Goal: Task Accomplishment & Management: Use online tool/utility

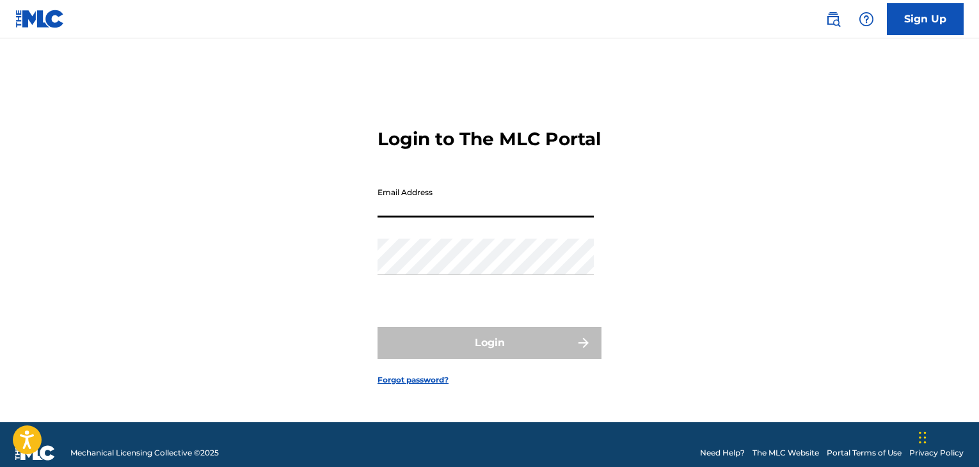
click at [528, 208] on input "Email Address" at bounding box center [486, 199] width 216 height 36
type input "[PERSON_NAME][EMAIL_ADDRESS][PERSON_NAME][DOMAIN_NAME]"
click at [115, 305] on div "Login to The MLC Portal Email Address [PERSON_NAME][EMAIL_ADDRESS][PERSON_NAME]…" at bounding box center [490, 246] width 896 height 352
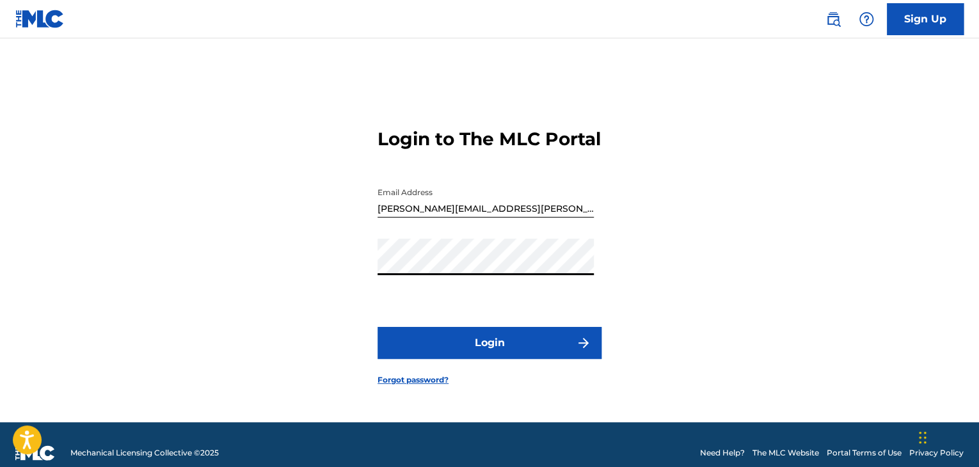
click at [445, 359] on button "Login" at bounding box center [490, 343] width 224 height 32
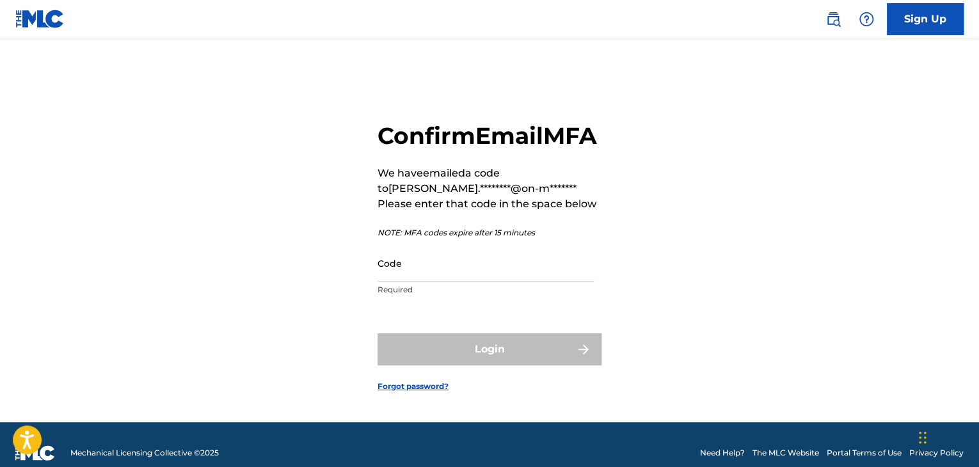
click at [869, 269] on div "Confirm Email MFA We have emailed a code to [PERSON_NAME].********@on-m******* …" at bounding box center [490, 246] width 896 height 352
paste input "749182"
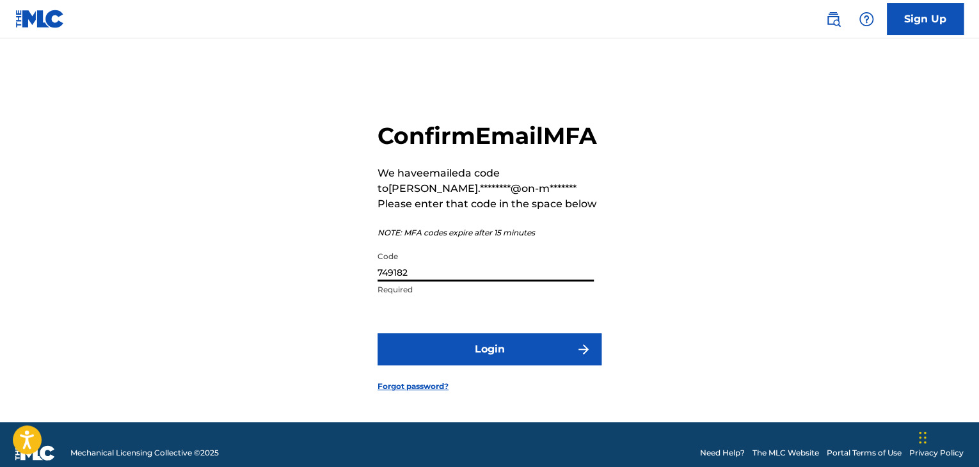
type input "749182"
click at [488, 364] on button "Login" at bounding box center [490, 349] width 224 height 32
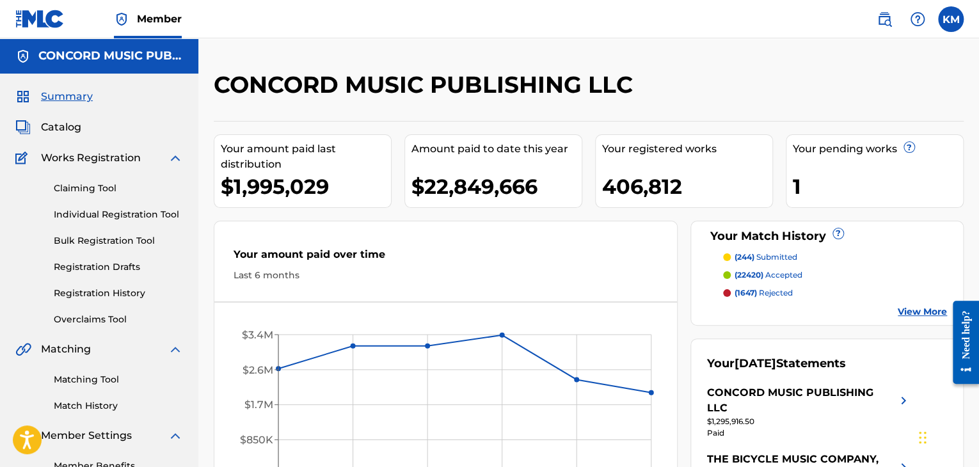
click at [95, 378] on link "Matching Tool" at bounding box center [118, 379] width 129 height 13
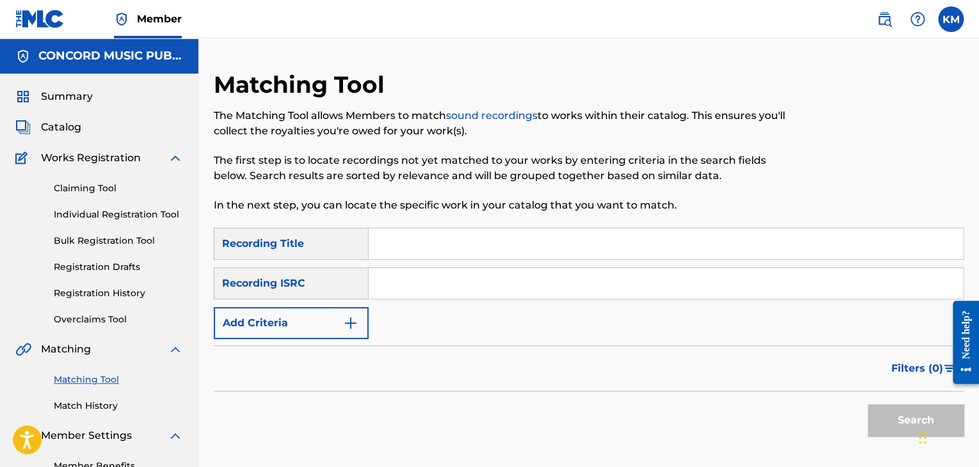
paste input "MXF360737760"
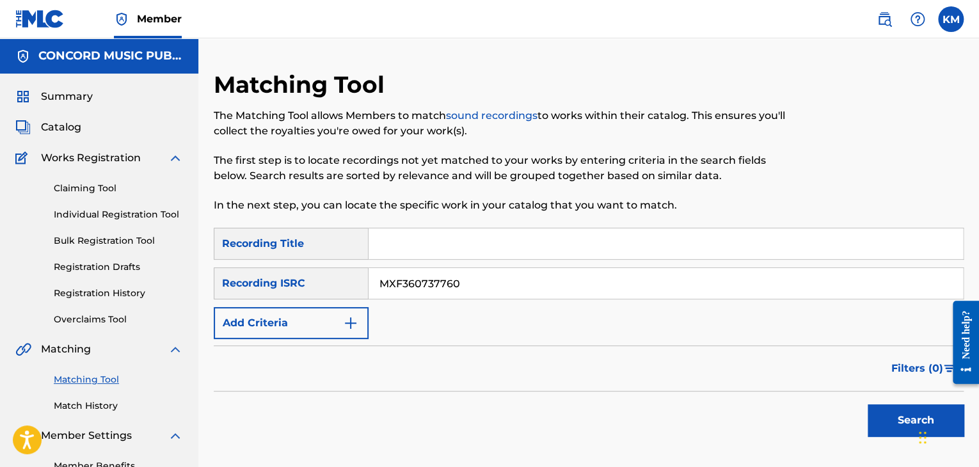
type input "MXF360737760"
click at [875, 415] on button "Search" at bounding box center [916, 420] width 96 height 32
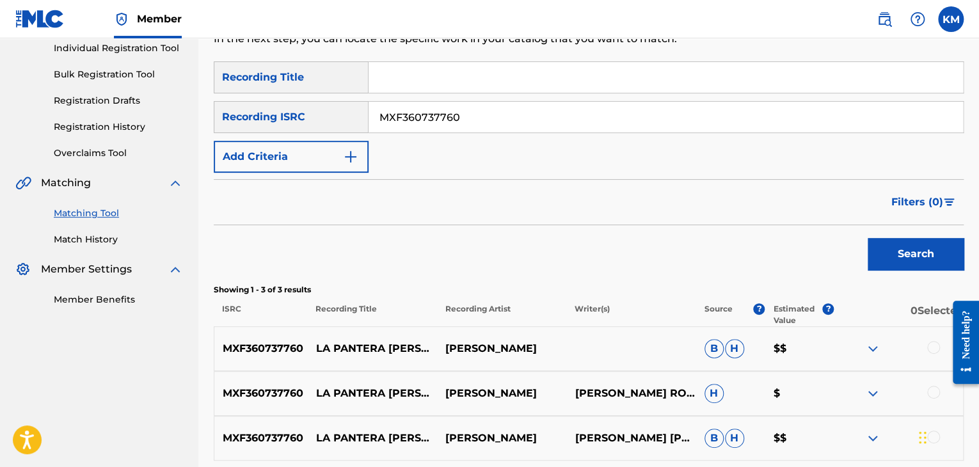
scroll to position [192, 0]
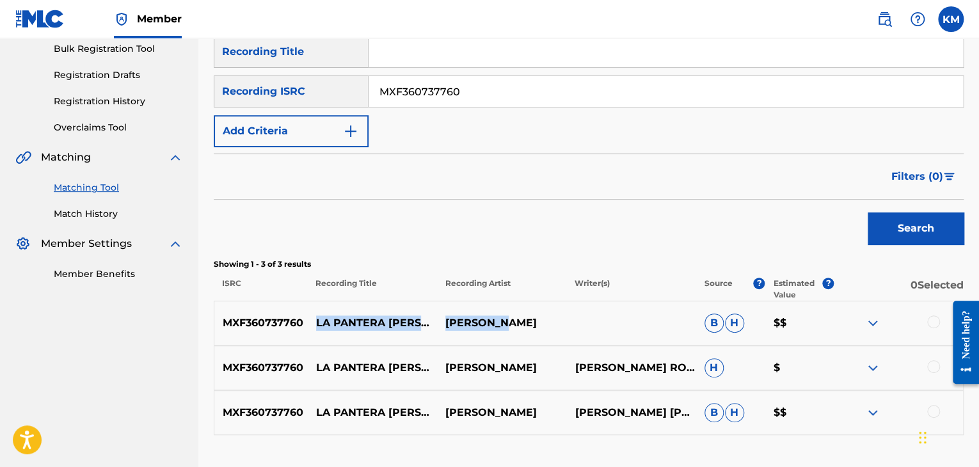
drag, startPoint x: 314, startPoint y: 328, endPoint x: 512, endPoint y: 330, distance: 198.4
click at [512, 330] on div "MXF360737760 LA PANTERA [PERSON_NAME] [PERSON_NAME] [PERSON_NAME] $$" at bounding box center [589, 323] width 750 height 45
copy div "LA PANTERA [PERSON_NAME] [PERSON_NAME]"
click at [929, 318] on div at bounding box center [933, 321] width 13 height 13
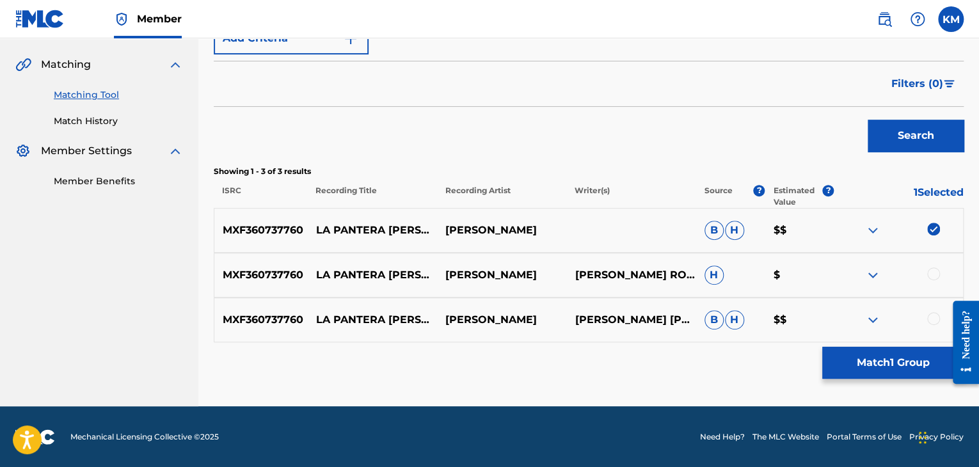
scroll to position [285, 0]
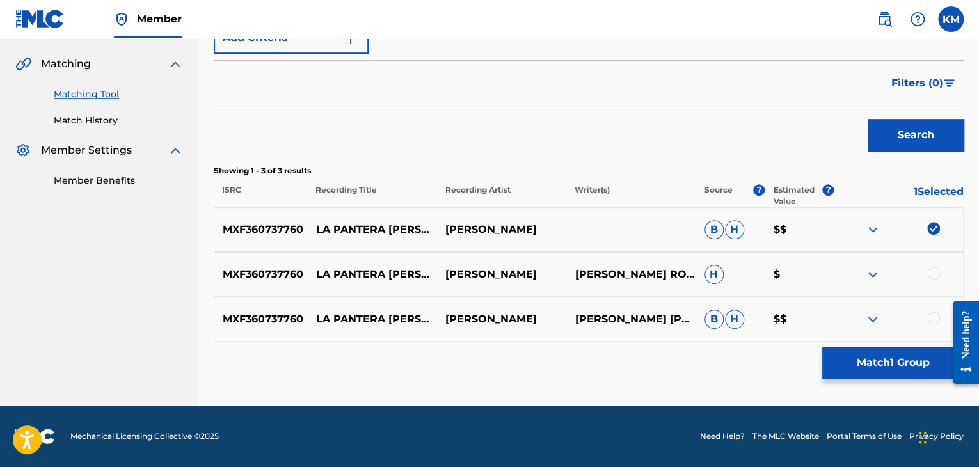
click at [934, 271] on div at bounding box center [933, 273] width 13 height 13
click at [932, 318] on div at bounding box center [933, 318] width 13 height 13
click at [895, 375] on button "Match 3 Groups" at bounding box center [892, 363] width 141 height 32
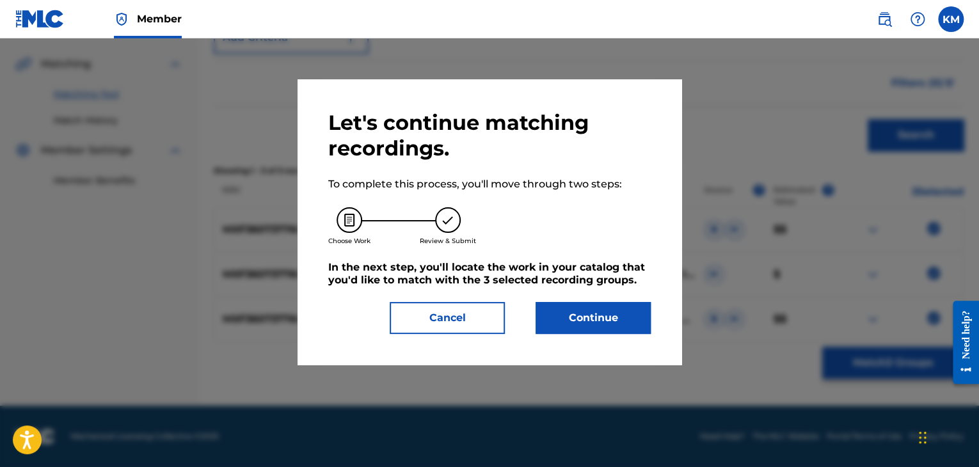
click at [612, 324] on button "Continue" at bounding box center [593, 318] width 115 height 32
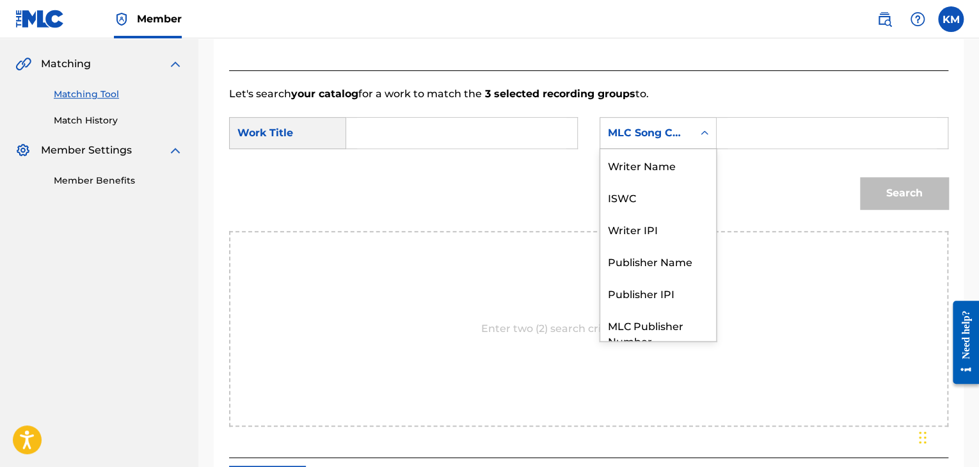
click at [700, 131] on icon "Search Form" at bounding box center [704, 133] width 13 height 13
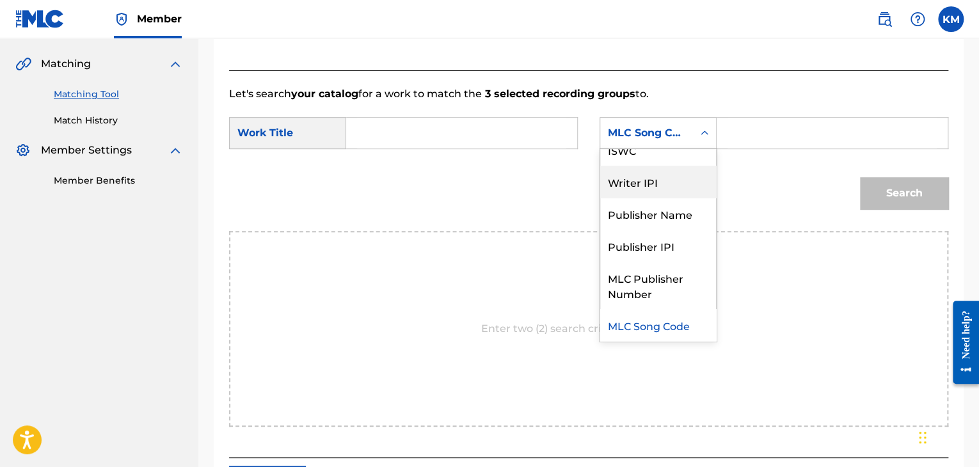
scroll to position [0, 0]
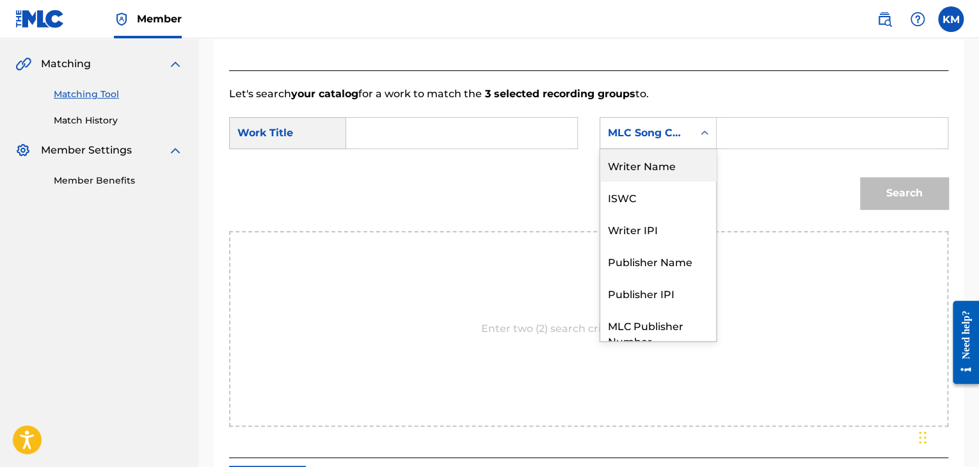
click at [671, 171] on div "Writer Name" at bounding box center [658, 165] width 116 height 32
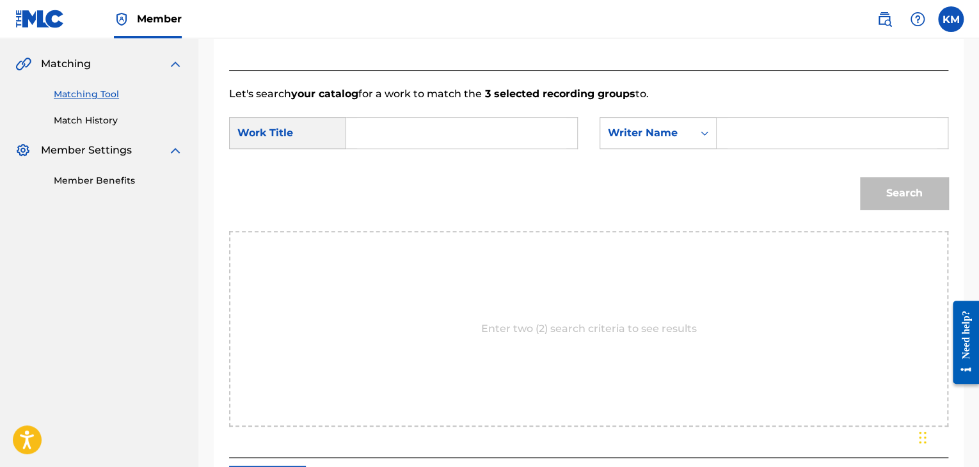
click at [730, 140] on input "Search Form" at bounding box center [832, 133] width 209 height 31
paste input "[PERSON_NAME]"
type input "[PERSON_NAME]"
click at [377, 131] on input "Search Form" at bounding box center [461, 133] width 209 height 31
paste input "La Pantera [PERSON_NAME]"
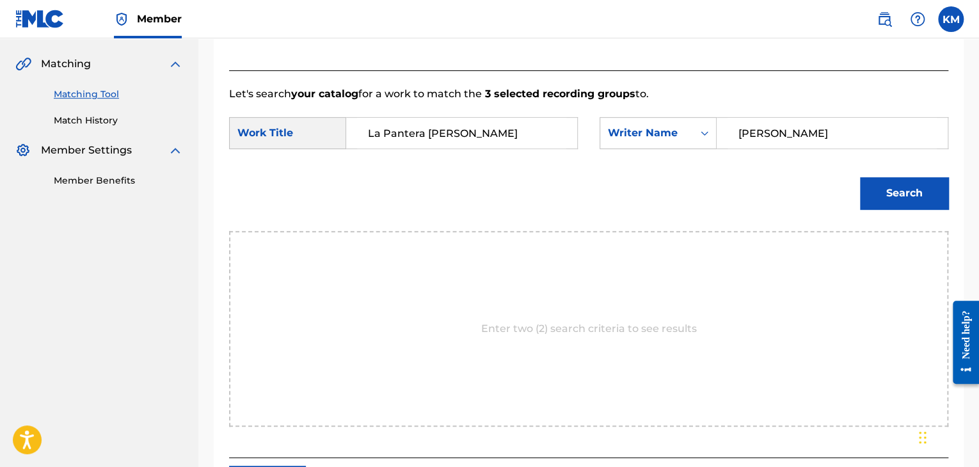
type input "La Pantera [PERSON_NAME]"
click at [881, 196] on button "Search" at bounding box center [904, 193] width 88 height 32
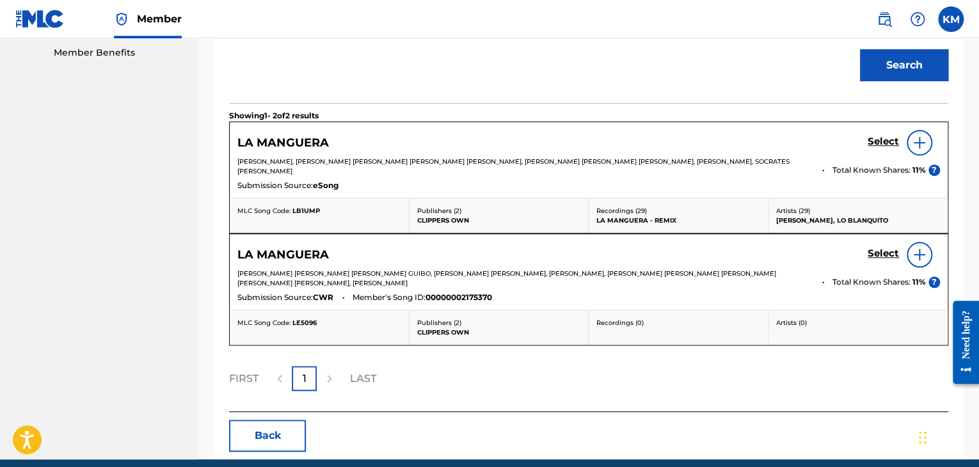
scroll to position [466, 0]
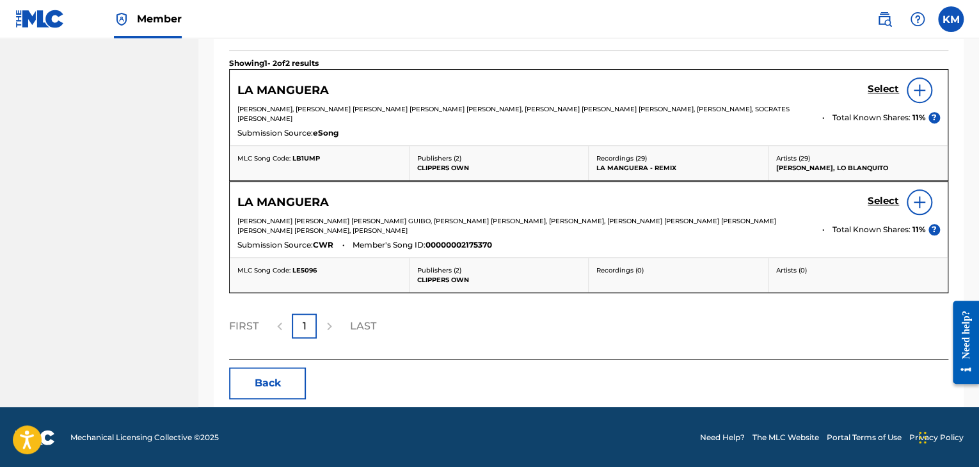
click at [274, 385] on button "Back" at bounding box center [267, 383] width 77 height 32
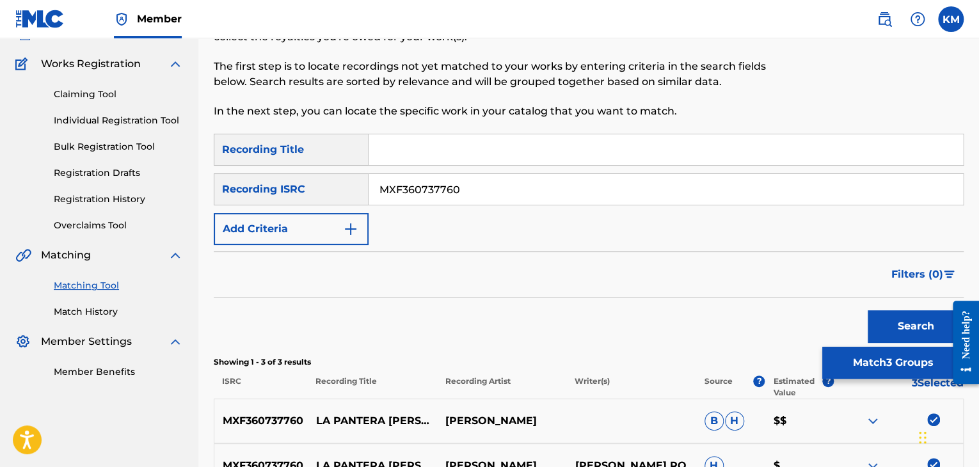
scroll to position [93, 0]
click at [111, 311] on link "Match History" at bounding box center [118, 312] width 129 height 13
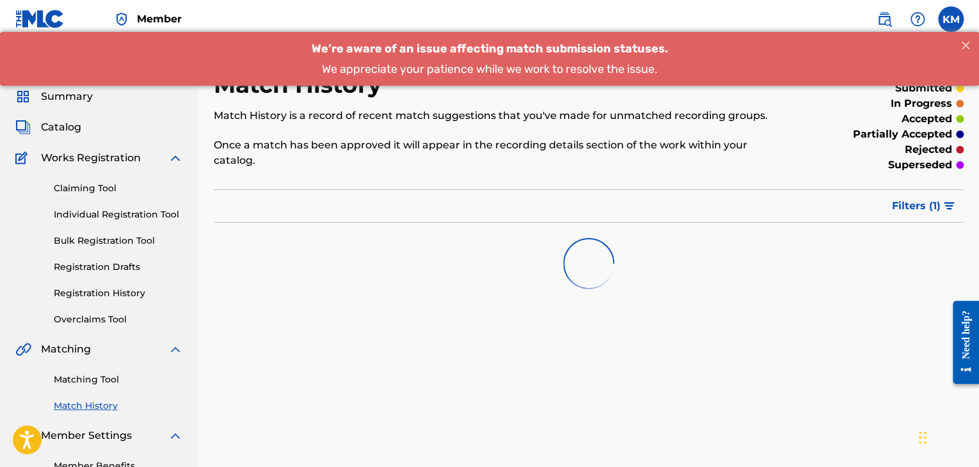
click at [110, 373] on link "Matching Tool" at bounding box center [118, 379] width 129 height 13
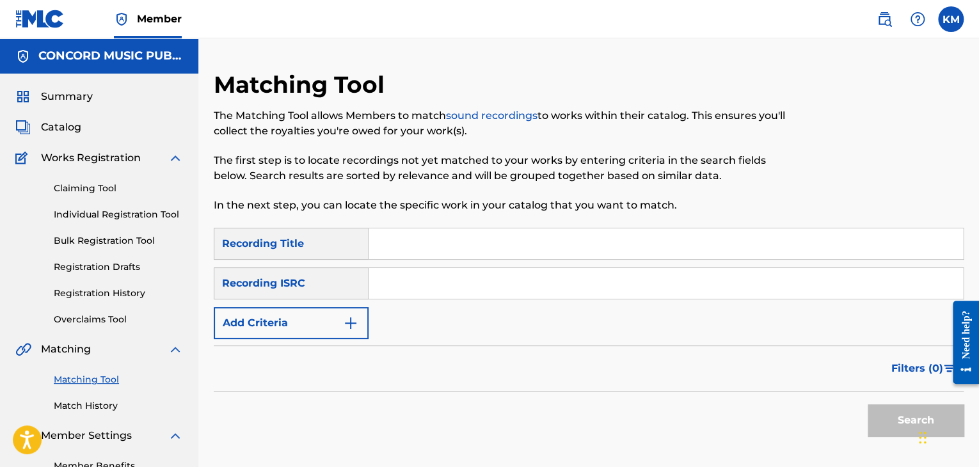
click at [422, 271] on input "Search Form" at bounding box center [666, 283] width 594 height 31
paste input "NLF710801161"
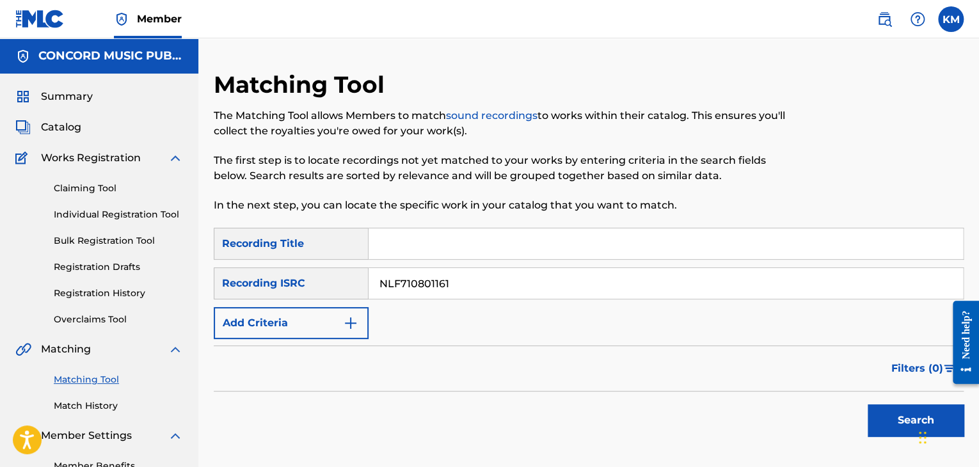
type input "NLF710801161"
click at [877, 423] on button "Search" at bounding box center [916, 420] width 96 height 32
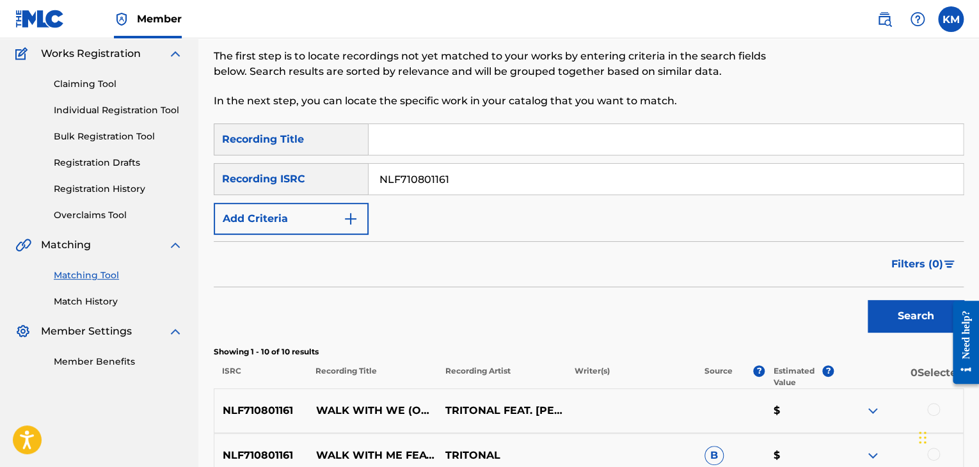
scroll to position [320, 0]
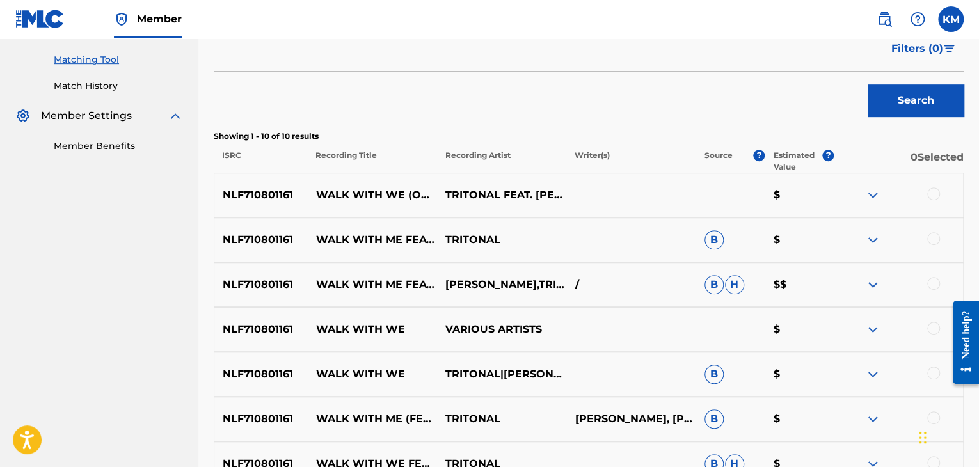
click at [931, 198] on div at bounding box center [933, 194] width 13 height 13
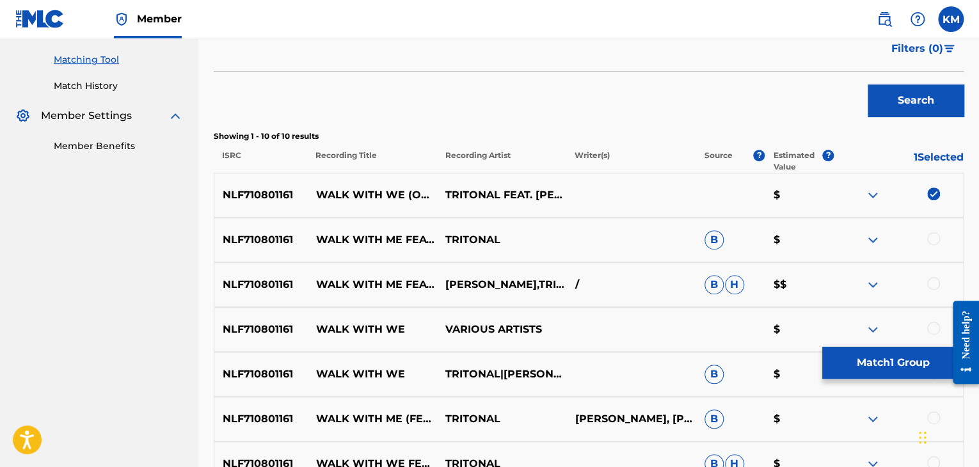
click at [928, 237] on div at bounding box center [933, 238] width 13 height 13
click at [932, 282] on div at bounding box center [933, 283] width 13 height 13
click at [933, 326] on div at bounding box center [933, 328] width 13 height 13
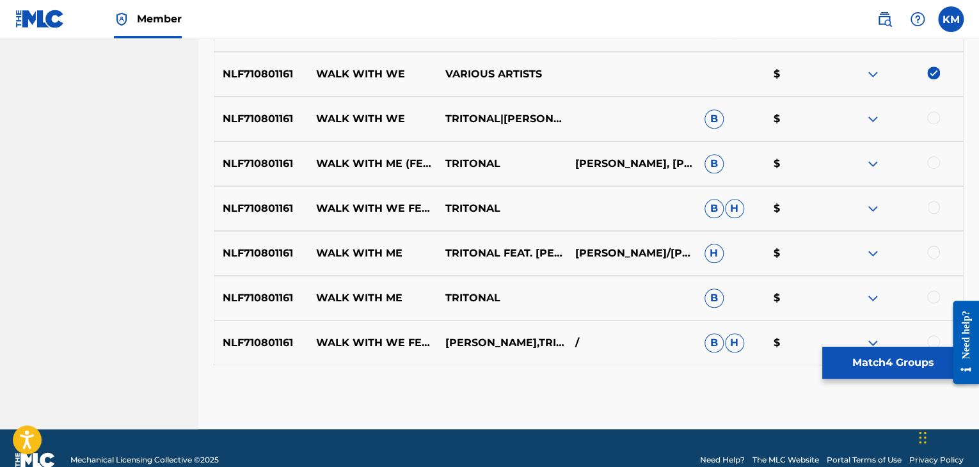
scroll to position [576, 0]
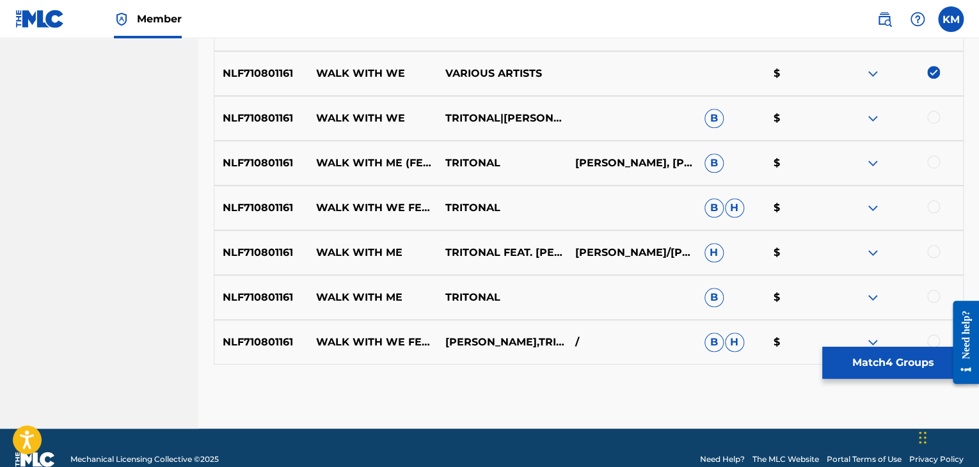
click at [932, 120] on div at bounding box center [933, 117] width 13 height 13
click at [934, 161] on div at bounding box center [933, 162] width 13 height 13
click at [932, 223] on div "NLF710801161 WALK WITH WE FEAT. [PERSON_NAME] [PERSON_NAME] $" at bounding box center [589, 208] width 750 height 45
click at [930, 204] on div at bounding box center [933, 206] width 13 height 13
click at [929, 251] on div at bounding box center [933, 251] width 13 height 13
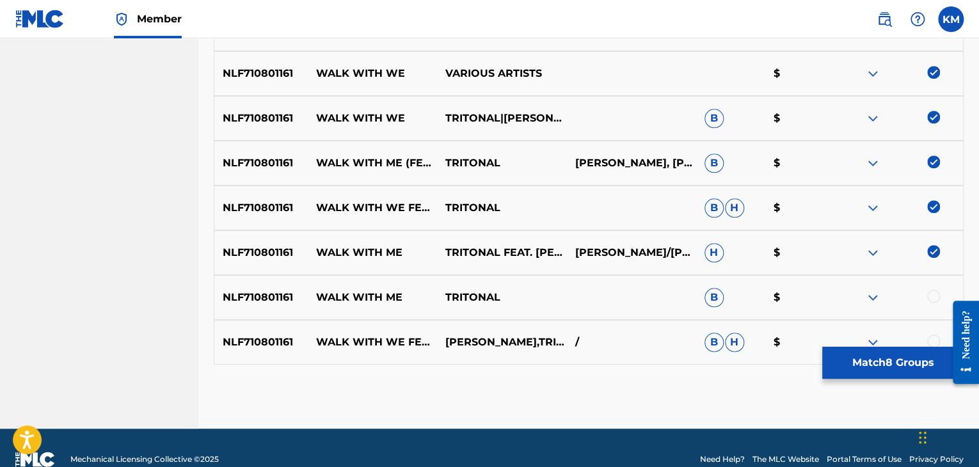
click at [930, 295] on div at bounding box center [933, 296] width 13 height 13
click at [932, 339] on div at bounding box center [933, 341] width 13 height 13
click at [886, 359] on button "Match 10 Groups" at bounding box center [892, 363] width 141 height 32
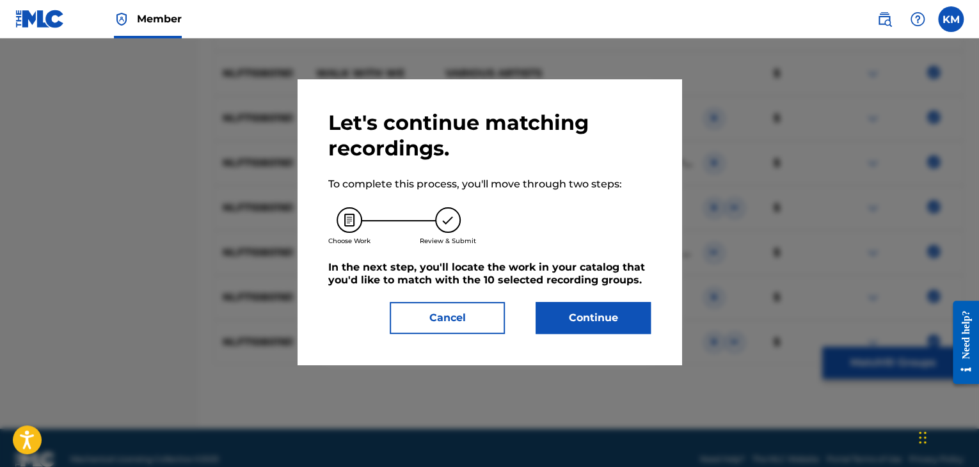
click at [615, 309] on button "Continue" at bounding box center [593, 318] width 115 height 32
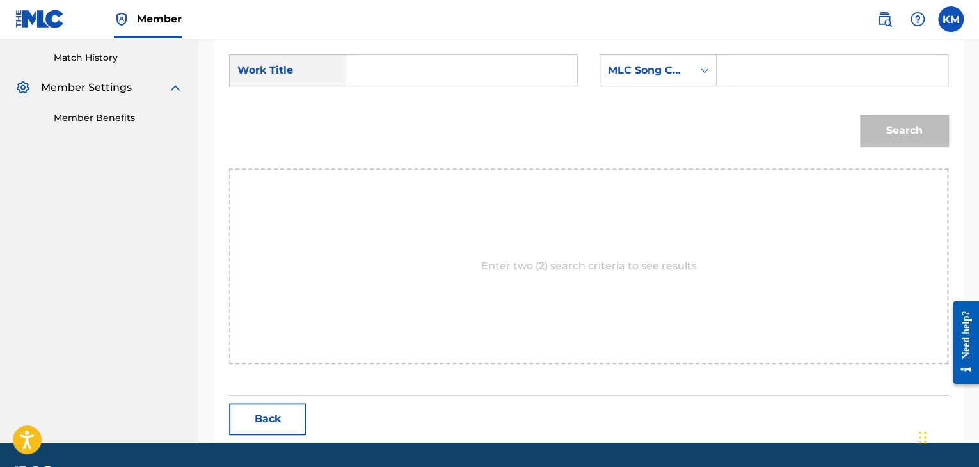
scroll to position [321, 0]
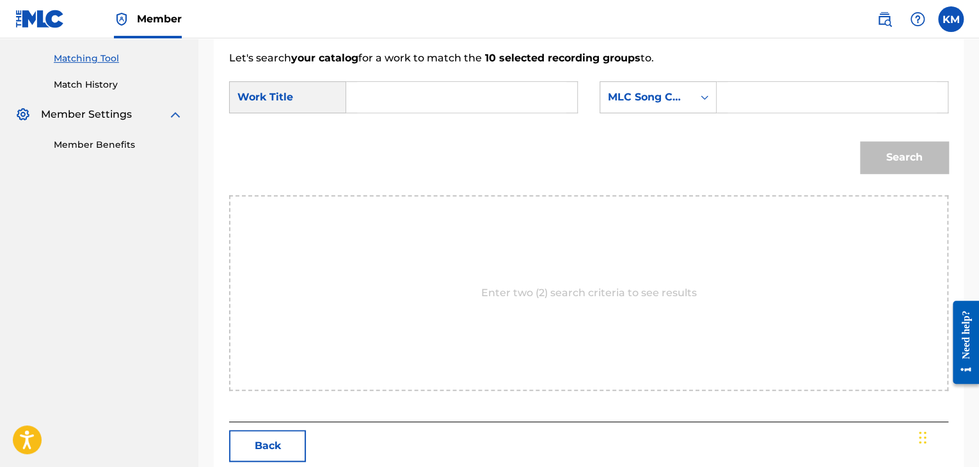
click at [373, 98] on input "Search Form" at bounding box center [461, 97] width 209 height 31
paste input "Walk With Me - Original Mix"
type input "Walk With Me - Original Mix"
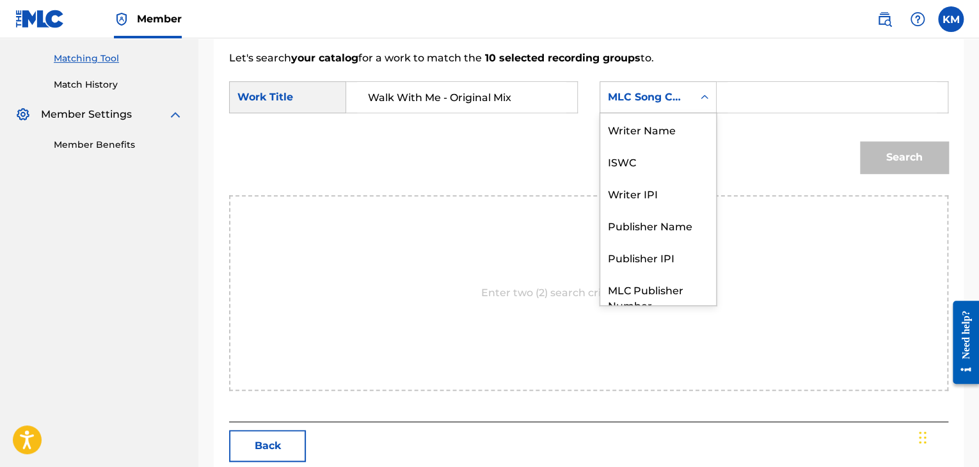
click at [707, 95] on icon "Search Form" at bounding box center [704, 97] width 13 height 13
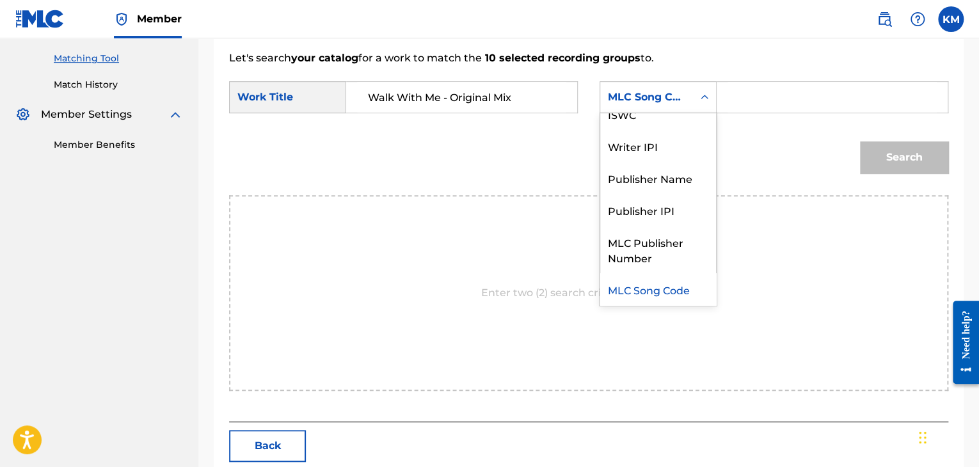
scroll to position [0, 0]
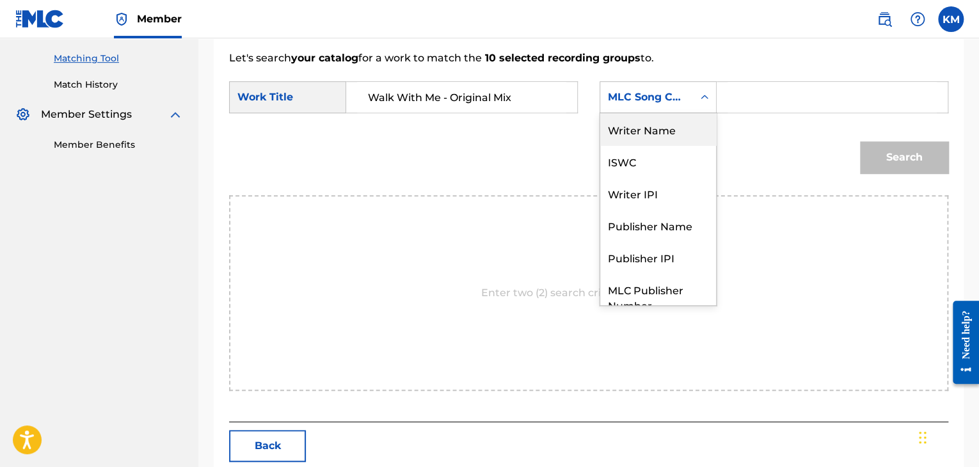
click at [656, 121] on div "Writer Name" at bounding box center [658, 129] width 116 height 32
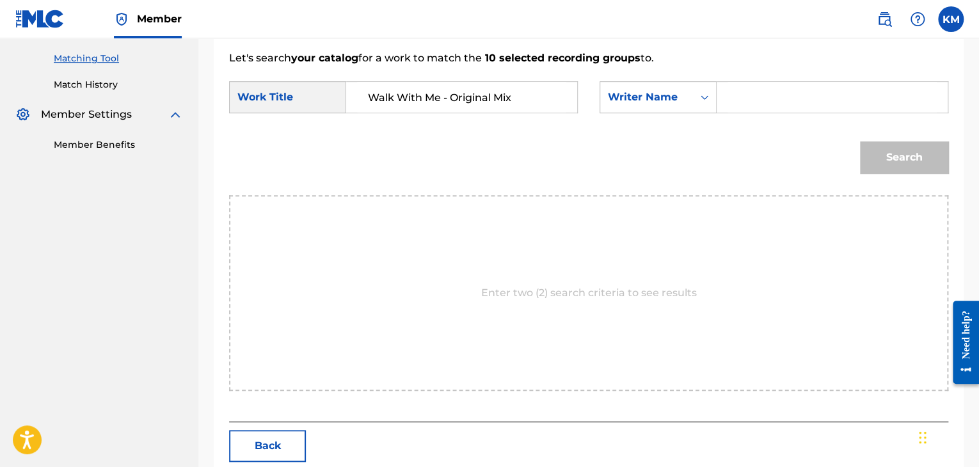
click at [730, 108] on input "Search Form" at bounding box center [832, 97] width 209 height 31
paste input "[PERSON_NAME]"
click at [873, 152] on button "Search" at bounding box center [904, 157] width 88 height 32
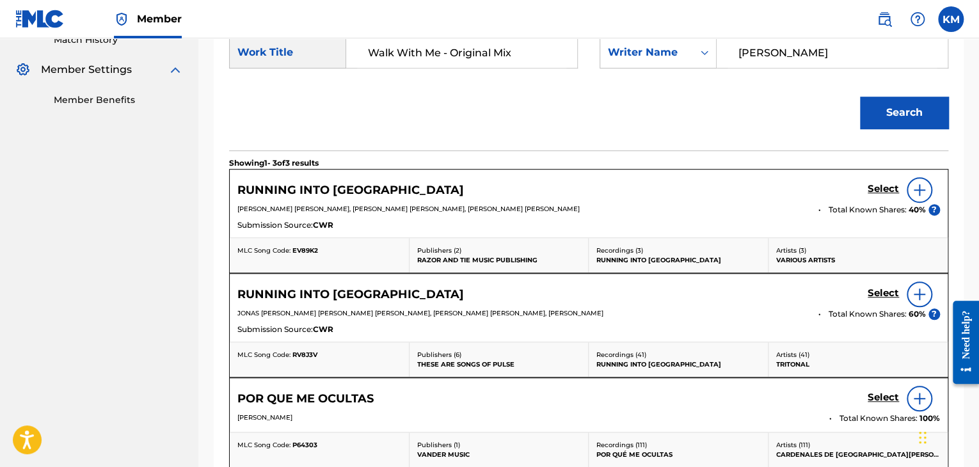
scroll to position [348, 0]
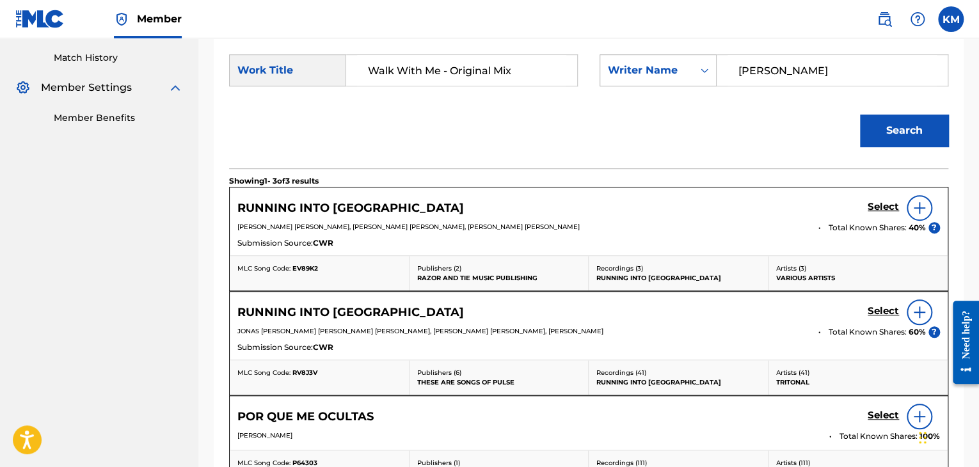
drag, startPoint x: 786, startPoint y: 72, endPoint x: 630, endPoint y: 72, distance: 155.5
click at [630, 72] on div "SearchWithCriteria89ae7b36-167a-4062-8764-2af961b4c46f Writer Name [PERSON_NAME]" at bounding box center [774, 70] width 349 height 32
paste input "[PERSON_NAME]"
type input "[PERSON_NAME]"
click at [870, 126] on button "Search" at bounding box center [904, 131] width 88 height 32
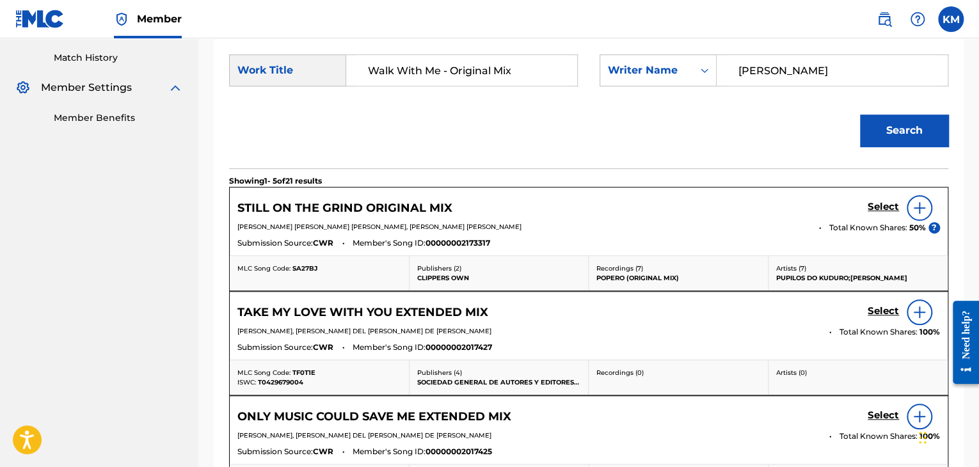
drag, startPoint x: 441, startPoint y: 68, endPoint x: 558, endPoint y: 67, distance: 117.1
click at [564, 67] on input "Walk With Me - Original Mix" at bounding box center [461, 70] width 209 height 31
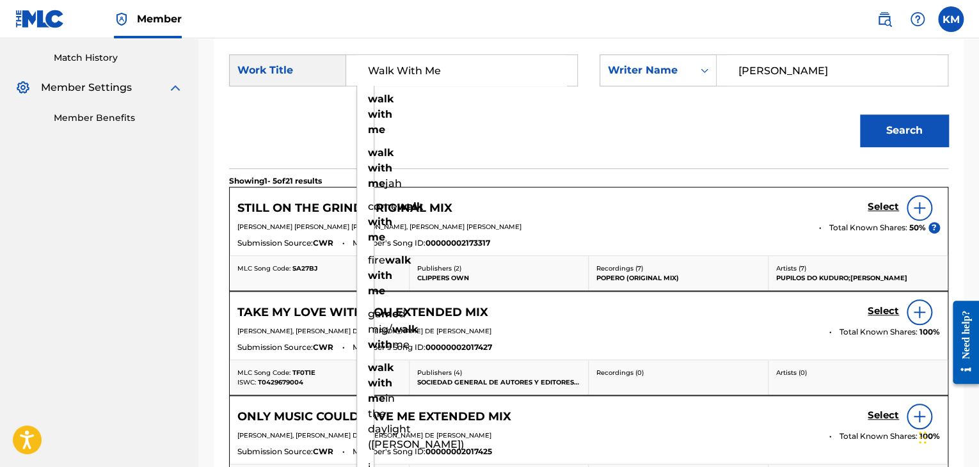
type input "Walk With Me"
click at [882, 131] on button "Search" at bounding box center [904, 131] width 88 height 32
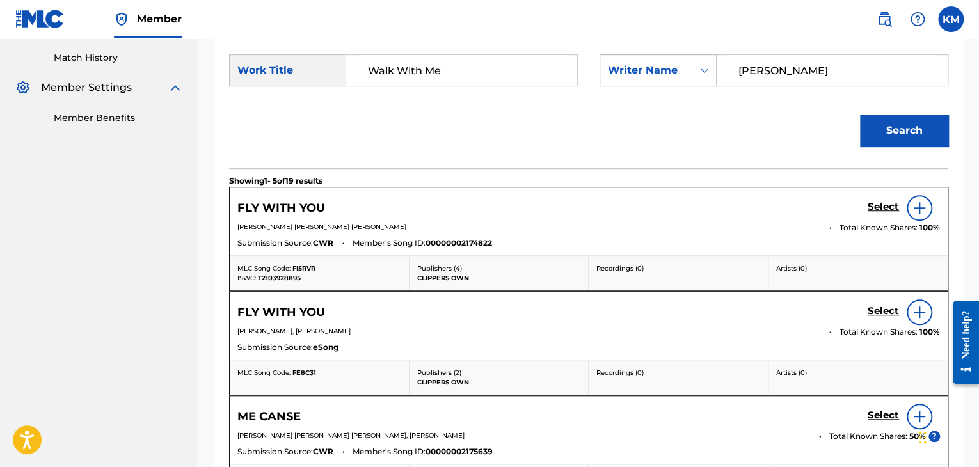
paste input "[PERSON_NAME]"
drag, startPoint x: 785, startPoint y: 62, endPoint x: 671, endPoint y: 71, distance: 114.3
click at [671, 71] on div "SearchWithCriteria89ae7b36-167a-4062-8764-2af961b4c46f Writer Name [PERSON_NAME]" at bounding box center [774, 70] width 349 height 32
type input "[PERSON_NAME]"
click at [887, 128] on button "Search" at bounding box center [904, 131] width 88 height 32
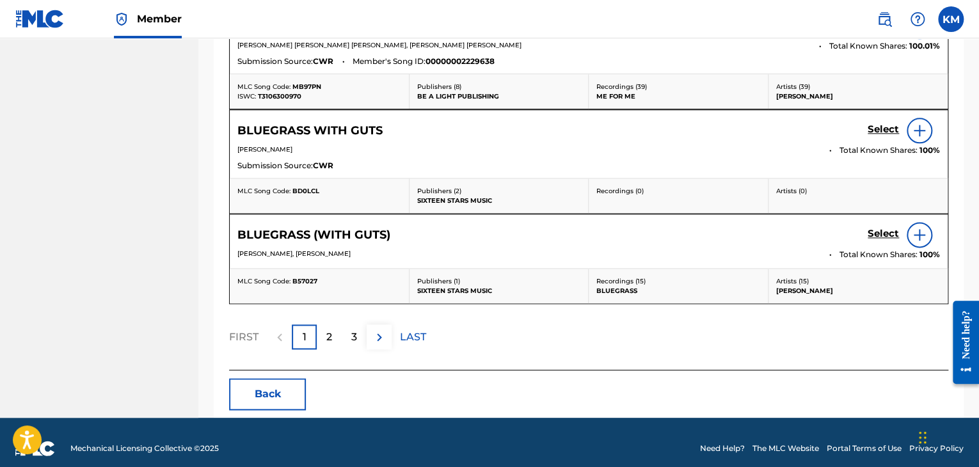
scroll to position [735, 0]
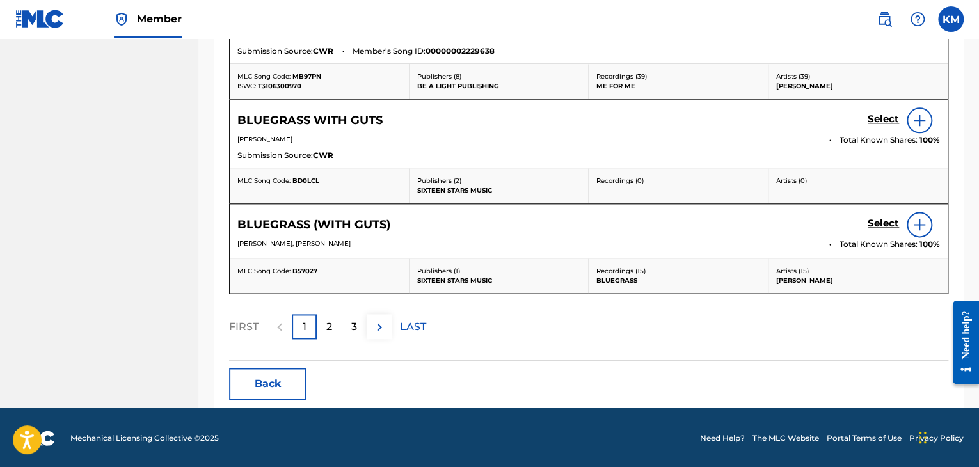
click at [235, 385] on button "Back" at bounding box center [267, 384] width 77 height 32
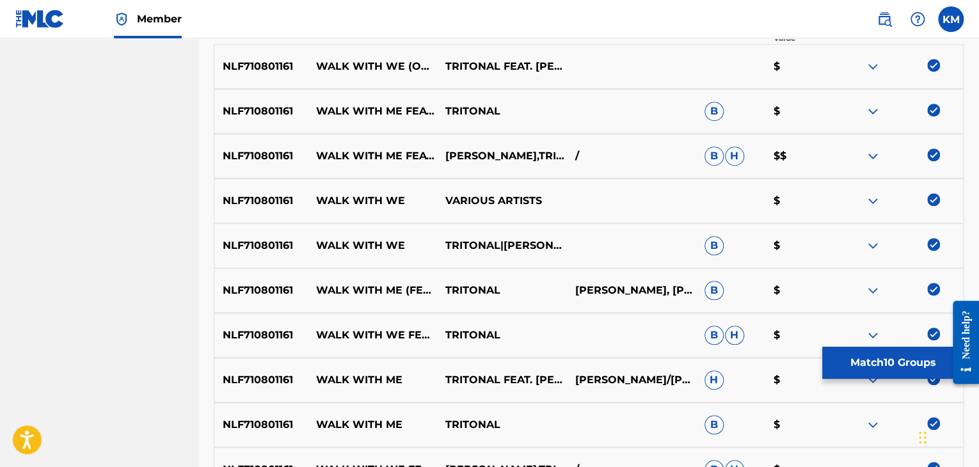
scroll to position [343, 0]
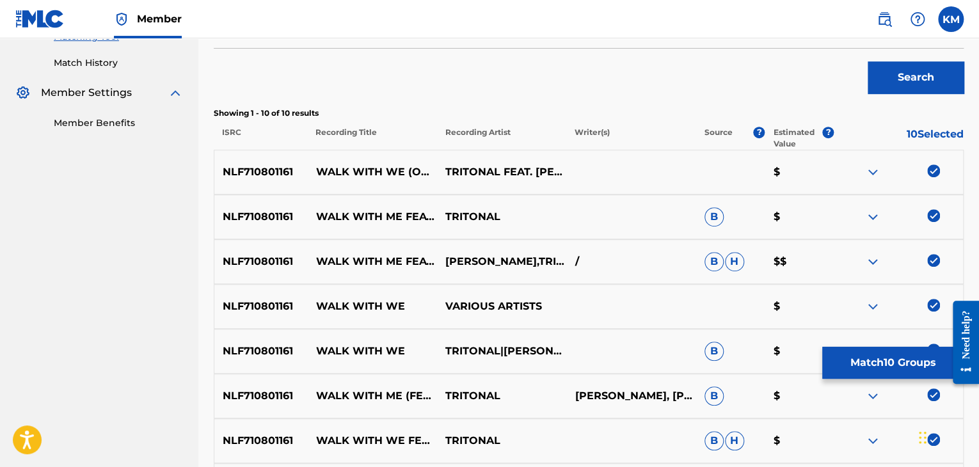
click at [93, 67] on link "Match History" at bounding box center [118, 62] width 129 height 13
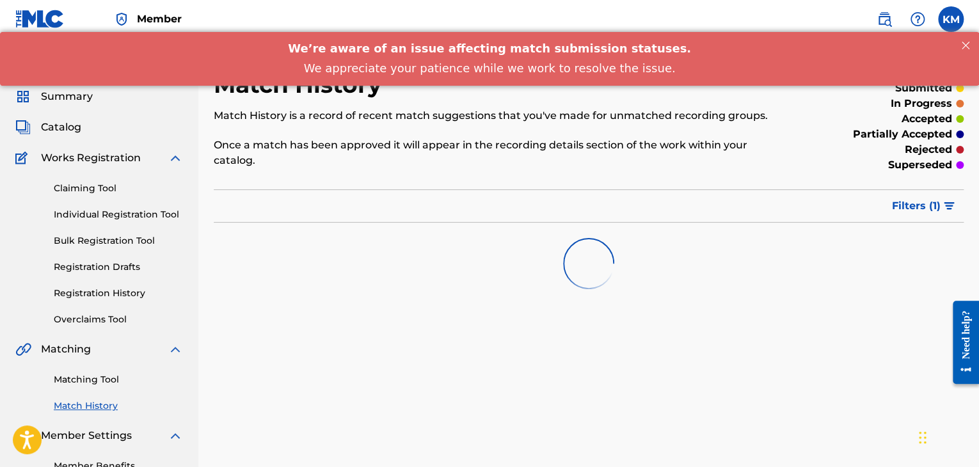
click at [93, 379] on link "Matching Tool" at bounding box center [118, 379] width 129 height 13
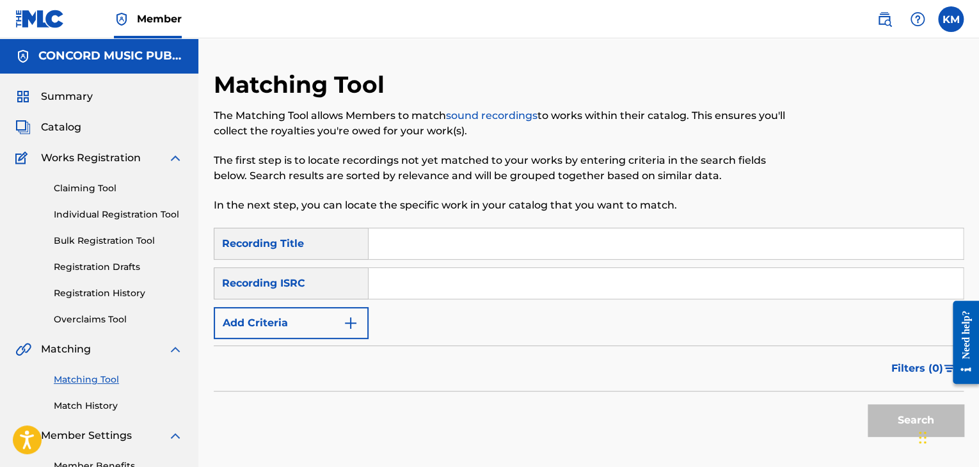
click at [449, 289] on input "Search Form" at bounding box center [666, 283] width 594 height 31
paste input "DES382221105"
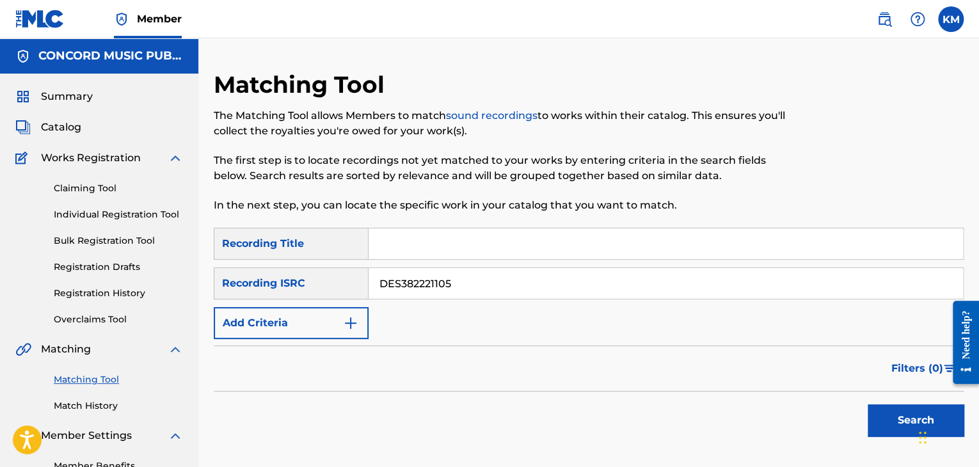
click at [883, 408] on button "Search" at bounding box center [916, 420] width 96 height 32
click at [402, 290] on input "DES382221105" at bounding box center [666, 283] width 594 height 31
paste input "USCJA0606767"
type input "USCJA0606767"
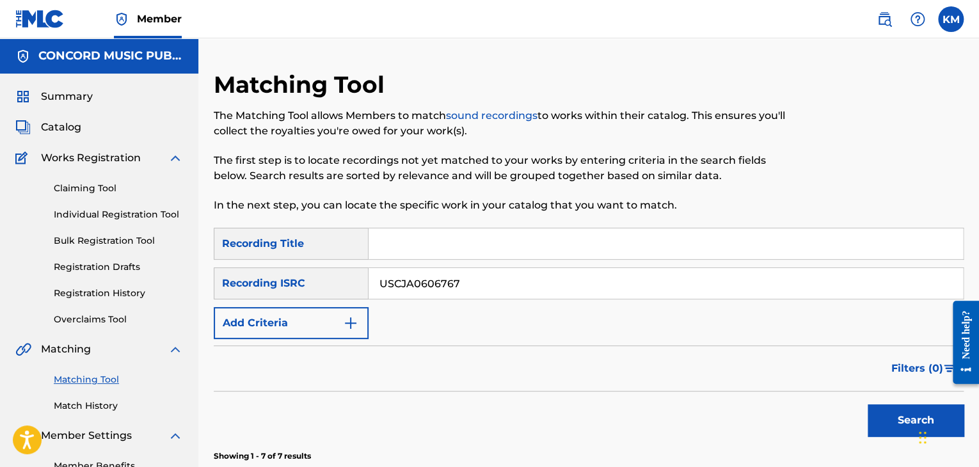
click at [869, 423] on button "Search" at bounding box center [916, 420] width 96 height 32
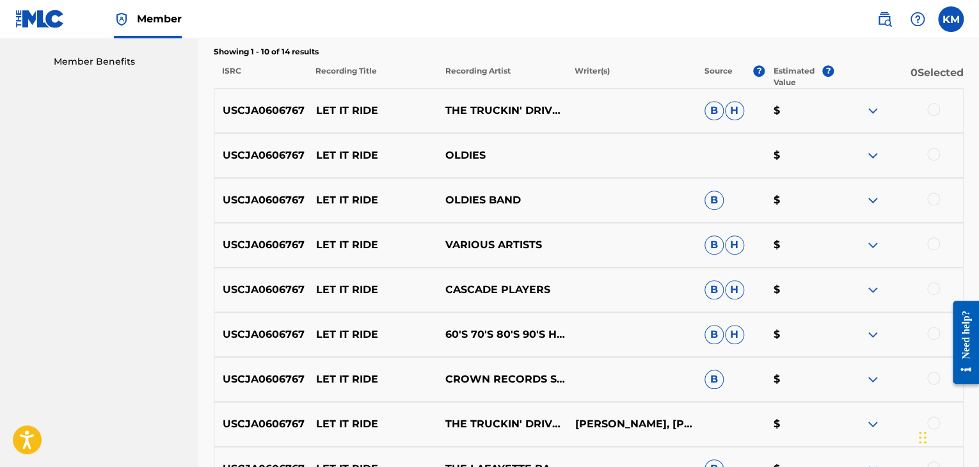
scroll to position [384, 0]
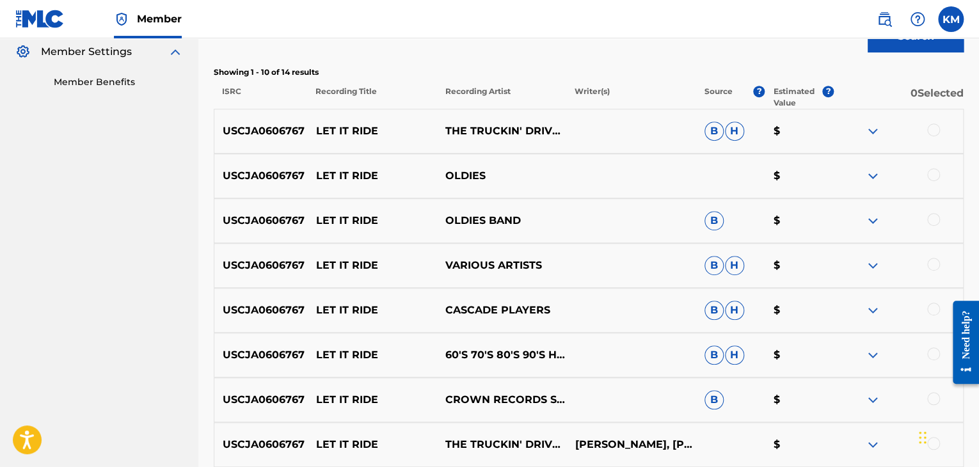
click at [934, 126] on div at bounding box center [933, 130] width 13 height 13
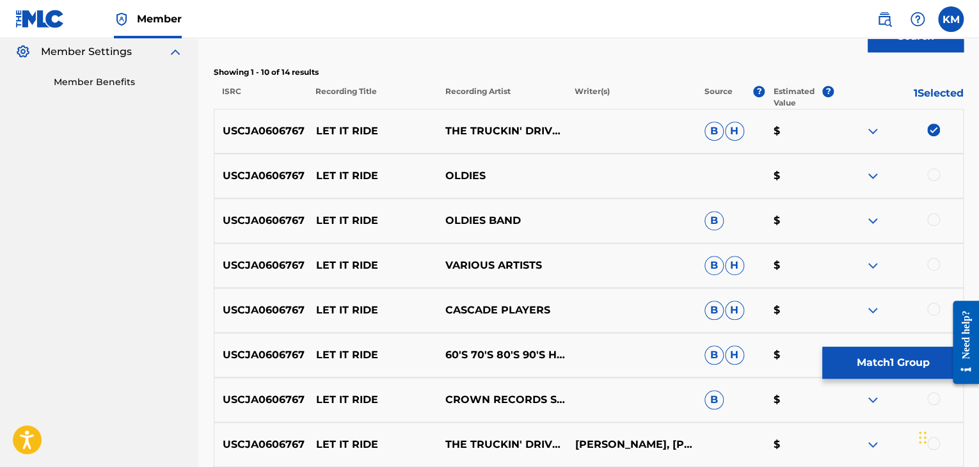
click at [936, 177] on div at bounding box center [933, 174] width 13 height 13
click at [937, 218] on div at bounding box center [933, 219] width 13 height 13
click at [936, 267] on div at bounding box center [933, 264] width 13 height 13
click at [932, 305] on div at bounding box center [933, 309] width 13 height 13
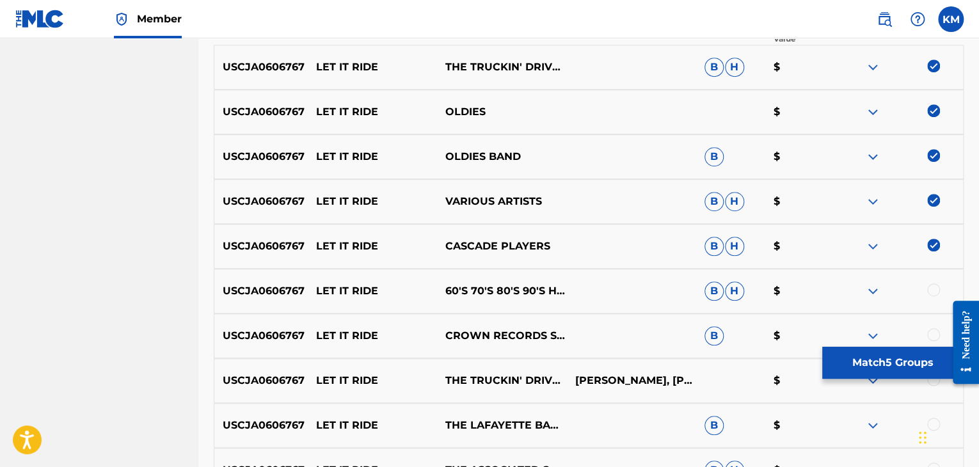
scroll to position [576, 0]
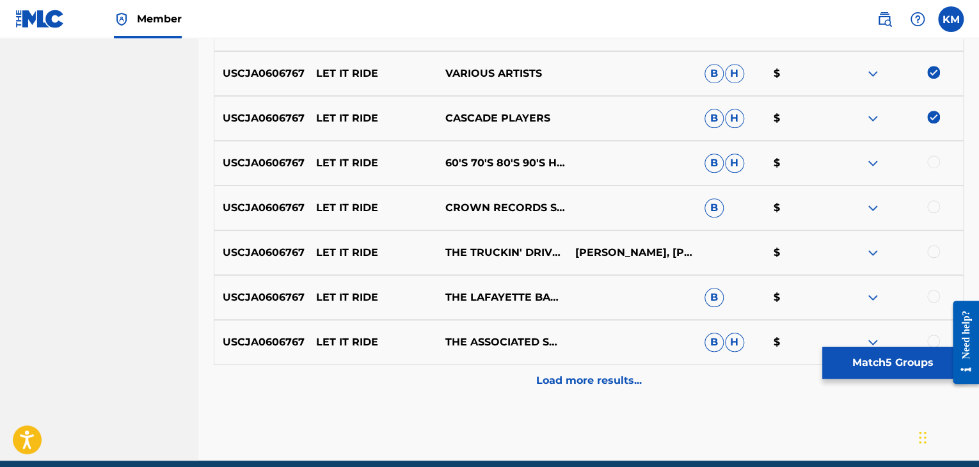
click at [934, 166] on div at bounding box center [933, 162] width 13 height 13
click at [932, 207] on div at bounding box center [933, 206] width 13 height 13
click at [934, 254] on div at bounding box center [933, 251] width 13 height 13
click at [930, 298] on div at bounding box center [933, 296] width 13 height 13
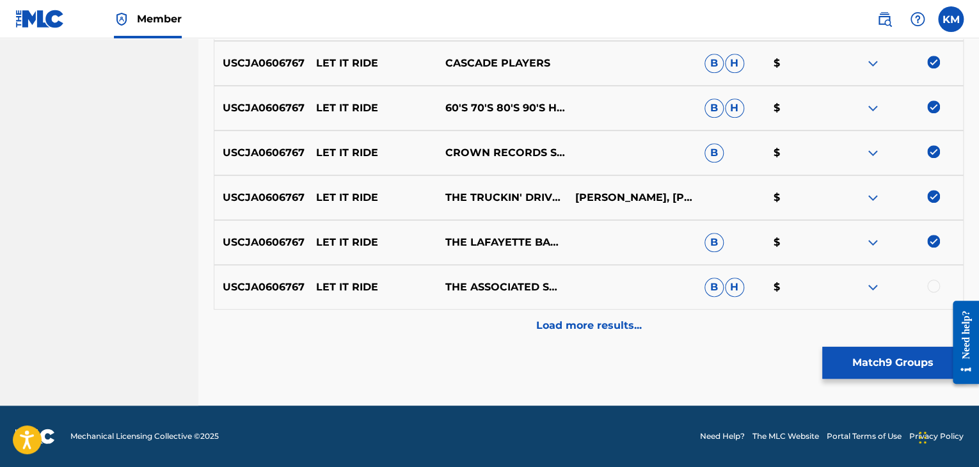
click at [934, 283] on div at bounding box center [933, 286] width 13 height 13
click at [607, 331] on p "Load more results..." at bounding box center [589, 325] width 106 height 15
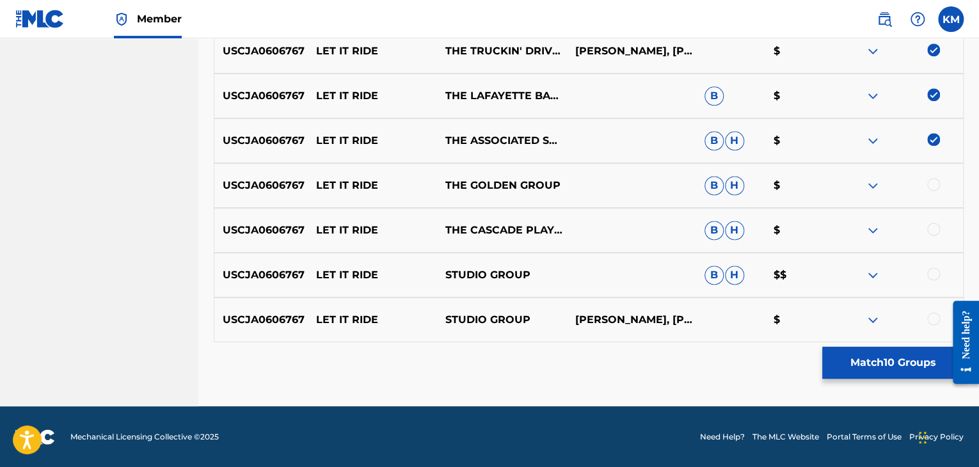
scroll to position [778, 0]
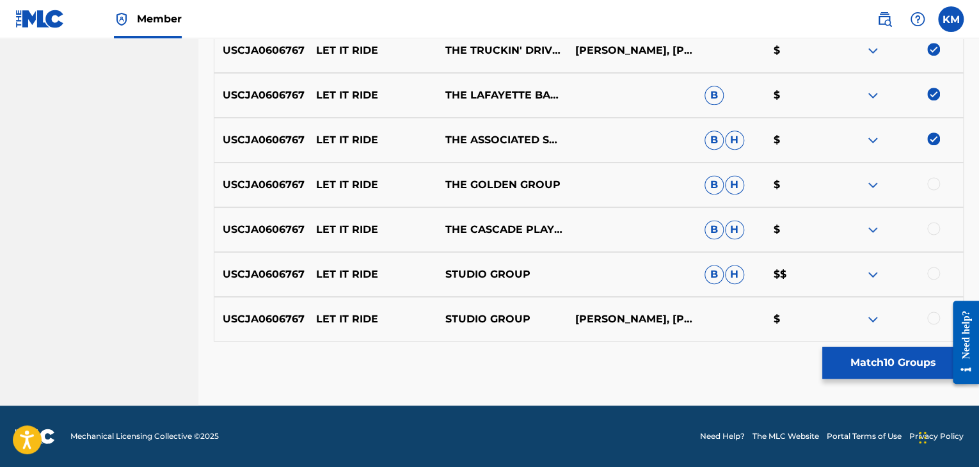
click at [931, 184] on div at bounding box center [933, 183] width 13 height 13
click at [934, 228] on div at bounding box center [933, 228] width 13 height 13
click at [934, 277] on div at bounding box center [933, 273] width 13 height 13
click at [932, 318] on div at bounding box center [933, 318] width 13 height 13
click at [886, 372] on button "Match 14 Groups" at bounding box center [892, 363] width 141 height 32
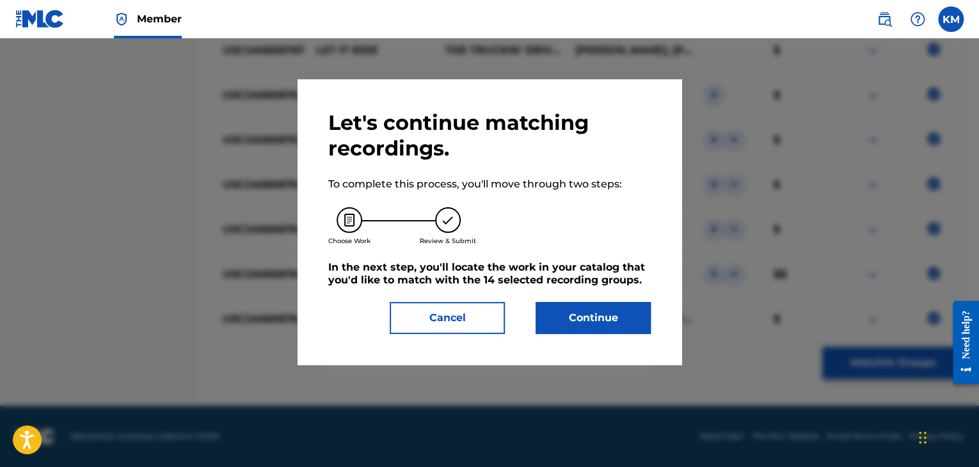
click at [609, 308] on button "Continue" at bounding box center [593, 318] width 115 height 32
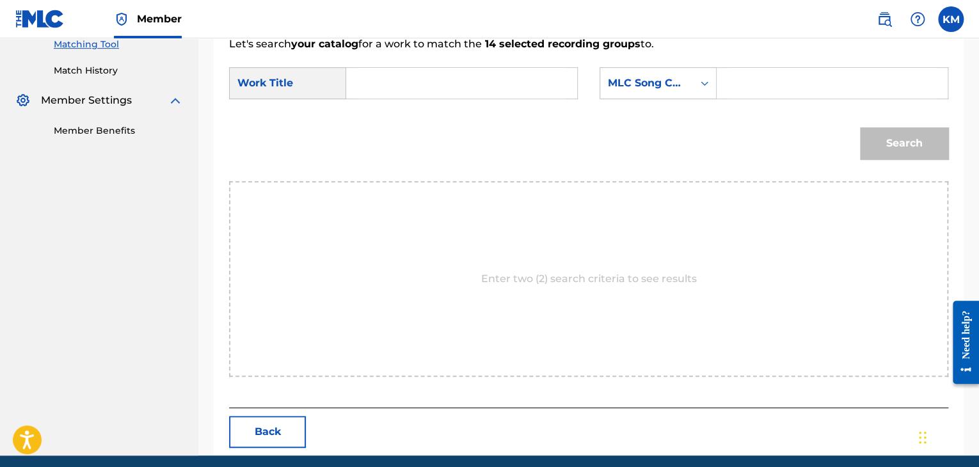
scroll to position [321, 0]
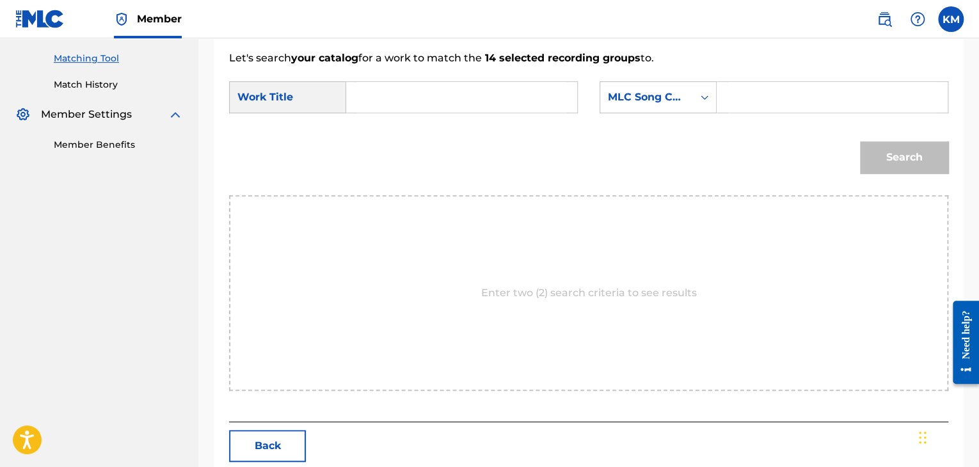
click at [449, 104] on input "Search Form" at bounding box center [461, 97] width 209 height 31
paste input "Let It Ride"
type input "Let It Ride"
click at [706, 97] on icon "Search Form" at bounding box center [705, 97] width 8 height 4
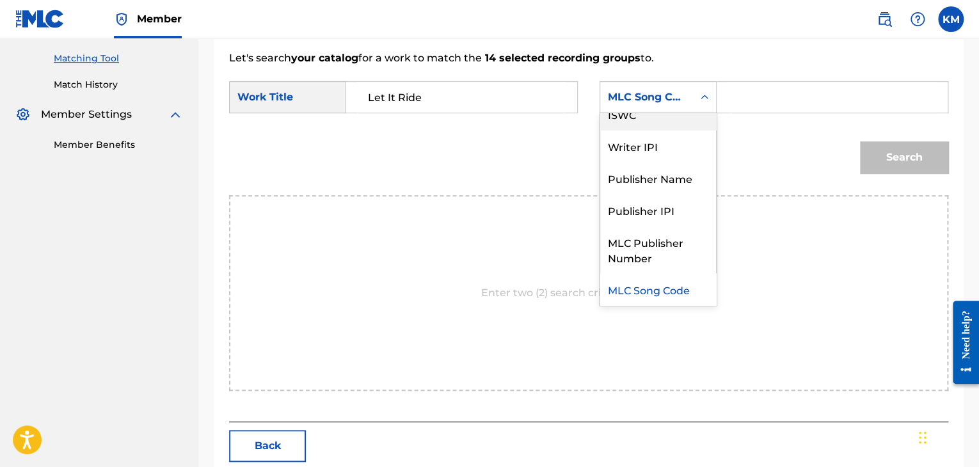
scroll to position [0, 0]
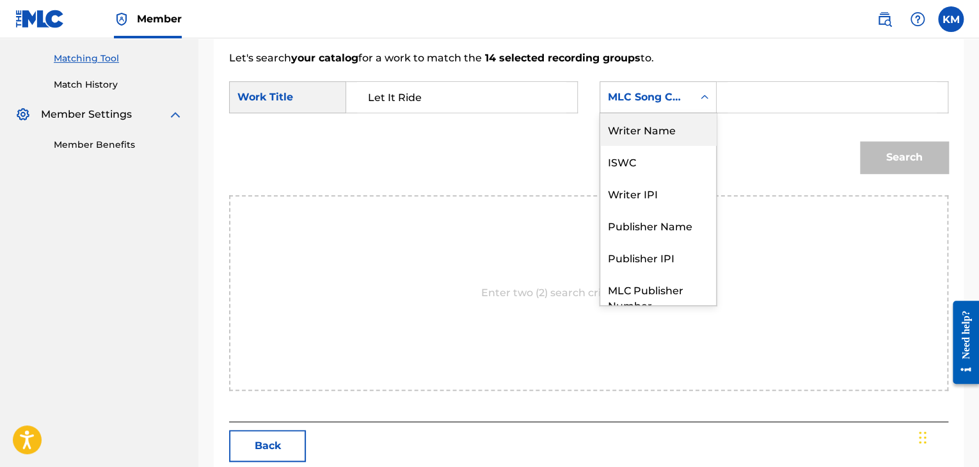
click at [680, 132] on div "Writer Name" at bounding box center [658, 129] width 116 height 32
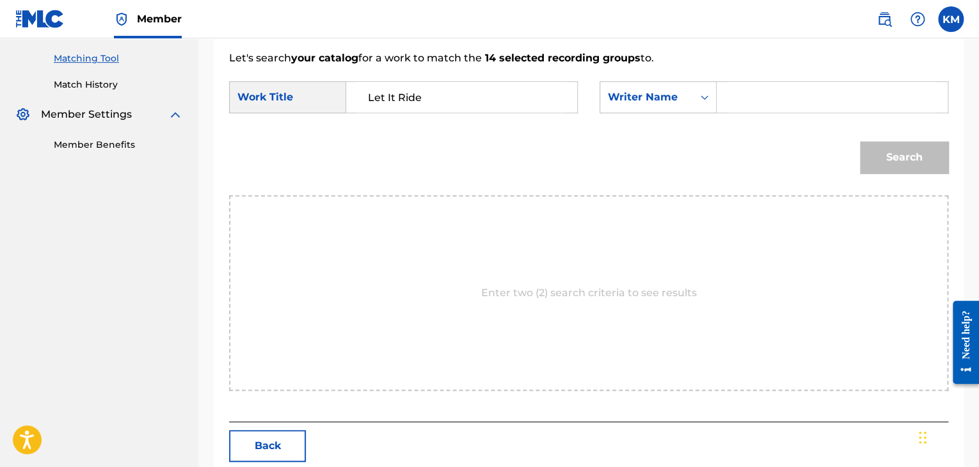
click at [766, 106] on input "Search Form" at bounding box center [832, 97] width 209 height 31
type input "street"
click at [878, 161] on button "Search" at bounding box center [904, 157] width 88 height 32
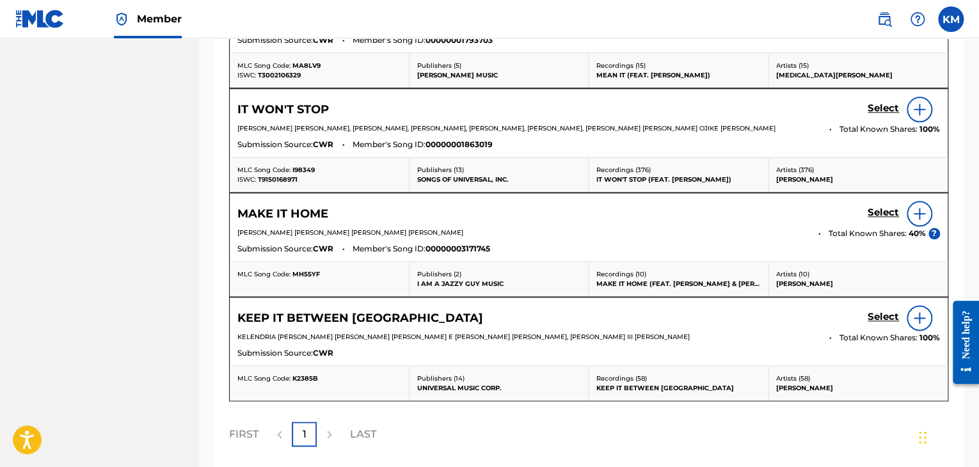
scroll to position [257, 0]
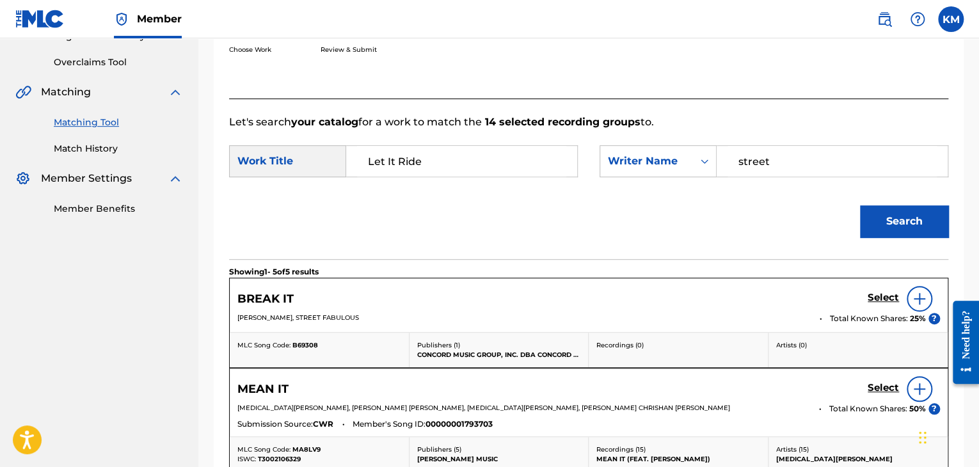
click at [106, 152] on link "Match History" at bounding box center [118, 148] width 129 height 13
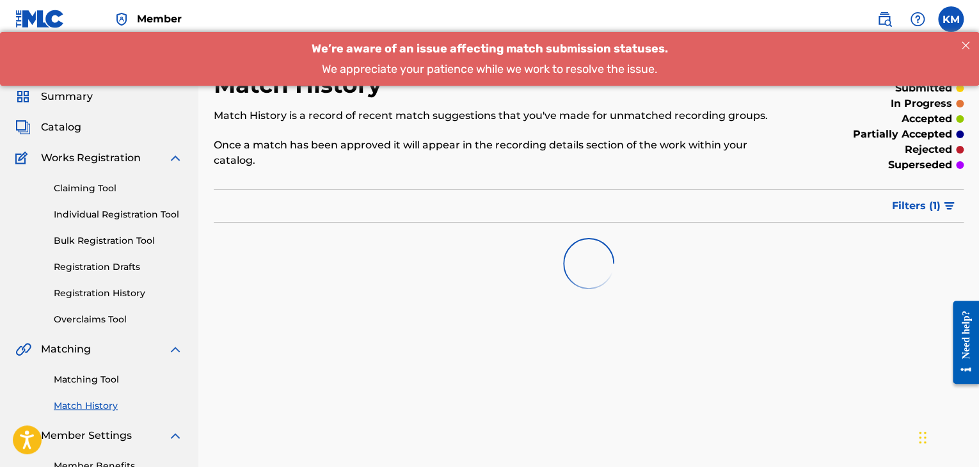
click at [107, 384] on link "Matching Tool" at bounding box center [118, 379] width 129 height 13
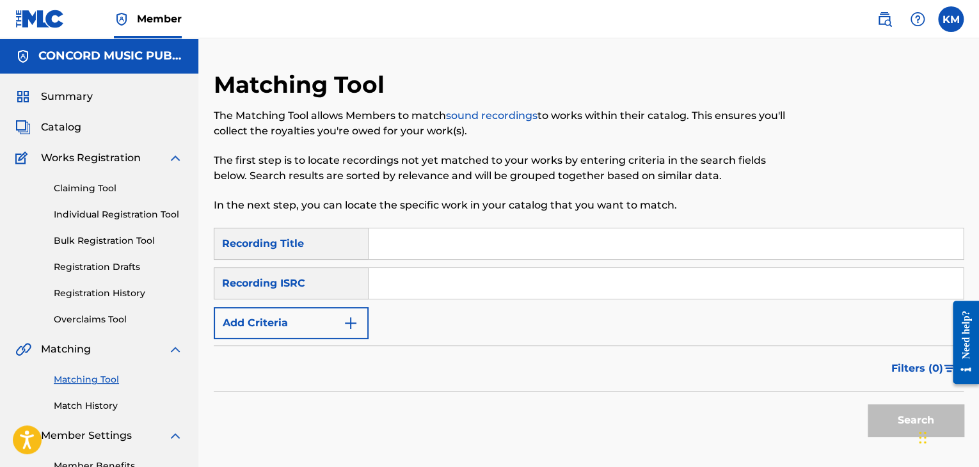
click at [407, 287] on input "Search Form" at bounding box center [666, 283] width 594 height 31
paste input "SEWDL0562705"
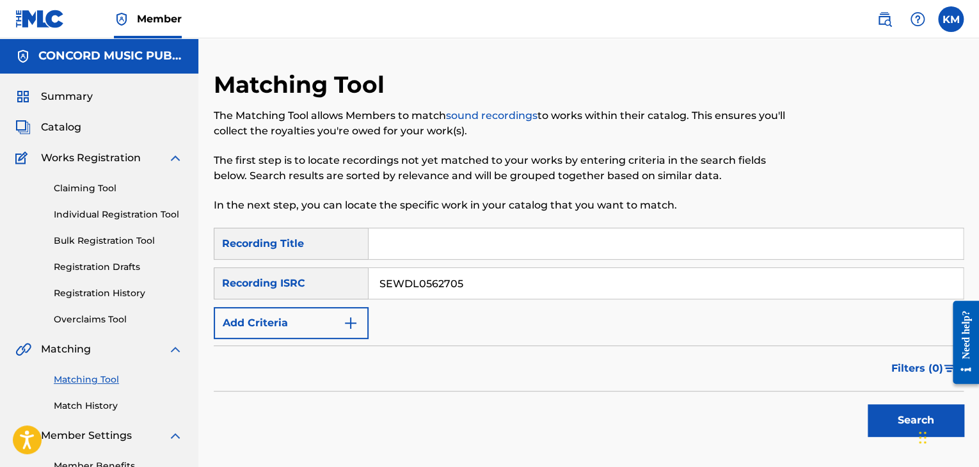
type input "SEWDL0562705"
click at [895, 420] on button "Search" at bounding box center [916, 420] width 96 height 32
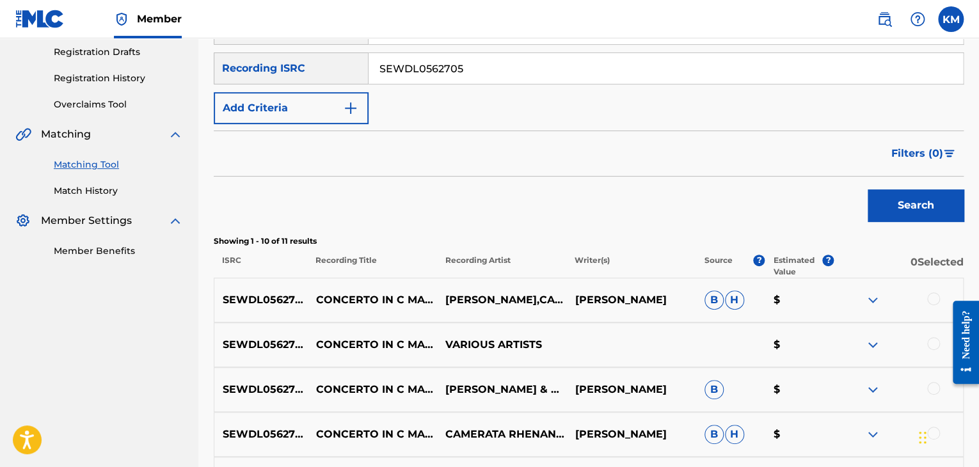
scroll to position [256, 0]
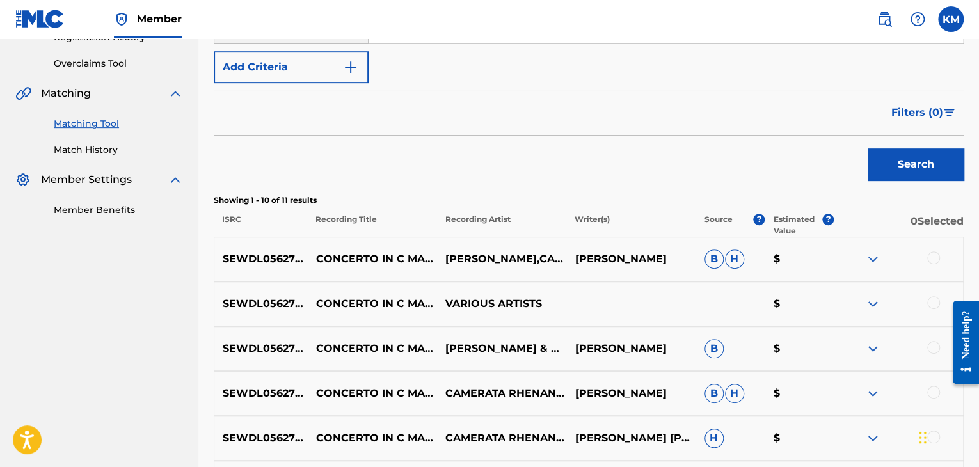
click at [70, 148] on link "Match History" at bounding box center [118, 149] width 129 height 13
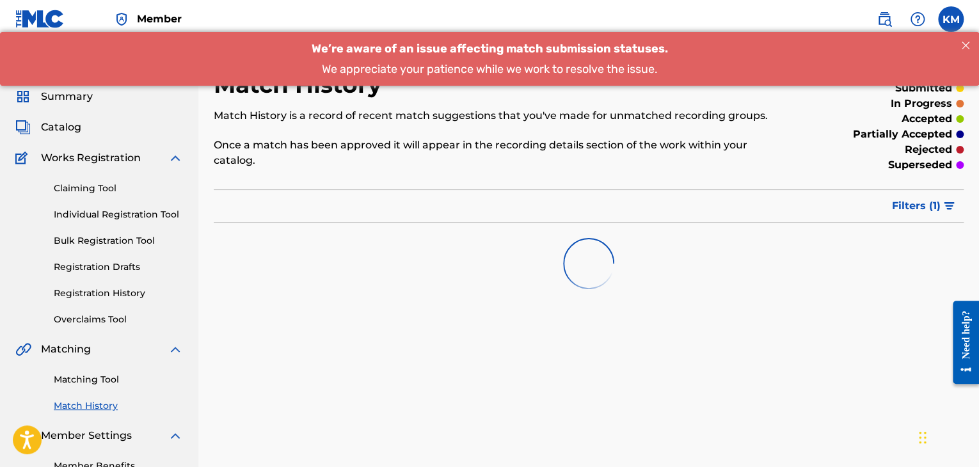
click at [87, 385] on link "Matching Tool" at bounding box center [118, 379] width 129 height 13
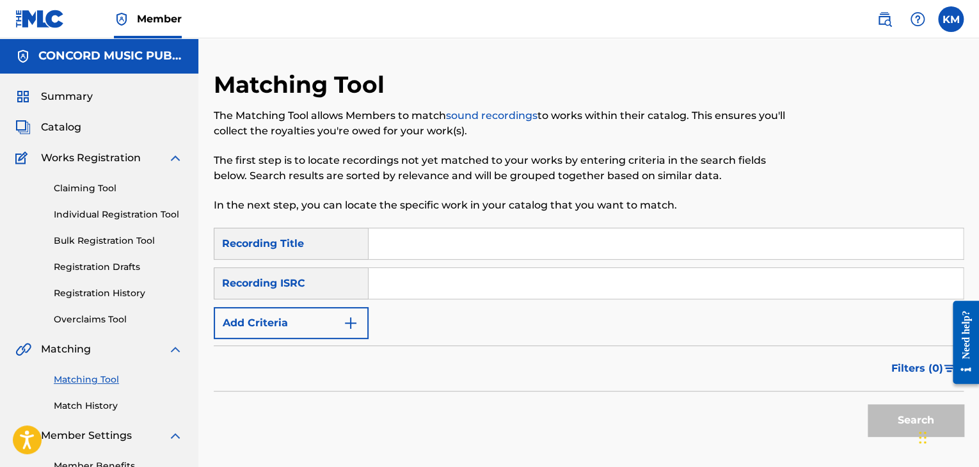
click at [407, 287] on input "Search Form" at bounding box center [666, 283] width 594 height 31
paste input "US3DF1316332"
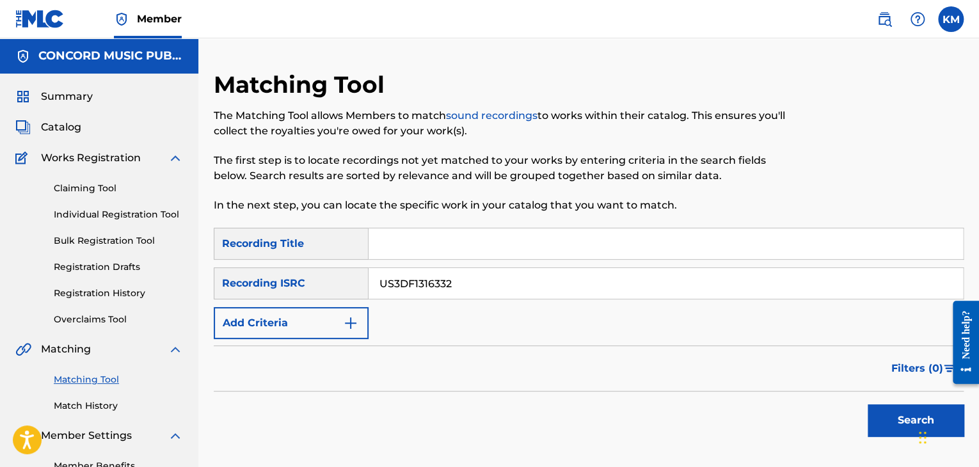
type input "US3DF1316332"
click at [888, 408] on button "Search" at bounding box center [916, 420] width 96 height 32
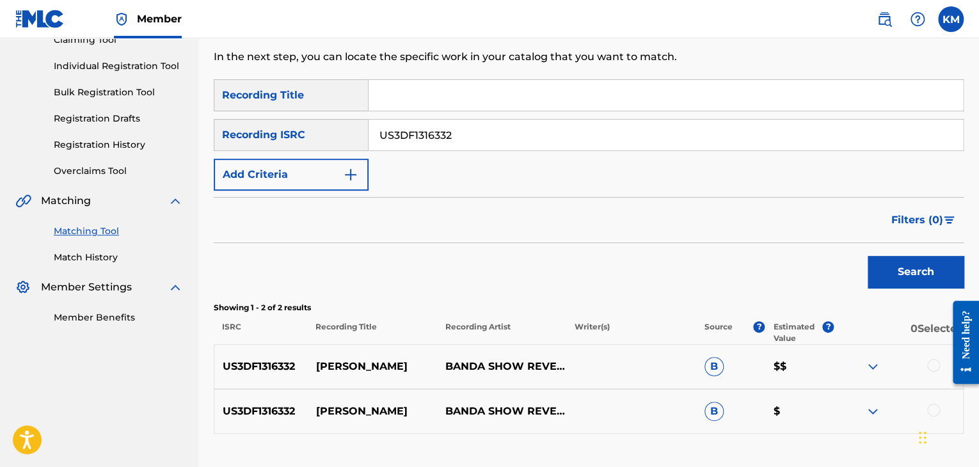
scroll to position [241, 0]
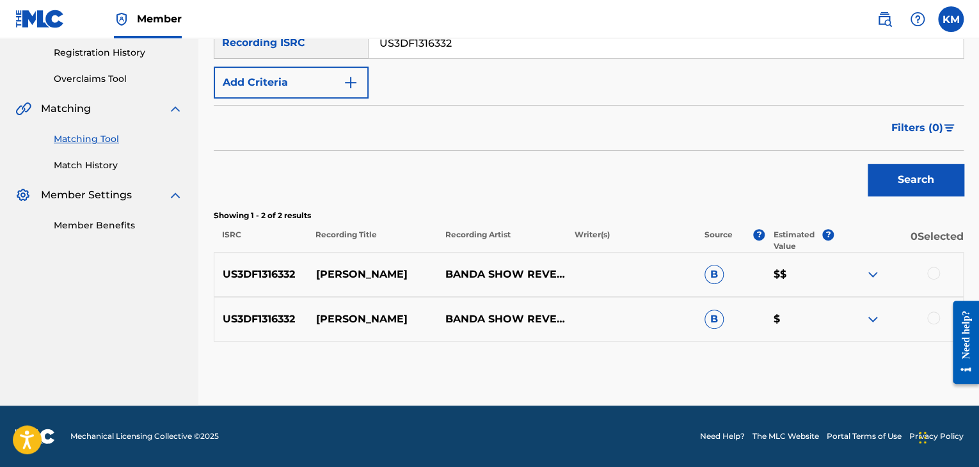
click at [930, 320] on div at bounding box center [933, 318] width 13 height 13
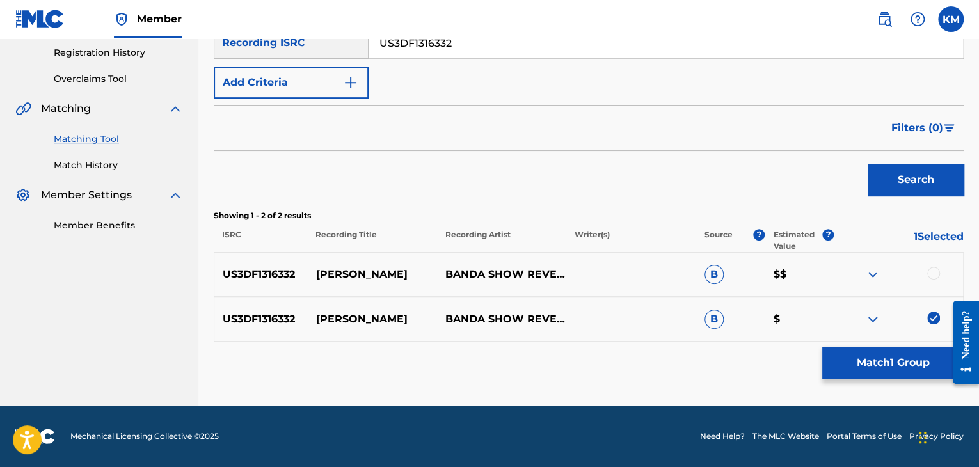
click at [932, 273] on div at bounding box center [933, 273] width 13 height 13
drag, startPoint x: 910, startPoint y: 339, endPoint x: 904, endPoint y: 374, distance: 35.0
click at [909, 342] on div "SearchWithCriteriaf2859168-ac3f-49bf-9416-a87b336cb2e1 Recording Title SearchWi…" at bounding box center [589, 164] width 750 height 355
click at [902, 370] on button "Match 2 Groups" at bounding box center [892, 363] width 141 height 32
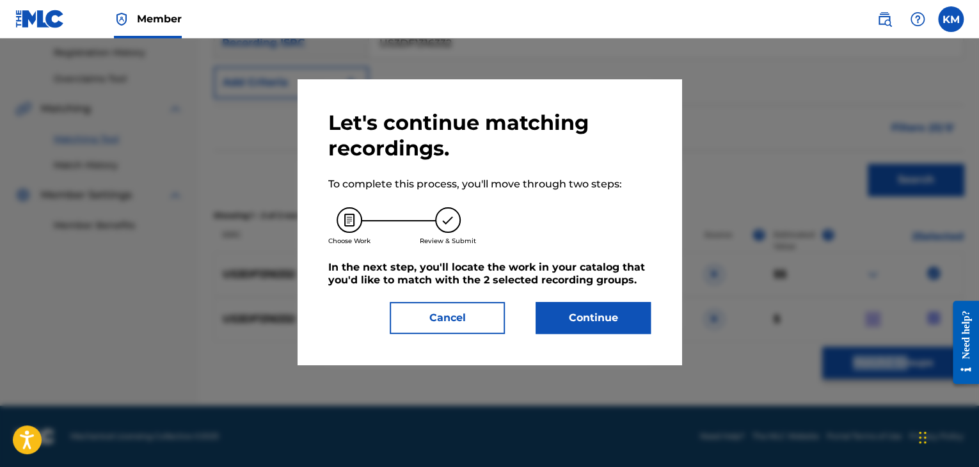
click at [564, 313] on button "Continue" at bounding box center [593, 318] width 115 height 32
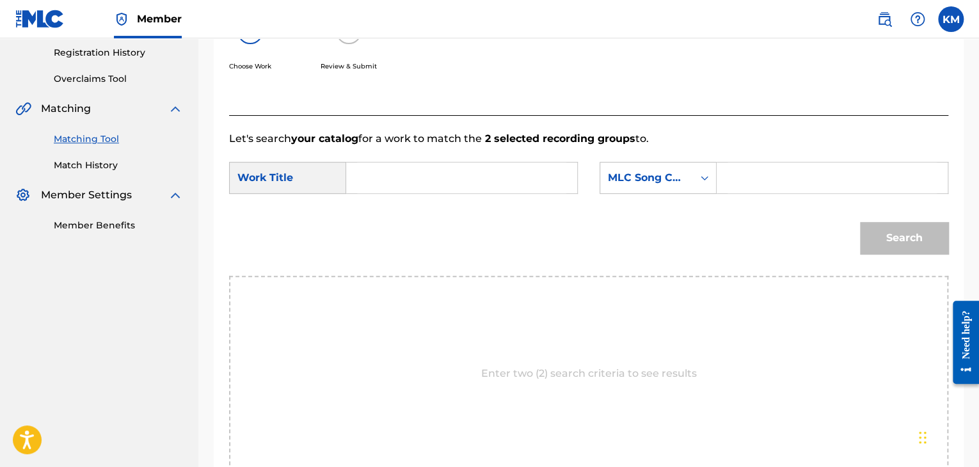
click at [404, 170] on input "Search Form" at bounding box center [461, 178] width 209 height 31
paste input "[PERSON_NAME]"
type input "[PERSON_NAME]"
click at [696, 176] on div "Search Form" at bounding box center [704, 177] width 23 height 23
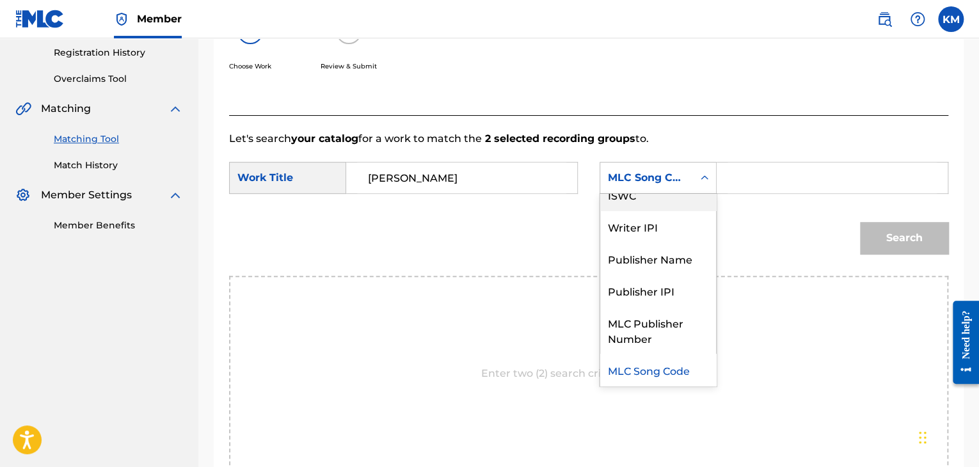
scroll to position [0, 0]
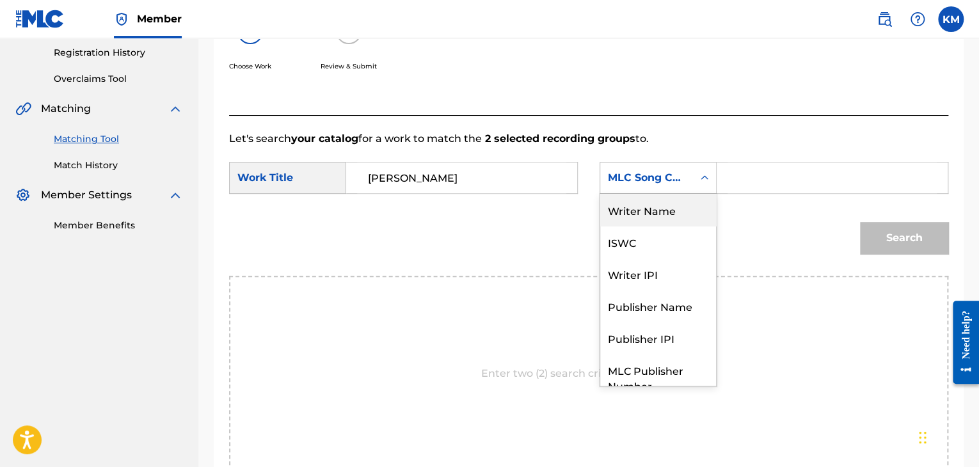
click at [680, 211] on div "Writer Name" at bounding box center [658, 210] width 116 height 32
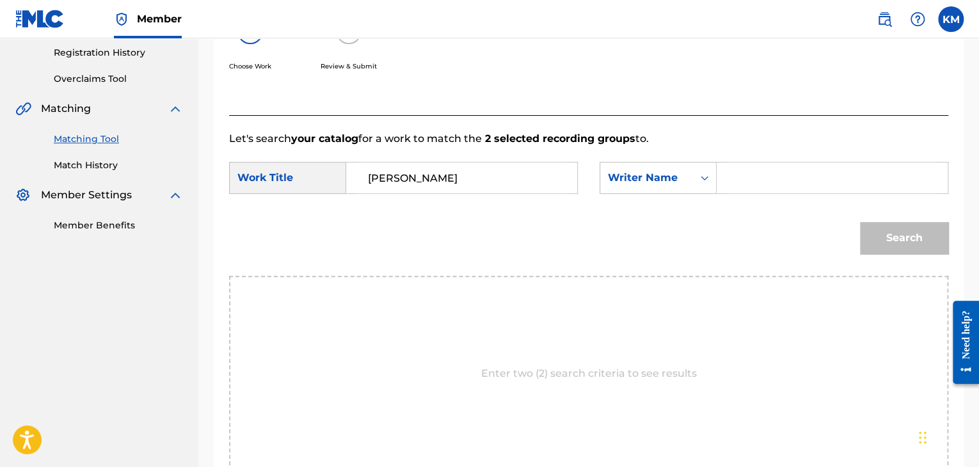
click at [742, 177] on input "Search Form" at bounding box center [832, 178] width 209 height 31
paste input "[PERSON_NAME]"
type input "[PERSON_NAME]"
click at [879, 239] on button "Search" at bounding box center [904, 238] width 88 height 32
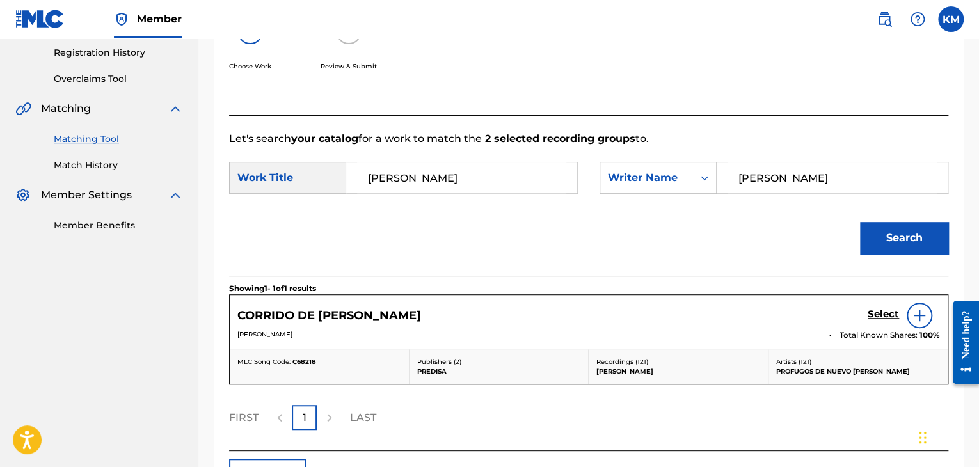
click at [880, 313] on h5 "Select" at bounding box center [883, 314] width 31 height 12
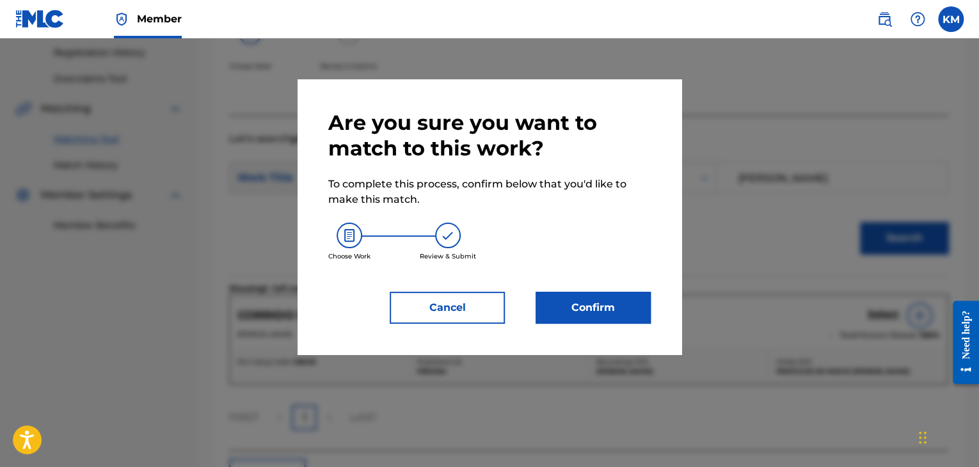
click at [598, 307] on button "Confirm" at bounding box center [593, 308] width 115 height 32
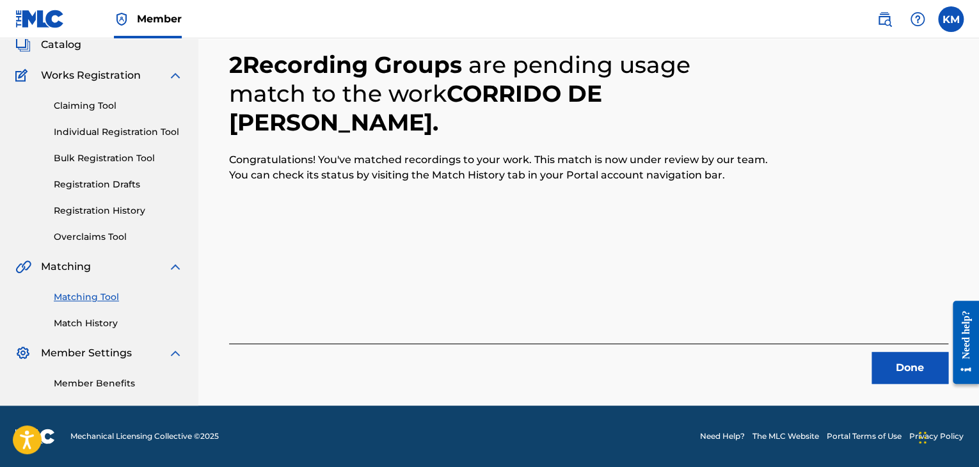
scroll to position [83, 0]
click at [882, 368] on button "Done" at bounding box center [910, 368] width 77 height 32
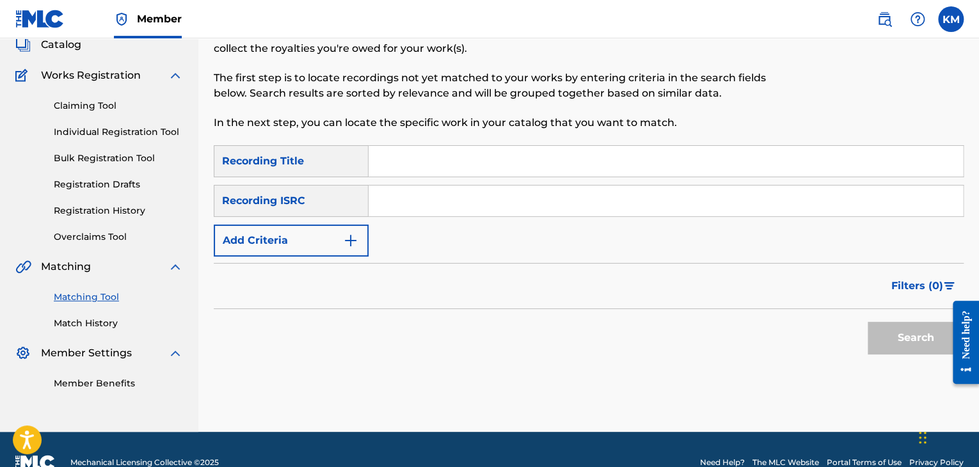
click at [492, 203] on input "Search Form" at bounding box center [666, 201] width 594 height 31
paste input "GBC2M1400009"
type input "GBC2M1400009"
click at [897, 339] on button "Search" at bounding box center [916, 338] width 96 height 32
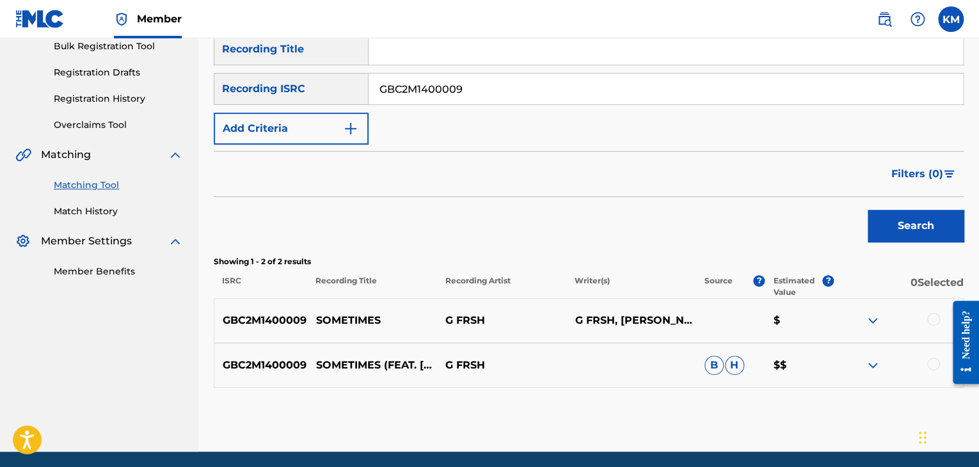
scroll to position [241, 0]
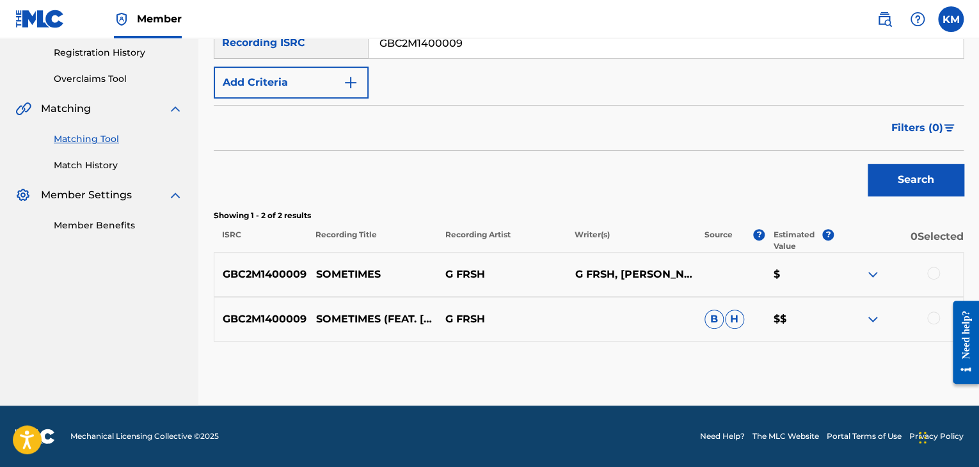
click at [934, 272] on div at bounding box center [933, 273] width 13 height 13
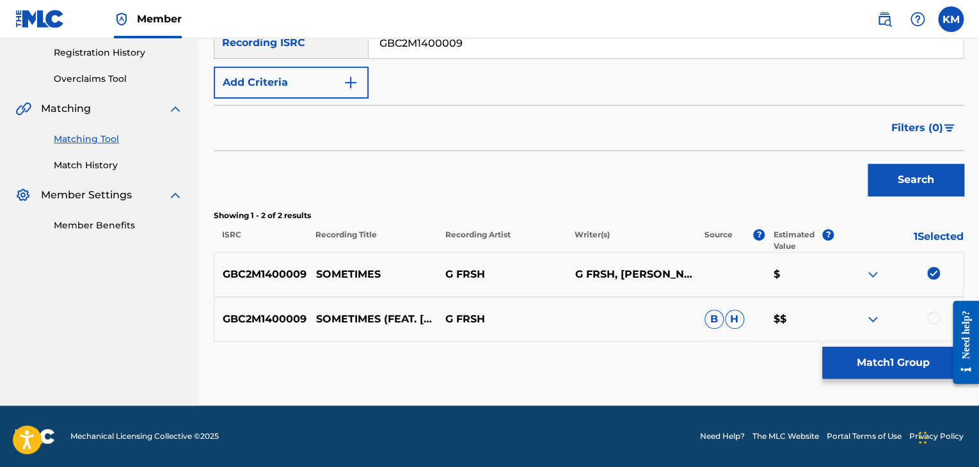
click at [932, 317] on div at bounding box center [933, 318] width 13 height 13
click at [921, 350] on button "Match 2 Groups" at bounding box center [892, 363] width 141 height 32
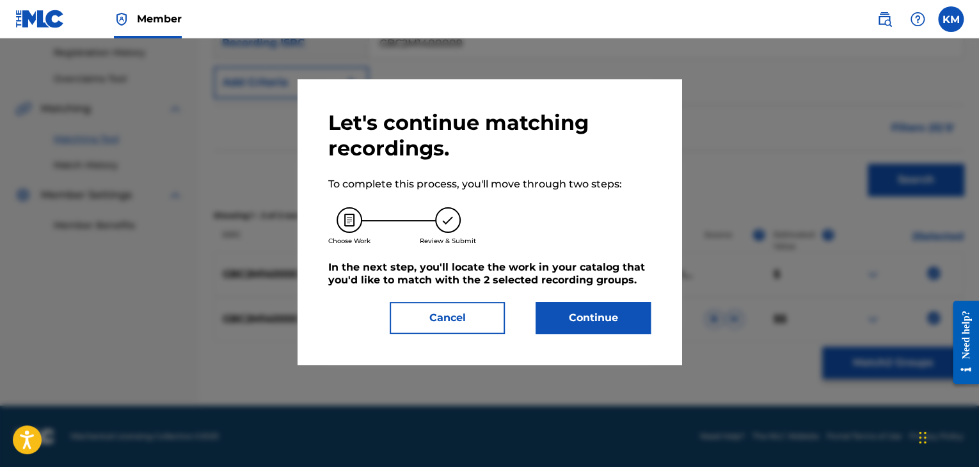
click at [581, 315] on button "Continue" at bounding box center [593, 318] width 115 height 32
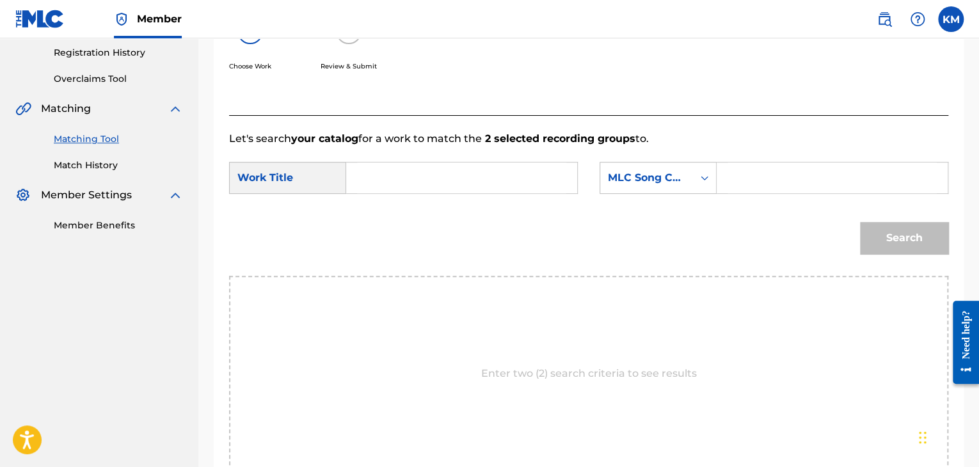
click at [373, 166] on input "Search Form" at bounding box center [461, 178] width 209 height 31
paste input "Sometimes"
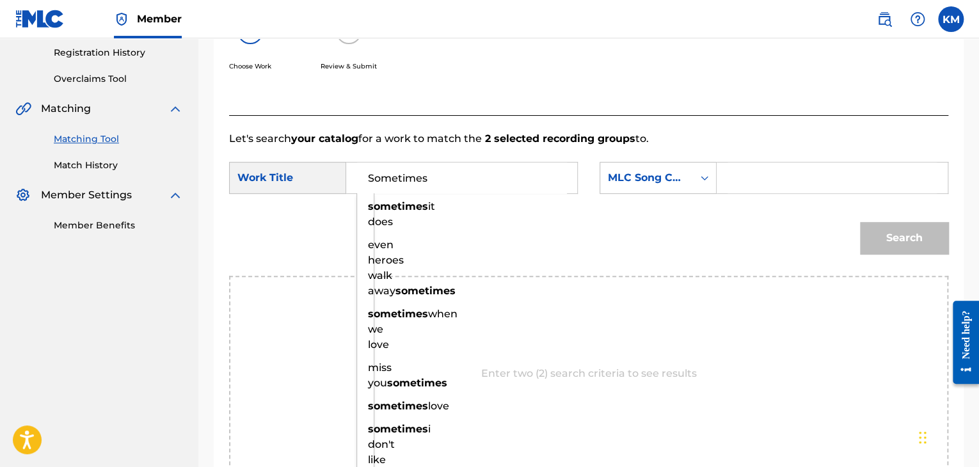
type input "Sometimes"
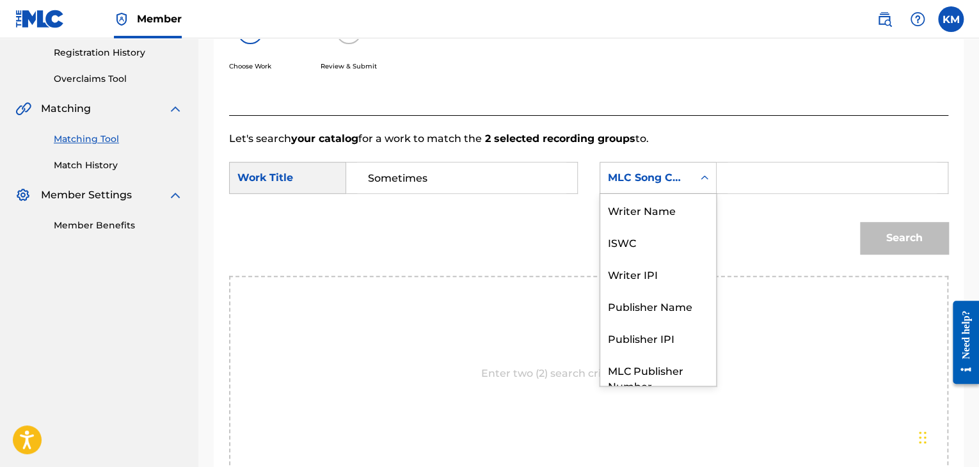
click at [706, 181] on icon "Search Form" at bounding box center [704, 178] width 13 height 13
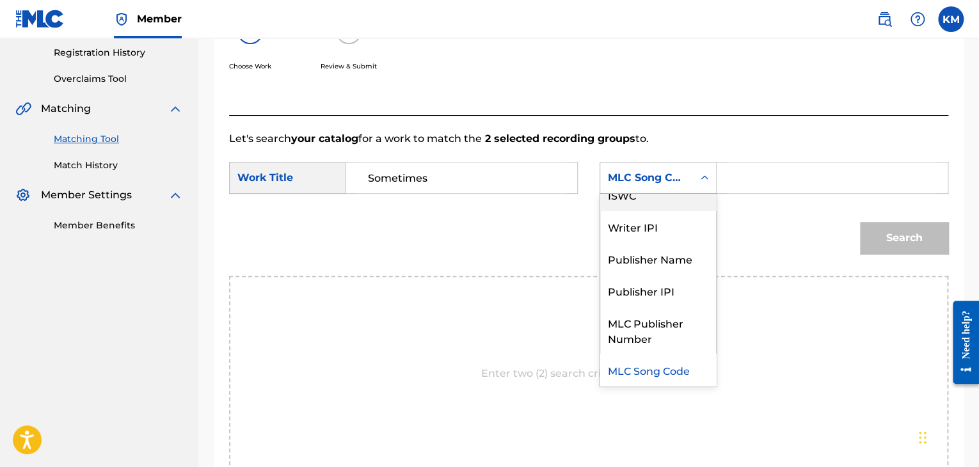
scroll to position [0, 0]
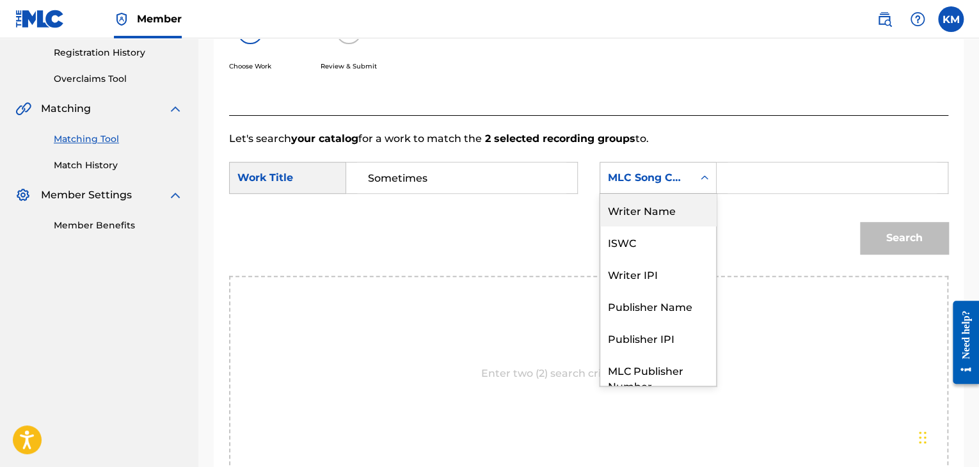
click at [680, 198] on div "Writer Name" at bounding box center [658, 210] width 116 height 32
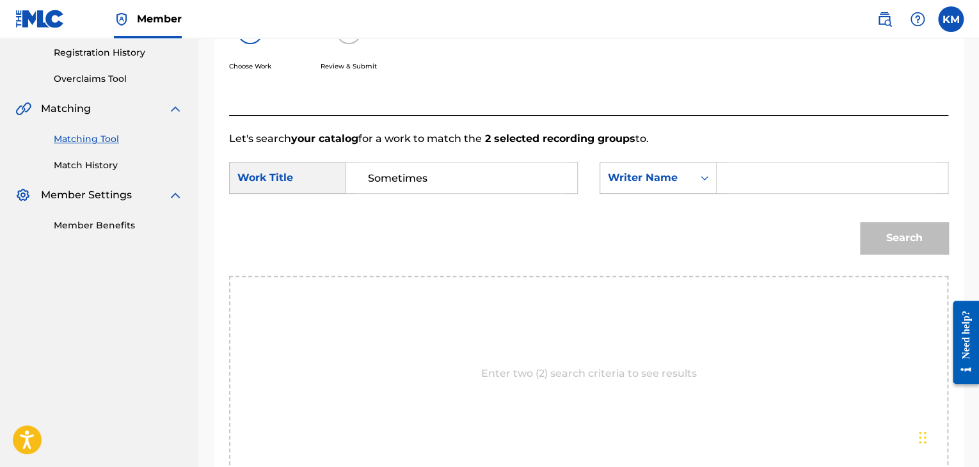
click at [728, 180] on input "Search Form" at bounding box center [832, 178] width 209 height 31
paste input "[PERSON_NAME]"
type input "[PERSON_NAME]"
click at [890, 237] on button "Search" at bounding box center [904, 238] width 88 height 32
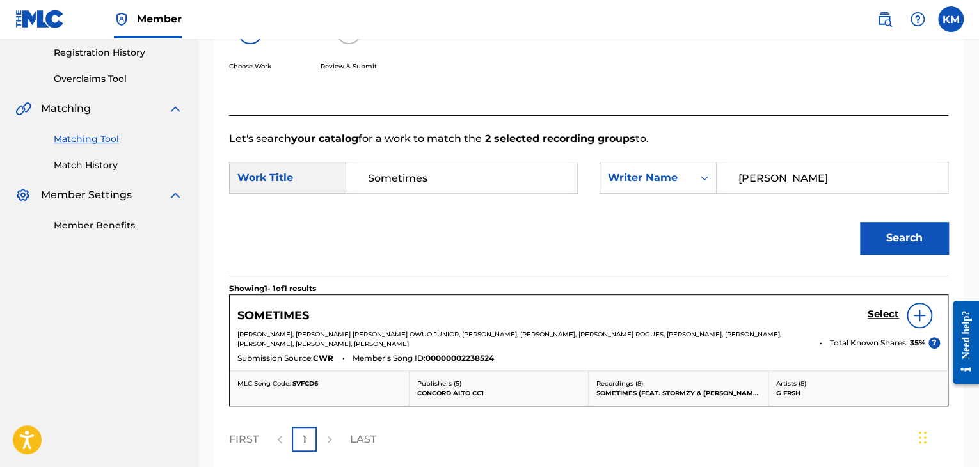
click at [878, 318] on h5 "Select" at bounding box center [883, 314] width 31 height 12
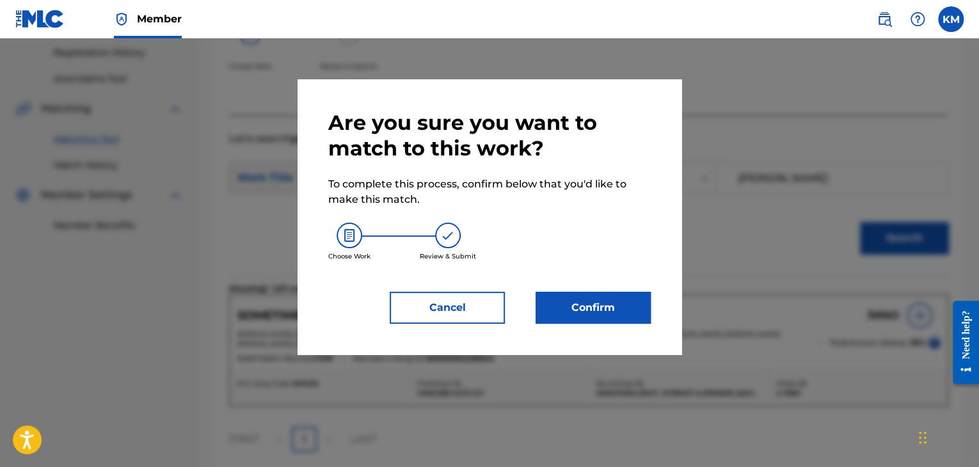
click at [596, 307] on button "Confirm" at bounding box center [593, 308] width 115 height 32
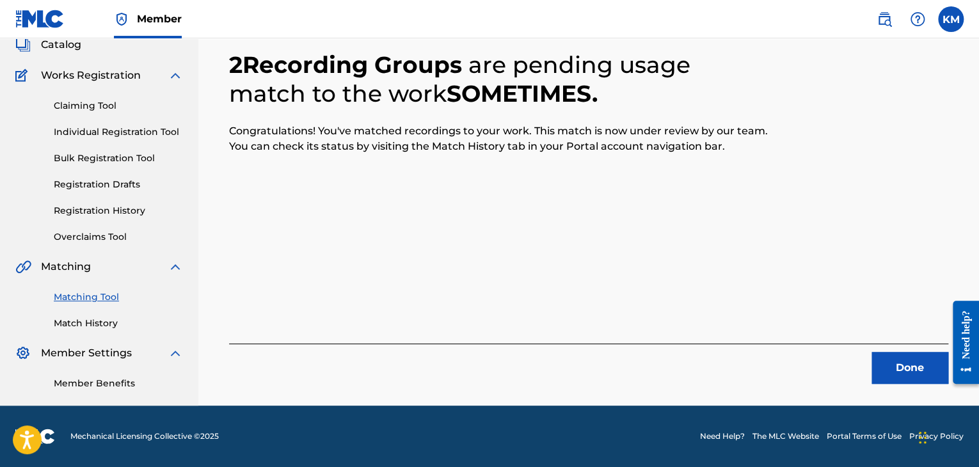
scroll to position [83, 0]
click at [924, 360] on button "Done" at bounding box center [910, 368] width 77 height 32
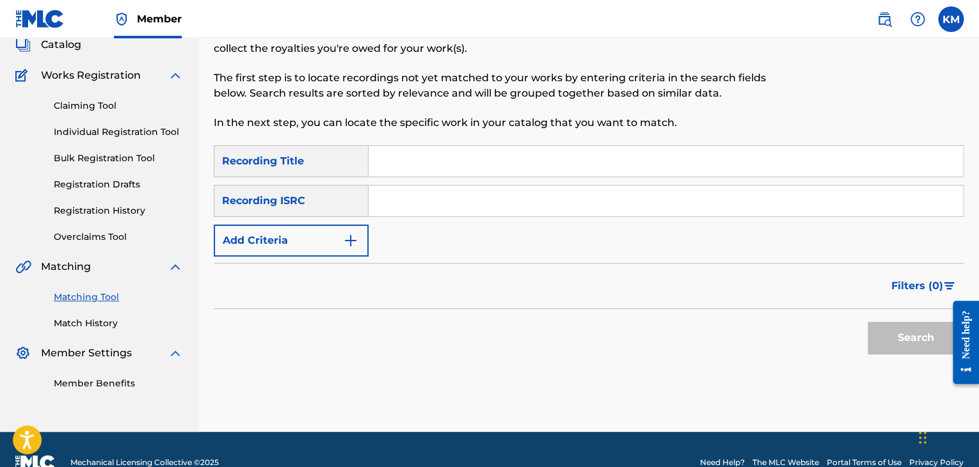
click at [438, 203] on input "Search Form" at bounding box center [666, 201] width 594 height 31
paste input "KRA381206706"
type input "KRA381206706"
click at [906, 337] on button "Search" at bounding box center [916, 338] width 96 height 32
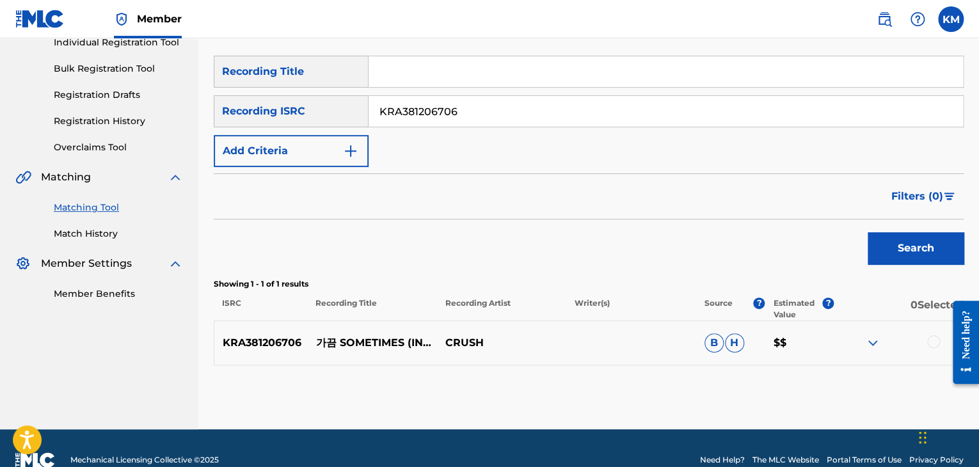
scroll to position [196, 0]
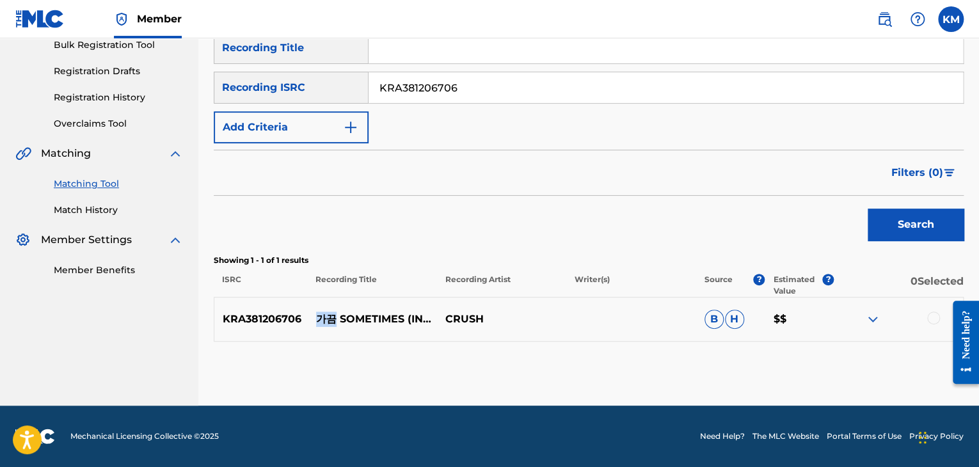
drag, startPoint x: 314, startPoint y: 311, endPoint x: 335, endPoint y: 311, distance: 20.5
click at [335, 312] on p "가끔 SOMETIMES (INST.)" at bounding box center [372, 319] width 129 height 15
click at [354, 340] on div "KRA381206706 가끔 SOMETIMES (INST.) CRUSH B H $$" at bounding box center [589, 319] width 750 height 45
drag, startPoint x: 338, startPoint y: 309, endPoint x: 499, endPoint y: 314, distance: 161.3
click at [499, 314] on div "KRA381206706 가끔 SOMETIMES (INST.) CRUSH B H $$" at bounding box center [589, 319] width 750 height 45
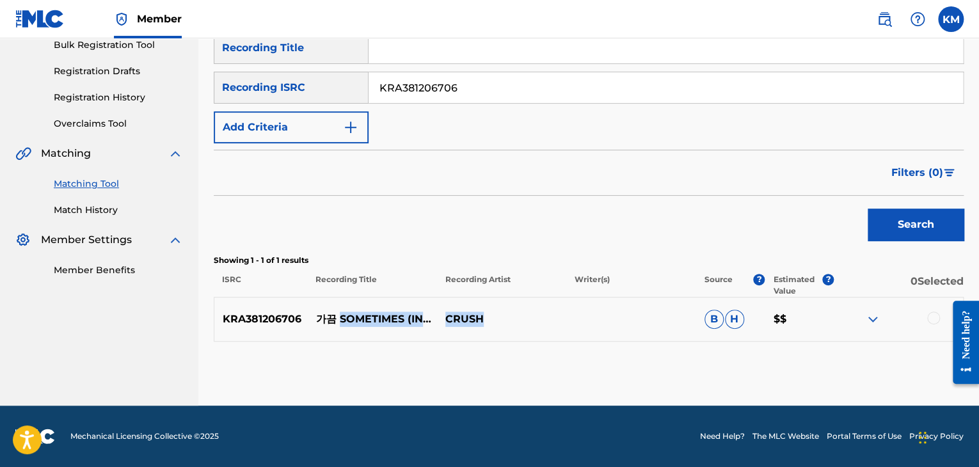
copy div "SOMETIMES (INST.) CRUSH"
click at [937, 316] on div at bounding box center [933, 318] width 13 height 13
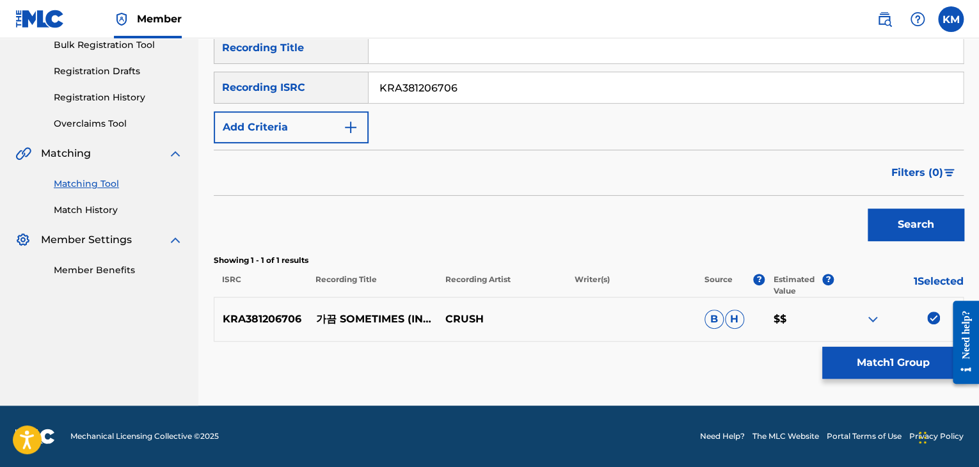
click at [842, 358] on button "Match 1 Group" at bounding box center [892, 363] width 141 height 32
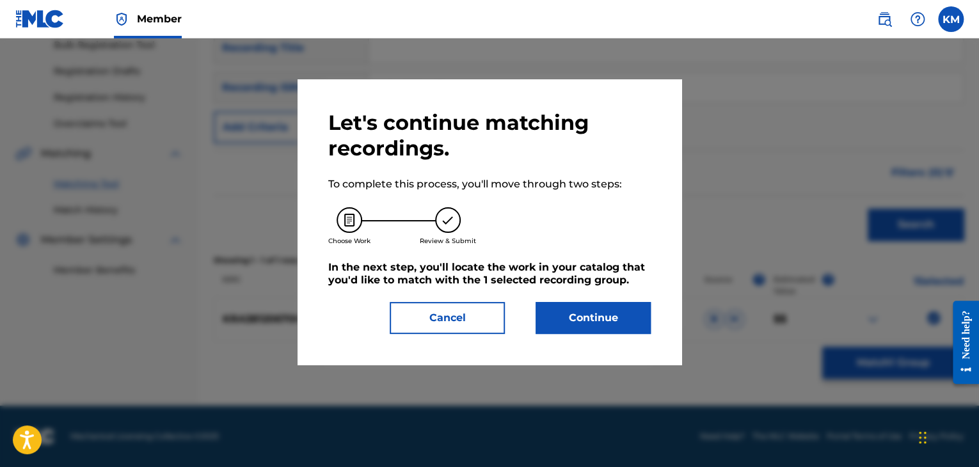
click at [605, 317] on button "Continue" at bounding box center [593, 318] width 115 height 32
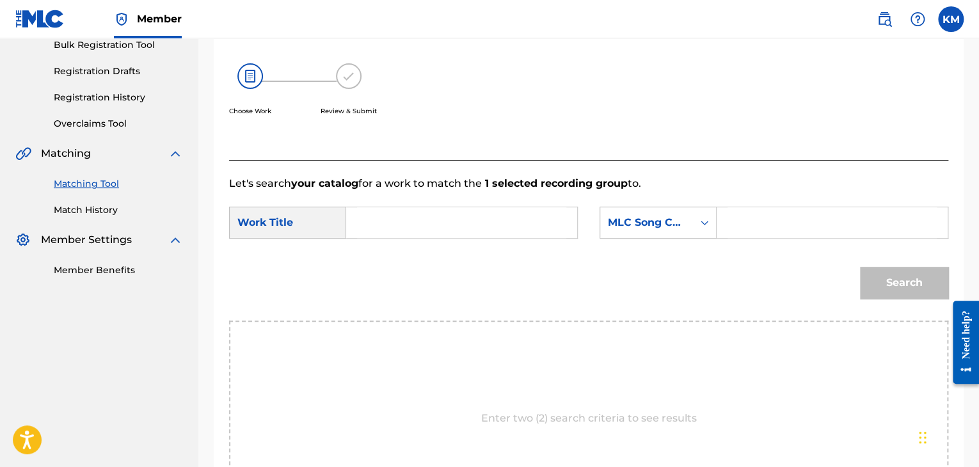
click at [427, 218] on input "Search Form" at bounding box center [461, 222] width 209 height 31
paste input "SOMETIMES (INST.) CRUSH"
type input "SOMETIMES (INST.) CRUSH"
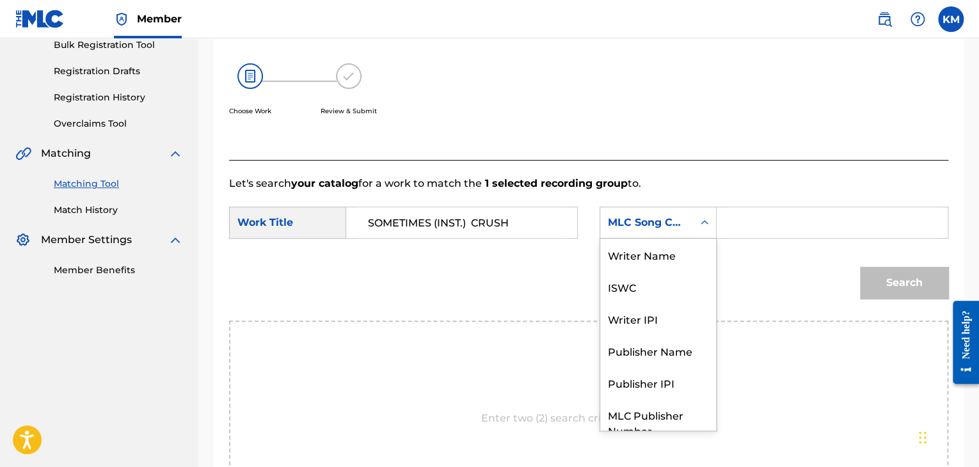
click at [700, 228] on icon "Search Form" at bounding box center [704, 222] width 13 height 13
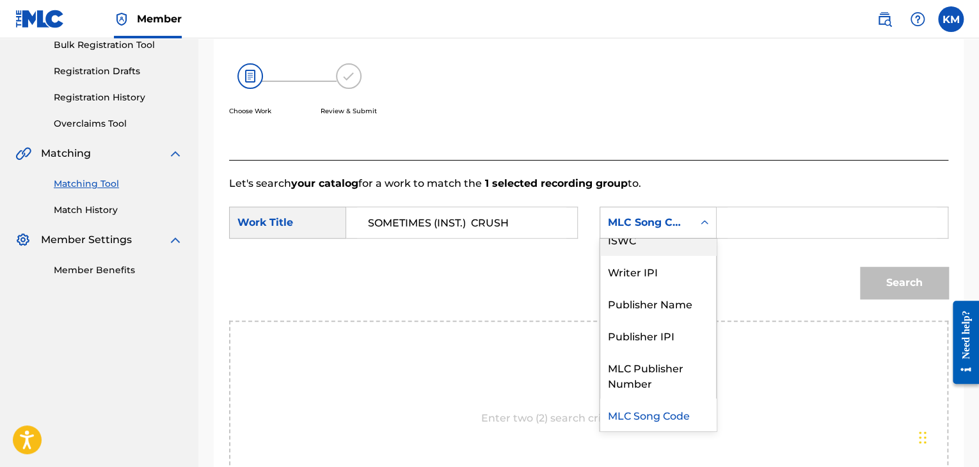
scroll to position [0, 0]
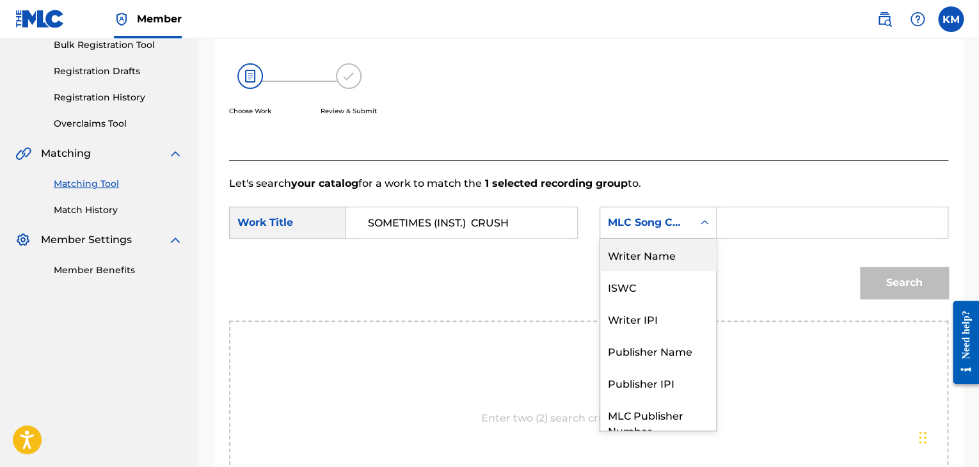
click at [687, 246] on div "Writer Name" at bounding box center [658, 255] width 116 height 32
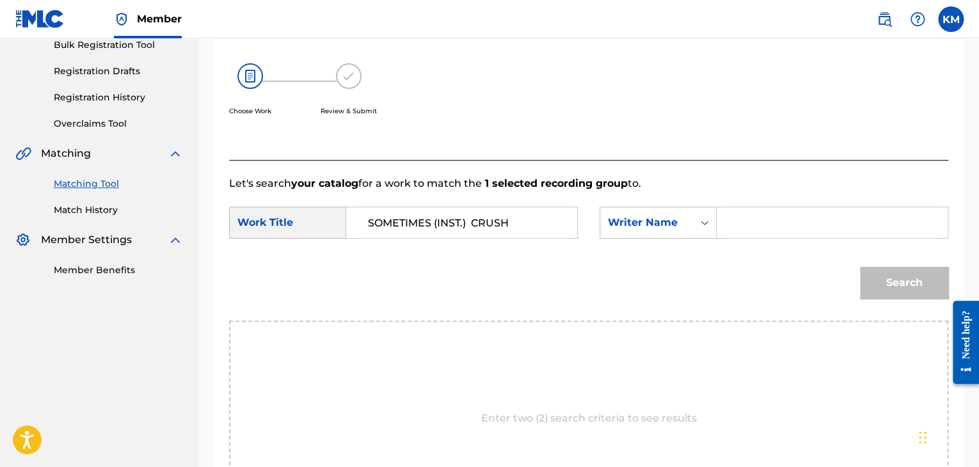
click at [737, 221] on input "Search Form" at bounding box center [832, 222] width 209 height 31
click at [860, 267] on button "Search" at bounding box center [904, 283] width 88 height 32
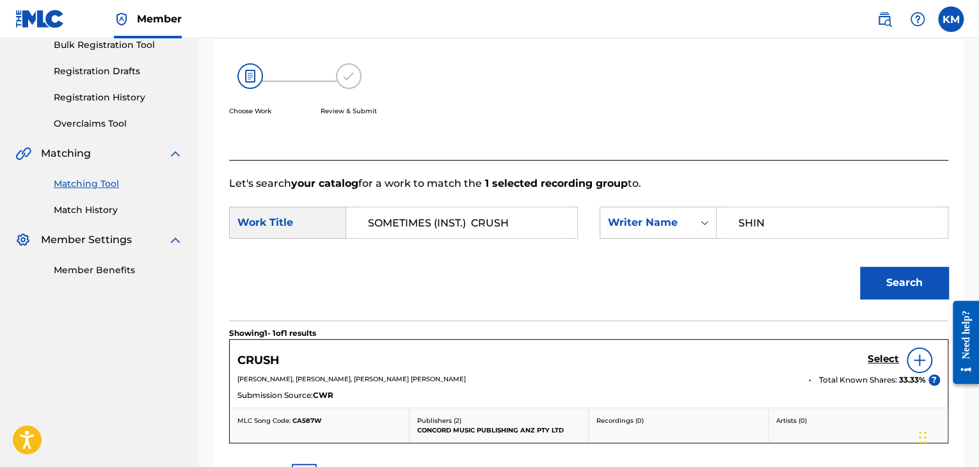
drag, startPoint x: 792, startPoint y: 221, endPoint x: 614, endPoint y: 244, distance: 179.3
click at [614, 244] on div "SearchWithCriteriad08630e1-8209-4aac-8774-fd4da0632c90 Work Title SOMETIMES (IN…" at bounding box center [588, 227] width 719 height 40
click at [872, 275] on button "Search" at bounding box center [904, 283] width 88 height 32
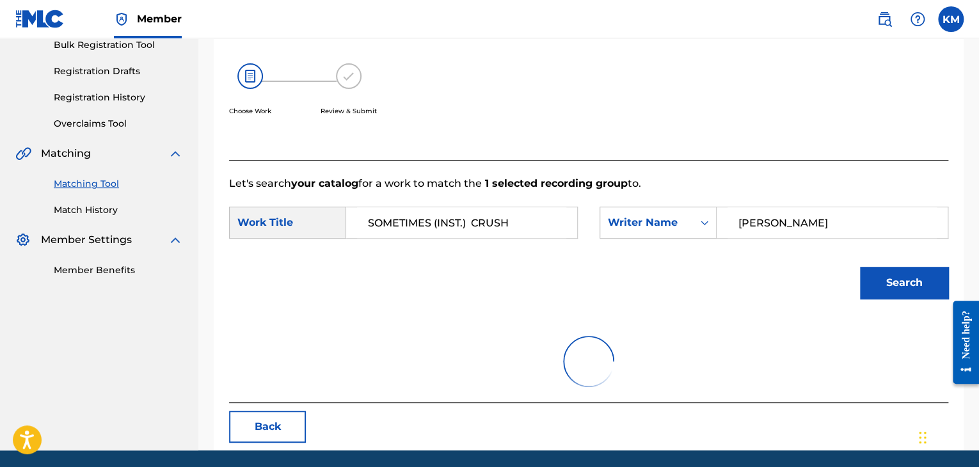
scroll to position [186, 0]
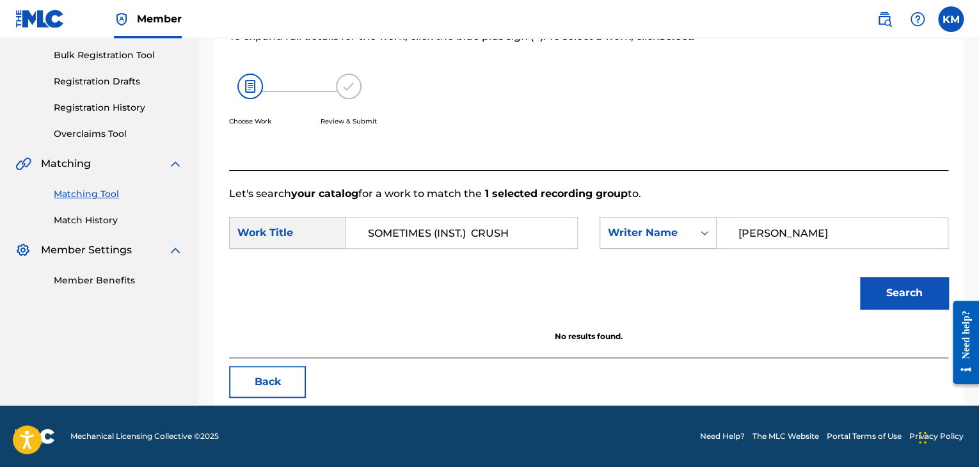
drag, startPoint x: 779, startPoint y: 226, endPoint x: 616, endPoint y: 225, distance: 163.2
click at [616, 225] on div "SearchWithCriteriaa3513c5b-8a4a-4ed4-8c70-3d06e16ccd97 Writer Name [PERSON_NAME]" at bounding box center [774, 233] width 349 height 32
paste input "[PERSON_NAME]"
click at [878, 285] on button "Search" at bounding box center [904, 293] width 88 height 32
drag, startPoint x: 822, startPoint y: 231, endPoint x: 563, endPoint y: 249, distance: 259.8
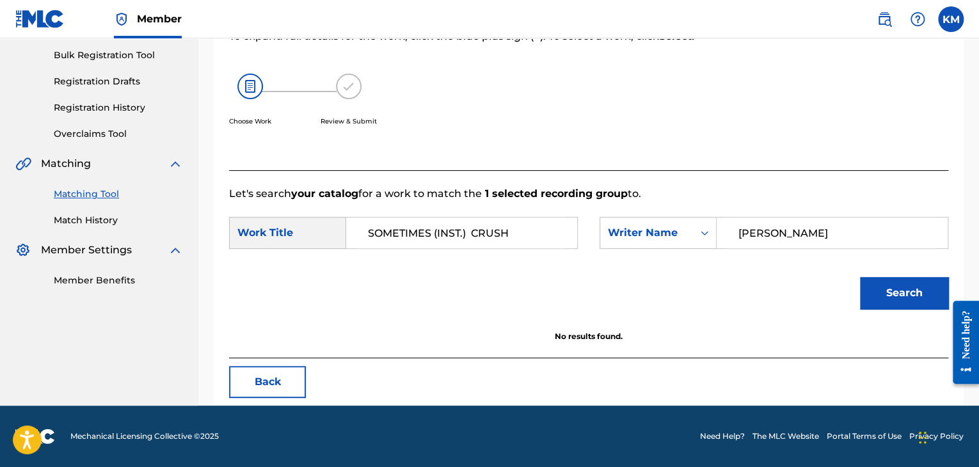
click at [563, 249] on div "SearchWithCriteriad08630e1-8209-4aac-8774-fd4da0632c90 Work Title SOMETIMES (IN…" at bounding box center [588, 237] width 719 height 40
type input "MOLLAND"
click at [906, 277] on button "Search" at bounding box center [904, 293] width 88 height 32
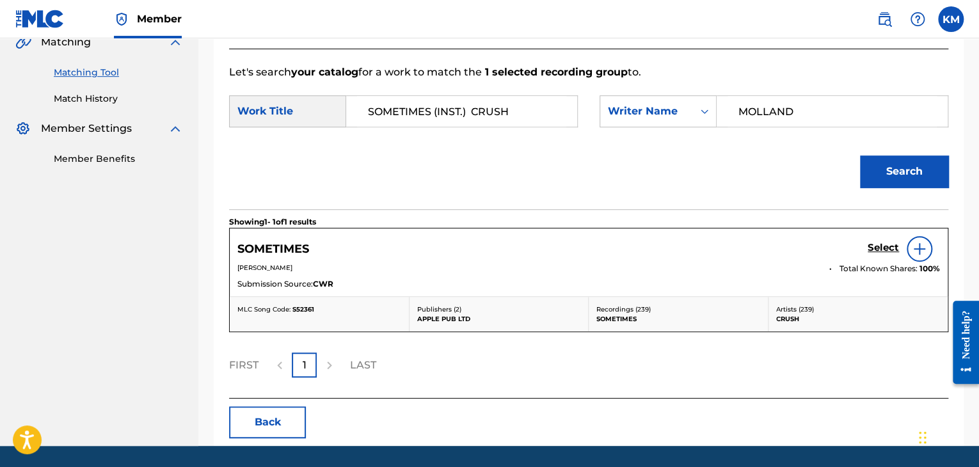
scroll to position [314, 0]
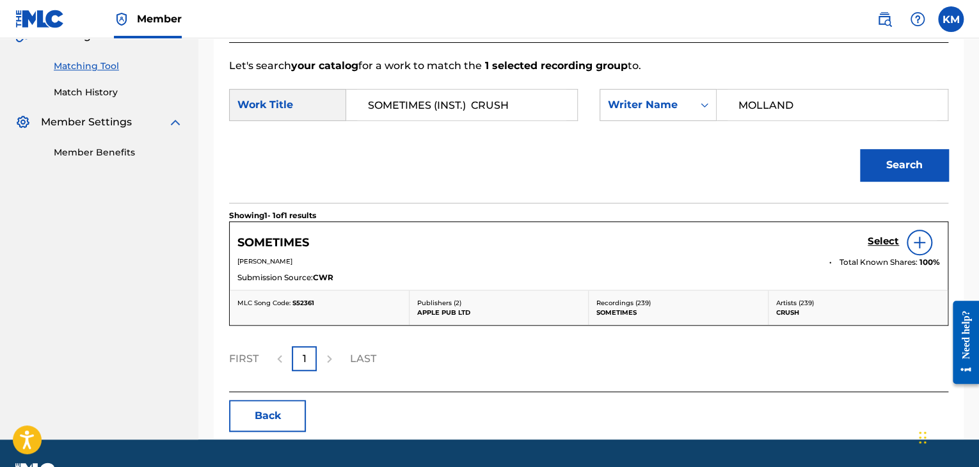
click at [76, 93] on link "Match History" at bounding box center [118, 92] width 129 height 13
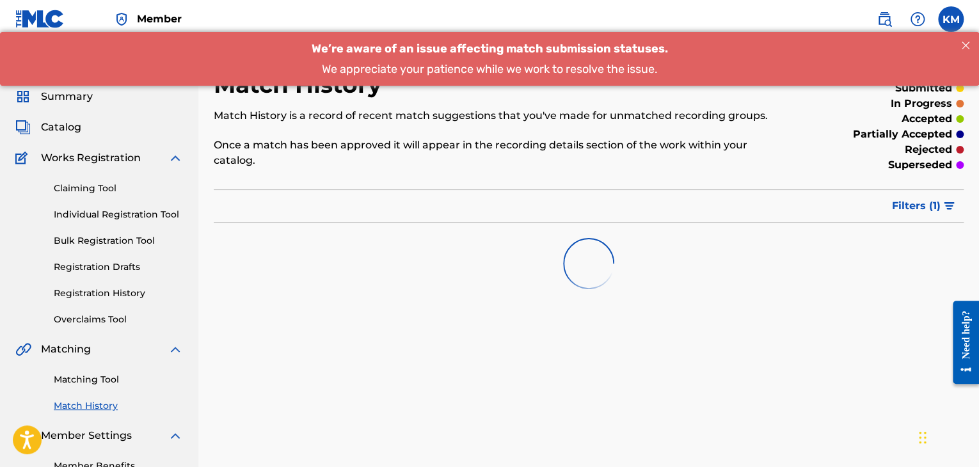
click at [100, 379] on link "Matching Tool" at bounding box center [118, 379] width 129 height 13
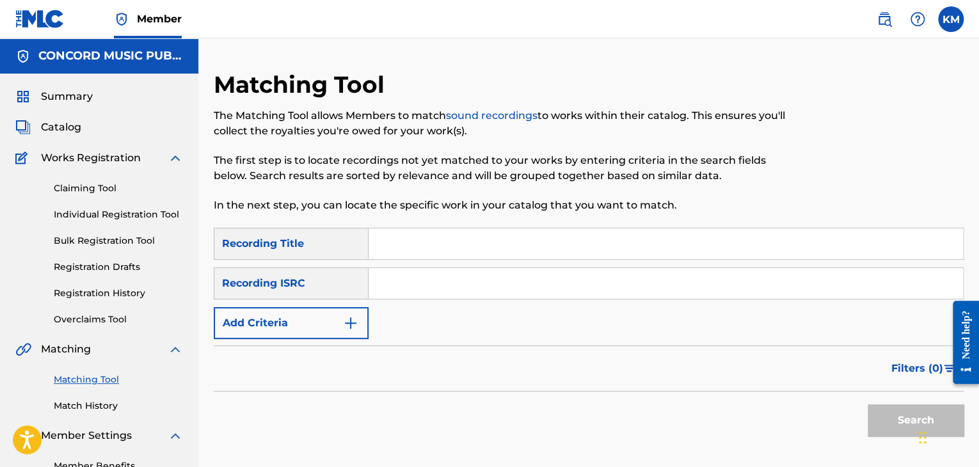
click at [463, 287] on input "Search Form" at bounding box center [666, 283] width 594 height 31
paste input "TCADC1754883"
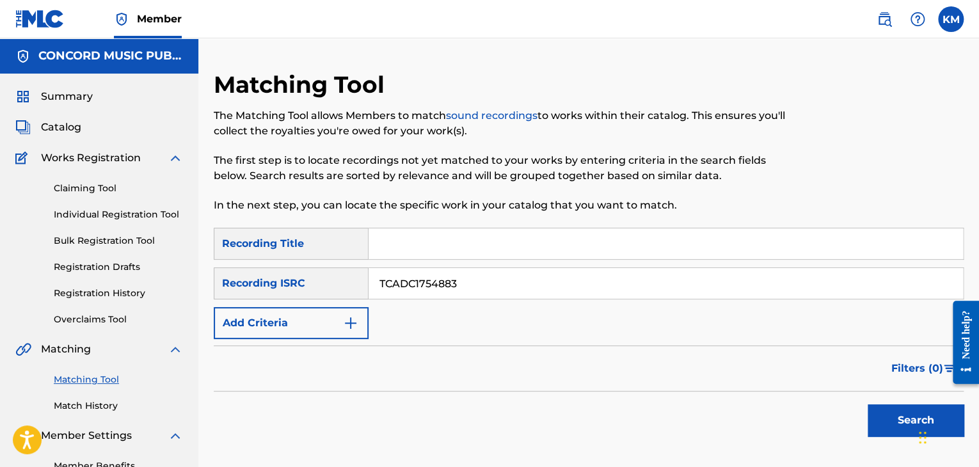
type input "TCADC1754883"
click at [880, 429] on button "Search" at bounding box center [916, 420] width 96 height 32
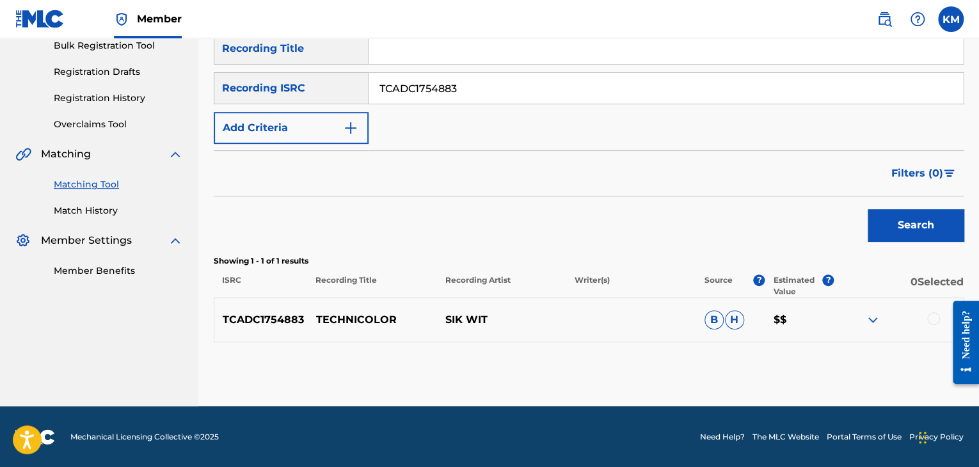
scroll to position [196, 0]
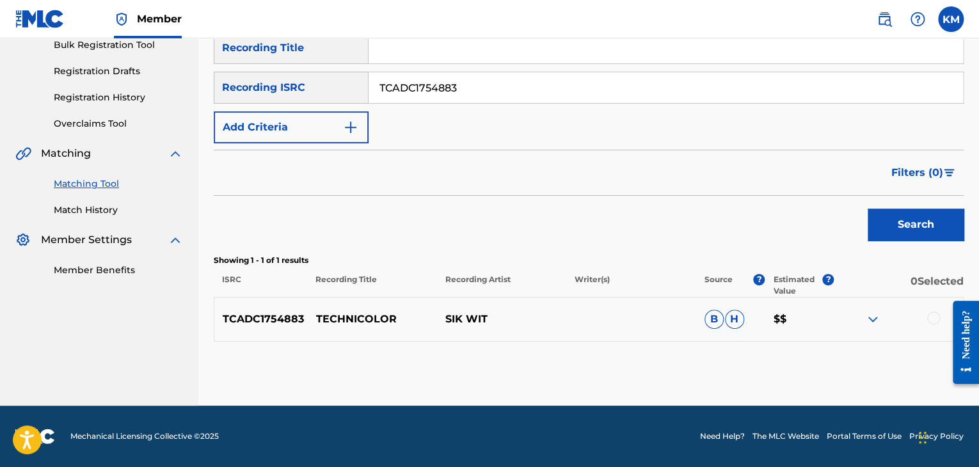
click at [930, 315] on div at bounding box center [933, 318] width 13 height 13
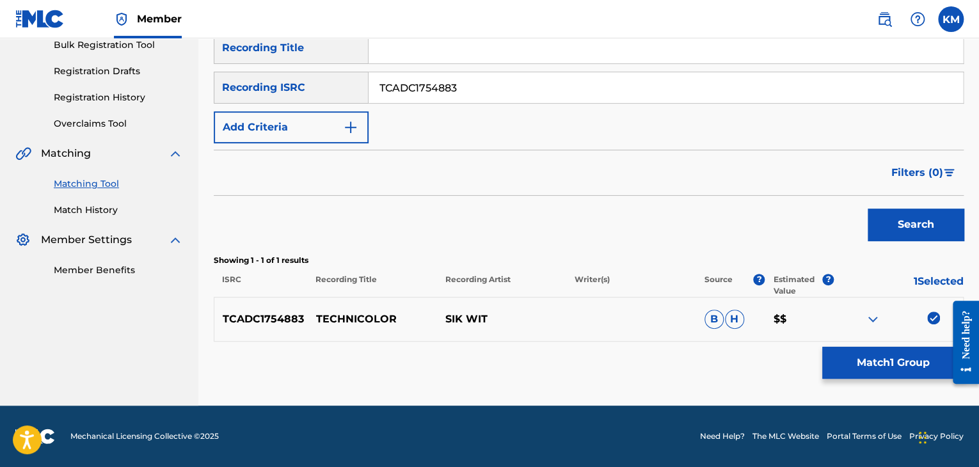
click at [893, 364] on button "Match 1 Group" at bounding box center [892, 363] width 141 height 32
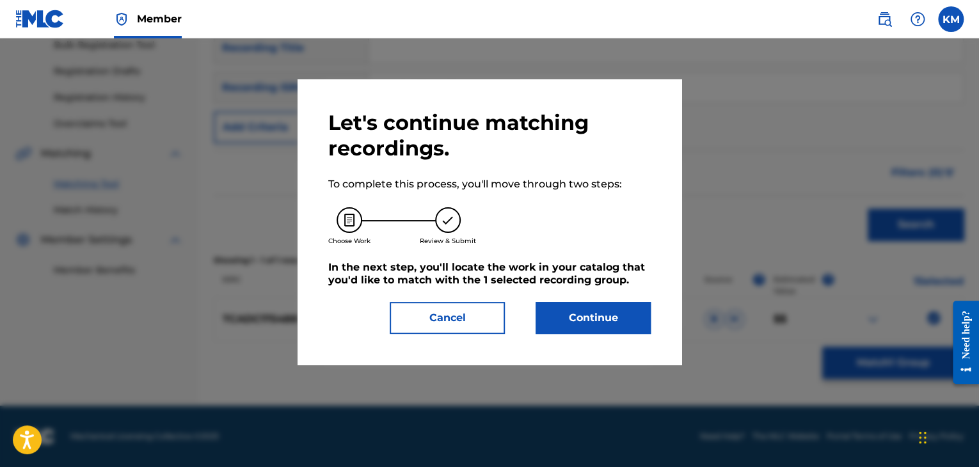
click at [604, 308] on button "Continue" at bounding box center [593, 318] width 115 height 32
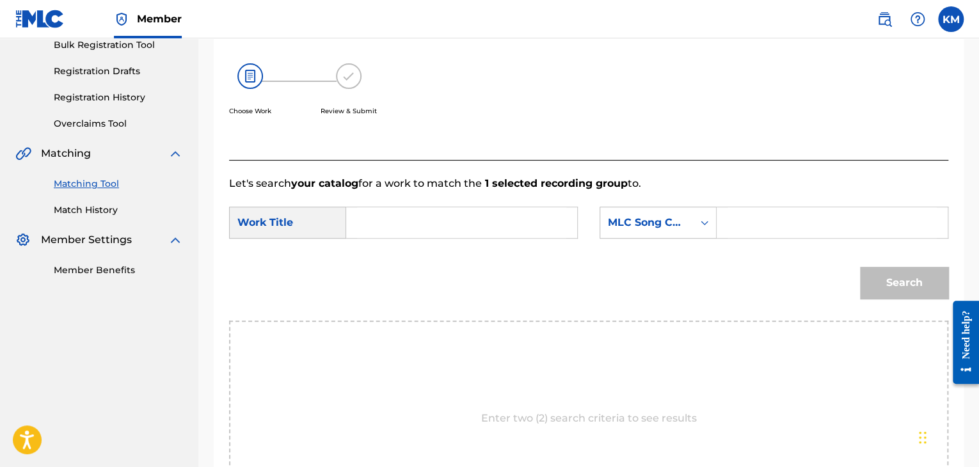
click at [483, 212] on input "Search Form" at bounding box center [461, 222] width 209 height 31
paste input "Technicolor"
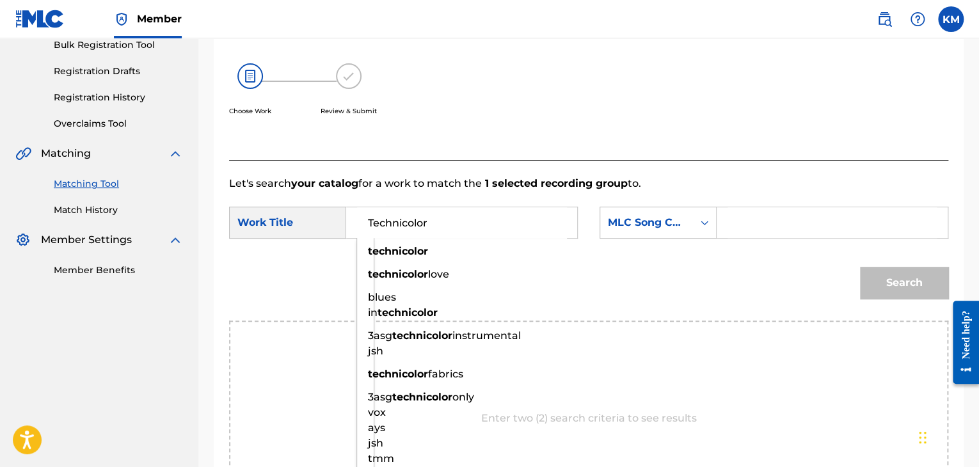
type input "Technicolor"
click at [70, 211] on link "Match History" at bounding box center [118, 209] width 129 height 13
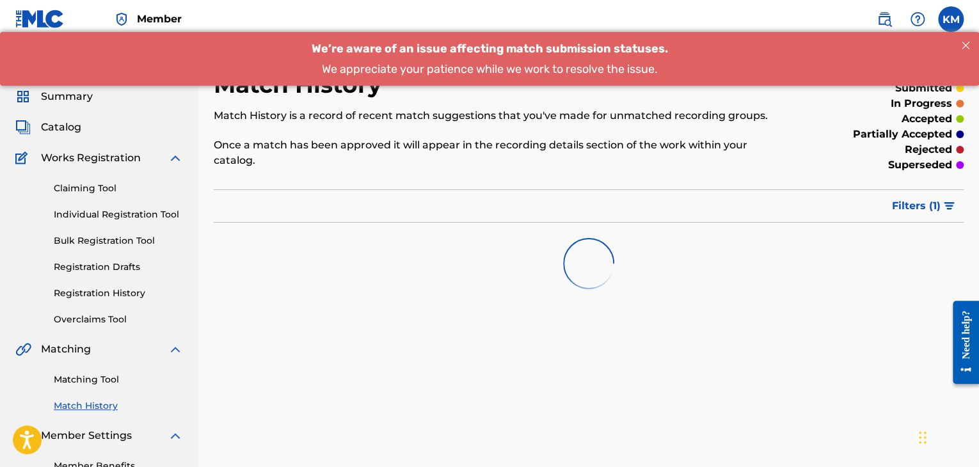
click at [105, 377] on link "Matching Tool" at bounding box center [118, 379] width 129 height 13
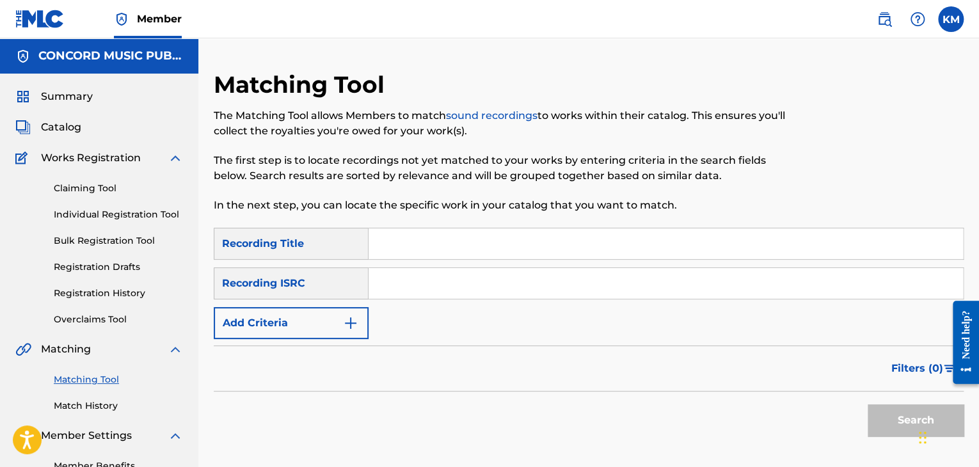
click at [430, 285] on input "Search Form" at bounding box center [666, 283] width 594 height 31
paste input "USANG2226043"
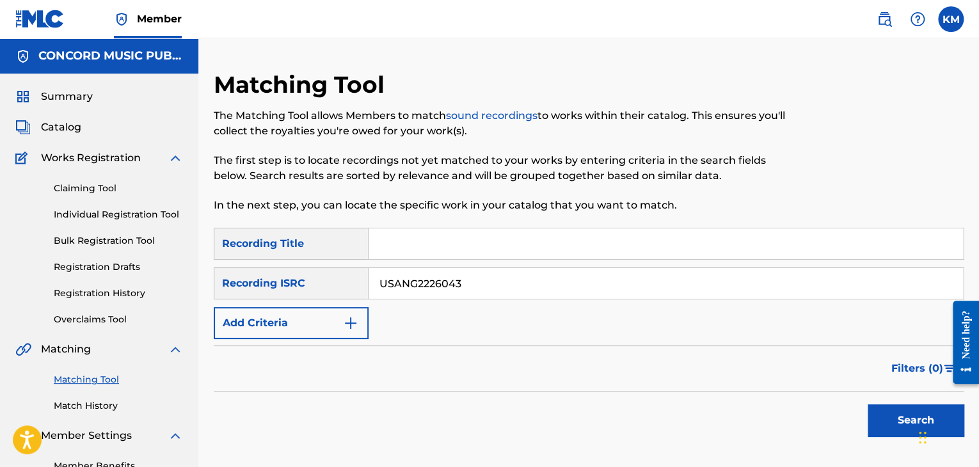
type input "USANG2226043"
click at [875, 413] on button "Search" at bounding box center [916, 420] width 96 height 32
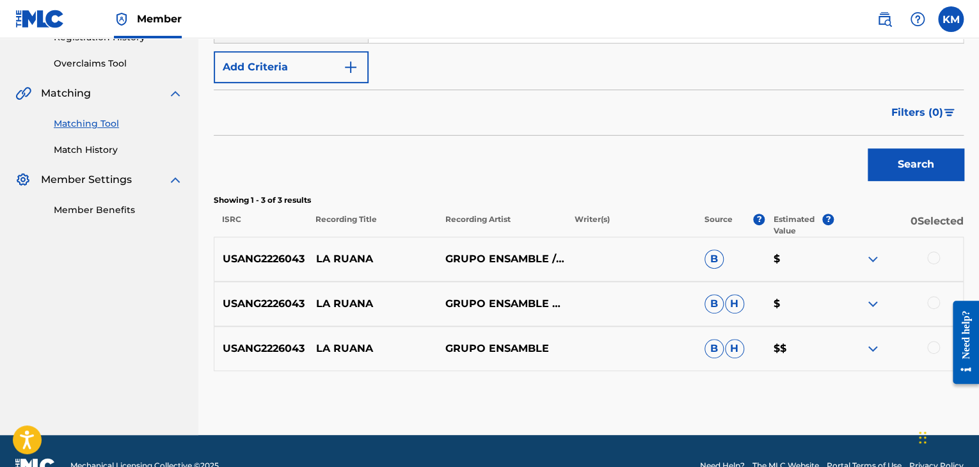
click at [932, 257] on div at bounding box center [933, 257] width 13 height 13
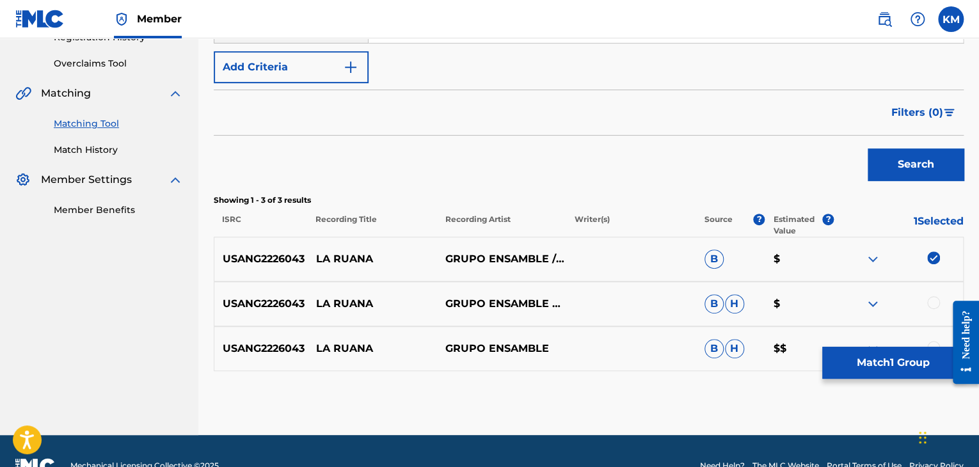
click at [930, 299] on div at bounding box center [933, 302] width 13 height 13
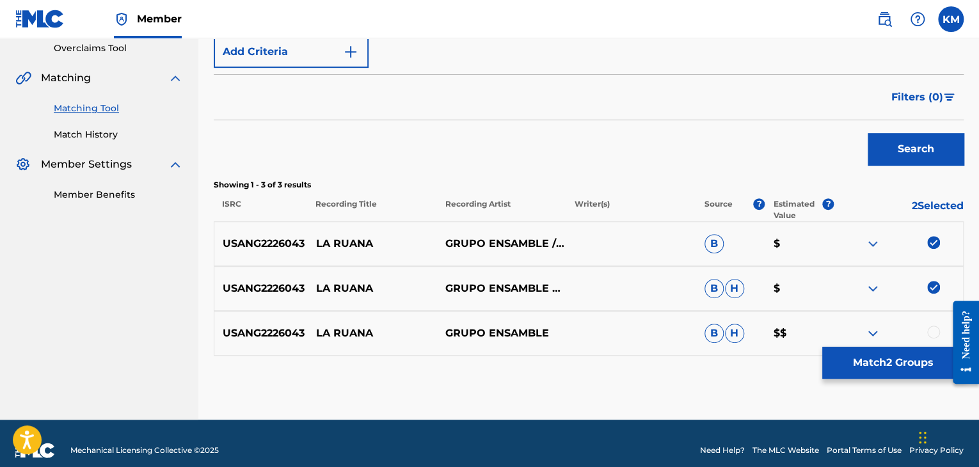
scroll to position [285, 0]
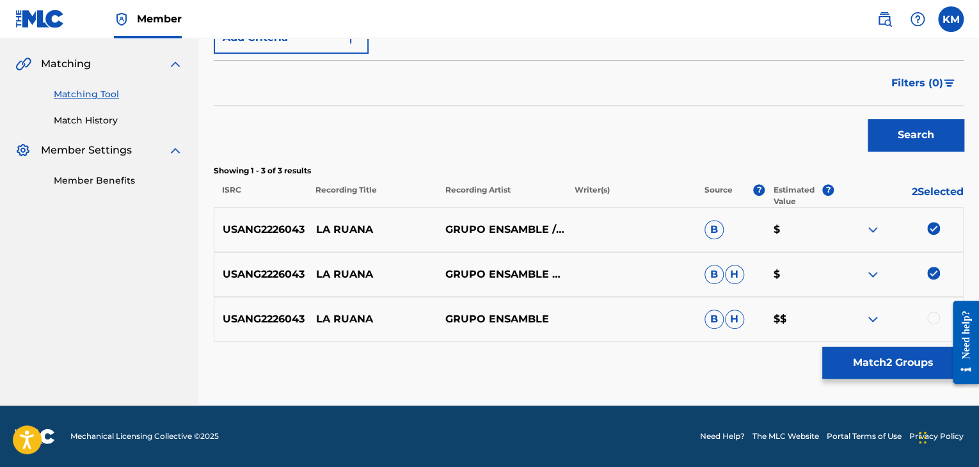
click at [929, 318] on div at bounding box center [933, 318] width 13 height 13
click at [888, 358] on button "Match 3 Groups" at bounding box center [892, 363] width 141 height 32
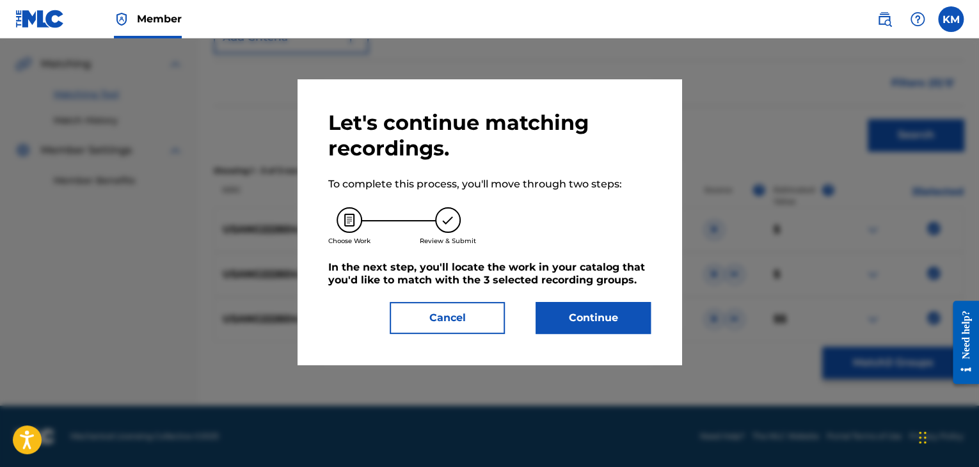
click at [622, 314] on button "Continue" at bounding box center [593, 318] width 115 height 32
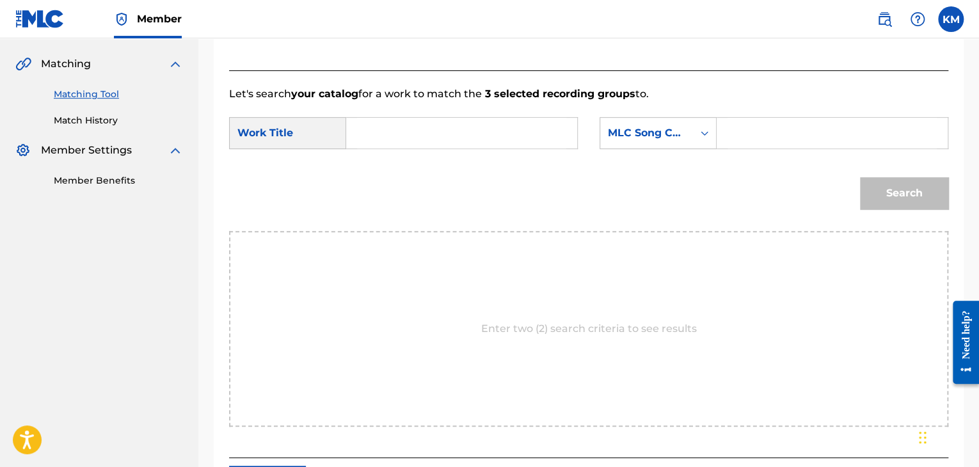
click at [406, 137] on input "Search Form" at bounding box center [461, 133] width 209 height 31
paste input "La Ruana"
type input "La Ruana"
click at [700, 135] on icon "Search Form" at bounding box center [704, 133] width 13 height 13
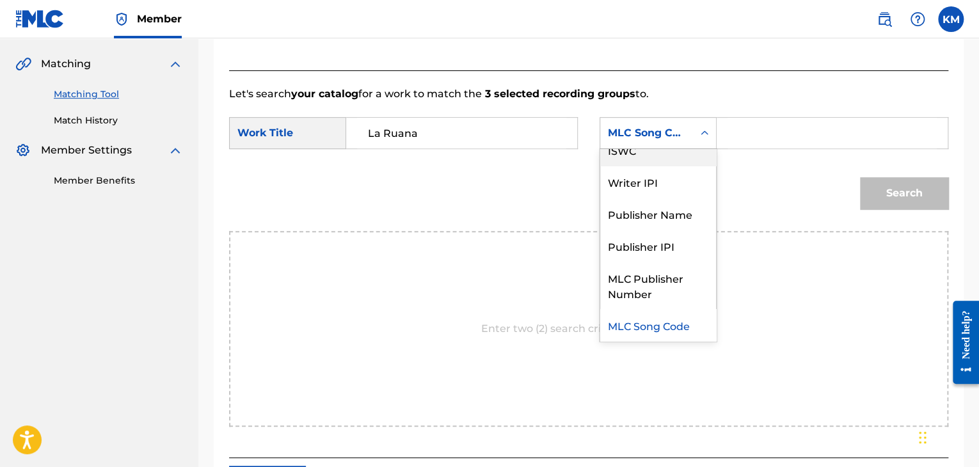
scroll to position [0, 0]
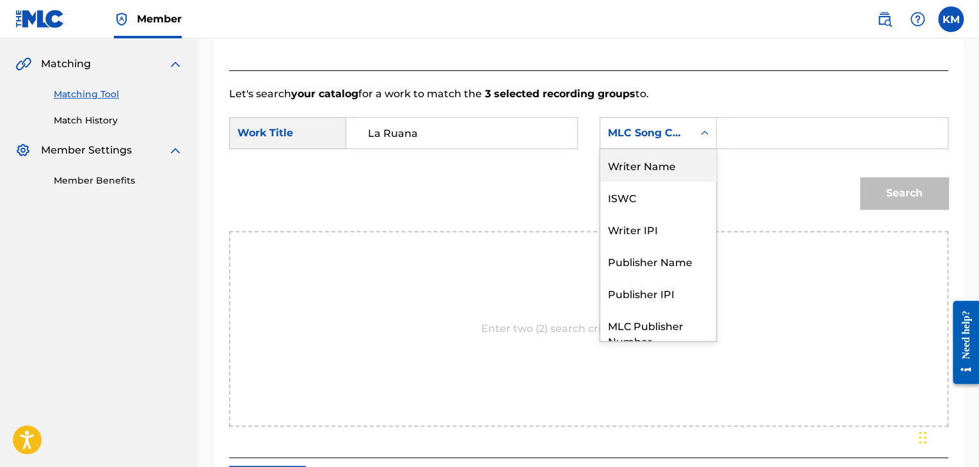
click at [680, 150] on div "Writer Name" at bounding box center [658, 165] width 116 height 32
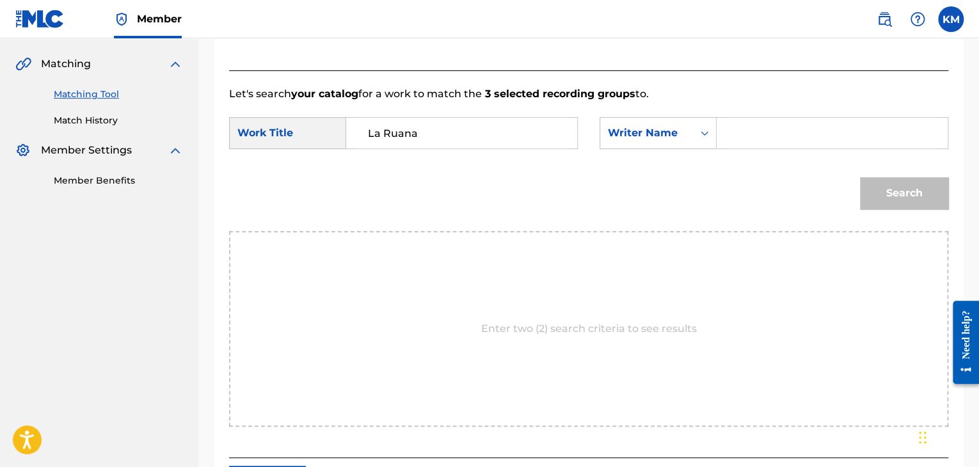
click at [740, 131] on input "Search Form" at bounding box center [832, 133] width 209 height 31
paste input "[PERSON_NAME]"
click at [906, 195] on button "Search" at bounding box center [904, 193] width 88 height 32
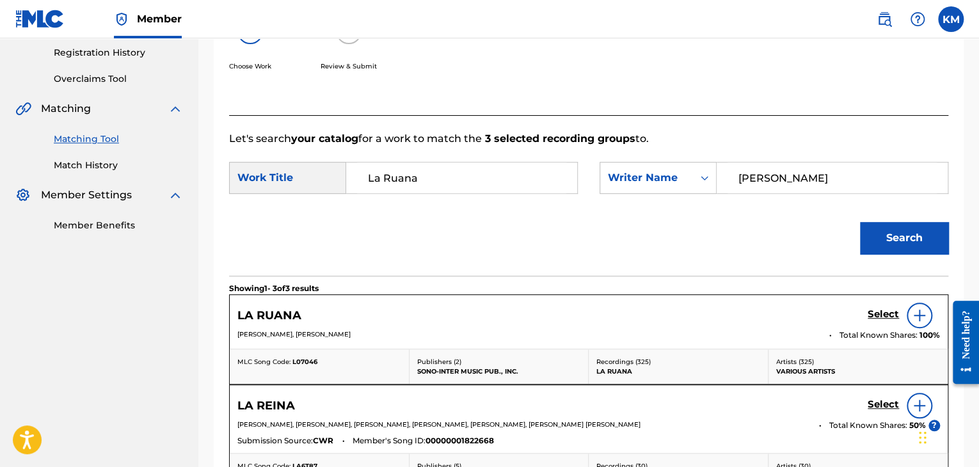
scroll to position [285, 0]
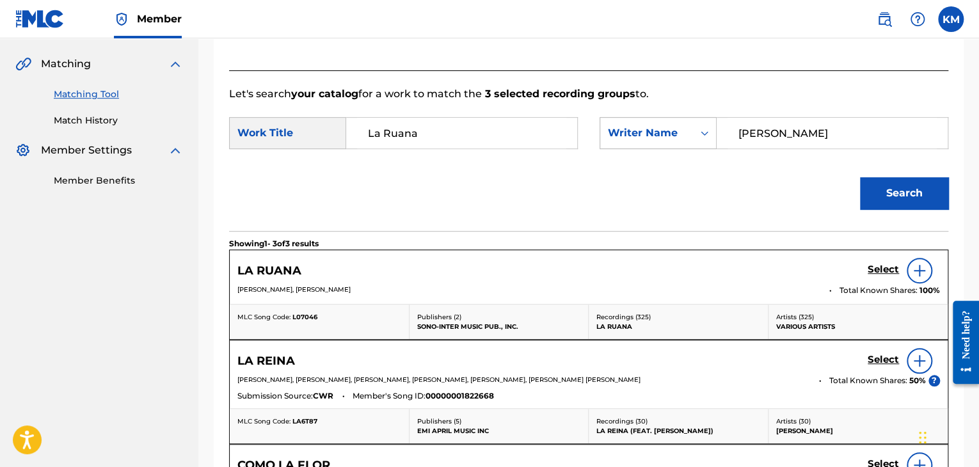
paste input "[PERSON_NAME]"
drag, startPoint x: 817, startPoint y: 140, endPoint x: 622, endPoint y: 136, distance: 195.2
click at [622, 136] on div "SearchWithCriteria397f90b4-a561-44e2-a934-d6cbdcf45ba5 Writer Name [PERSON_NAME]" at bounding box center [774, 133] width 349 height 32
type input "[PERSON_NAME]"
click at [868, 192] on button "Search" at bounding box center [904, 193] width 88 height 32
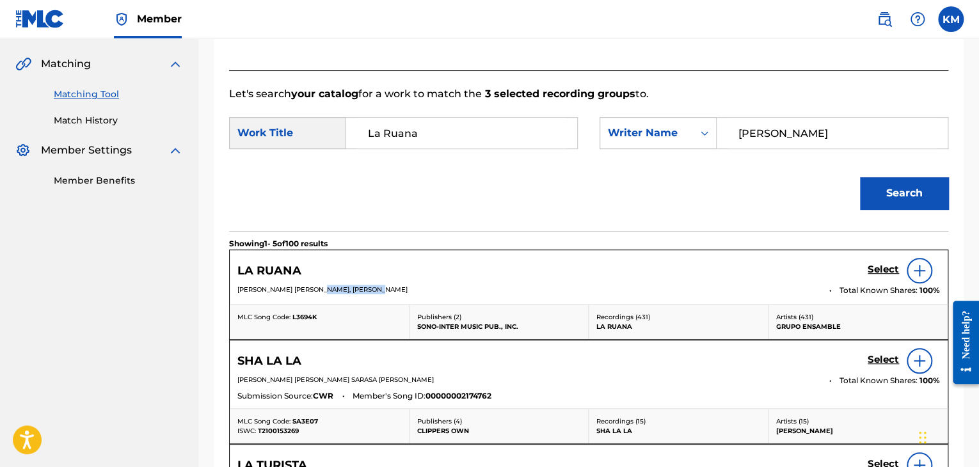
drag, startPoint x: 322, startPoint y: 285, endPoint x: 384, endPoint y: 285, distance: 62.1
click at [384, 285] on p "[PERSON_NAME] [PERSON_NAME], [PERSON_NAME]" at bounding box center [528, 290] width 583 height 10
copy span "[PERSON_NAME]"
click at [875, 264] on h5 "Select" at bounding box center [883, 270] width 31 height 12
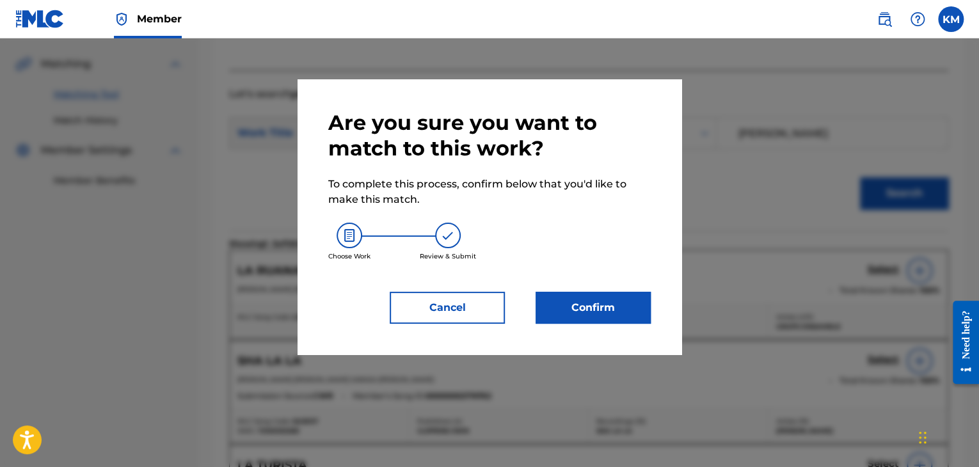
click at [607, 305] on button "Confirm" at bounding box center [593, 308] width 115 height 32
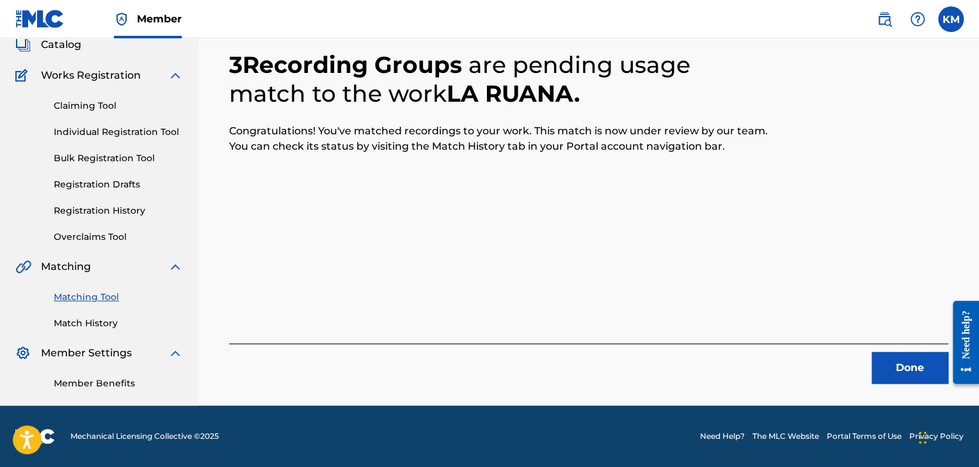
scroll to position [83, 0]
click at [909, 371] on button "Done" at bounding box center [910, 368] width 77 height 32
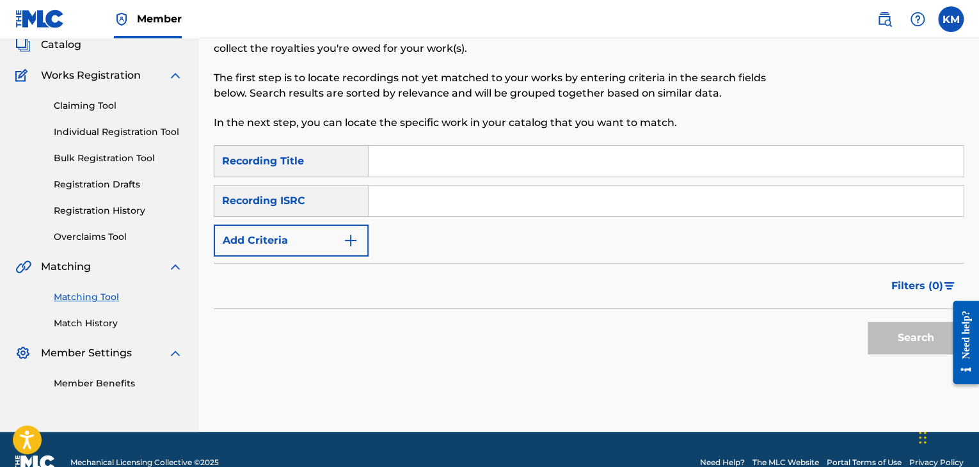
click at [475, 186] on input "Search Form" at bounding box center [666, 201] width 594 height 31
paste input "GBKPL1820596"
type input "GBKPL1820596"
click at [879, 330] on button "Search" at bounding box center [916, 338] width 96 height 32
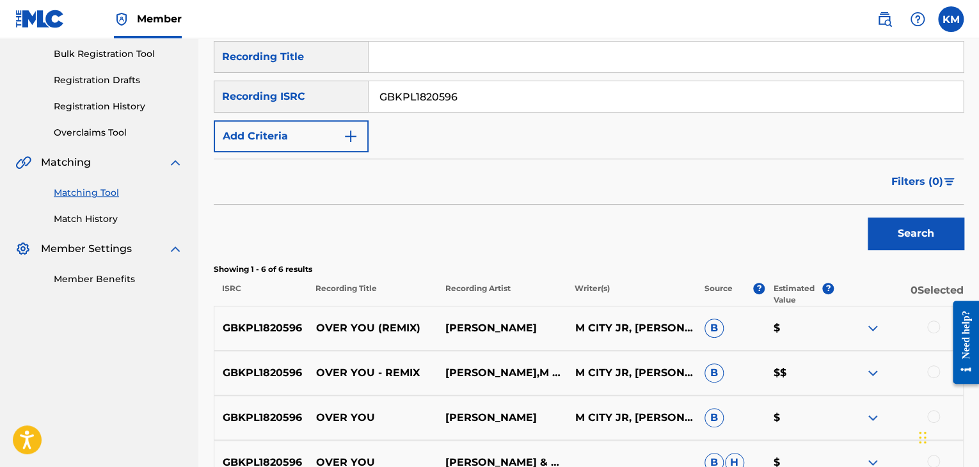
scroll to position [275, 0]
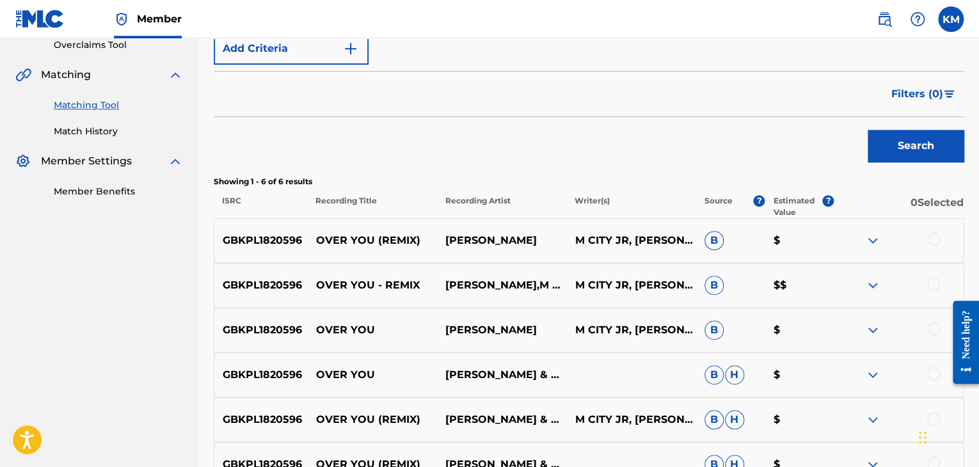
click at [934, 240] on div at bounding box center [933, 239] width 13 height 13
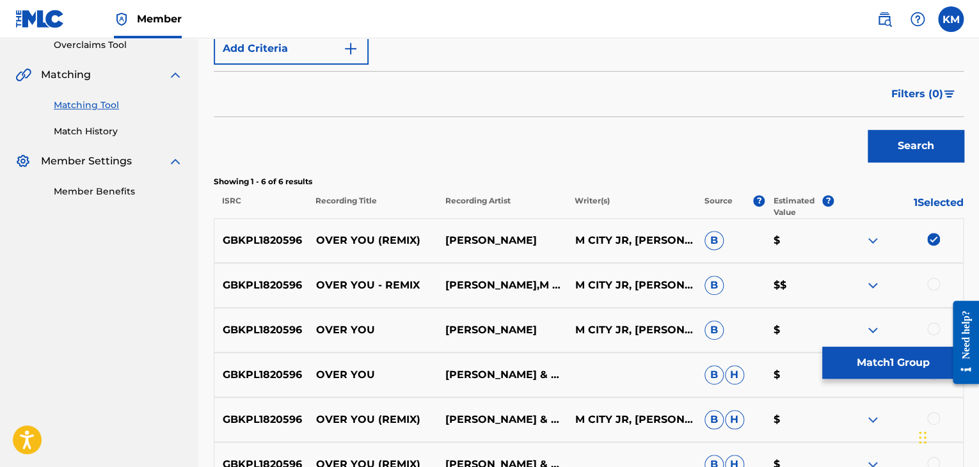
click at [934, 282] on div at bounding box center [933, 284] width 13 height 13
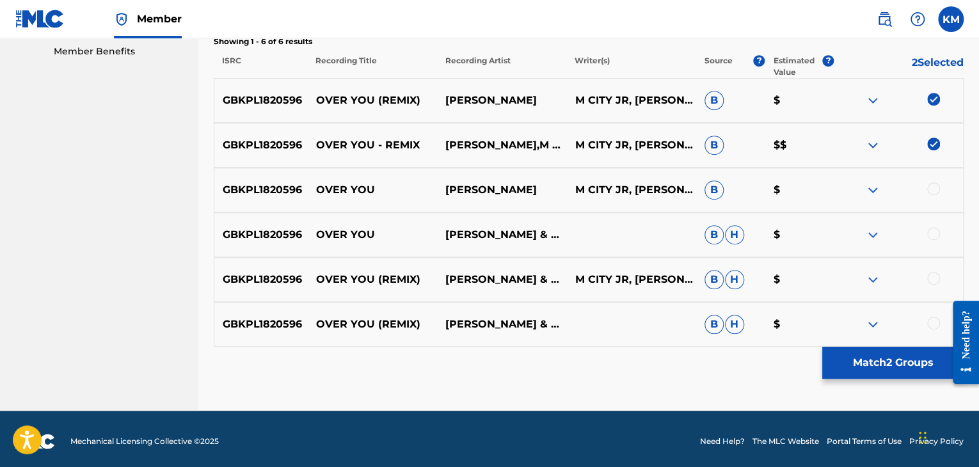
scroll to position [420, 0]
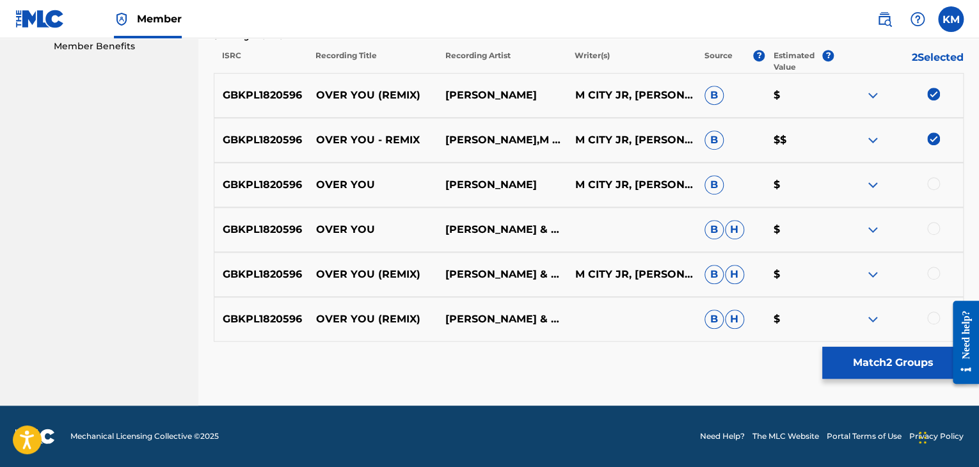
click at [938, 184] on div at bounding box center [933, 183] width 13 height 13
click at [930, 230] on div at bounding box center [933, 228] width 13 height 13
click at [930, 272] on div at bounding box center [933, 273] width 13 height 13
click at [934, 316] on div at bounding box center [933, 318] width 13 height 13
click at [856, 370] on button "Match 6 Groups" at bounding box center [892, 363] width 141 height 32
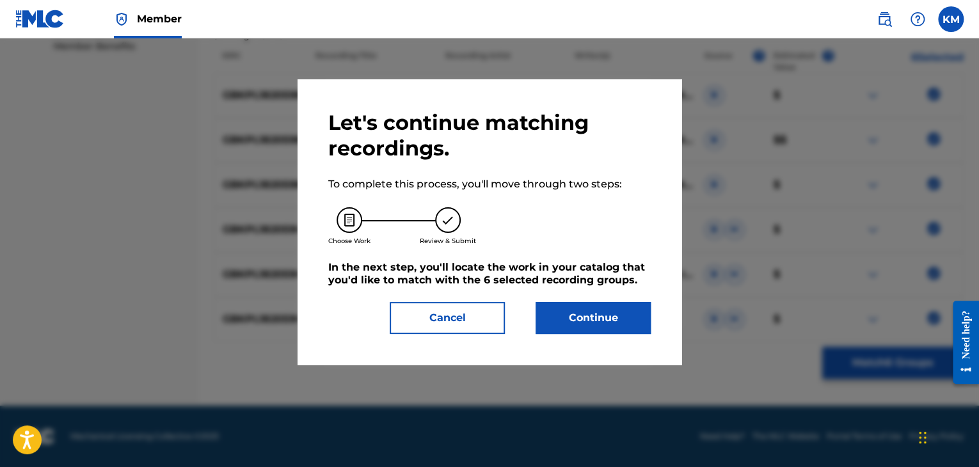
click at [622, 317] on button "Continue" at bounding box center [593, 318] width 115 height 32
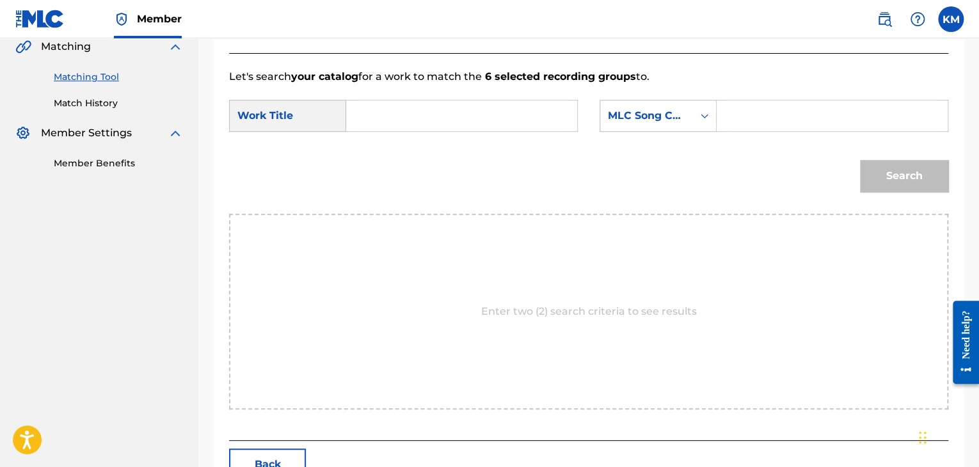
scroll to position [257, 0]
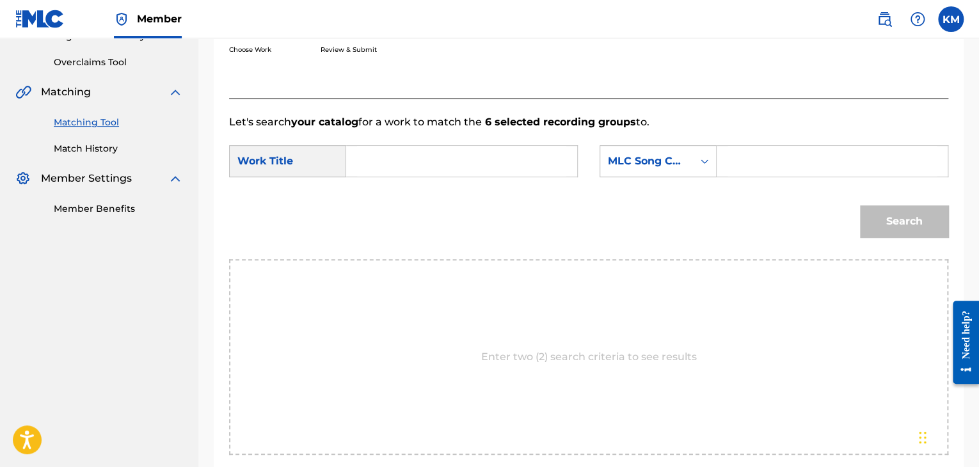
click at [442, 159] on input "Search Form" at bounding box center [461, 161] width 209 height 31
paste input "Over You - Remix"
type input "Over You - Remix"
click at [697, 161] on div "Search Form" at bounding box center [704, 161] width 23 height 23
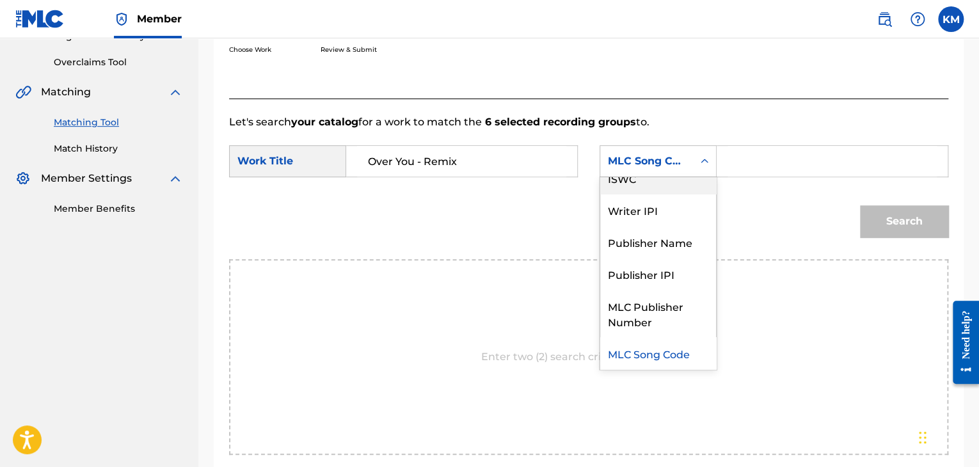
scroll to position [0, 0]
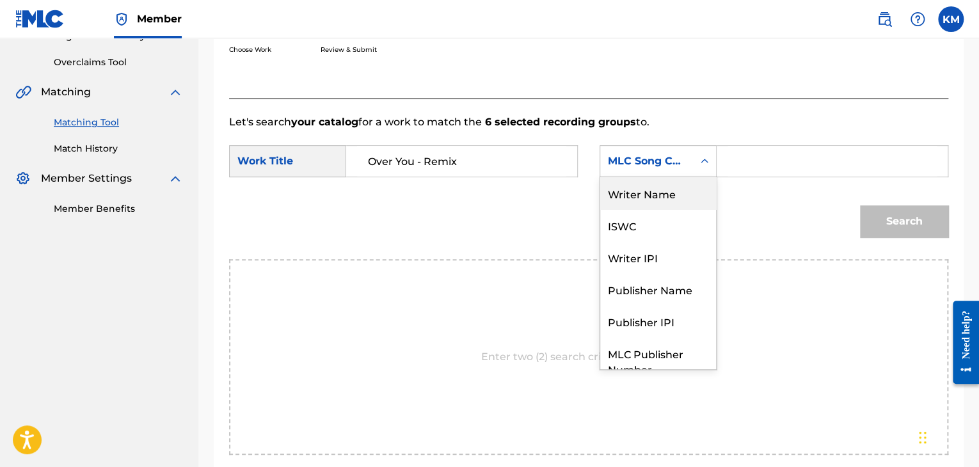
click at [665, 181] on div "Writer Name" at bounding box center [658, 193] width 116 height 32
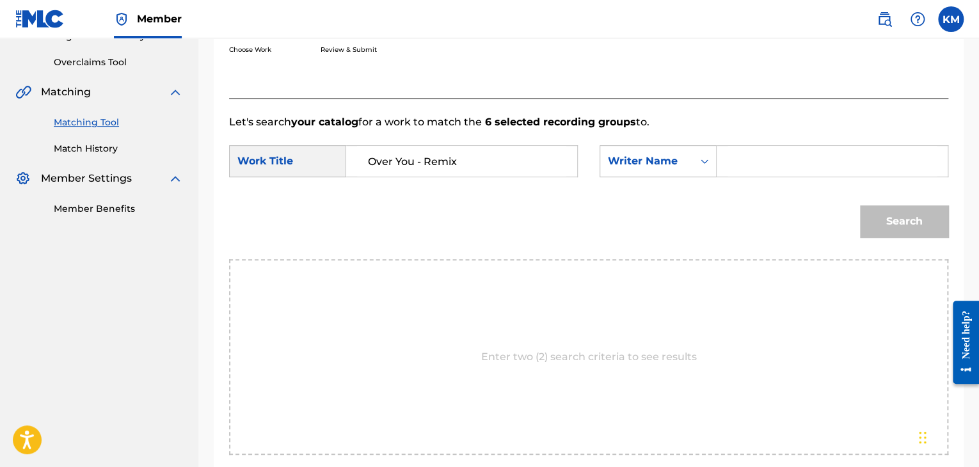
click at [735, 160] on input "Search Form" at bounding box center [832, 161] width 209 height 31
paste input "[PERSON_NAME]"
click at [878, 218] on button "Search" at bounding box center [904, 221] width 88 height 32
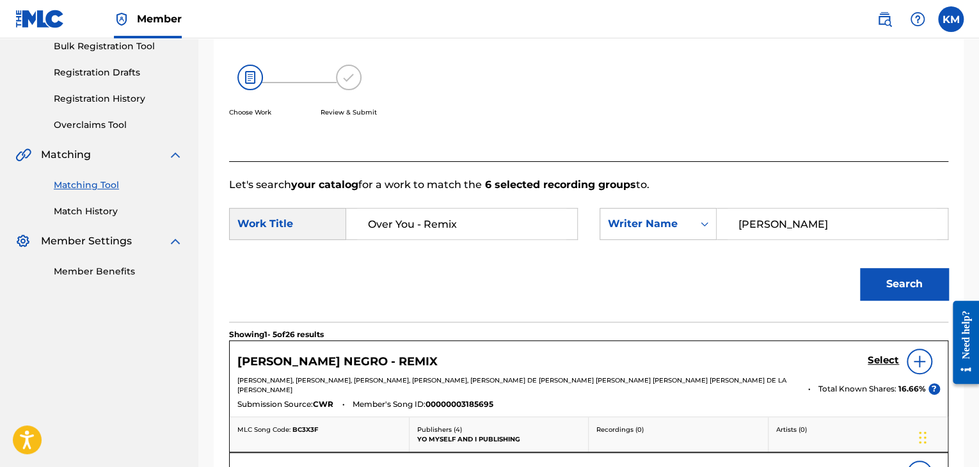
scroll to position [193, 0]
drag, startPoint x: 776, startPoint y: 228, endPoint x: 604, endPoint y: 226, distance: 171.5
click at [604, 226] on div "SearchWithCriteriaf3b1136b-2ed3-4215-aba6-2313ecd9fa66 Writer Name [PERSON_NAME]" at bounding box center [774, 225] width 349 height 32
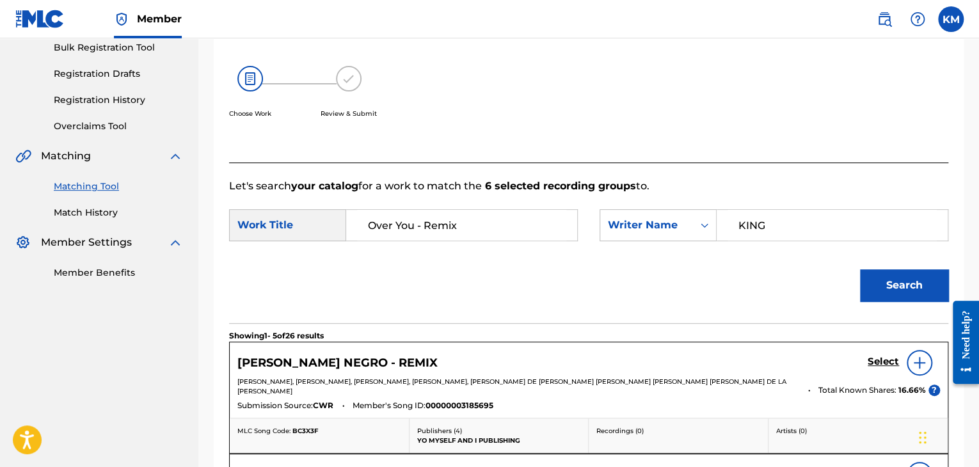
click at [860, 269] on button "Search" at bounding box center [904, 285] width 88 height 32
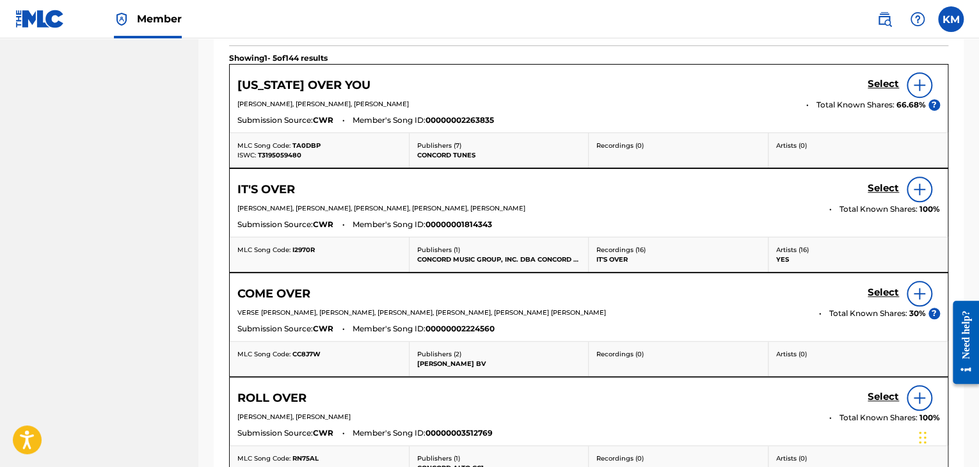
scroll to position [257, 0]
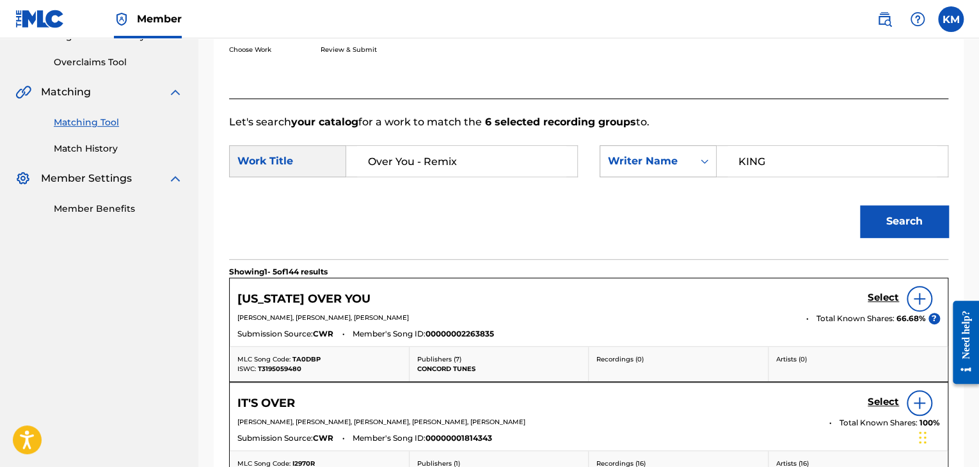
drag, startPoint x: 699, startPoint y: 155, endPoint x: 666, endPoint y: 154, distance: 33.3
click at [667, 154] on div "SearchWithCriteriaf3b1136b-2ed3-4215-aba6-2313ecd9fa66 Writer Name KING" at bounding box center [774, 161] width 349 height 32
paste input "[PERSON_NAME]"
type input "[PERSON_NAME]"
click at [906, 223] on button "Search" at bounding box center [904, 221] width 88 height 32
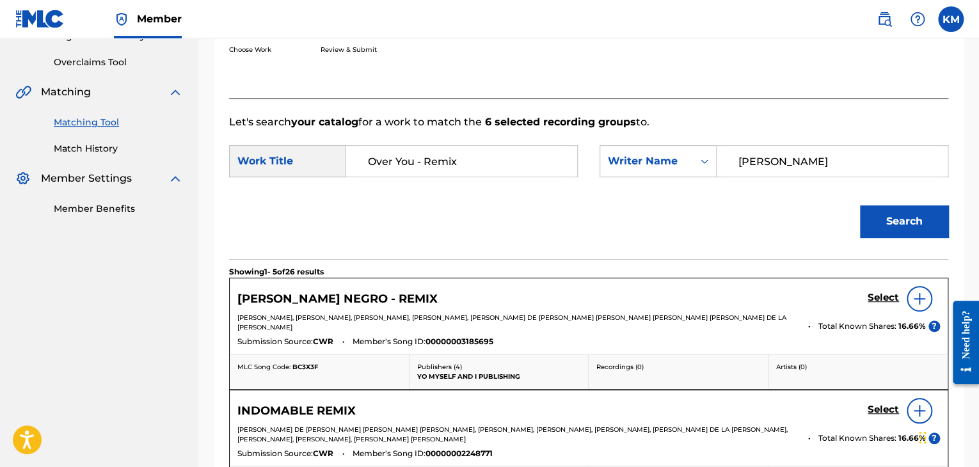
drag, startPoint x: 417, startPoint y: 160, endPoint x: 510, endPoint y: 157, distance: 93.5
click at [510, 157] on input "Over You - Remix" at bounding box center [461, 161] width 209 height 31
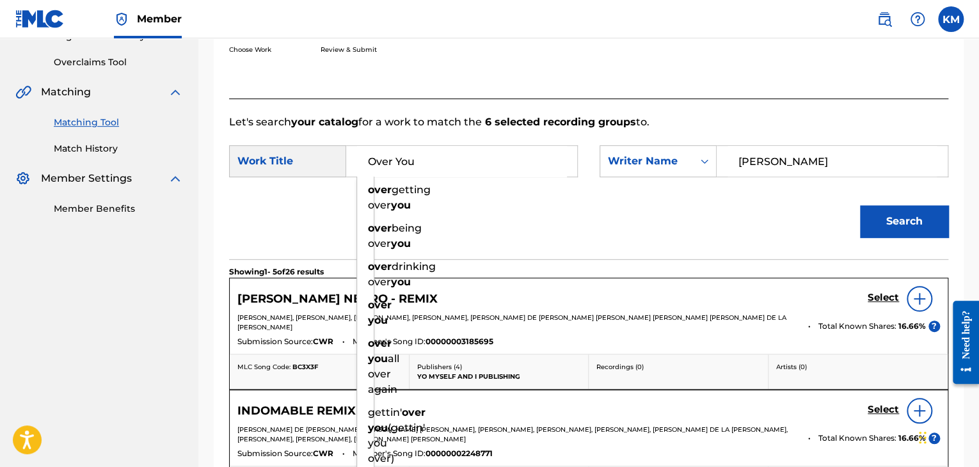
type input "Over You"
click at [860, 205] on button "Search" at bounding box center [904, 221] width 88 height 32
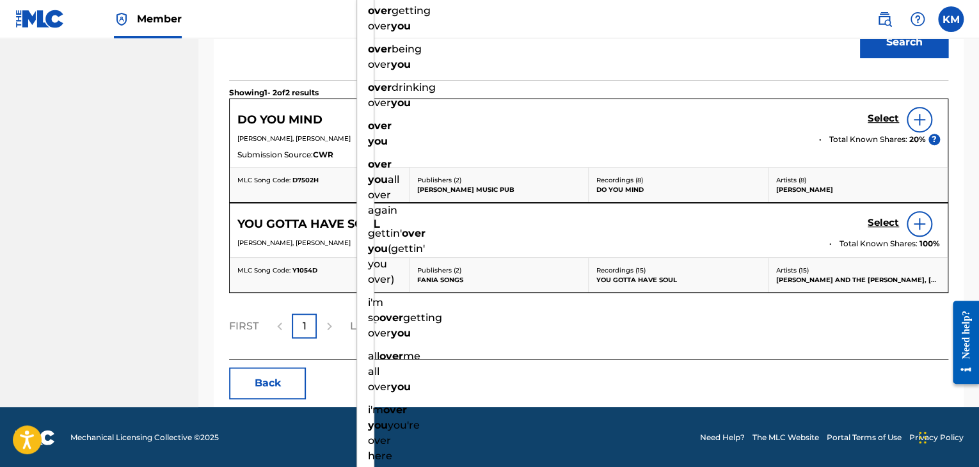
scroll to position [244, 0]
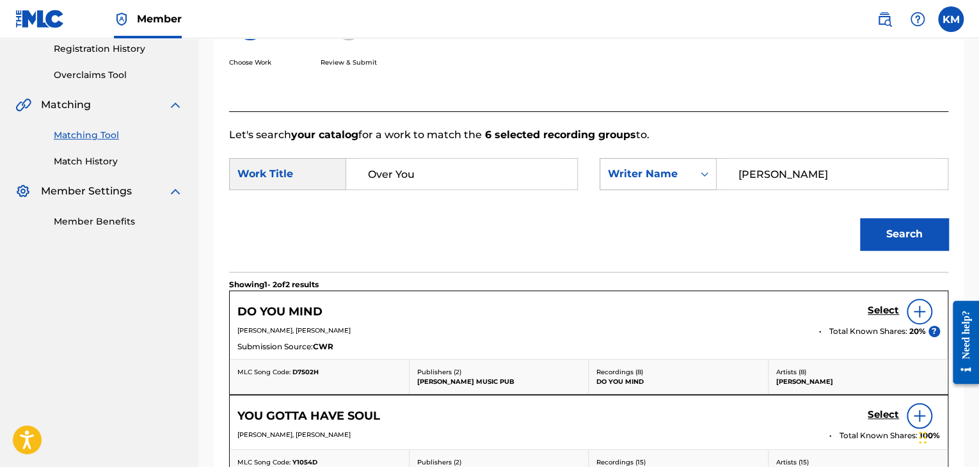
drag, startPoint x: 773, startPoint y: 170, endPoint x: 602, endPoint y: 185, distance: 171.6
click at [602, 185] on div "SearchWithCriteriaf3b1136b-2ed3-4215-aba6-2313ecd9fa66 Writer Name [PERSON_NAME]" at bounding box center [774, 174] width 349 height 32
type input "[PERSON_NAME]"
click at [860, 218] on button "Search" at bounding box center [904, 234] width 88 height 32
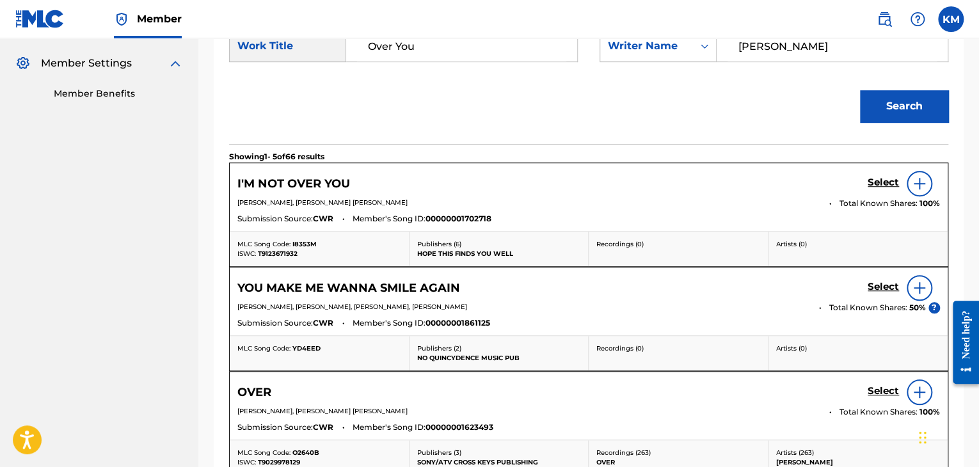
scroll to position [180, 0]
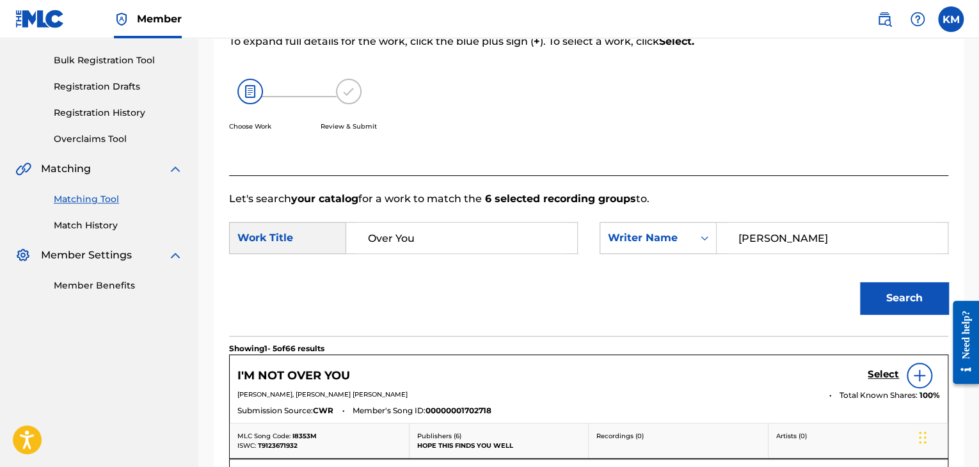
click at [105, 219] on link "Match History" at bounding box center [118, 225] width 129 height 13
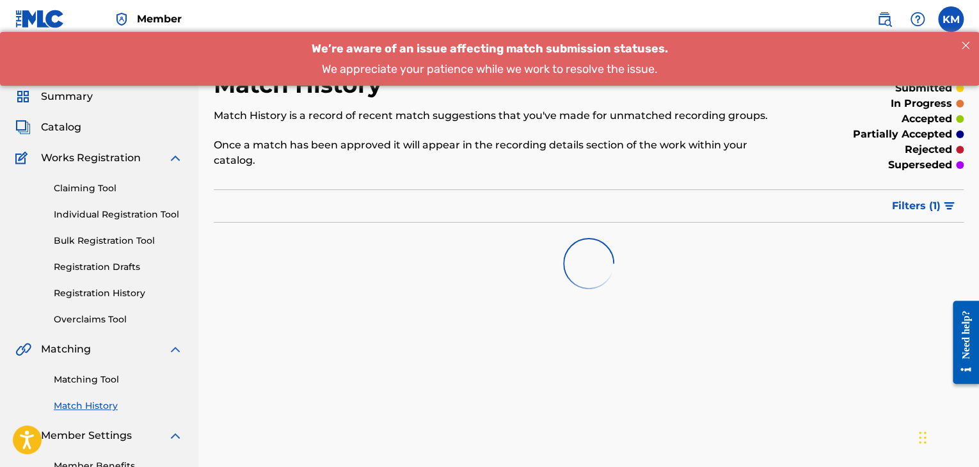
click at [100, 372] on div "Matching Tool Match History" at bounding box center [99, 385] width 168 height 56
click at [100, 374] on link "Matching Tool" at bounding box center [118, 379] width 129 height 13
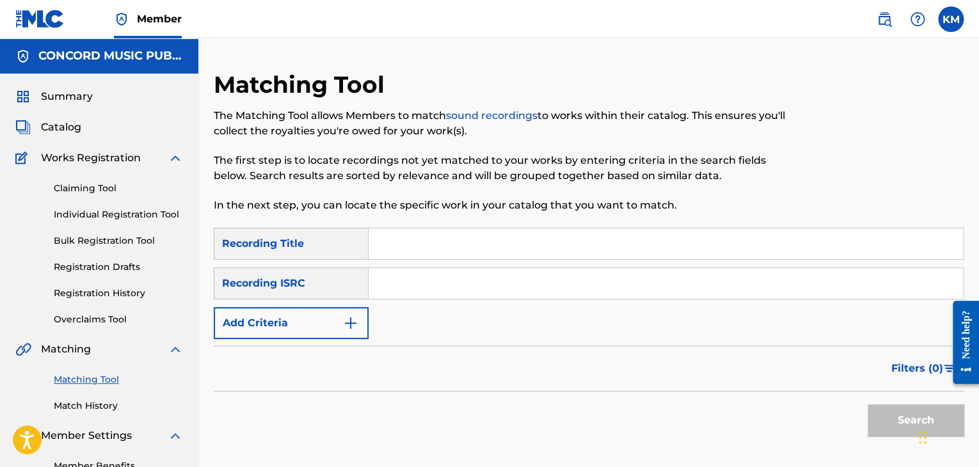
click at [440, 285] on input "Search Form" at bounding box center [666, 283] width 594 height 31
paste input "GBAYC8401334"
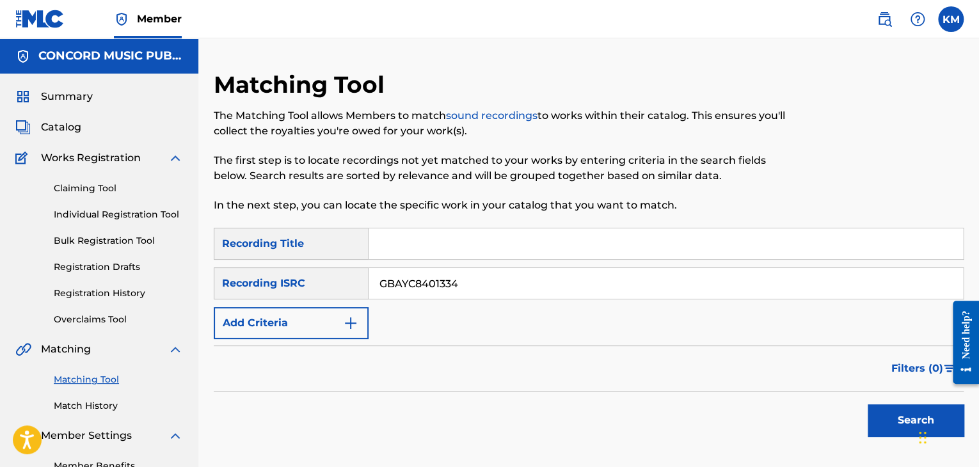
type input "GBAYC8401334"
click at [874, 423] on button "Search" at bounding box center [916, 420] width 96 height 32
click at [97, 408] on link "Match History" at bounding box center [118, 405] width 129 height 13
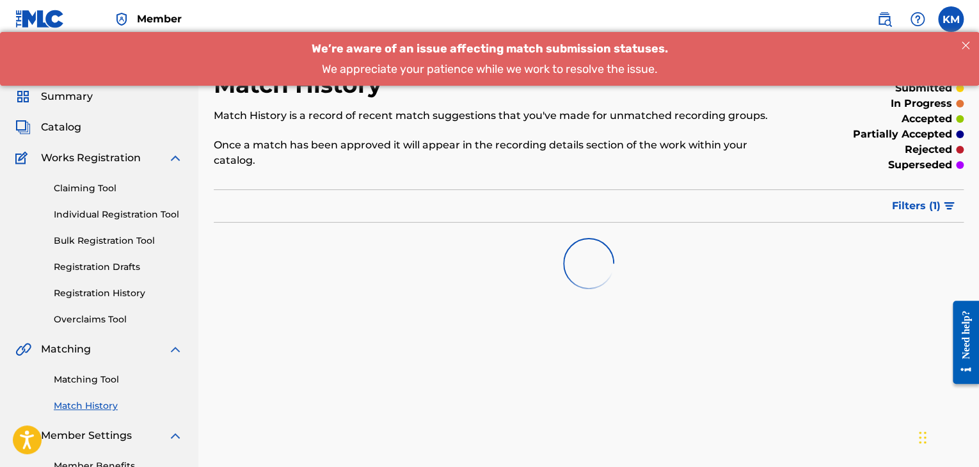
click at [103, 382] on link "Matching Tool" at bounding box center [118, 379] width 129 height 13
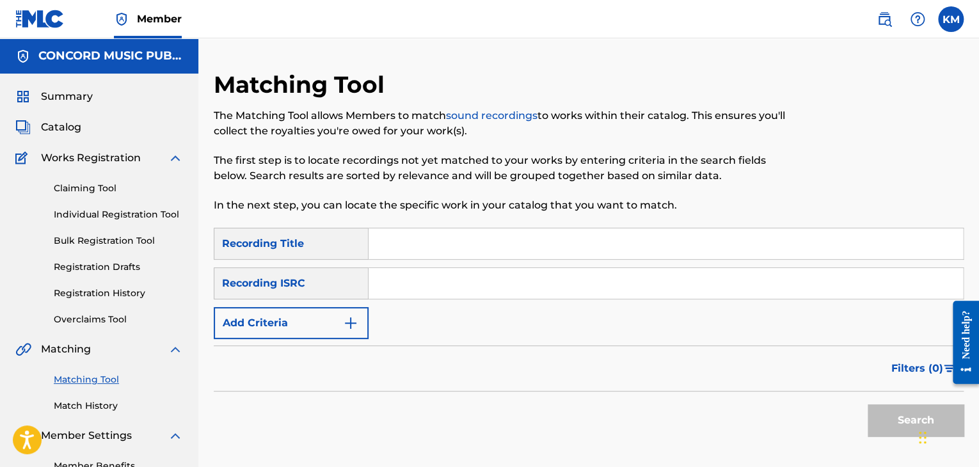
click at [417, 282] on input "Search Form" at bounding box center [666, 283] width 594 height 31
paste input "US78T0723434"
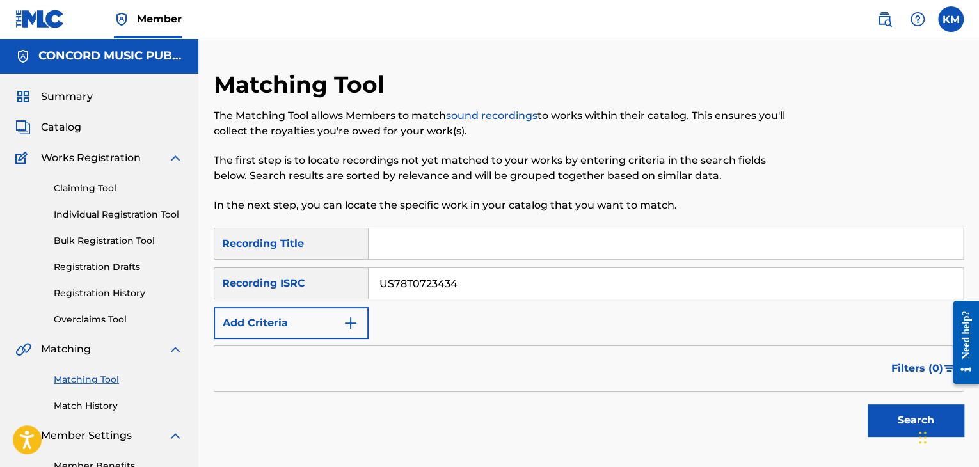
type input "US78T0723434"
click at [894, 420] on button "Search" at bounding box center [916, 420] width 96 height 32
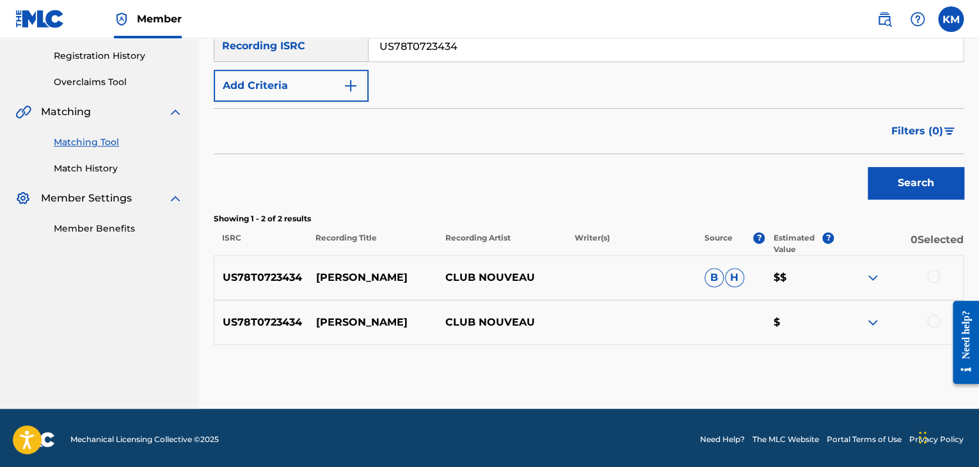
scroll to position [241, 0]
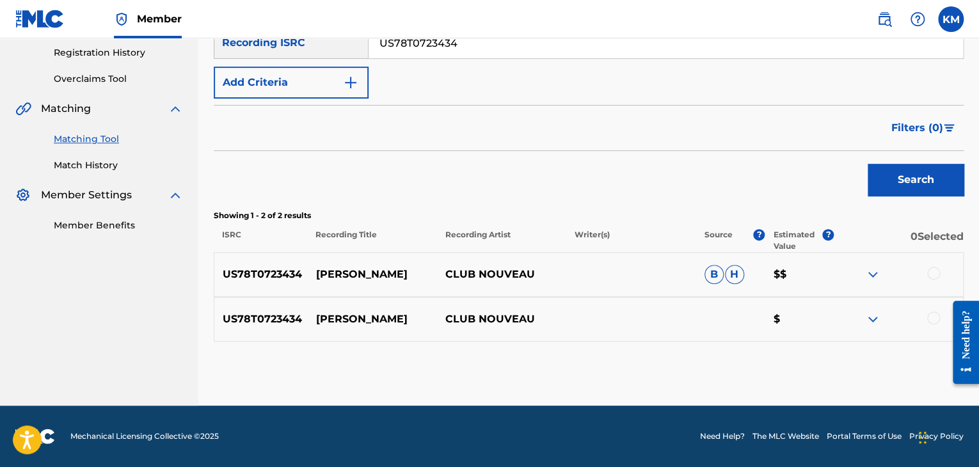
click at [932, 319] on div at bounding box center [933, 318] width 13 height 13
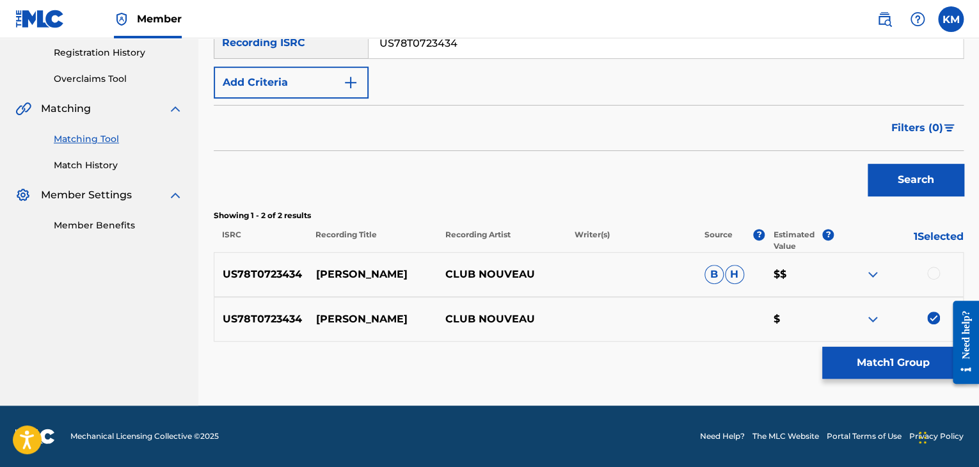
click at [932, 276] on div at bounding box center [933, 273] width 13 height 13
click at [899, 362] on button "Match 2 Groups" at bounding box center [892, 363] width 141 height 32
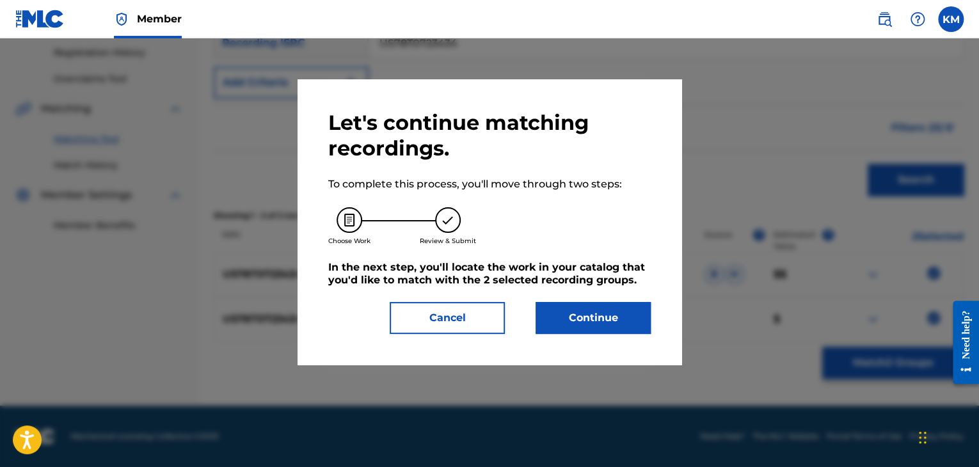
click at [578, 318] on button "Continue" at bounding box center [593, 318] width 115 height 32
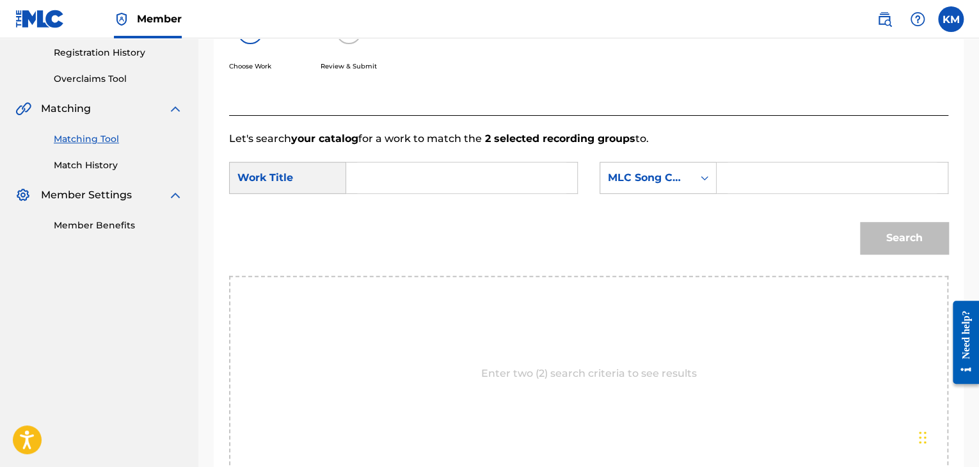
click at [445, 186] on input "Search Form" at bounding box center [461, 178] width 209 height 31
paste input "[PERSON_NAME] - Rerecorded"
type input "[PERSON_NAME] - Rerecorded"
click at [701, 180] on icon "Search Form" at bounding box center [704, 178] width 13 height 13
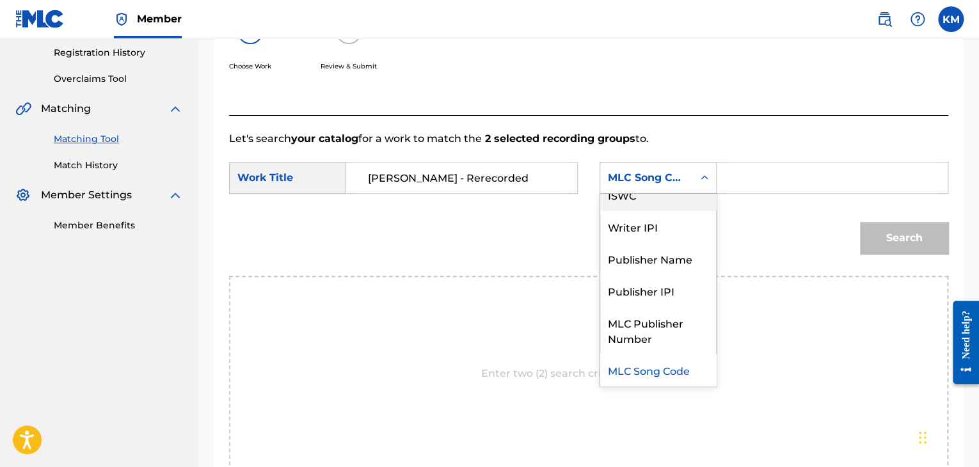
scroll to position [0, 0]
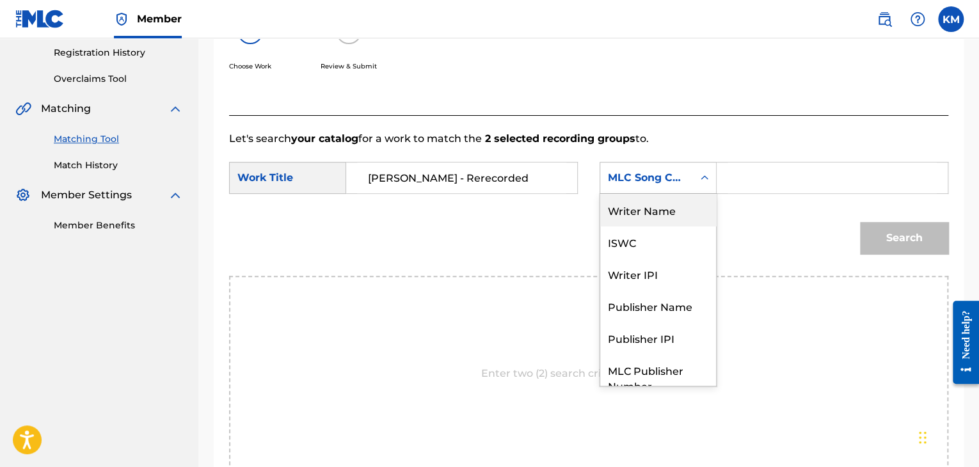
click at [683, 200] on div "Writer Name" at bounding box center [658, 210] width 116 height 32
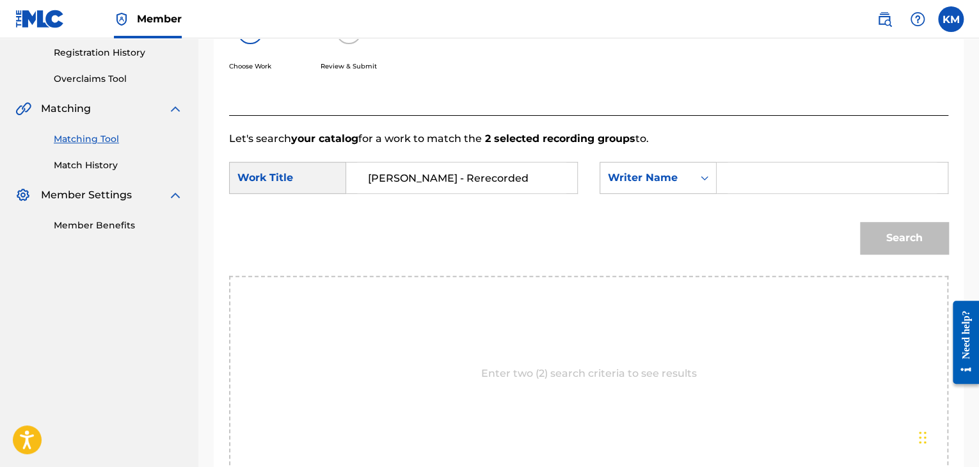
click at [745, 182] on input "Search Form" at bounding box center [832, 178] width 209 height 31
click at [869, 229] on button "Search" at bounding box center [904, 238] width 88 height 32
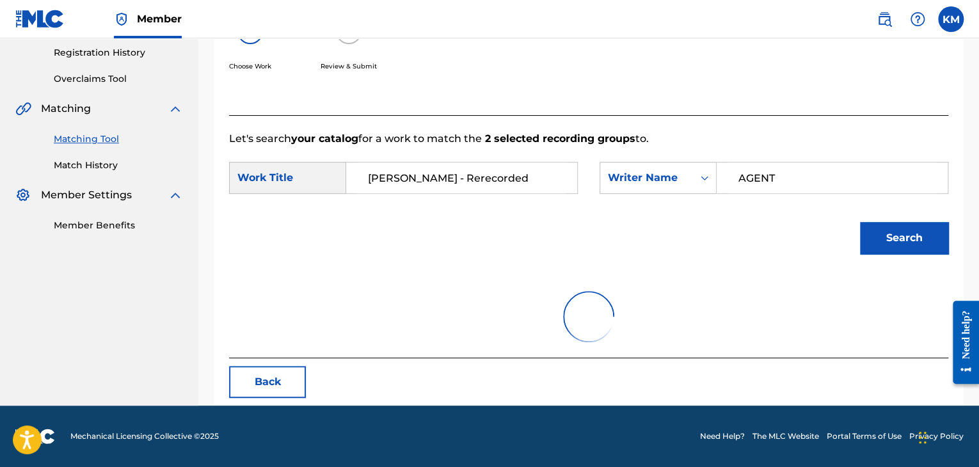
scroll to position [186, 0]
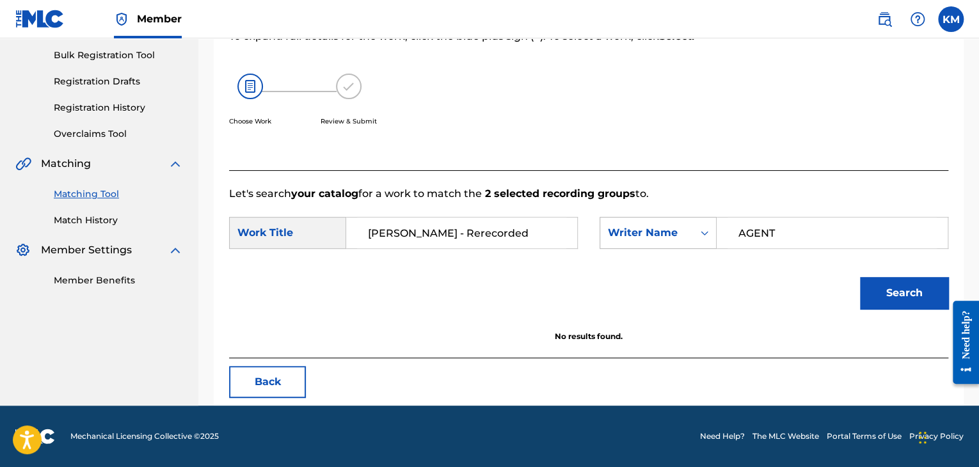
drag, startPoint x: 815, startPoint y: 234, endPoint x: 657, endPoint y: 228, distance: 158.1
click at [658, 228] on div "SearchWithCriteriaa6f079d5-ca69-4f92-b1f0-67d1544e6600 Writer Name AGENT" at bounding box center [774, 233] width 349 height 32
type input "KING"
click at [881, 291] on button "Search" at bounding box center [904, 293] width 88 height 32
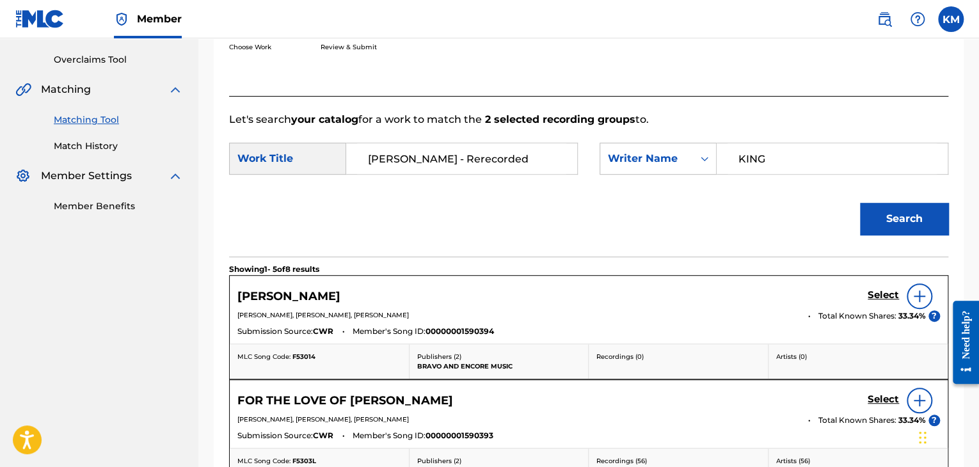
scroll to position [314, 0]
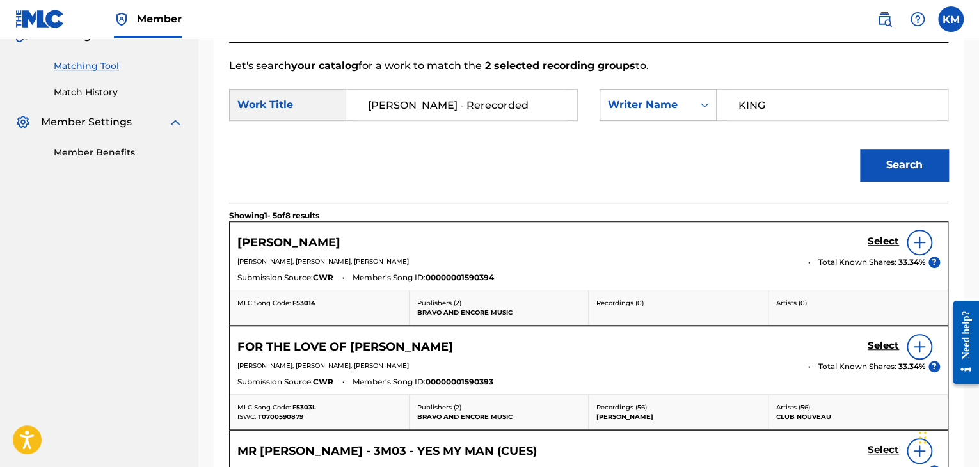
click at [698, 106] on icon "Search Form" at bounding box center [704, 105] width 13 height 13
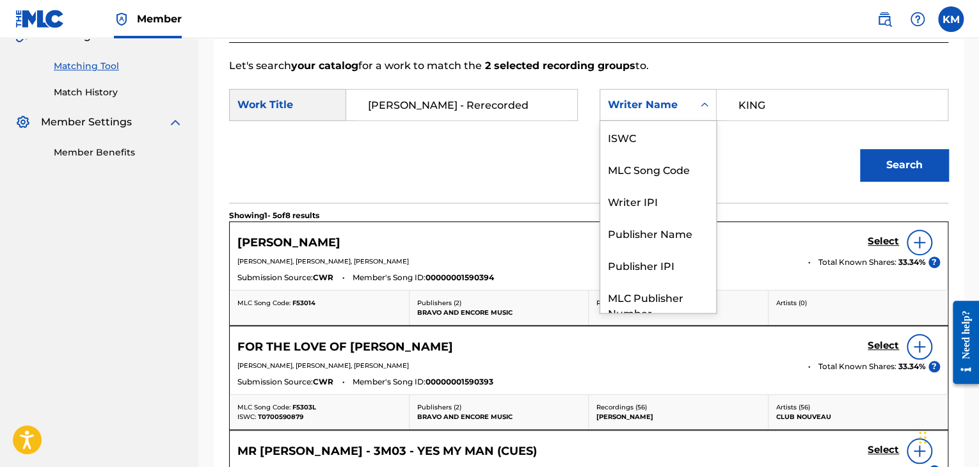
scroll to position [47, 0]
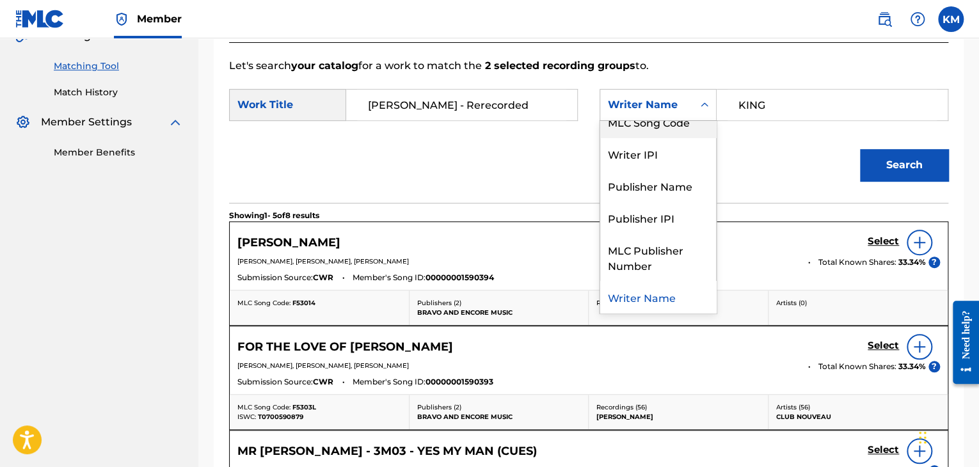
click at [696, 128] on div "MLC Song Code" at bounding box center [658, 122] width 116 height 32
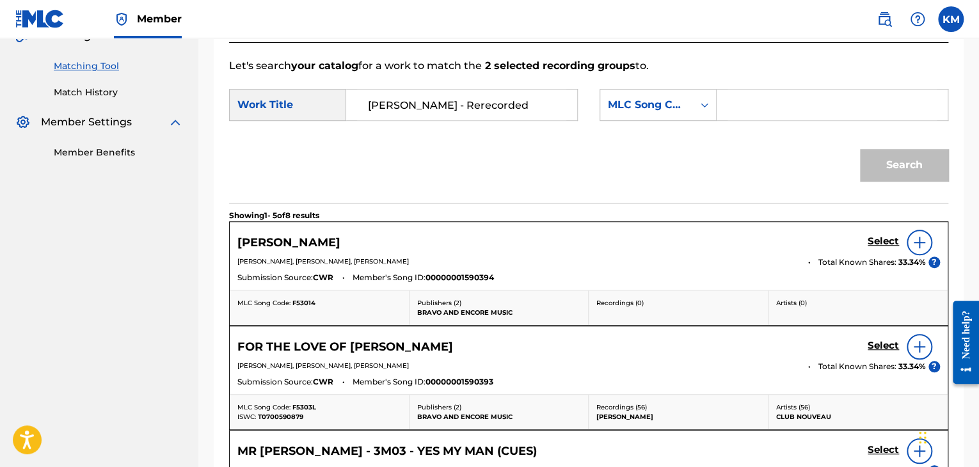
paste input "F5303L"
type input "F5303L"
click at [895, 163] on button "Search" at bounding box center [904, 165] width 88 height 32
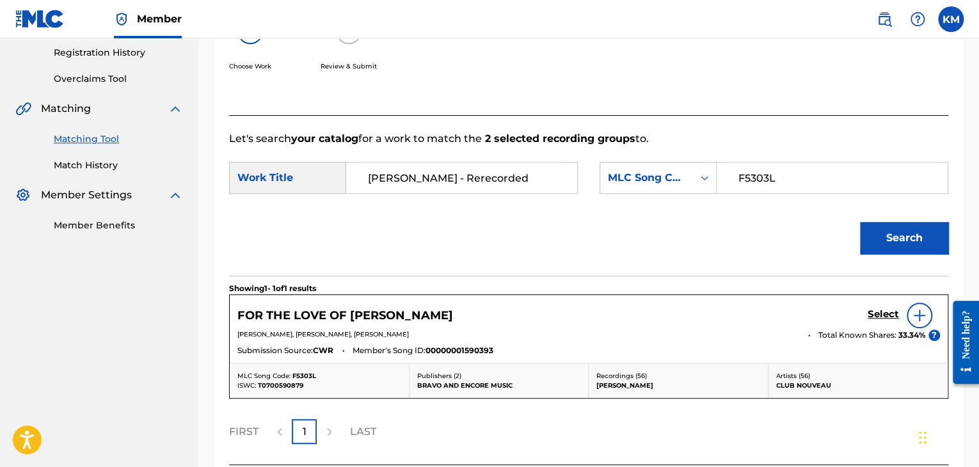
scroll to position [314, 0]
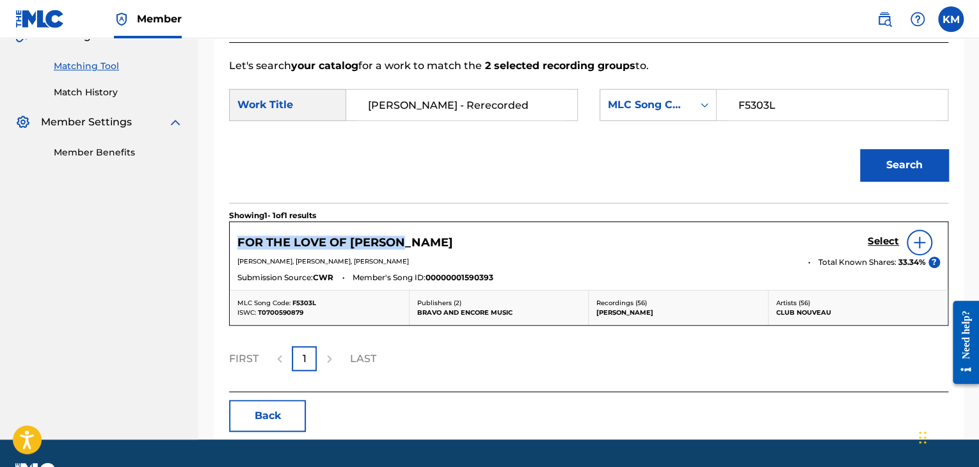
drag, startPoint x: 239, startPoint y: 234, endPoint x: 413, endPoint y: 240, distance: 174.8
click at [413, 240] on div "FOR THE LOVE OF [PERSON_NAME] Select" at bounding box center [588, 243] width 703 height 26
copy h5 "FOR THE LOVE OF [PERSON_NAME]"
click at [468, 253] on div "FOR THE LOVE OF [PERSON_NAME] Select" at bounding box center [588, 243] width 703 height 26
click at [875, 239] on h5 "Select" at bounding box center [883, 241] width 31 height 12
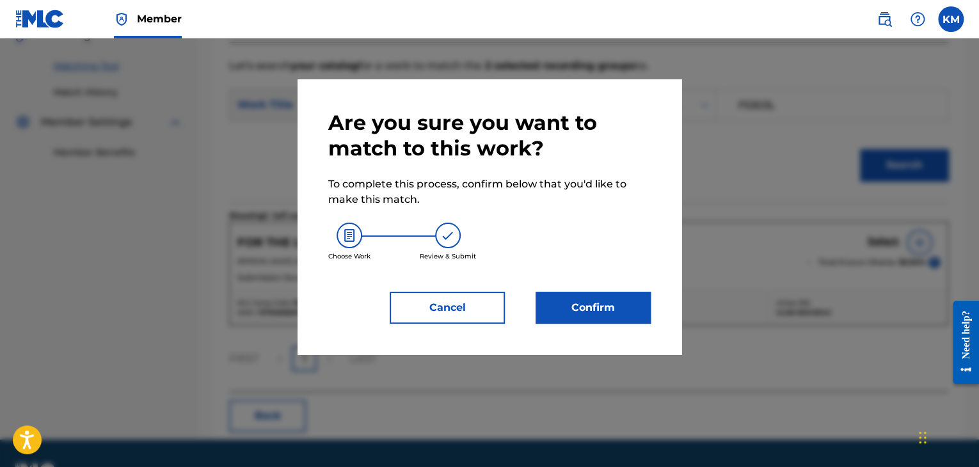
click at [591, 301] on button "Confirm" at bounding box center [593, 308] width 115 height 32
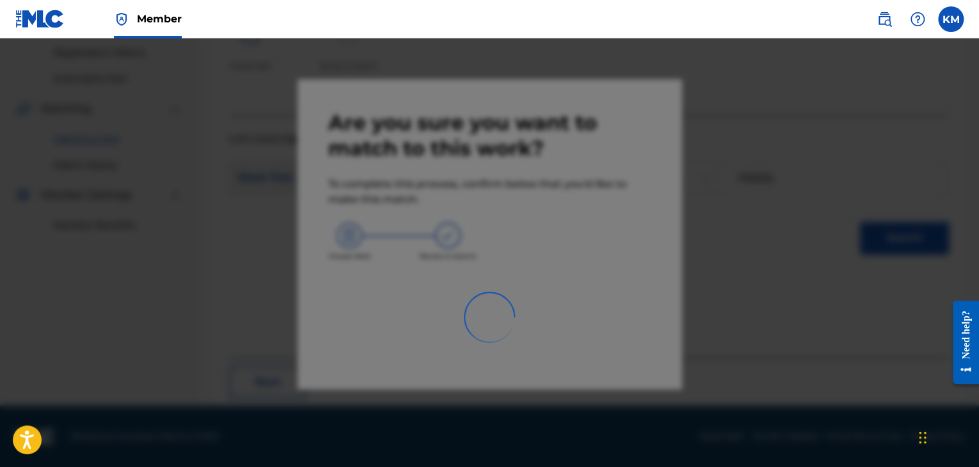
scroll to position [83, 0]
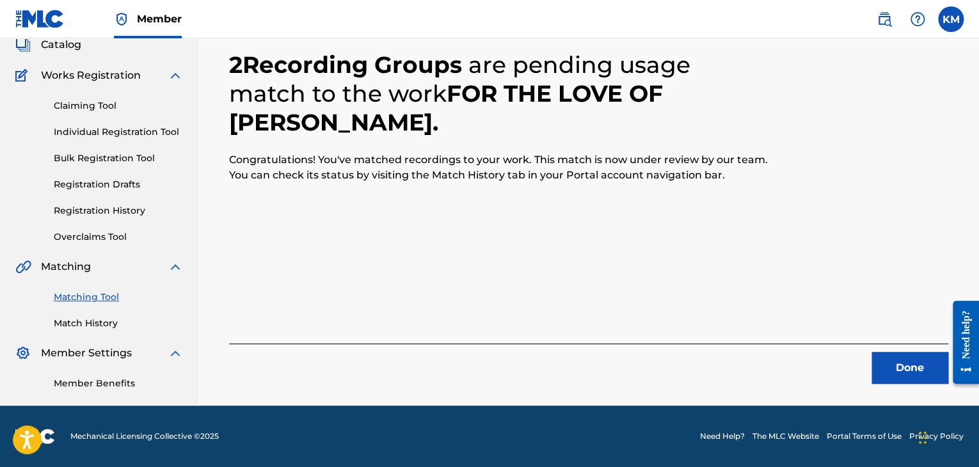
click at [925, 365] on button "Done" at bounding box center [910, 368] width 77 height 32
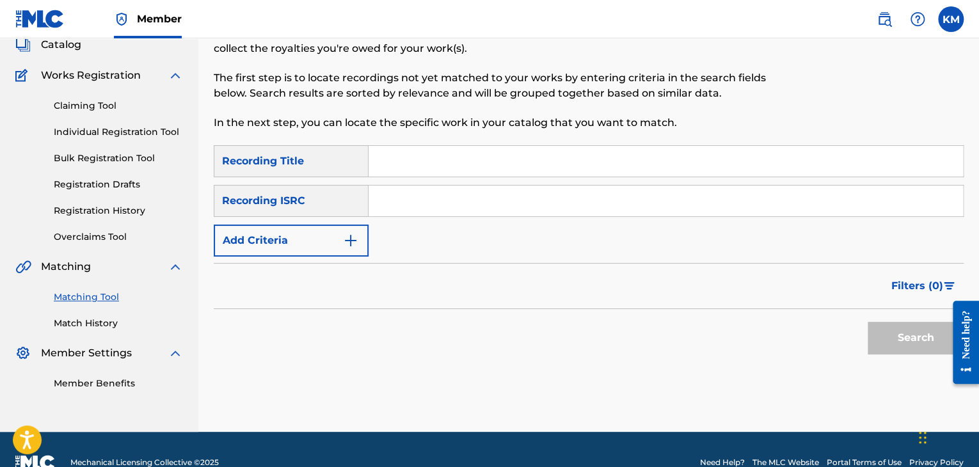
click at [552, 200] on input "Search Form" at bounding box center [666, 201] width 594 height 31
paste input "US54H9911733"
type input "US54H9911733"
click at [913, 347] on button "Search" at bounding box center [916, 338] width 96 height 32
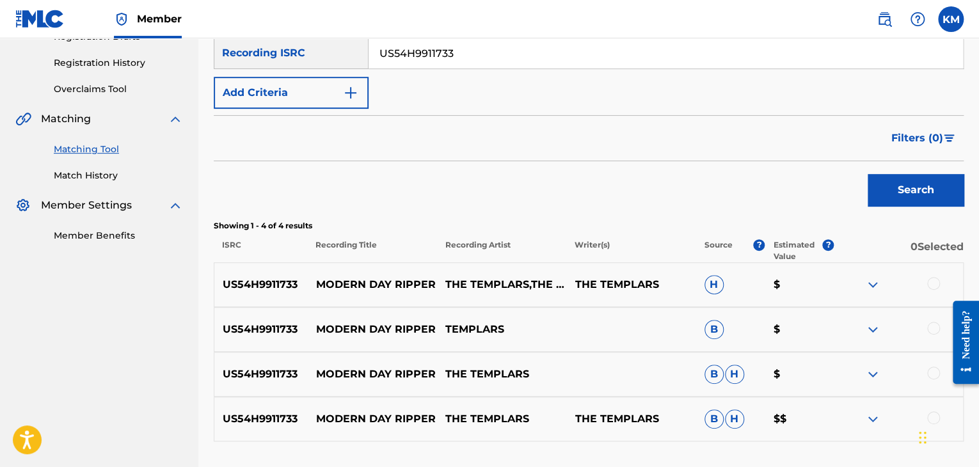
scroll to position [330, 0]
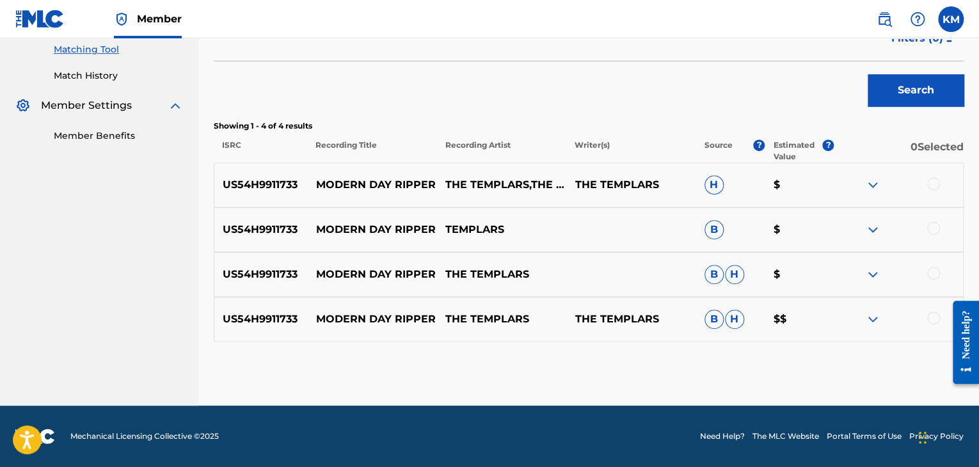
click at [936, 321] on div at bounding box center [933, 318] width 13 height 13
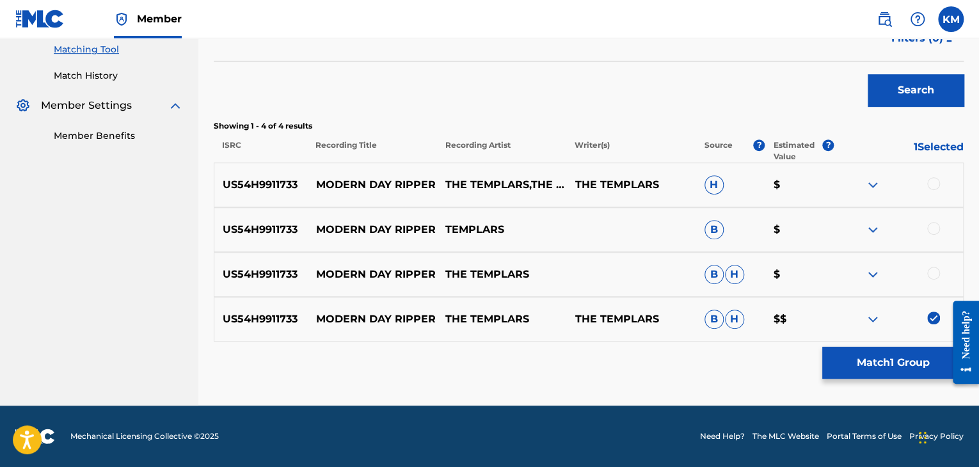
click at [935, 275] on div at bounding box center [933, 273] width 13 height 13
click at [932, 226] on div at bounding box center [933, 228] width 13 height 13
click at [932, 182] on div at bounding box center [933, 183] width 13 height 13
click at [895, 360] on button "Match 4 Groups" at bounding box center [892, 363] width 141 height 32
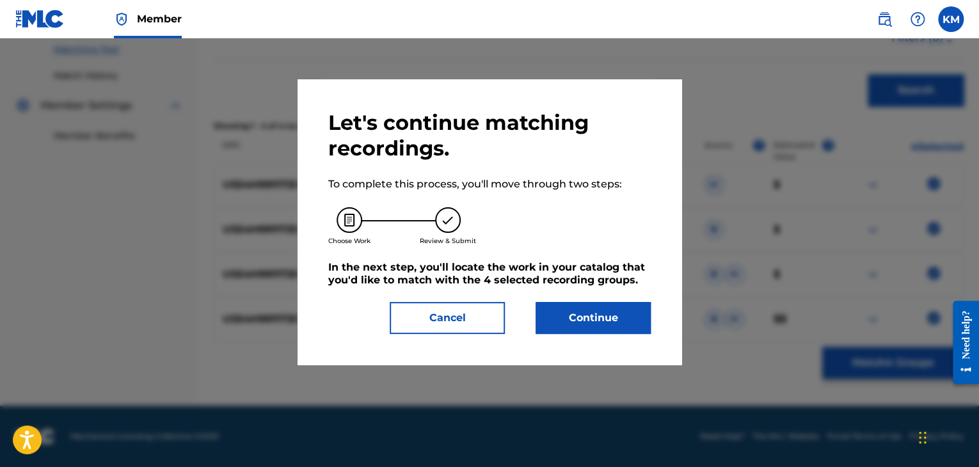
click at [595, 323] on button "Continue" at bounding box center [593, 318] width 115 height 32
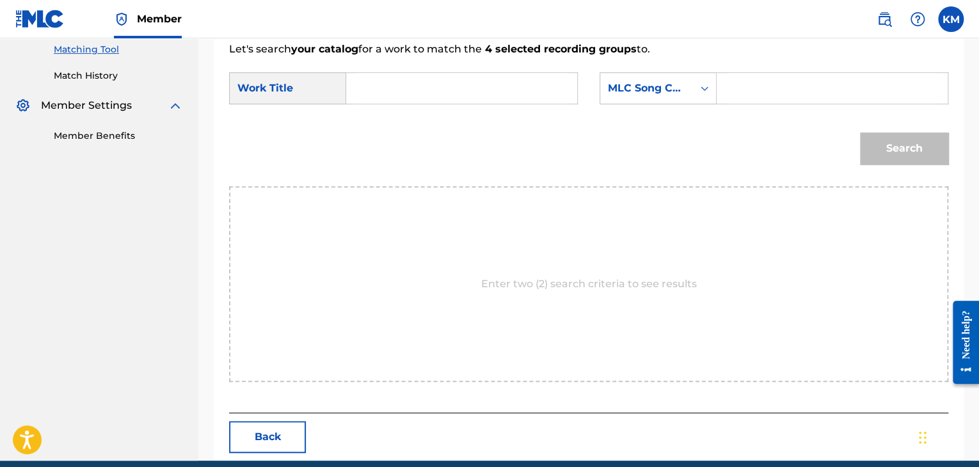
click at [381, 76] on input "Search Form" at bounding box center [461, 88] width 209 height 31
paste input "Modern Day Ripper"
type input "Modern Day Ripper"
click at [703, 92] on icon "Search Form" at bounding box center [704, 88] width 13 height 13
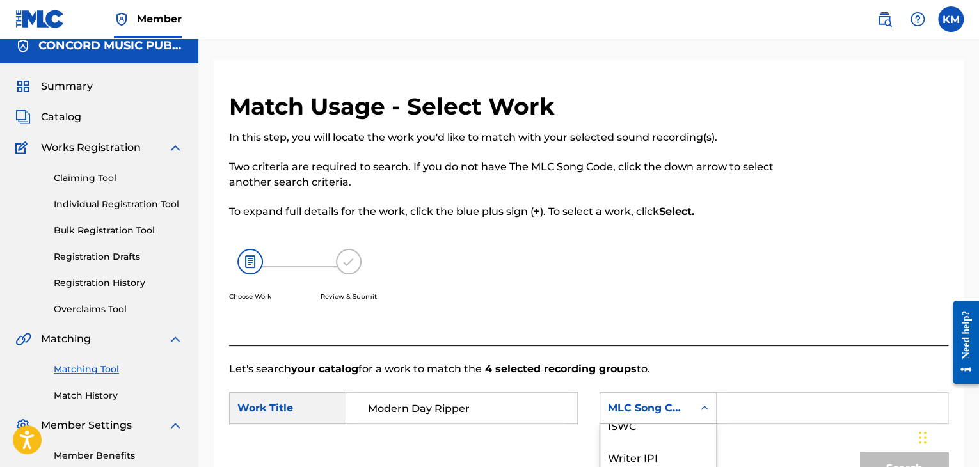
scroll to position [0, 0]
click at [635, 441] on div "Writer Name" at bounding box center [658, 440] width 116 height 32
click at [733, 410] on input "Search Form" at bounding box center [832, 408] width 209 height 31
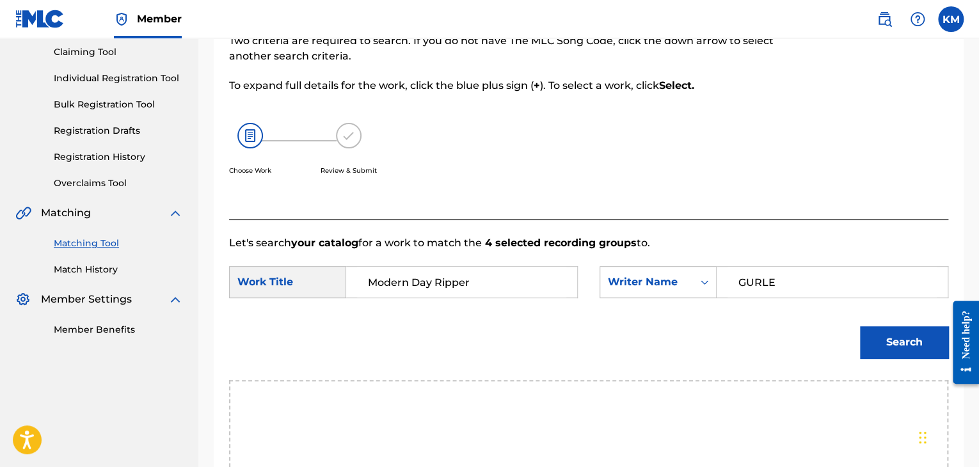
scroll to position [138, 0]
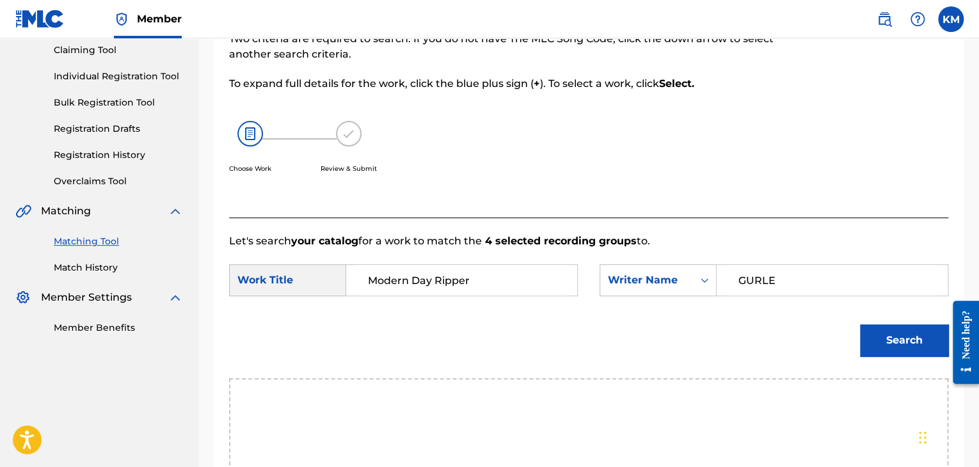
click at [885, 336] on button "Search" at bounding box center [904, 340] width 88 height 32
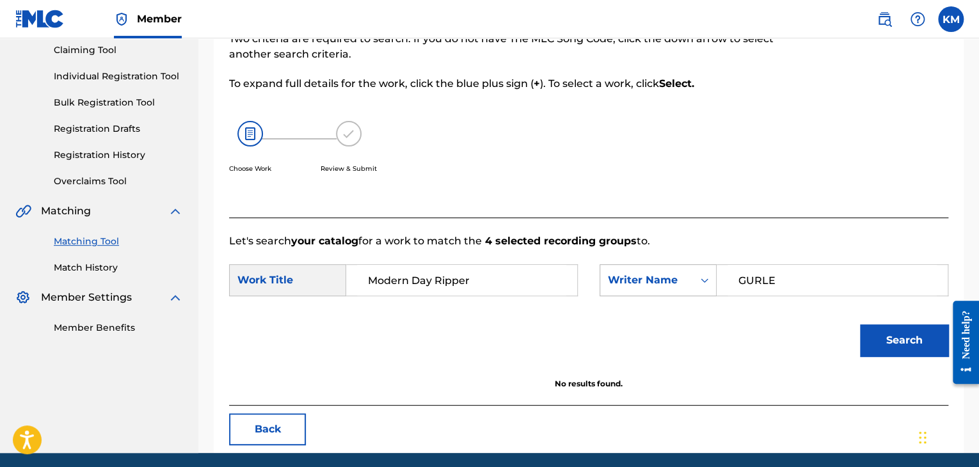
drag, startPoint x: 794, startPoint y: 282, endPoint x: 602, endPoint y: 291, distance: 192.8
click at [602, 291] on div "SearchWithCriteria5dffa79f-3387-4af3-b229-e66ce816f277 Writer Name [PERSON_NAME]" at bounding box center [774, 280] width 349 height 32
click at [887, 339] on button "Search" at bounding box center [904, 340] width 88 height 32
drag, startPoint x: 808, startPoint y: 283, endPoint x: 607, endPoint y: 289, distance: 200.4
click at [607, 289] on div "SearchWithCriteria5dffa79f-3387-4af3-b229-e66ce816f277 Writer Name [PERSON_NAME]" at bounding box center [774, 280] width 349 height 32
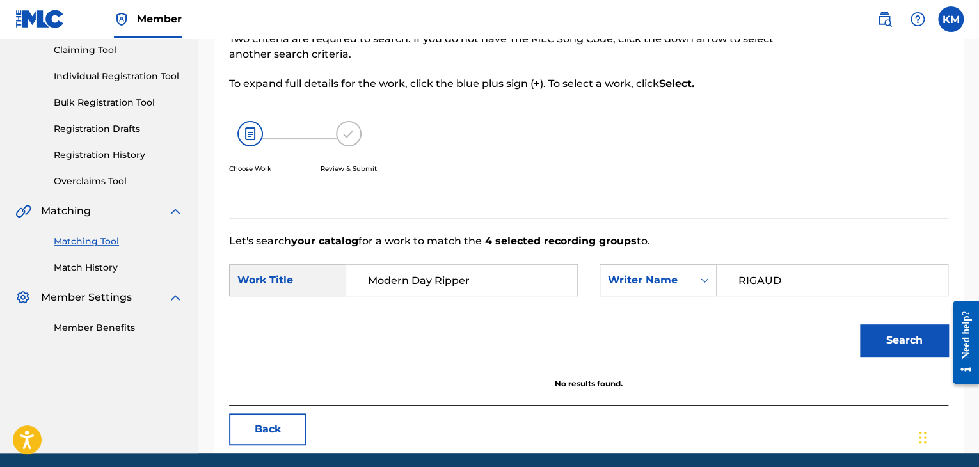
type input "RIGAUD"
click at [884, 343] on button "Search" at bounding box center [904, 340] width 88 height 32
click at [706, 280] on icon "Search Form" at bounding box center [705, 280] width 8 height 4
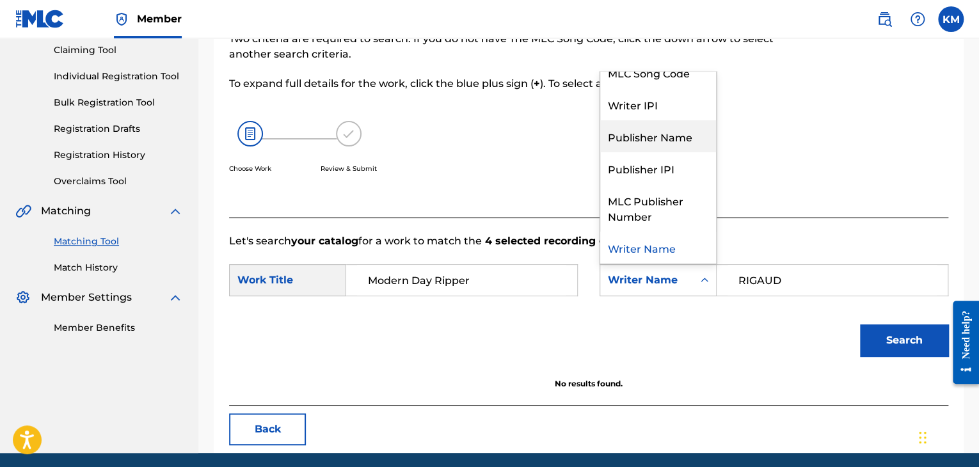
scroll to position [0, 0]
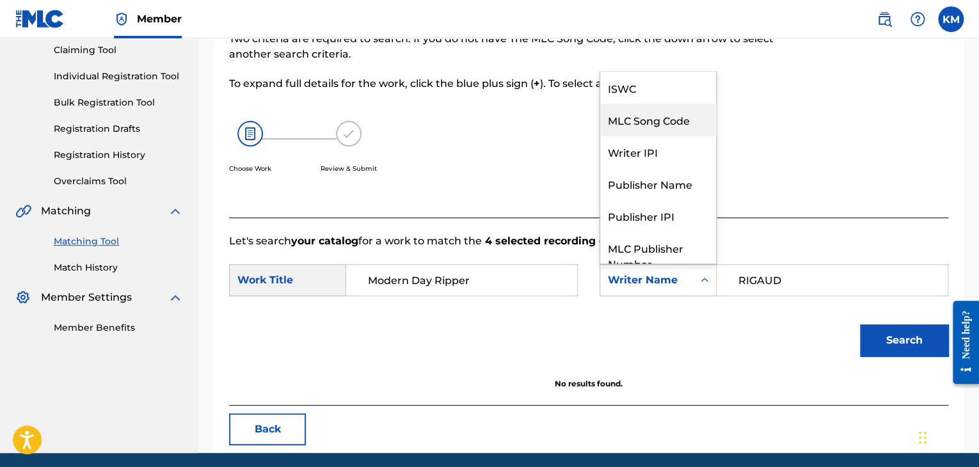
click at [678, 126] on div "MLC Song Code" at bounding box center [658, 120] width 116 height 32
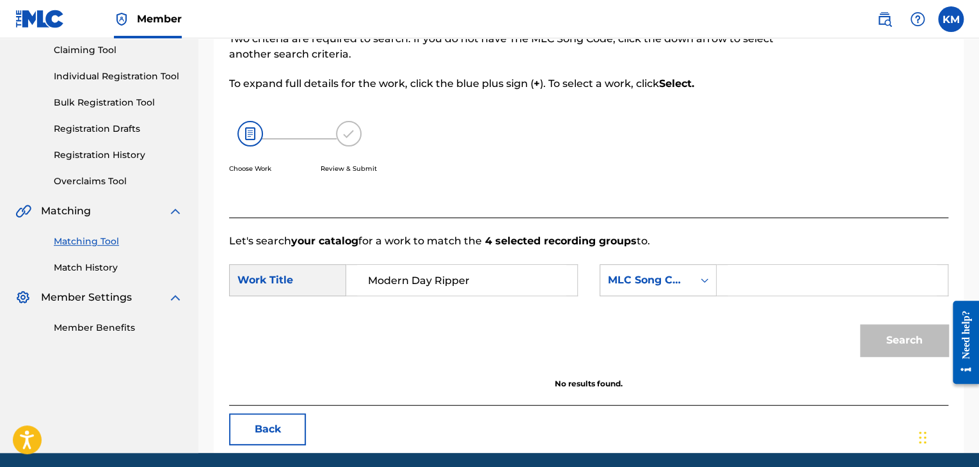
click at [743, 283] on input "Search Form" at bounding box center [832, 280] width 209 height 31
paste input "M2175Q"
type input "M2175Q"
click at [883, 328] on button "Search" at bounding box center [904, 340] width 88 height 32
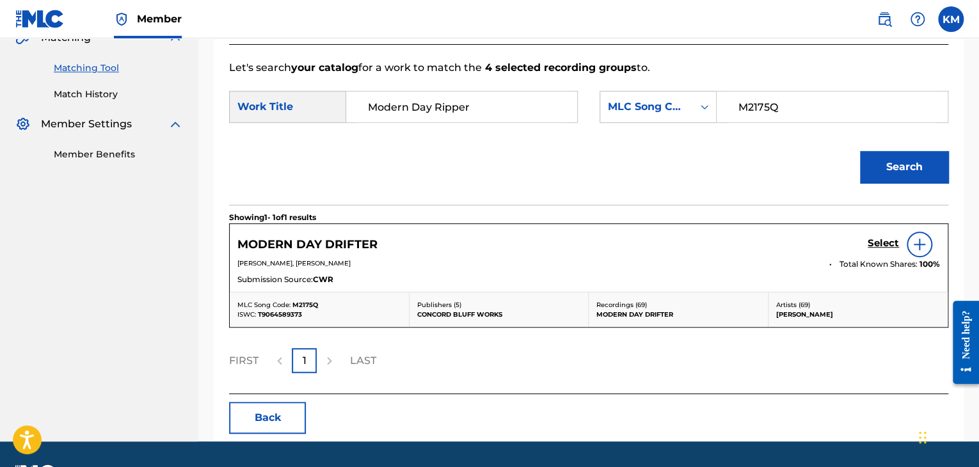
scroll to position [347, 0]
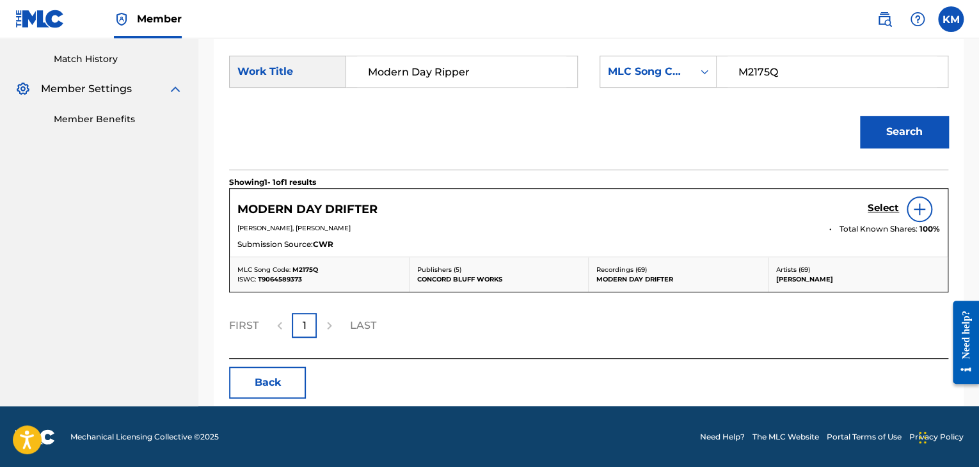
click at [95, 54] on link "Match History" at bounding box center [118, 58] width 129 height 13
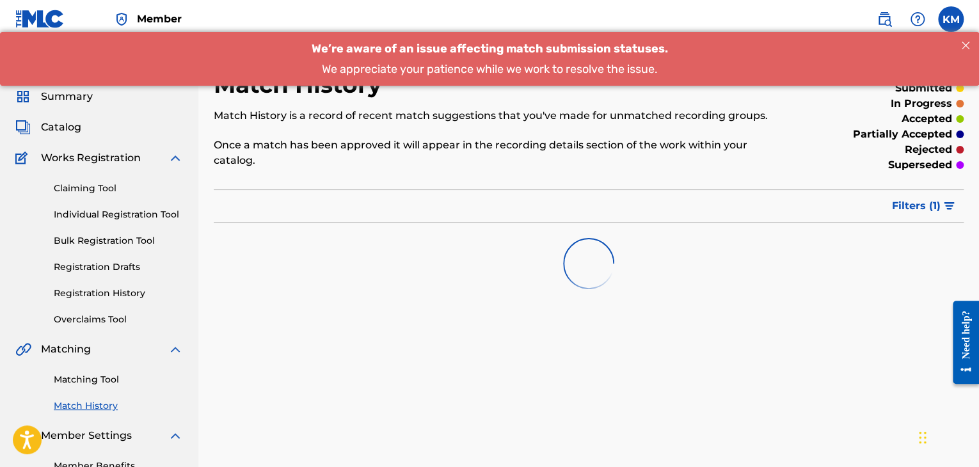
click at [92, 379] on link "Matching Tool" at bounding box center [118, 379] width 129 height 13
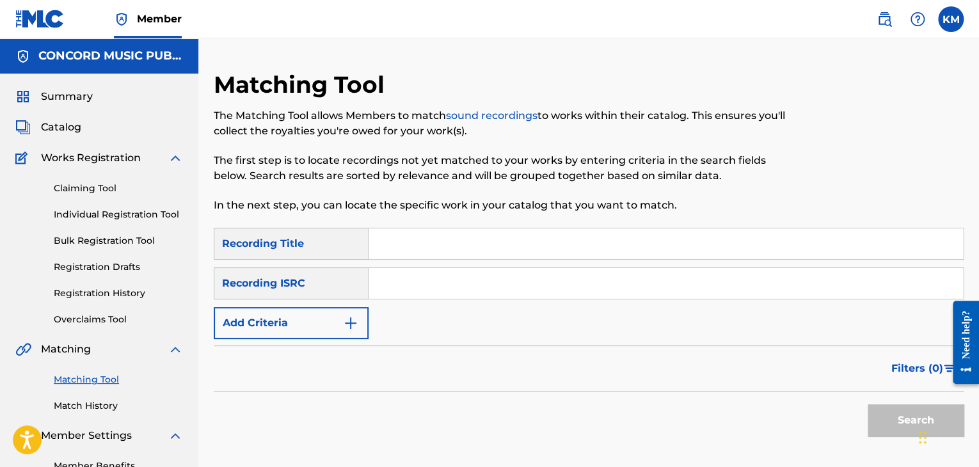
click at [442, 265] on div "SearchWithCriteriaf2859168-ac3f-49bf-9416-a87b336cb2e1 Recording Title SearchWi…" at bounding box center [589, 283] width 750 height 111
click at [445, 274] on input "Search Form" at bounding box center [666, 283] width 594 height 31
paste input "USQY50976473"
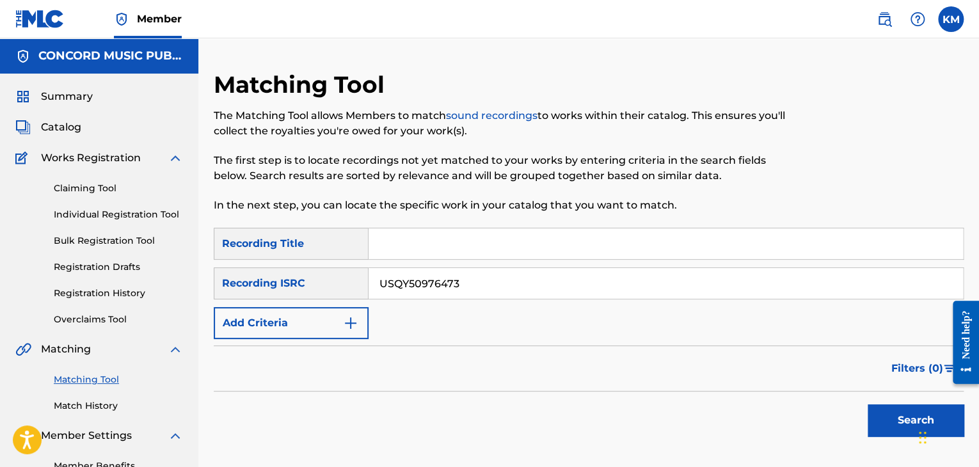
type input "USQY50976473"
click at [884, 418] on button "Search" at bounding box center [916, 420] width 96 height 32
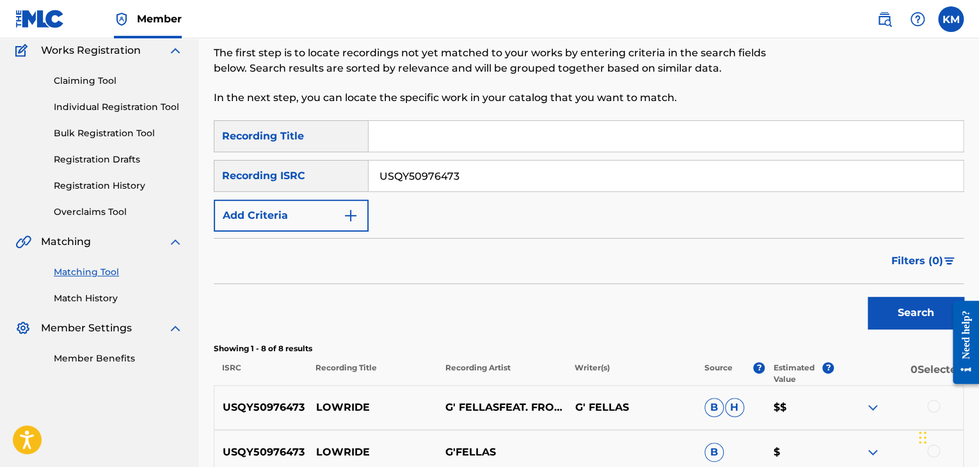
scroll to position [256, 0]
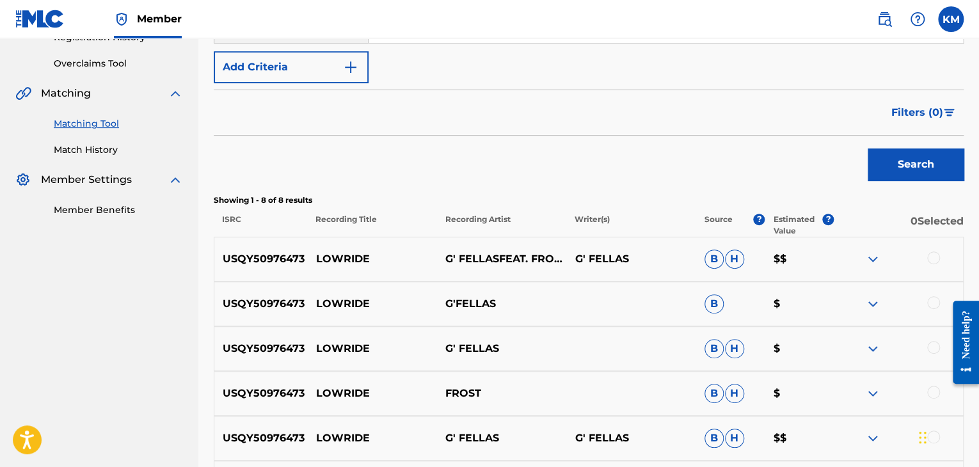
click at [930, 255] on div at bounding box center [933, 257] width 13 height 13
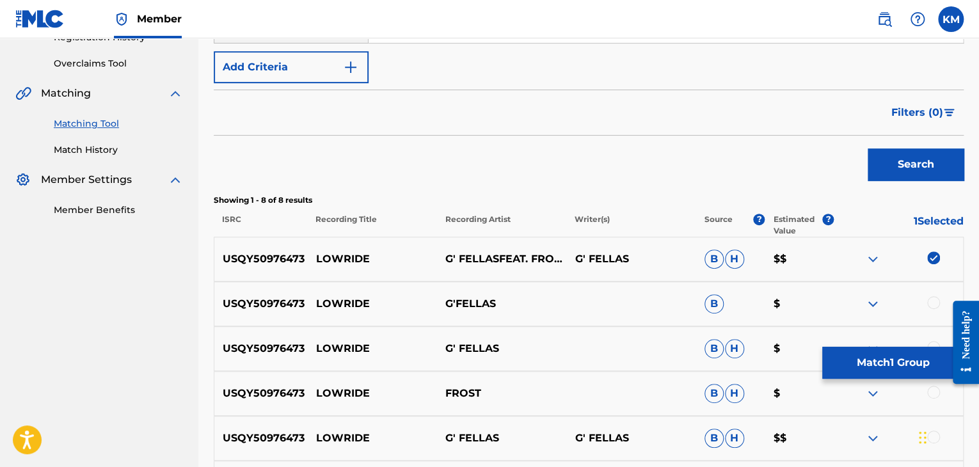
click at [932, 305] on div at bounding box center [933, 302] width 13 height 13
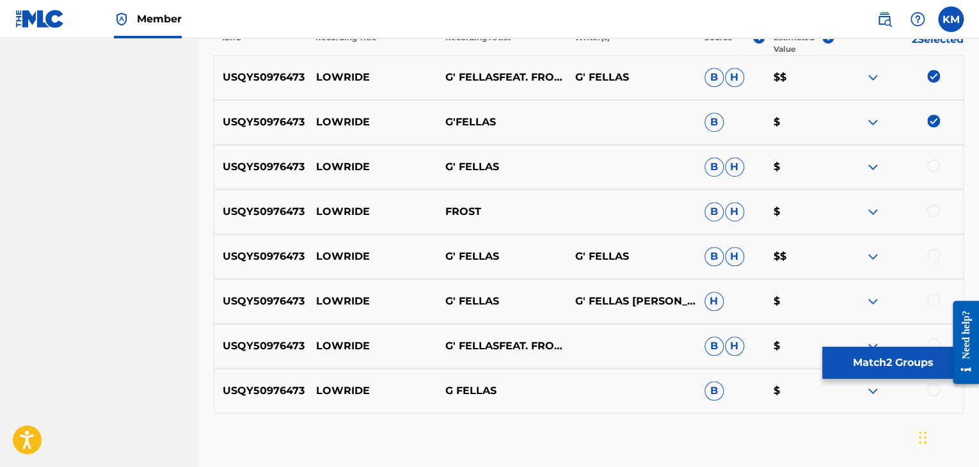
scroll to position [448, 0]
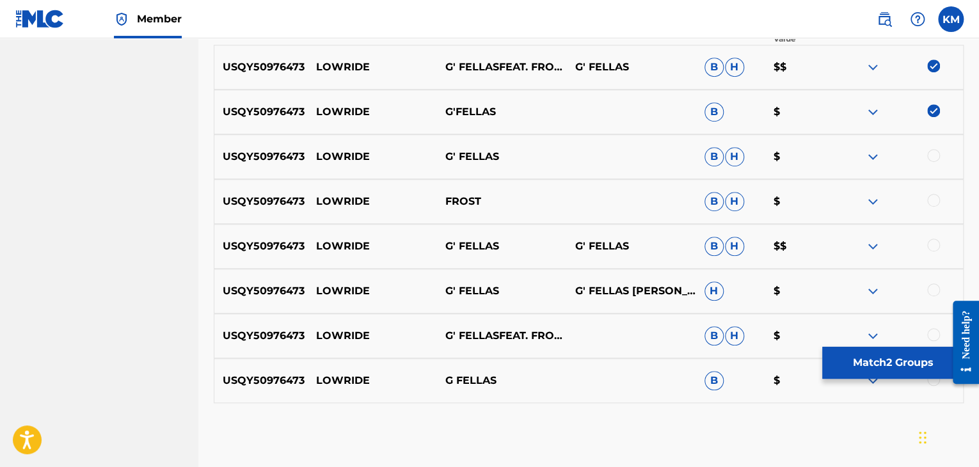
click at [935, 152] on div at bounding box center [933, 155] width 13 height 13
click at [937, 202] on div at bounding box center [933, 200] width 13 height 13
click at [935, 246] on div at bounding box center [933, 245] width 13 height 13
click at [934, 287] on div at bounding box center [933, 289] width 13 height 13
click at [931, 328] on div at bounding box center [933, 334] width 13 height 13
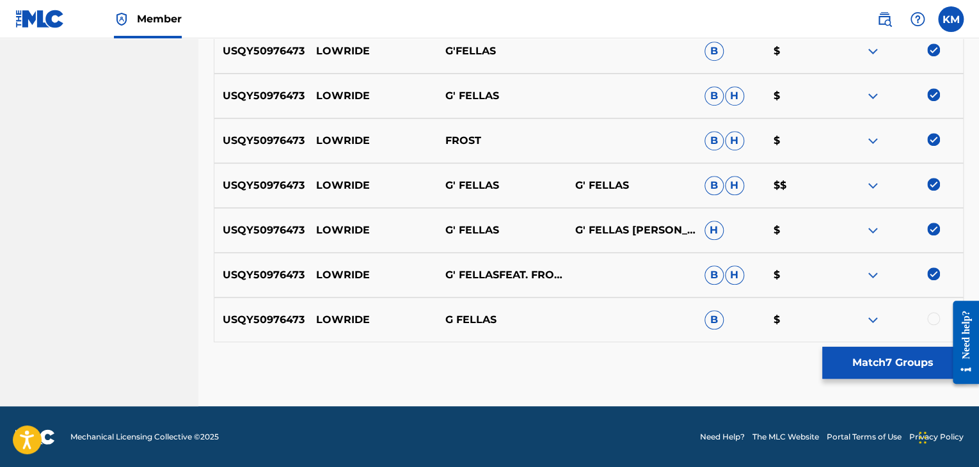
scroll to position [509, 0]
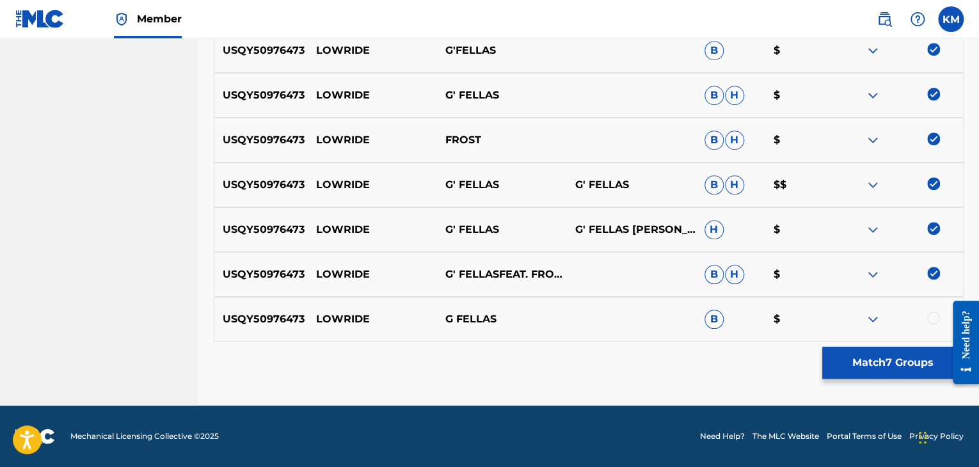
click at [931, 319] on div at bounding box center [933, 318] width 13 height 13
click at [899, 357] on button "Match 8 Groups" at bounding box center [892, 363] width 141 height 32
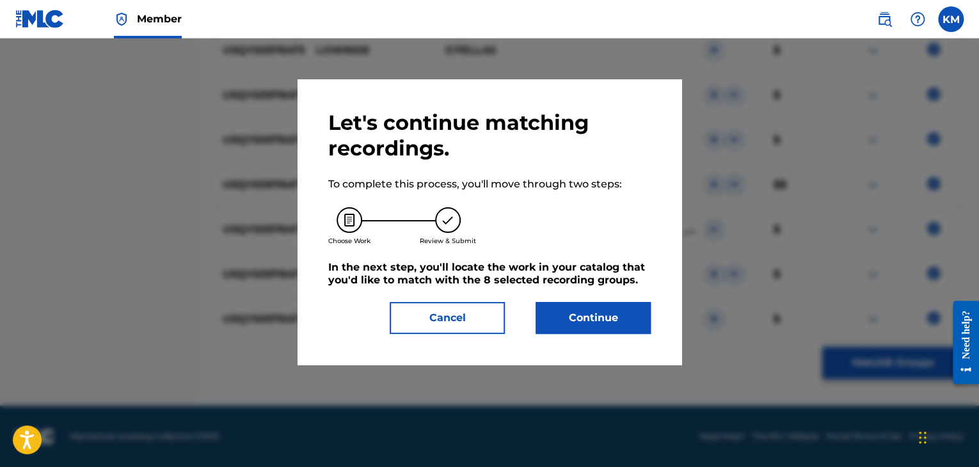
click at [553, 318] on button "Continue" at bounding box center [593, 318] width 115 height 32
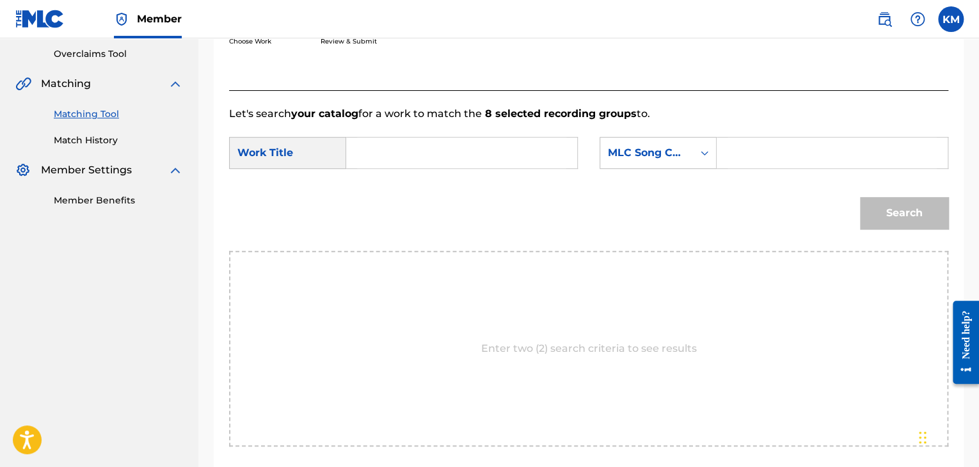
scroll to position [257, 0]
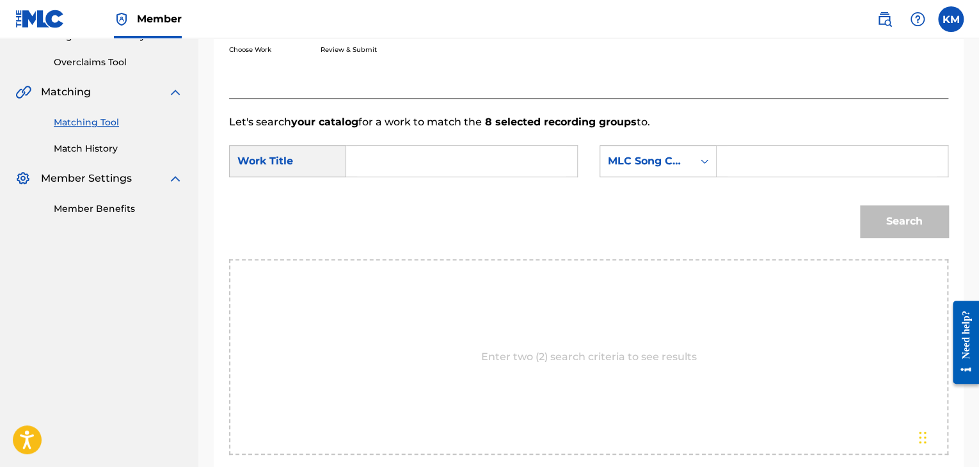
click at [376, 164] on input "Search Form" at bounding box center [461, 161] width 209 height 31
paste input "Lowride"
type input "Lowride"
click at [701, 168] on div "Search Form" at bounding box center [704, 161] width 23 height 23
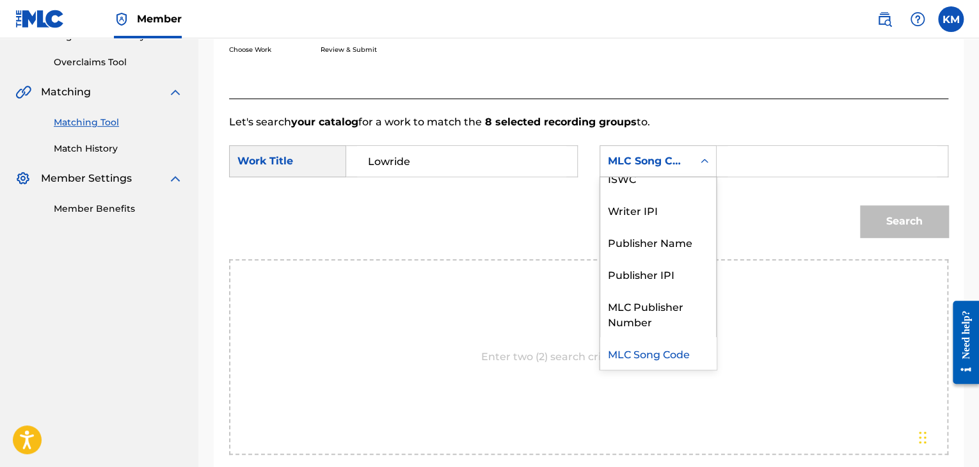
scroll to position [0, 0]
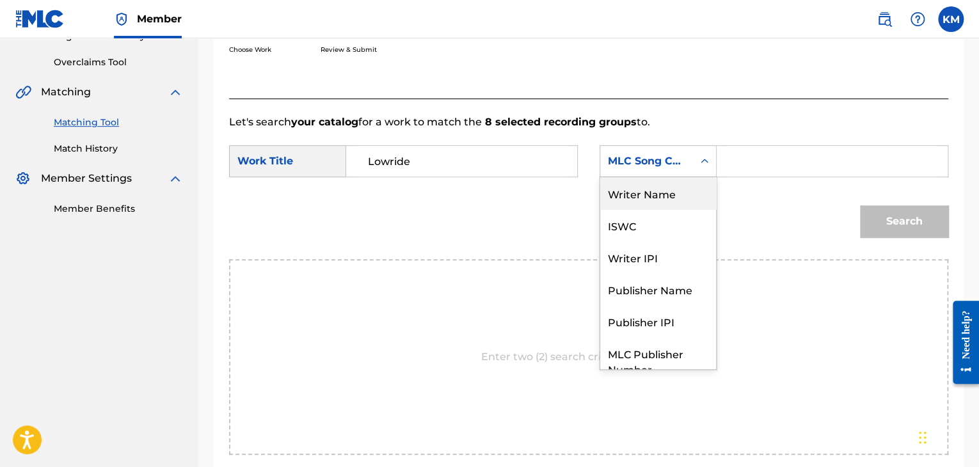
click at [683, 200] on div "Writer Name" at bounding box center [658, 193] width 116 height 32
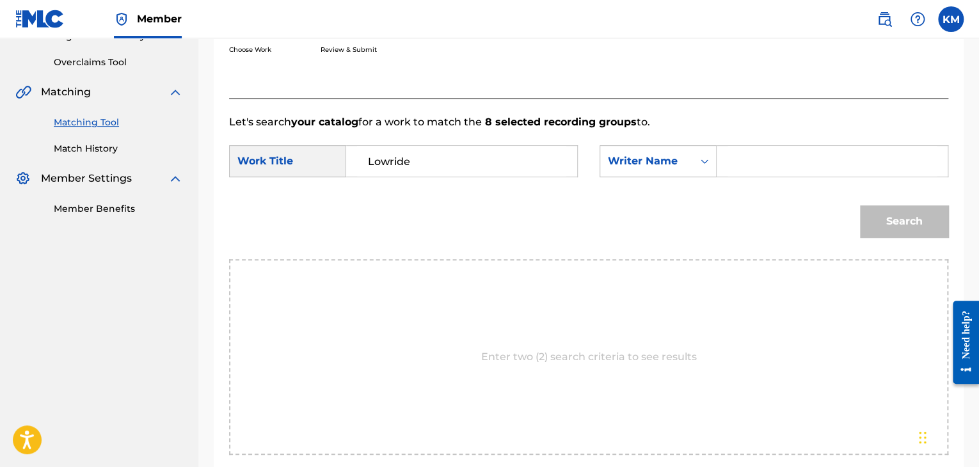
click at [773, 167] on input "Search Form" at bounding box center [832, 161] width 209 height 31
click at [860, 205] on button "Search" at bounding box center [904, 221] width 88 height 32
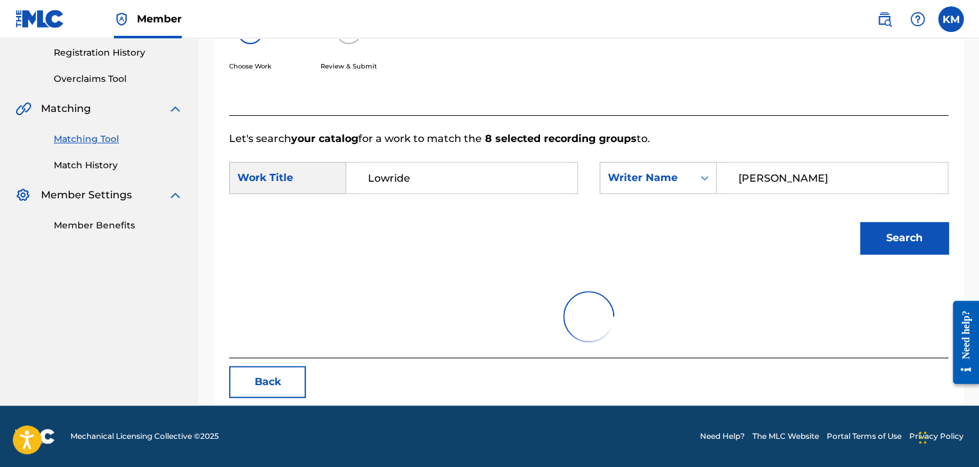
scroll to position [186, 0]
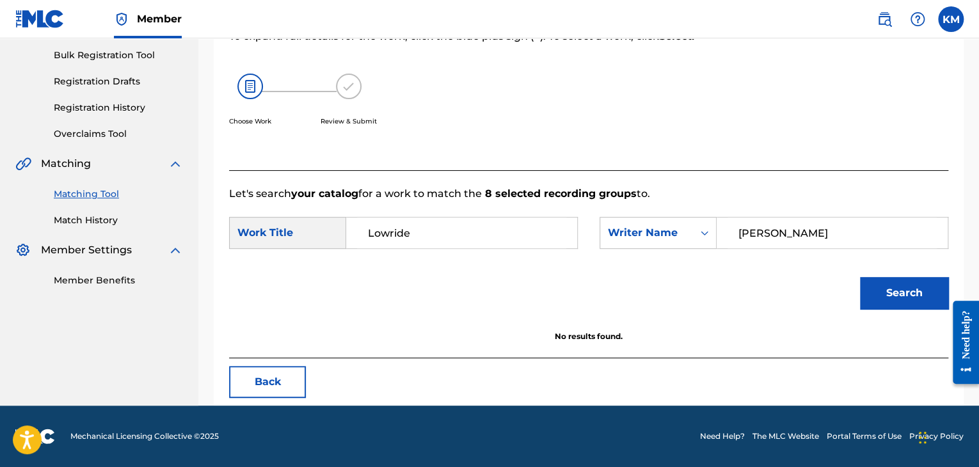
drag, startPoint x: 791, startPoint y: 237, endPoint x: 585, endPoint y: 251, distance: 206.5
click at [585, 251] on div "SearchWithCriteriad08630e1-8209-4aac-8774-fd4da0632c90 Work Title Lowride Searc…" at bounding box center [588, 237] width 719 height 40
click at [875, 305] on button "Search" at bounding box center [904, 293] width 88 height 32
drag, startPoint x: 641, startPoint y: 234, endPoint x: 547, endPoint y: 228, distance: 93.6
click at [556, 233] on div "SearchWithCriteriad08630e1-8209-4aac-8774-fd4da0632c90 Work Title Lowride Searc…" at bounding box center [588, 237] width 719 height 40
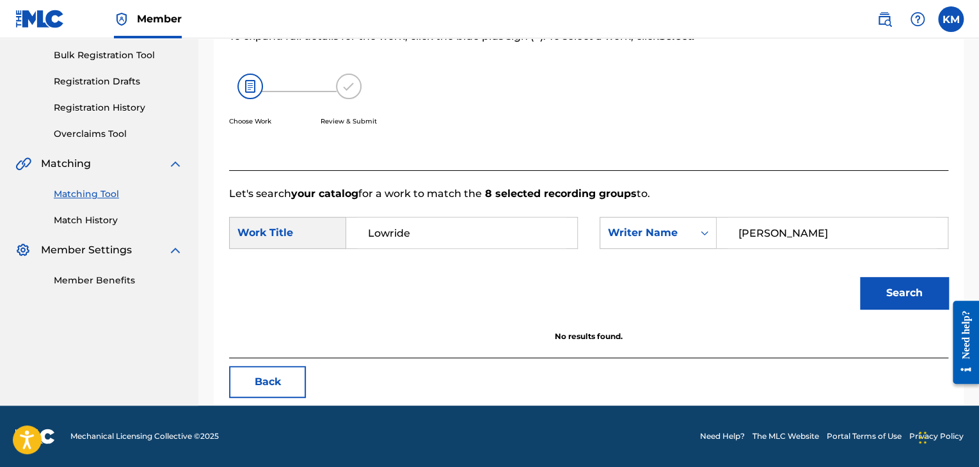
type input "[PERSON_NAME]"
click at [878, 280] on button "Search" at bounding box center [904, 293] width 88 height 32
click at [61, 218] on link "Match History" at bounding box center [118, 220] width 129 height 13
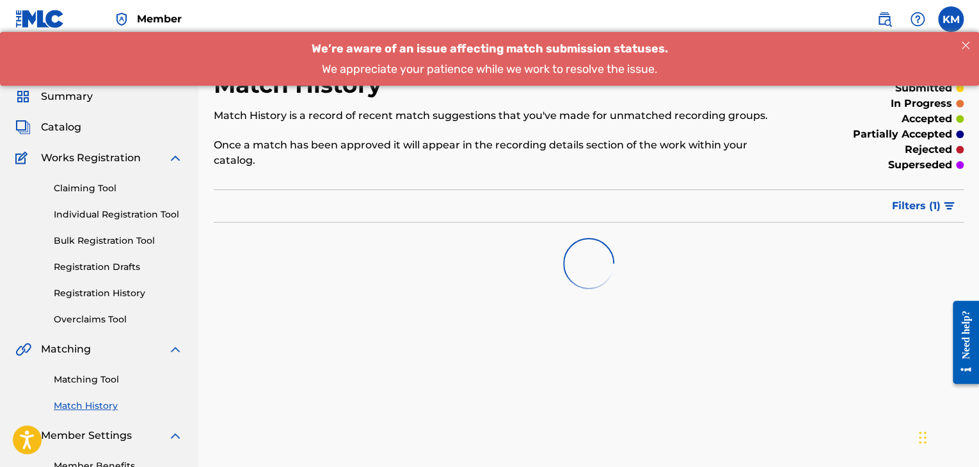
click at [108, 382] on link "Matching Tool" at bounding box center [118, 379] width 129 height 13
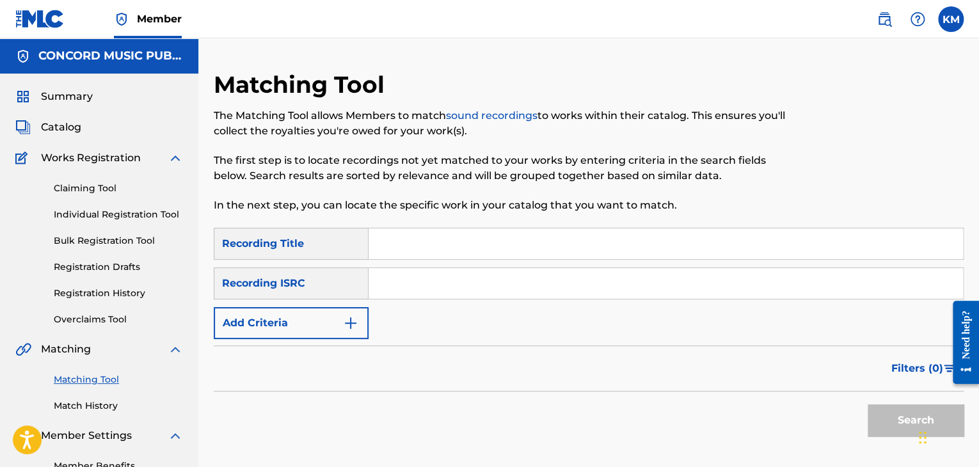
click at [428, 286] on input "Search Form" at bounding box center [666, 283] width 594 height 31
paste input "USA560890487"
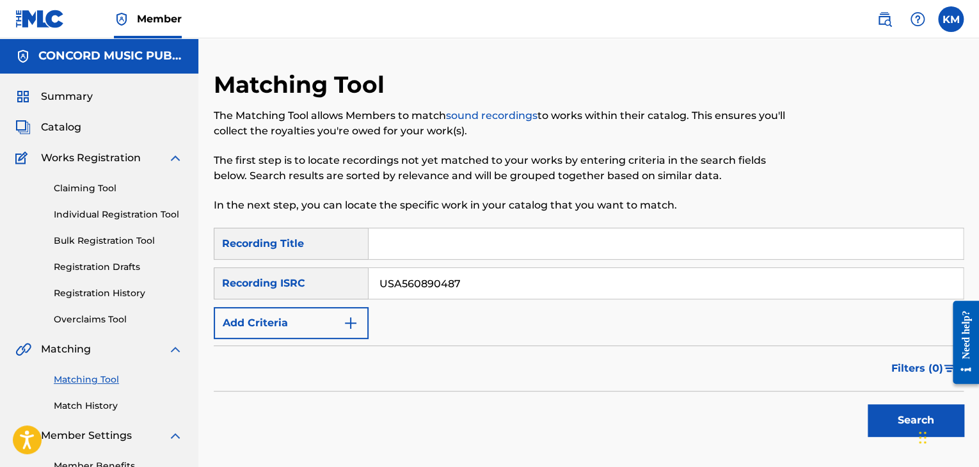
type input "USA560890487"
click at [885, 419] on button "Search" at bounding box center [916, 420] width 96 height 32
click at [100, 405] on link "Match History" at bounding box center [118, 405] width 129 height 13
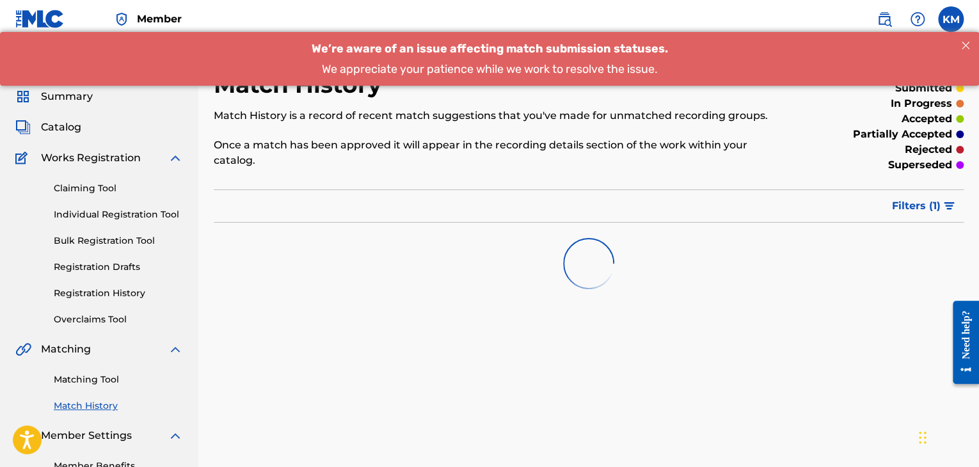
click at [98, 376] on link "Matching Tool" at bounding box center [118, 379] width 129 height 13
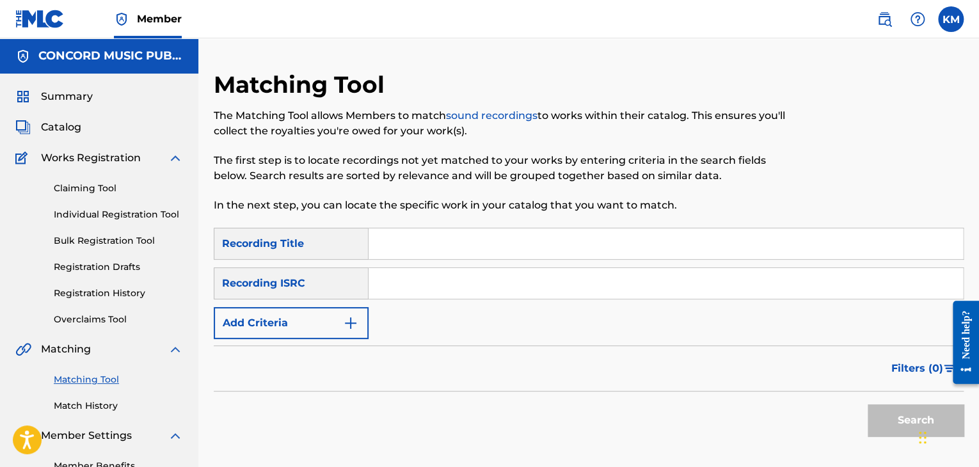
click at [417, 281] on input "Search Form" at bounding box center [666, 283] width 594 height 31
paste input "SEWDL6136437"
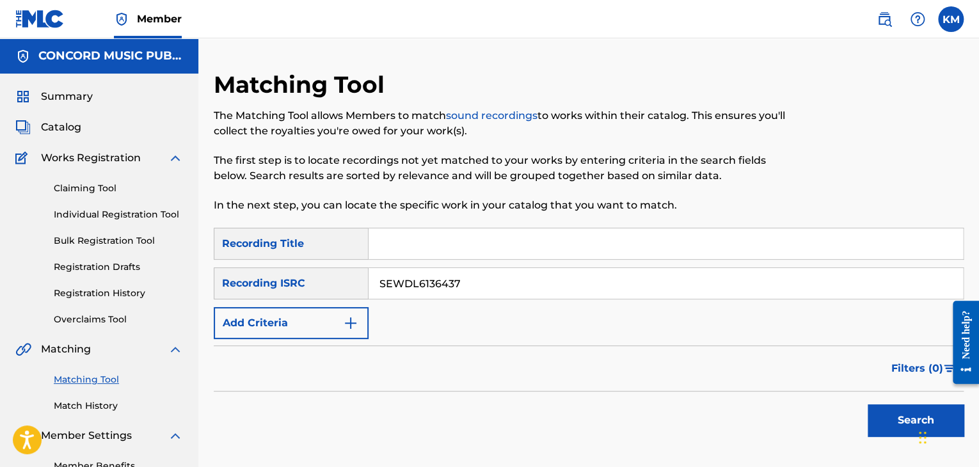
type input "SEWDL6136437"
click at [878, 413] on button "Search" at bounding box center [916, 420] width 96 height 32
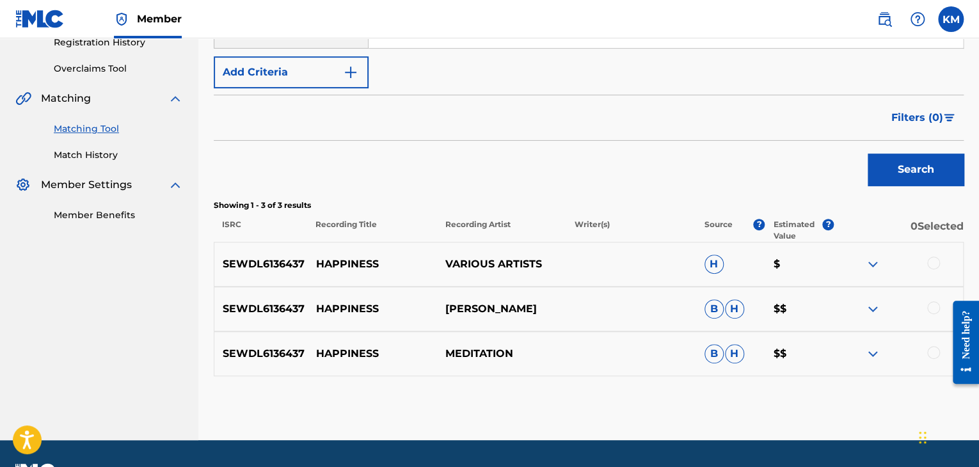
scroll to position [256, 0]
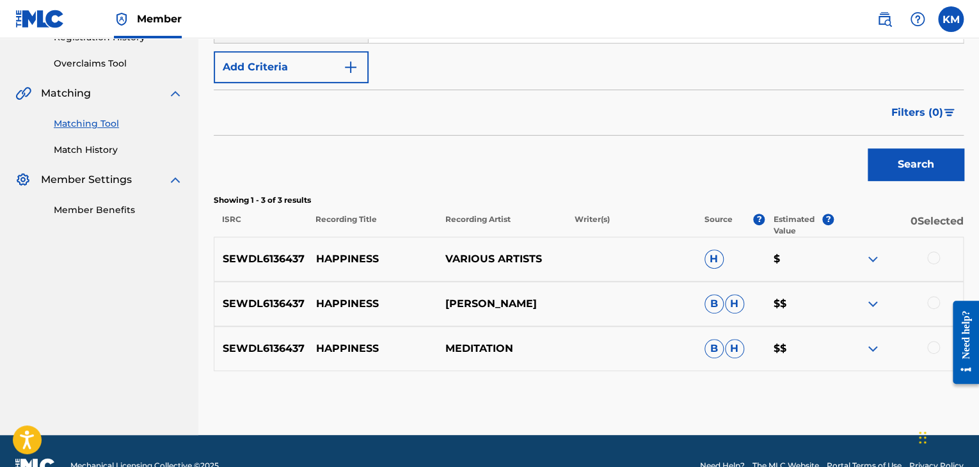
click at [935, 256] on div at bounding box center [933, 257] width 13 height 13
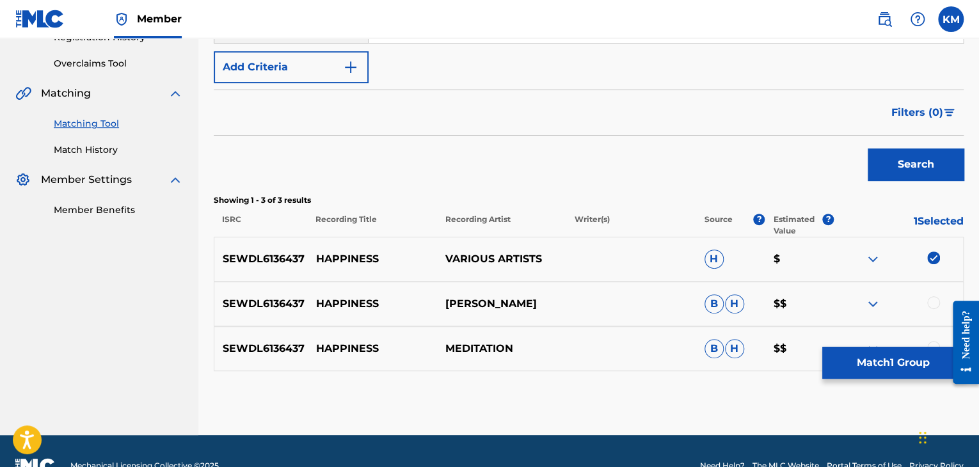
click at [935, 306] on div at bounding box center [933, 302] width 13 height 13
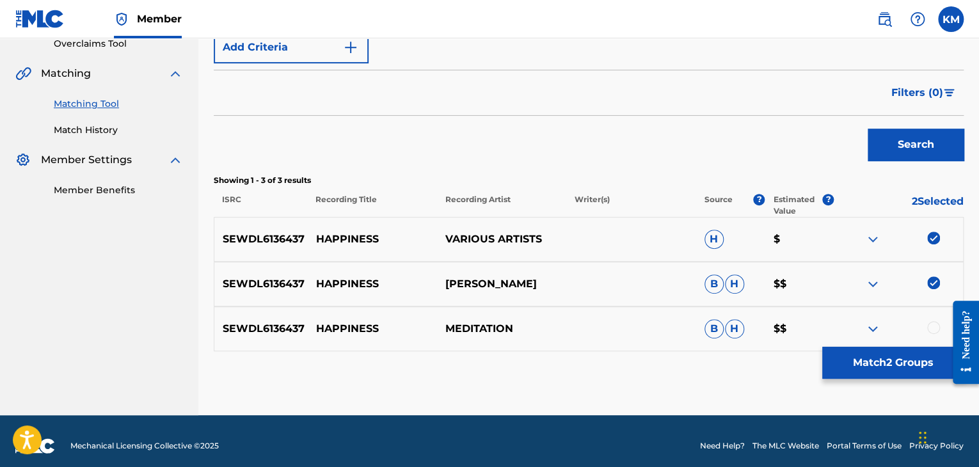
scroll to position [285, 0]
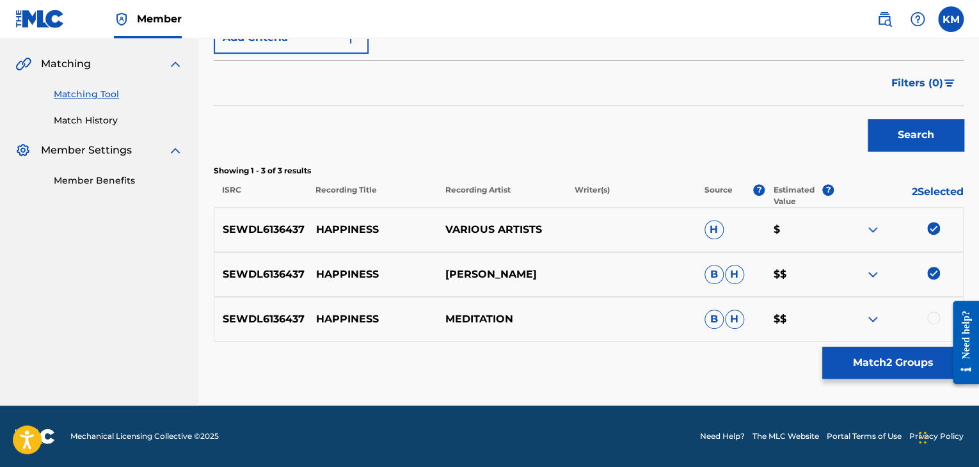
click at [933, 323] on div at bounding box center [933, 318] width 13 height 13
click at [874, 372] on button "Match 3 Groups" at bounding box center [892, 363] width 141 height 32
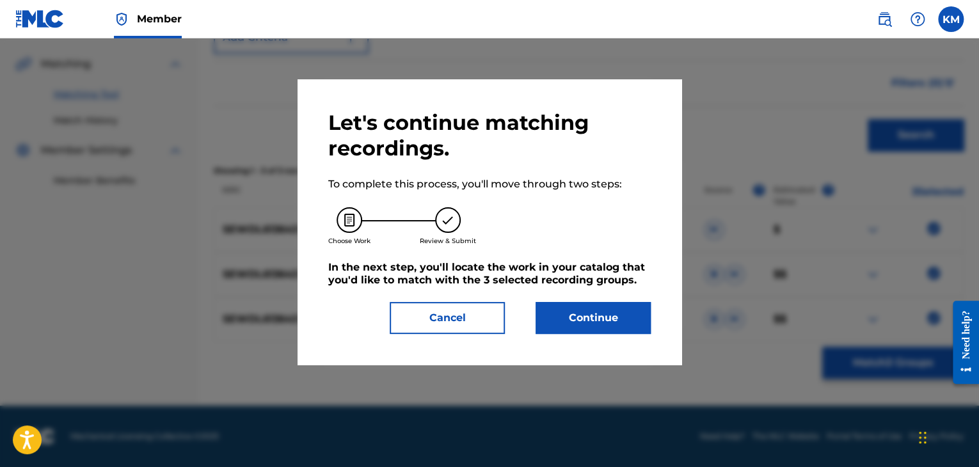
click at [599, 326] on button "Continue" at bounding box center [593, 318] width 115 height 32
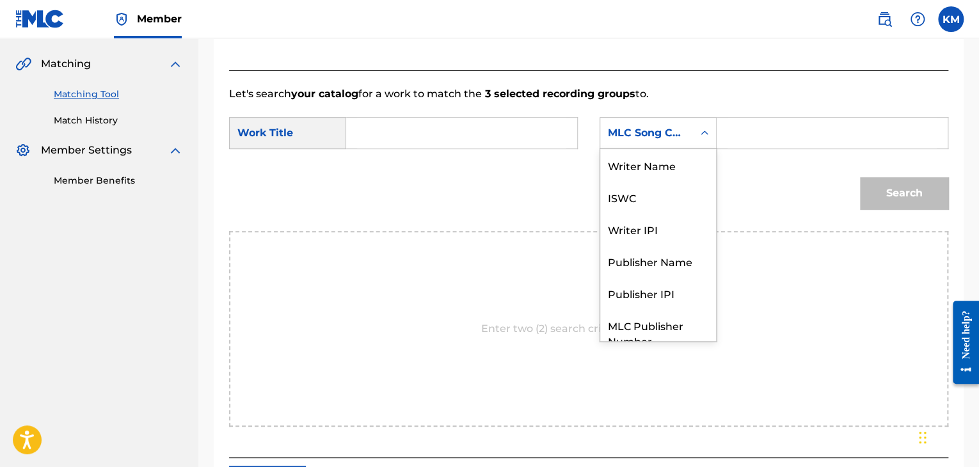
click at [706, 131] on icon "Search Form" at bounding box center [704, 133] width 13 height 13
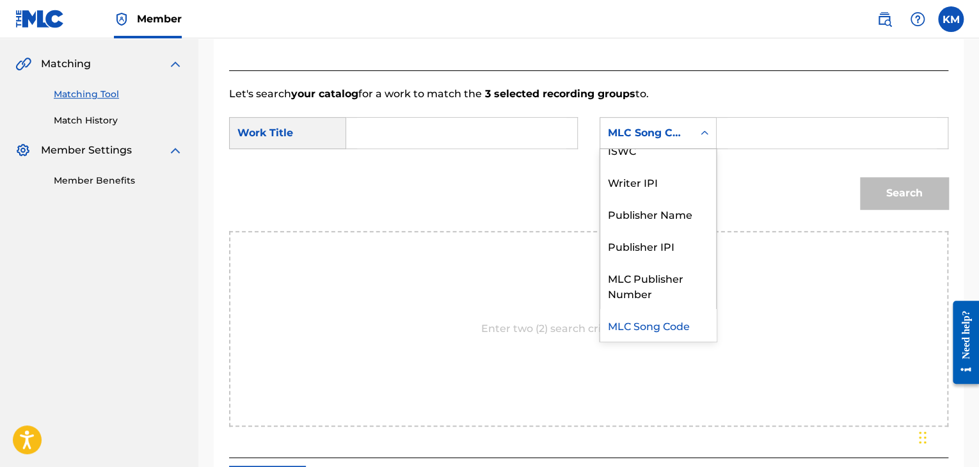
scroll to position [0, 0]
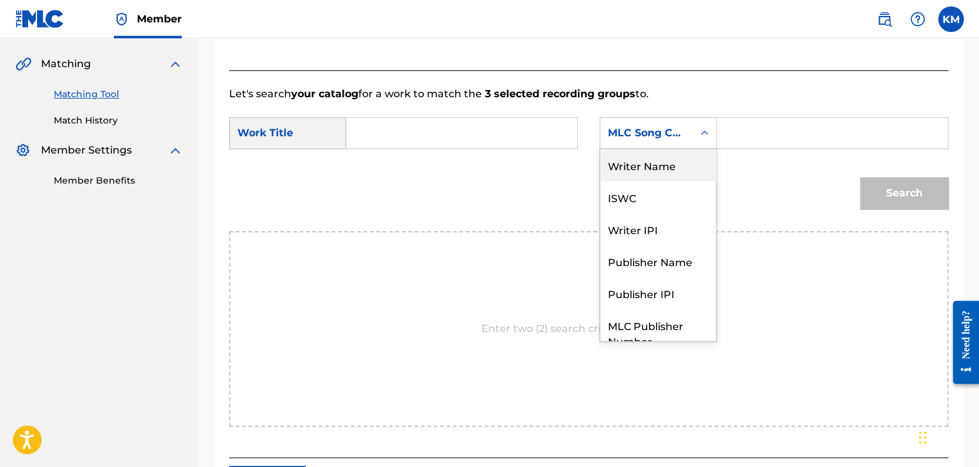
click at [682, 159] on div "Writer Name" at bounding box center [658, 165] width 116 height 32
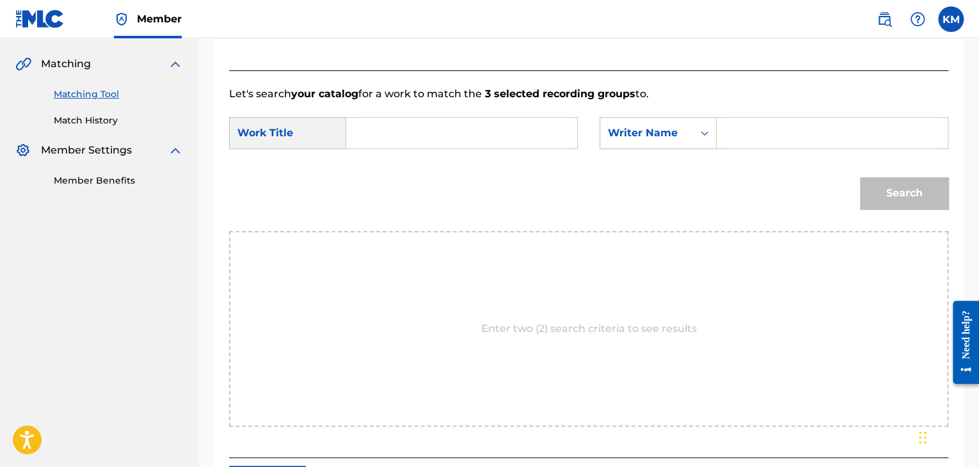
click at [732, 141] on input "Search Form" at bounding box center [832, 133] width 209 height 31
paste input "H08167"
type input "H08167"
click at [696, 134] on div "Search Form" at bounding box center [704, 133] width 23 height 23
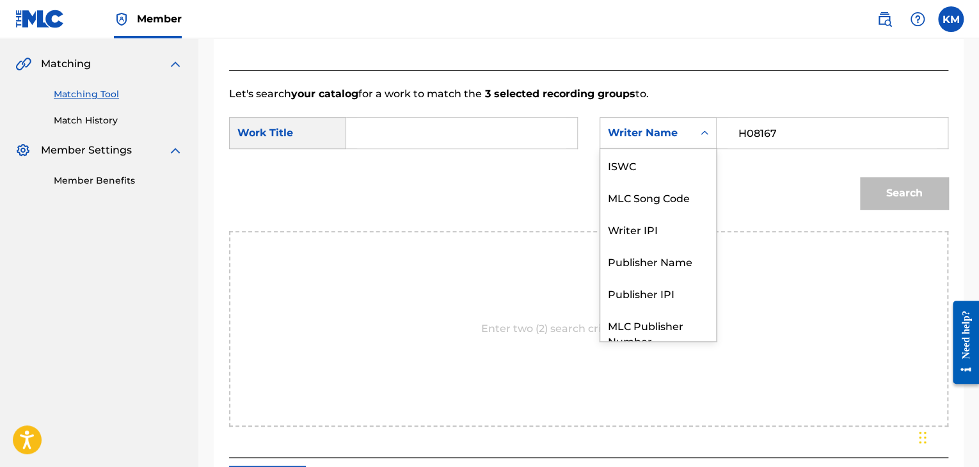
scroll to position [47, 0]
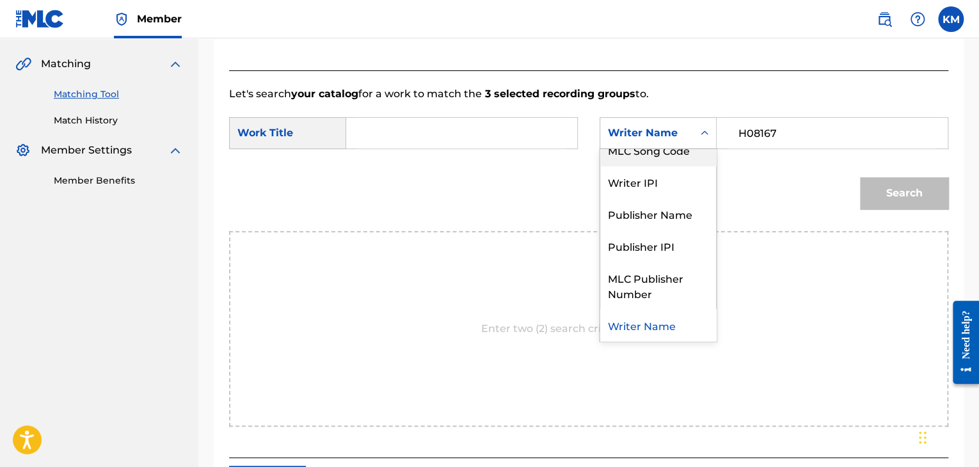
click at [692, 152] on div "MLC Song Code" at bounding box center [658, 150] width 116 height 32
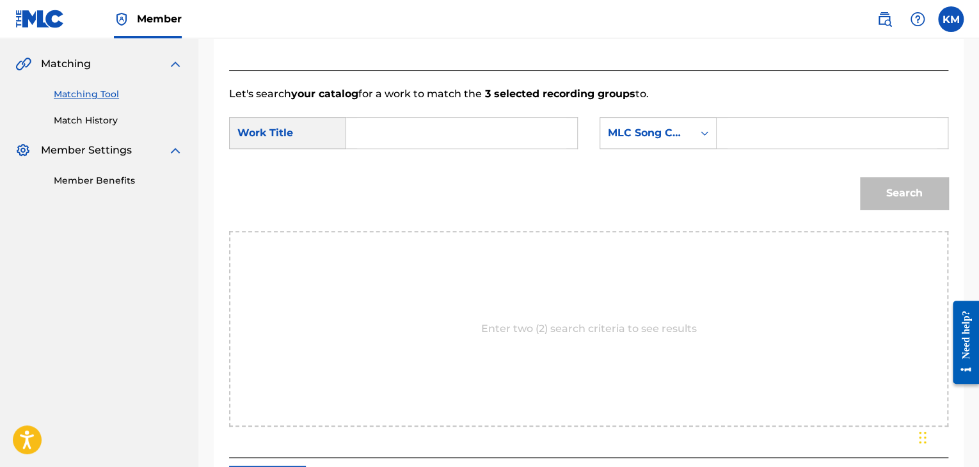
click at [763, 127] on input "Search Form" at bounding box center [832, 133] width 209 height 31
paste input "H08167"
type input "H08167"
click at [485, 139] on input "Search Form" at bounding box center [461, 133] width 209 height 31
paste input "Happiness"
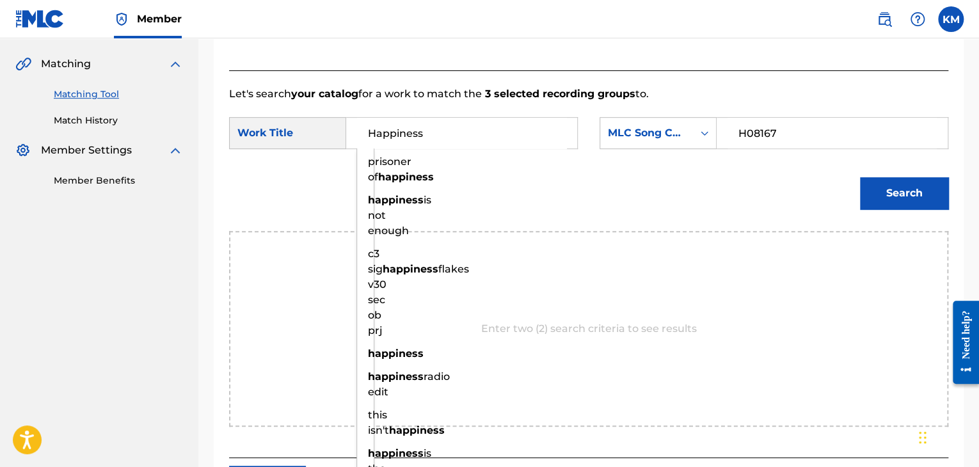
type input "Happiness"
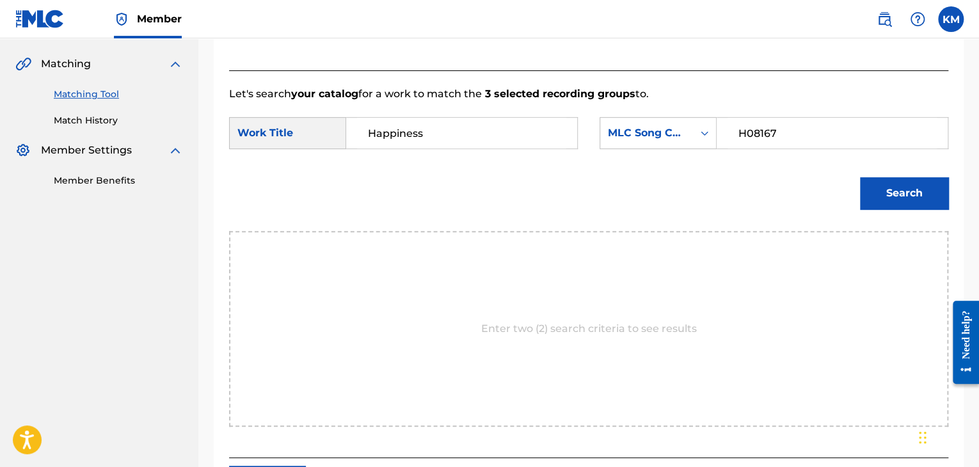
click at [890, 189] on button "Search" at bounding box center [904, 193] width 88 height 32
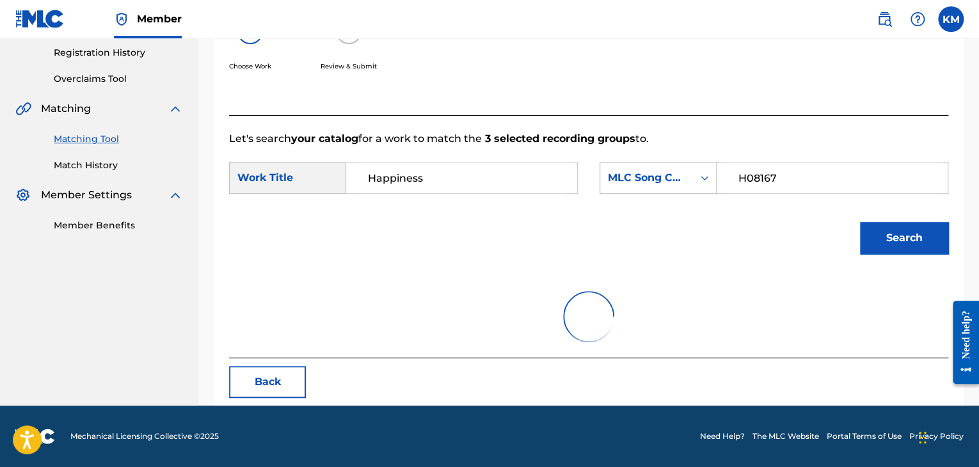
scroll to position [186, 0]
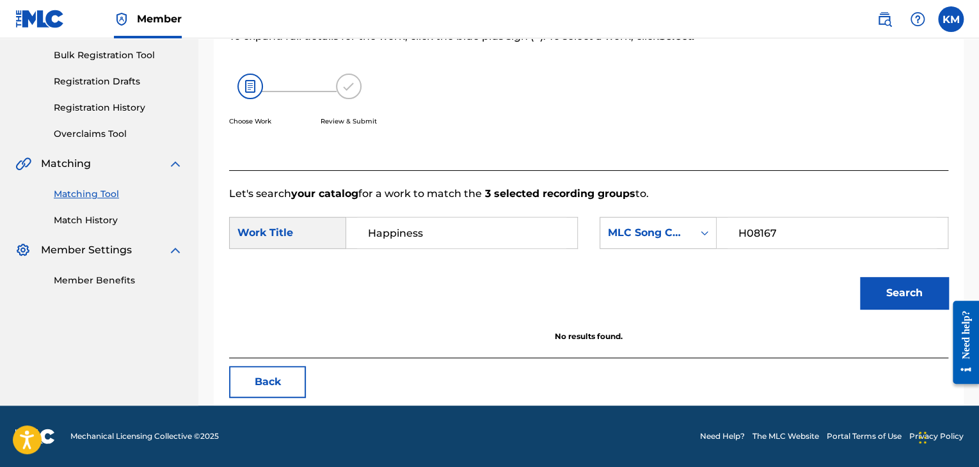
click at [92, 215] on link "Match History" at bounding box center [118, 220] width 129 height 13
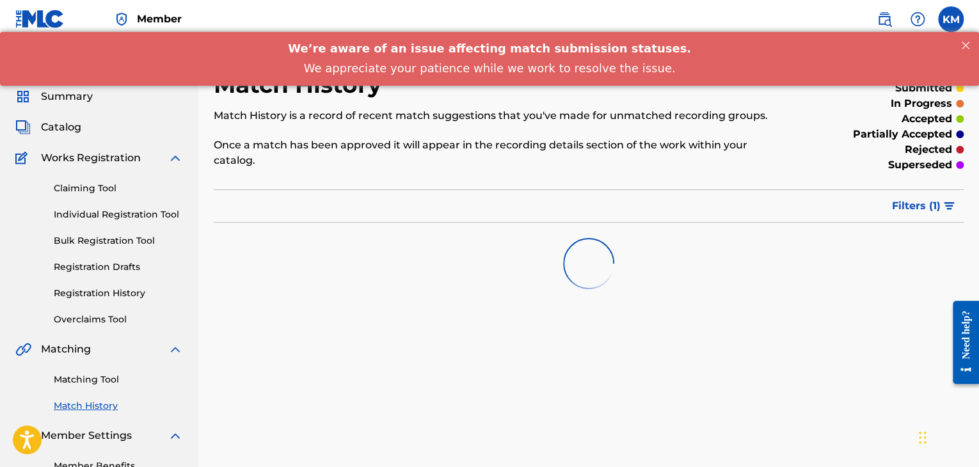
click at [110, 383] on link "Matching Tool" at bounding box center [118, 379] width 129 height 13
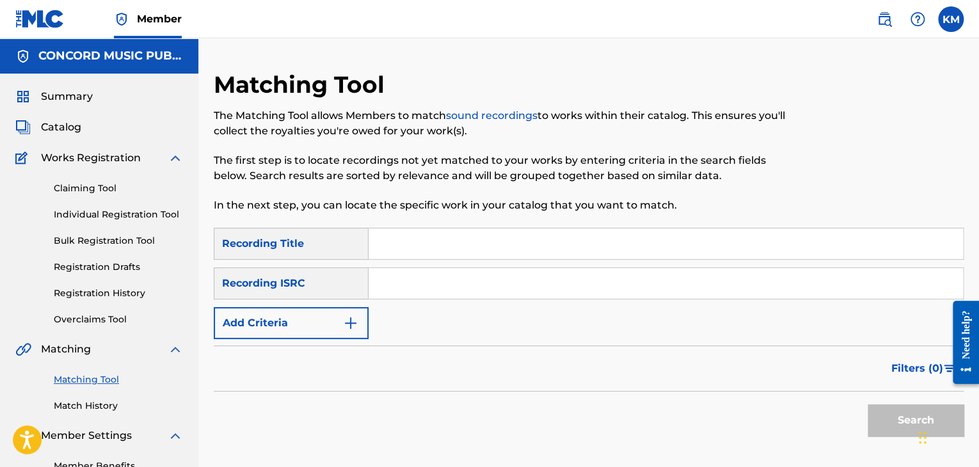
click at [403, 291] on input "Search Form" at bounding box center [666, 283] width 594 height 31
paste input "KRA341780873"
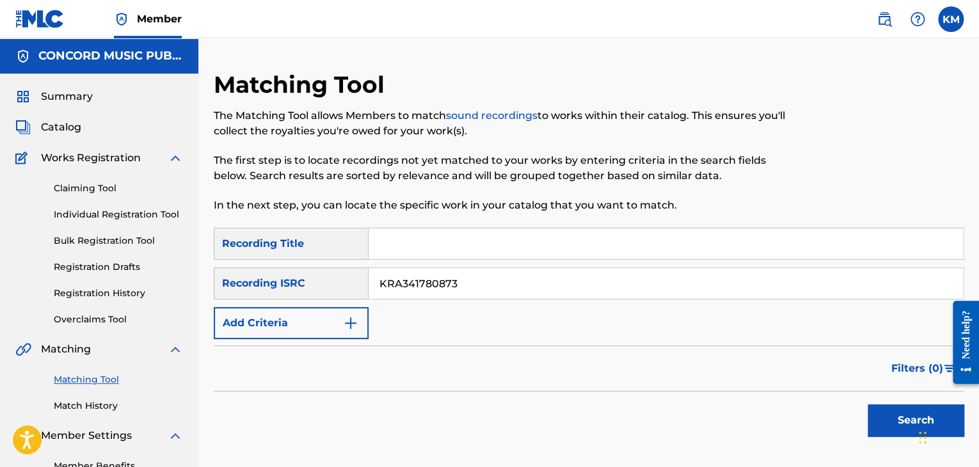
type input "KRA341780873"
click at [893, 415] on button "Search" at bounding box center [916, 420] width 96 height 32
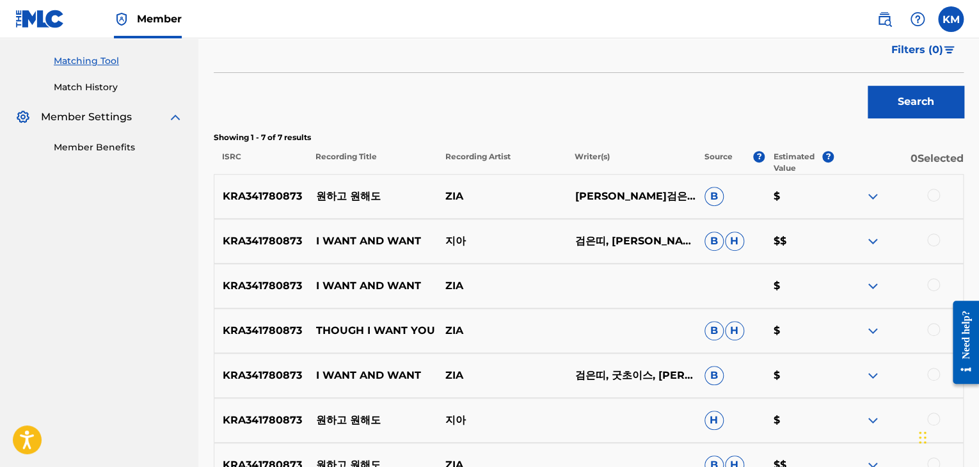
scroll to position [320, 0]
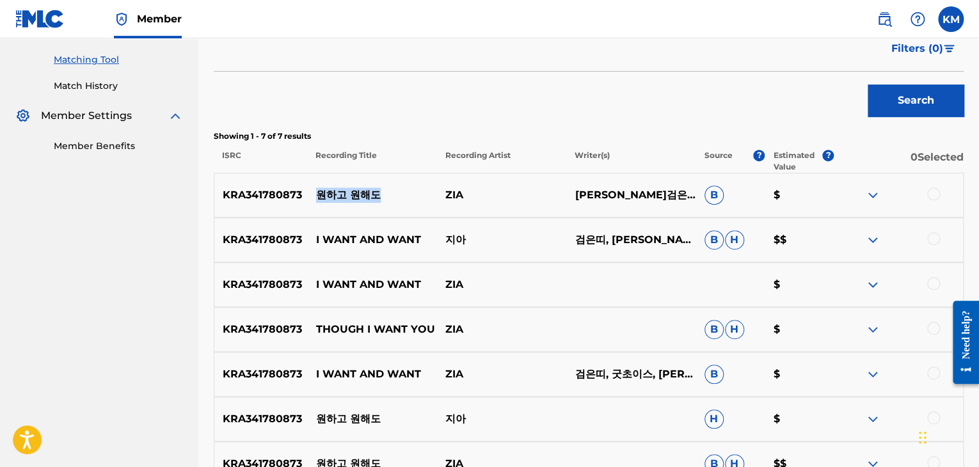
drag, startPoint x: 315, startPoint y: 191, endPoint x: 384, endPoint y: 191, distance: 68.5
click at [384, 191] on p "원하고 원해도" at bounding box center [372, 195] width 129 height 15
click at [404, 120] on div "Search" at bounding box center [589, 97] width 750 height 51
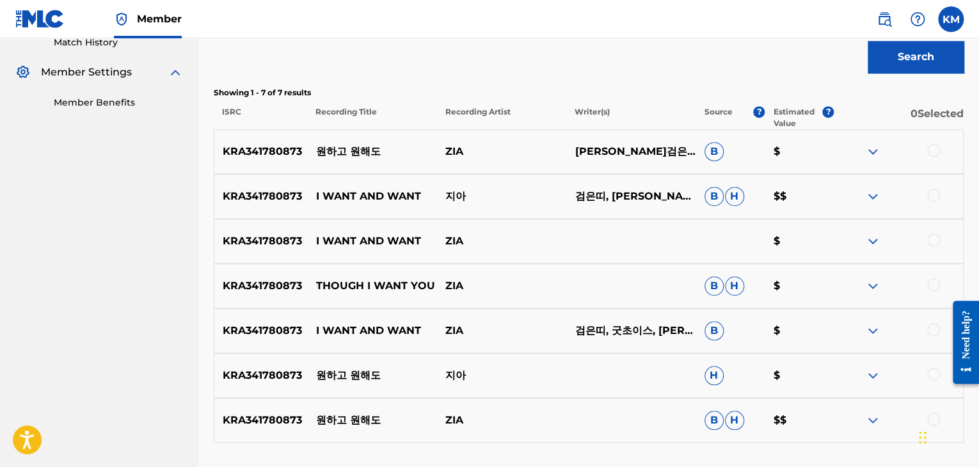
scroll to position [384, 0]
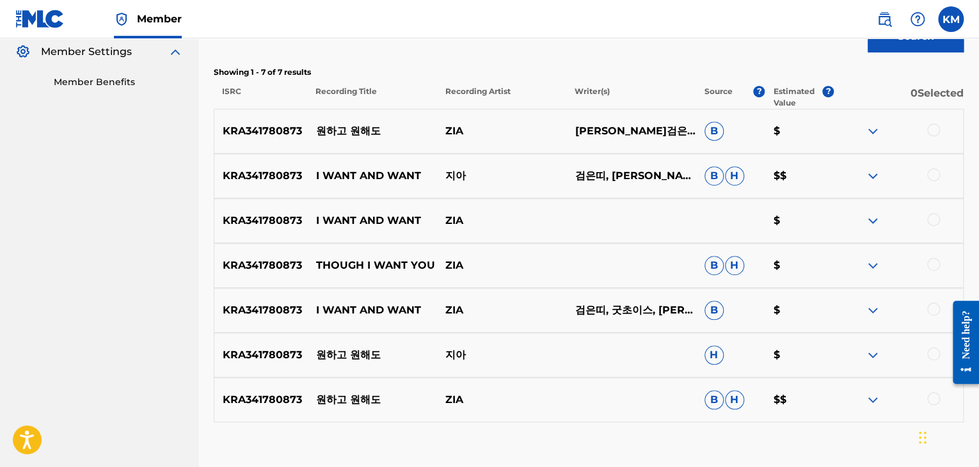
click at [937, 177] on div at bounding box center [933, 174] width 13 height 13
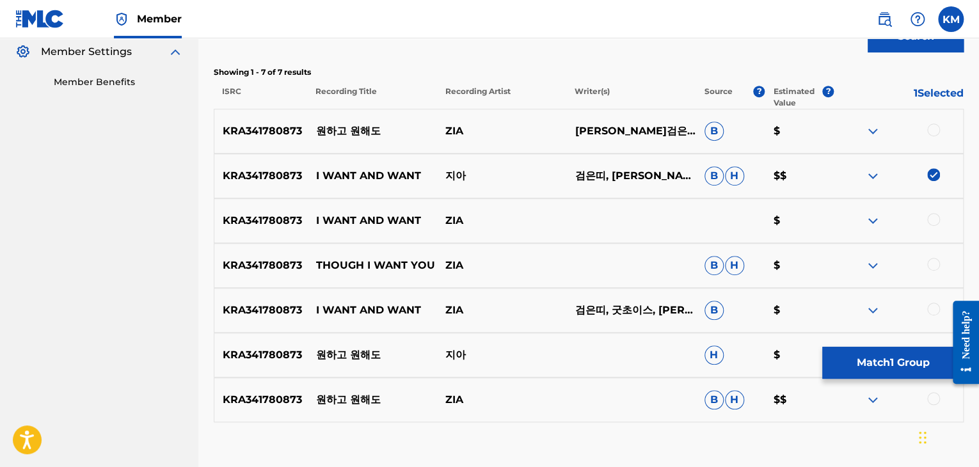
click at [934, 222] on div at bounding box center [933, 219] width 13 height 13
click at [932, 307] on div at bounding box center [933, 309] width 13 height 13
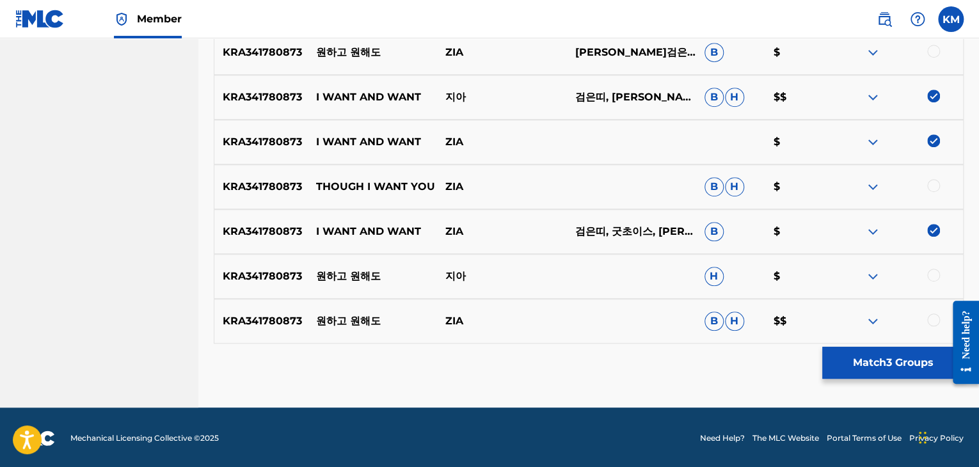
scroll to position [465, 0]
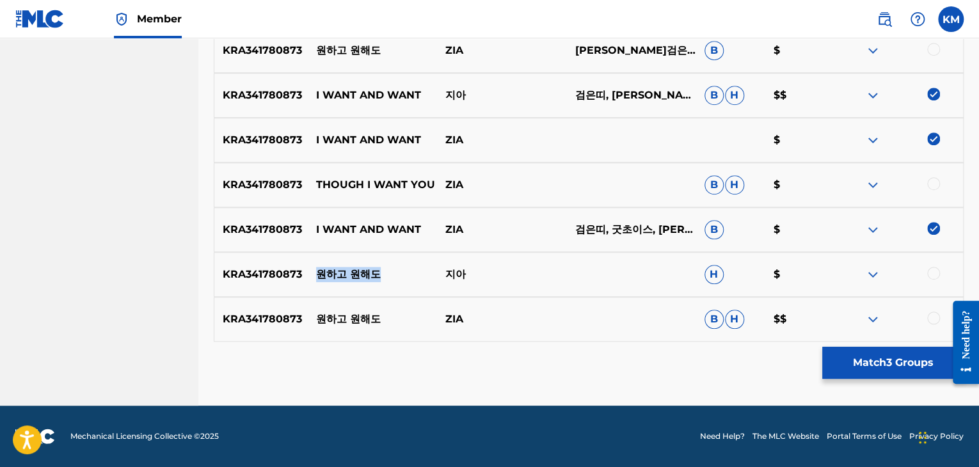
drag, startPoint x: 311, startPoint y: 275, endPoint x: 388, endPoint y: 279, distance: 76.9
click at [388, 279] on p "원하고 원해도" at bounding box center [372, 274] width 129 height 15
click at [838, 360] on button "Match 3 Groups" at bounding box center [892, 363] width 141 height 32
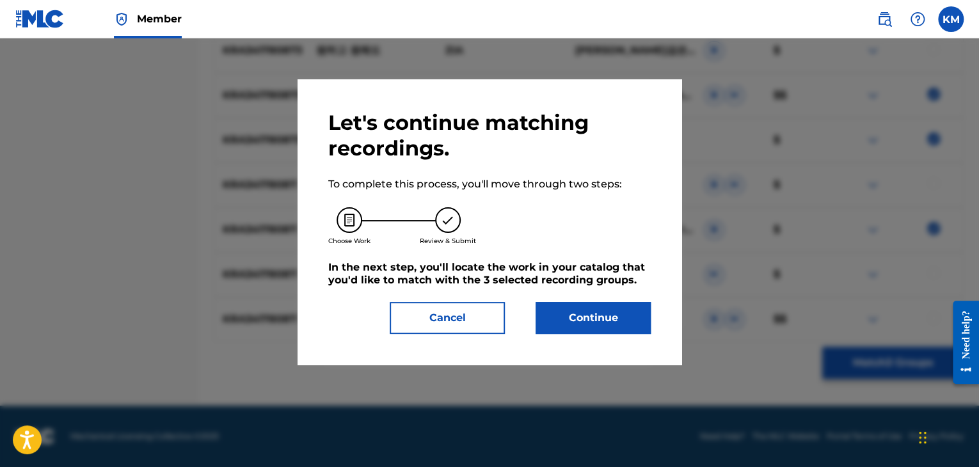
click at [561, 321] on button "Continue" at bounding box center [593, 318] width 115 height 32
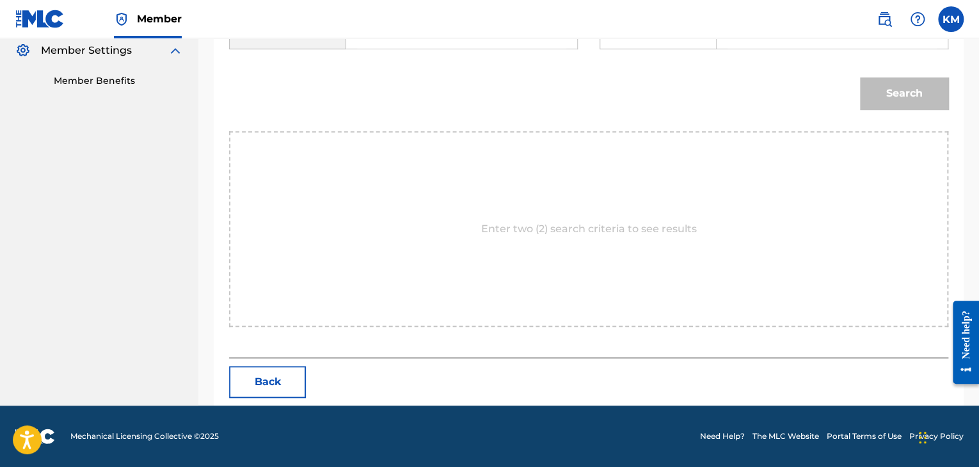
scroll to position [321, 0]
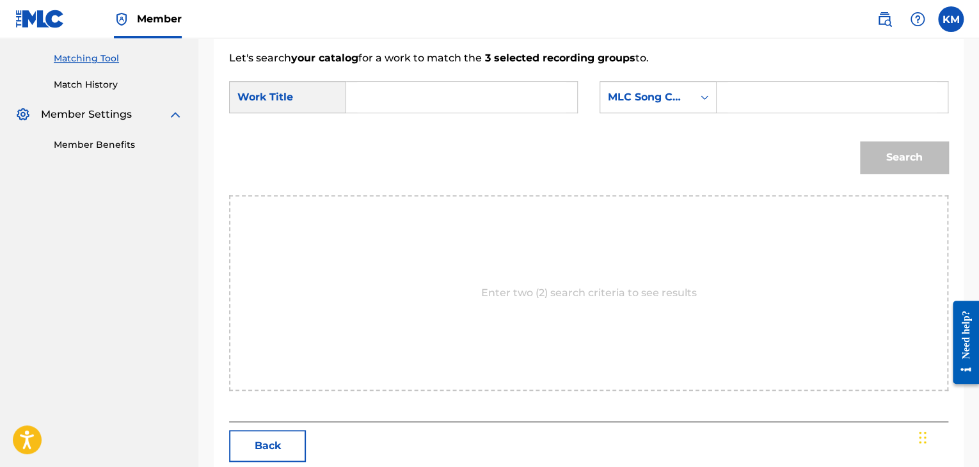
click at [420, 105] on input "Search Form" at bounding box center [461, 97] width 209 height 31
paste input "I want and want"
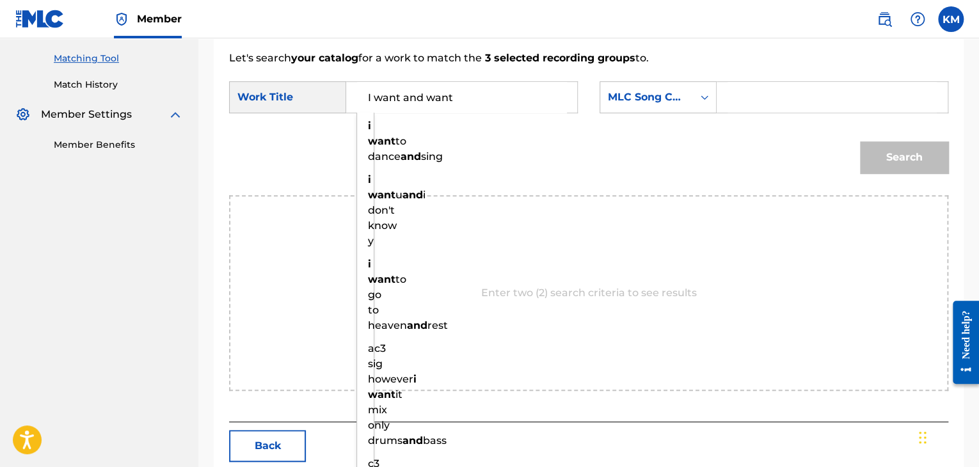
type input "I want and want"
click at [708, 92] on icon "Search Form" at bounding box center [704, 97] width 13 height 13
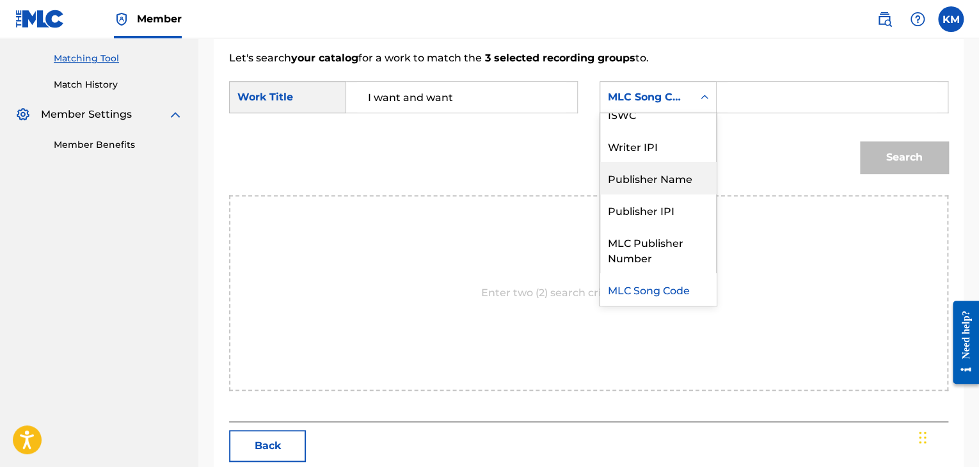
scroll to position [0, 0]
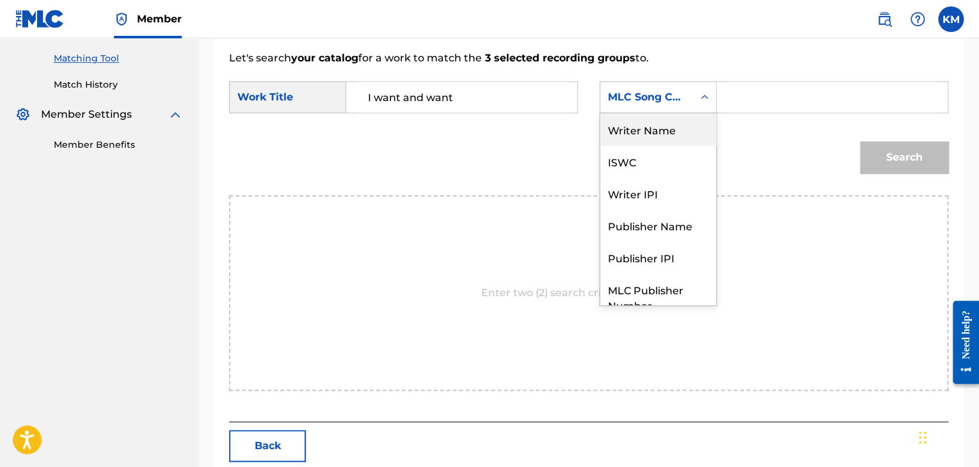
click at [666, 136] on div "Writer Name" at bounding box center [658, 129] width 116 height 32
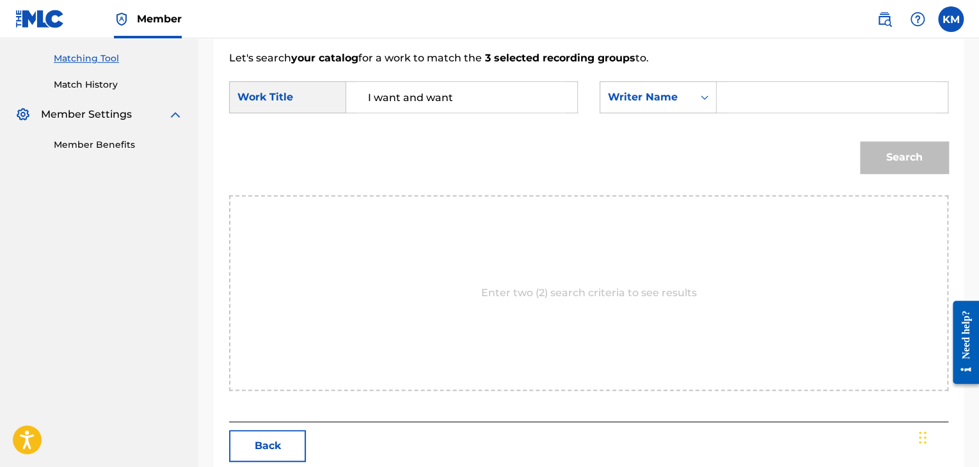
click at [729, 95] on input "Search Form" at bounding box center [832, 97] width 209 height 31
paste input "Young"
type input "Young"
click at [881, 147] on button "Search" at bounding box center [904, 157] width 88 height 32
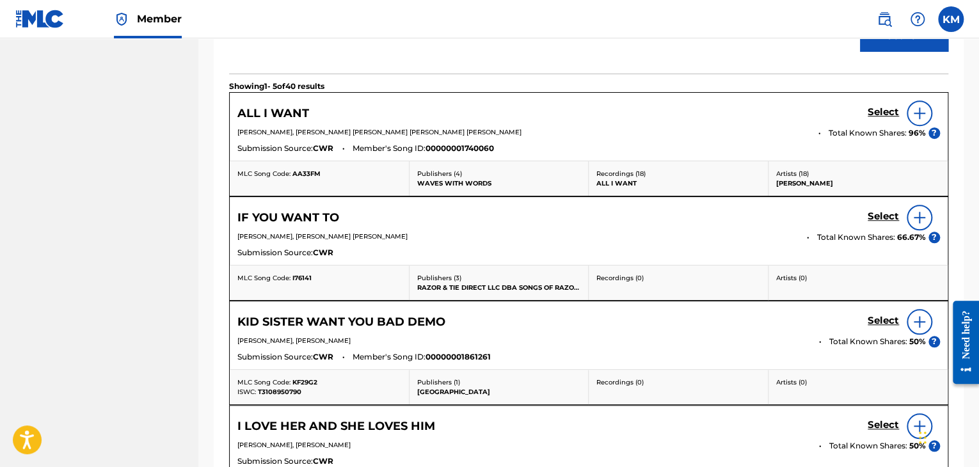
scroll to position [315, 0]
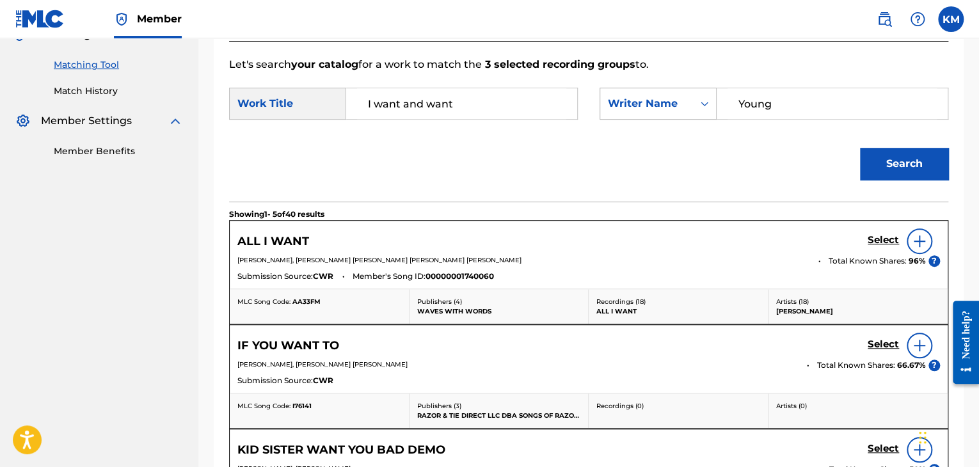
click at [707, 100] on icon "Search Form" at bounding box center [704, 103] width 13 height 13
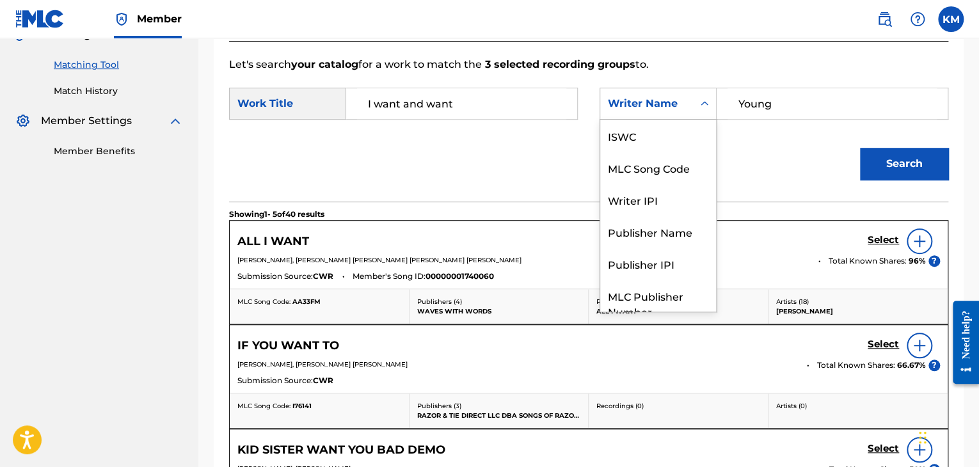
scroll to position [47, 0]
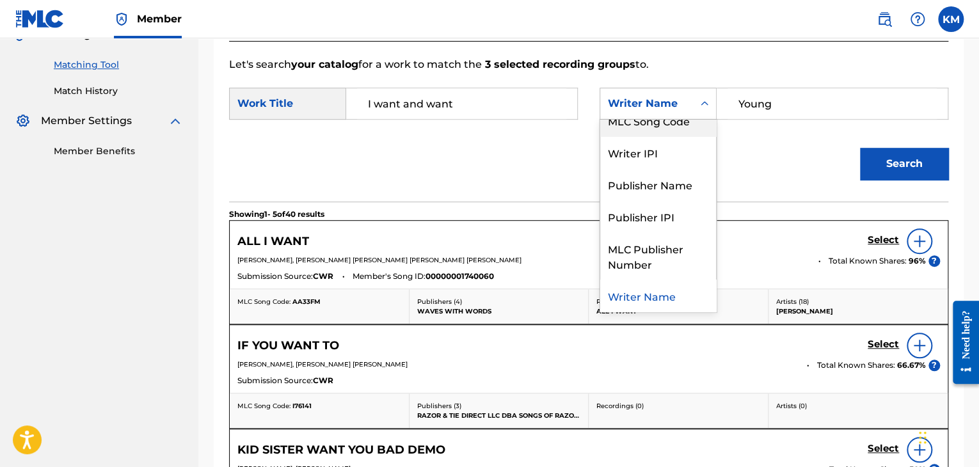
click at [698, 134] on div "MLC Song Code" at bounding box center [658, 120] width 116 height 32
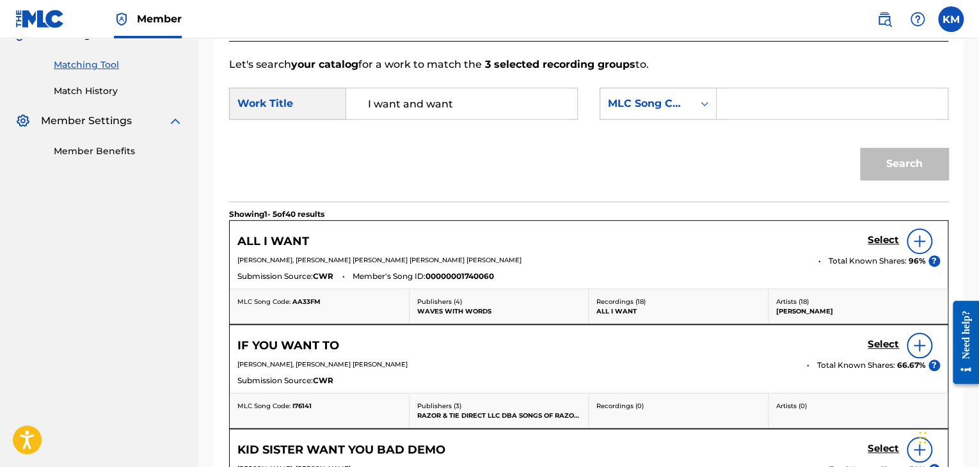
click at [730, 110] on input "Search Form" at bounding box center [832, 103] width 209 height 31
paste input "IV93C9"
type input "IV93C9"
click at [883, 166] on button "Search" at bounding box center [904, 164] width 88 height 32
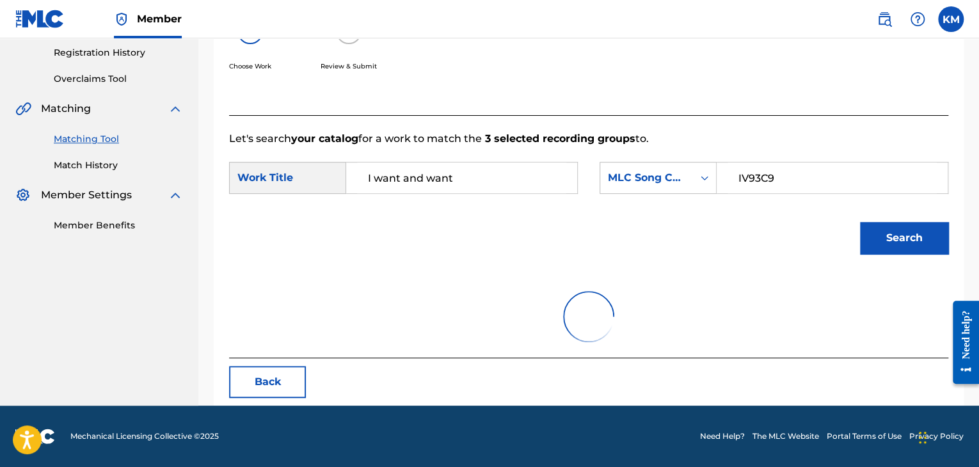
scroll to position [186, 0]
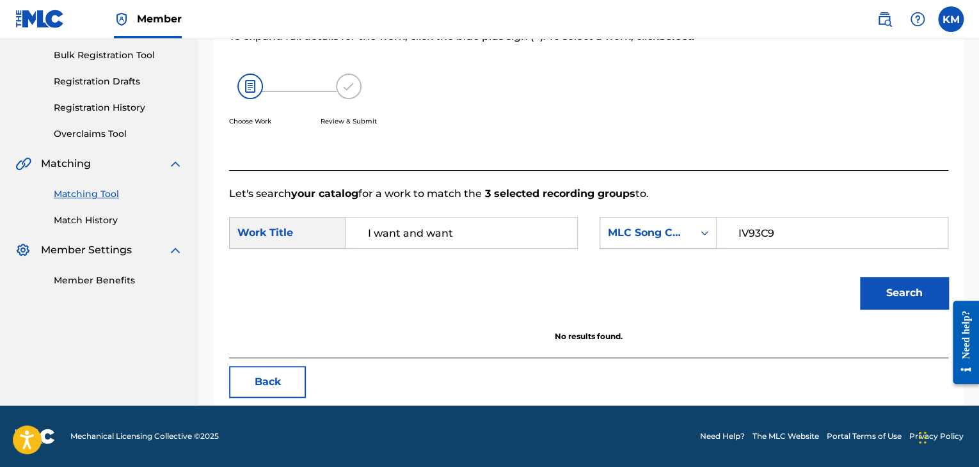
click at [111, 216] on link "Match History" at bounding box center [118, 220] width 129 height 13
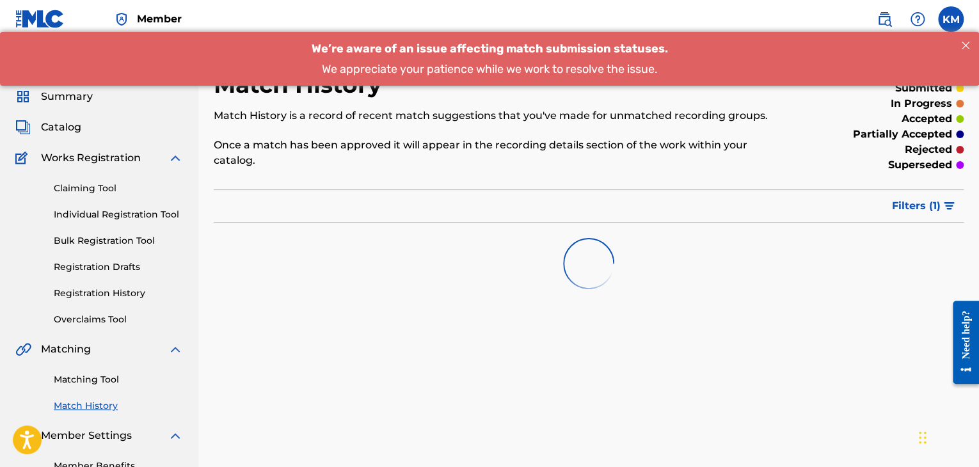
click at [111, 379] on link "Matching Tool" at bounding box center [118, 379] width 129 height 13
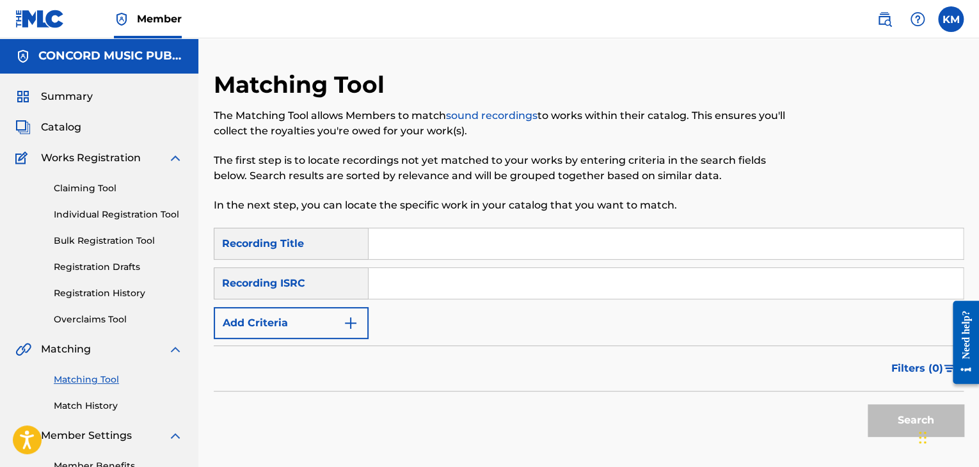
click at [421, 282] on input "Search Form" at bounding box center [666, 283] width 594 height 31
paste input "USB8U1019516"
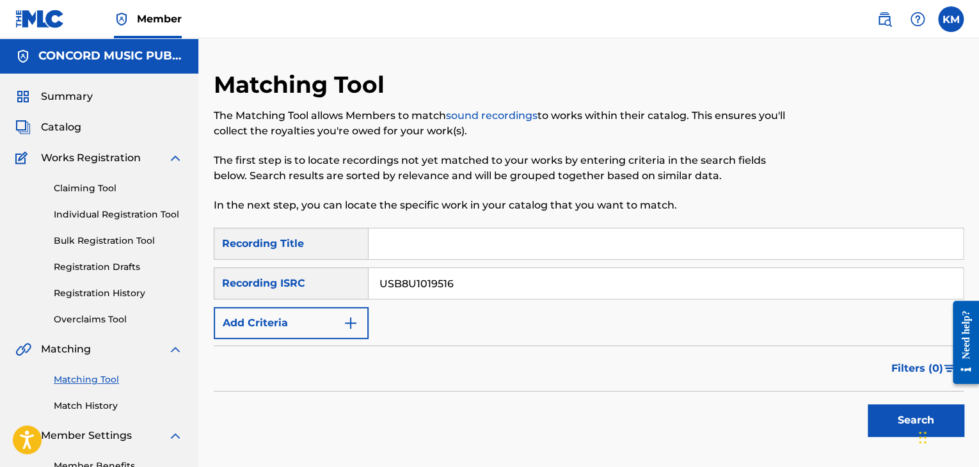
type input "USB8U1019516"
click at [885, 420] on button "Search" at bounding box center [916, 420] width 96 height 32
click at [84, 408] on link "Match History" at bounding box center [118, 405] width 129 height 13
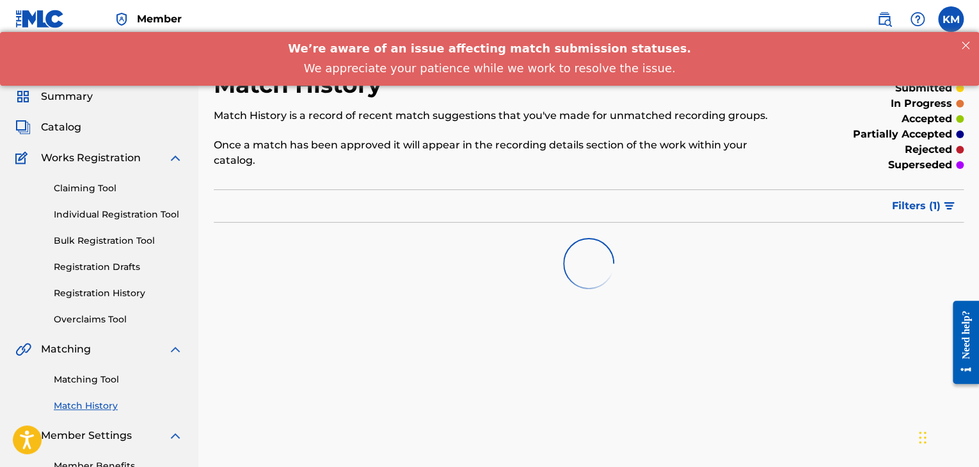
click at [93, 376] on link "Matching Tool" at bounding box center [118, 379] width 129 height 13
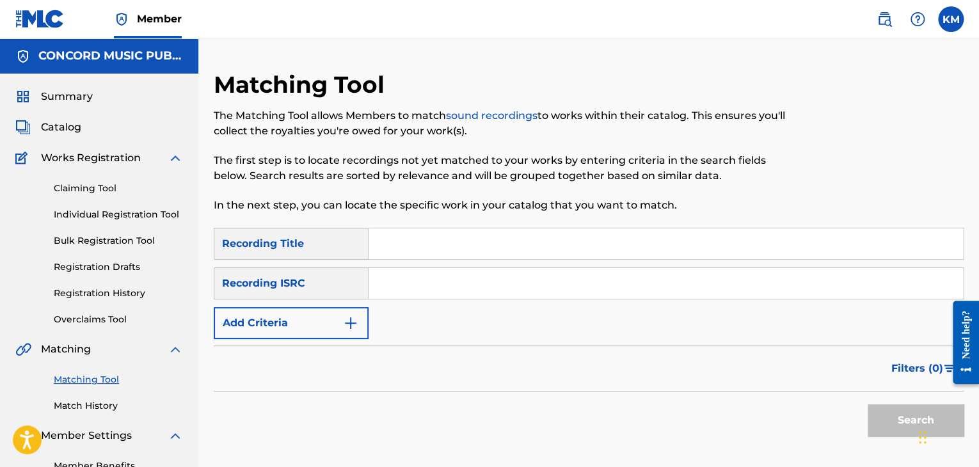
click at [100, 410] on link "Match History" at bounding box center [118, 405] width 129 height 13
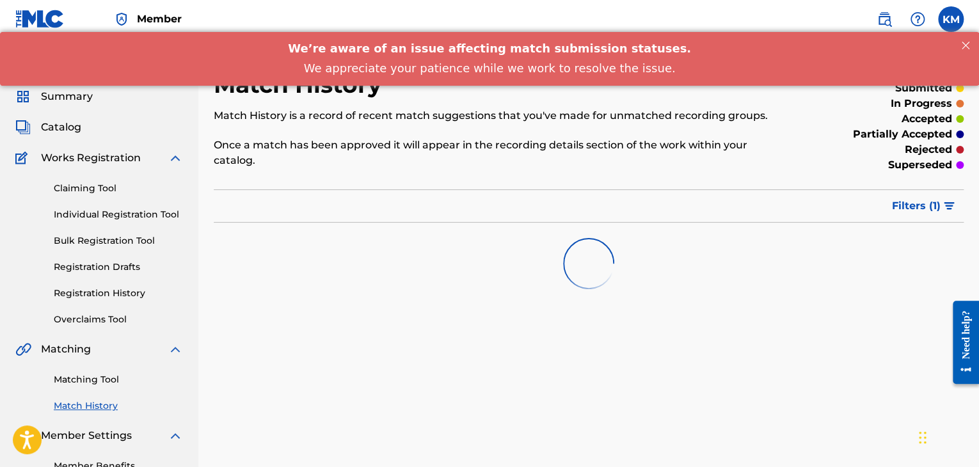
click at [86, 381] on link "Matching Tool" at bounding box center [118, 379] width 129 height 13
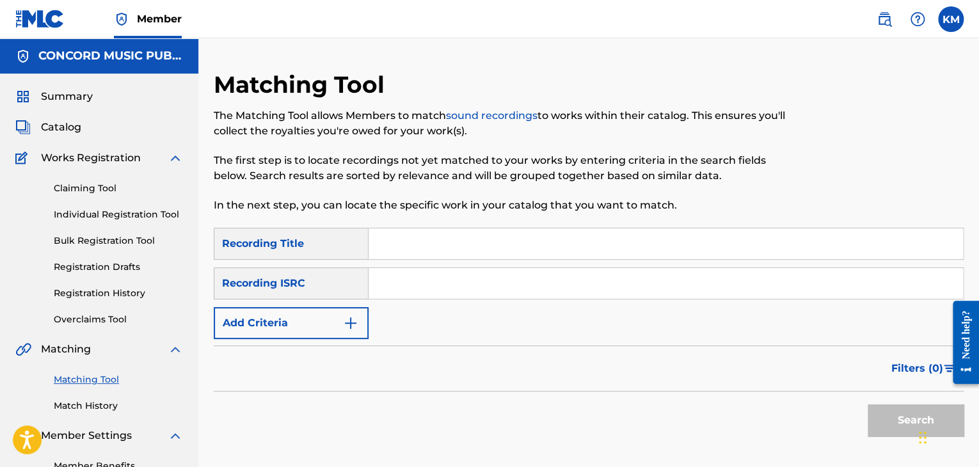
click at [399, 287] on input "Search Form" at bounding box center [666, 283] width 594 height 31
paste input "US5541101447"
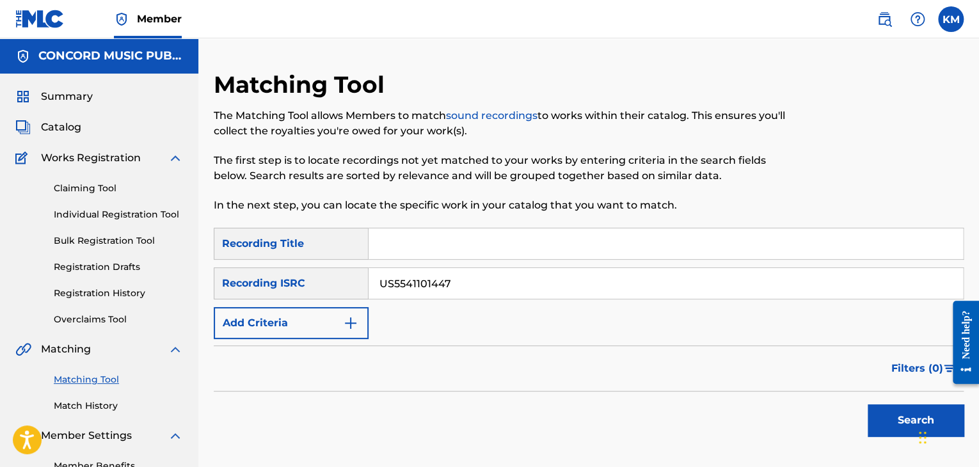
type input "US5541101447"
click at [900, 413] on button "Search" at bounding box center [916, 420] width 96 height 32
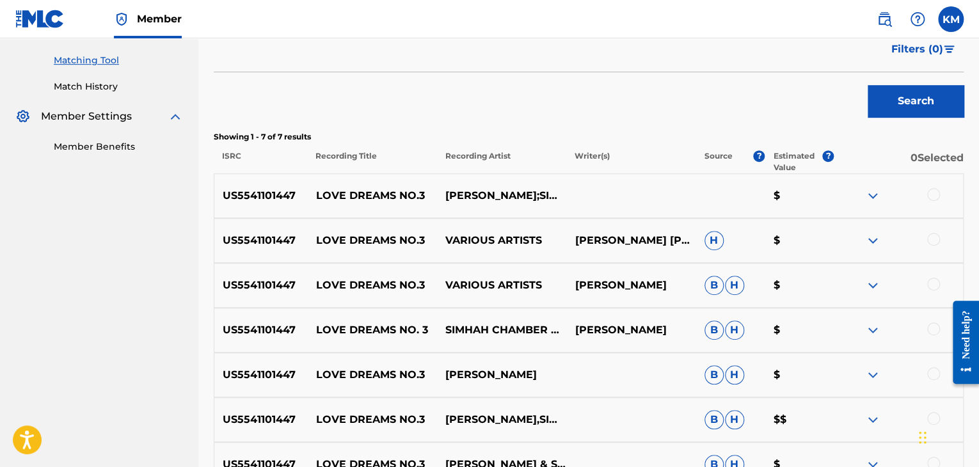
scroll to position [320, 0]
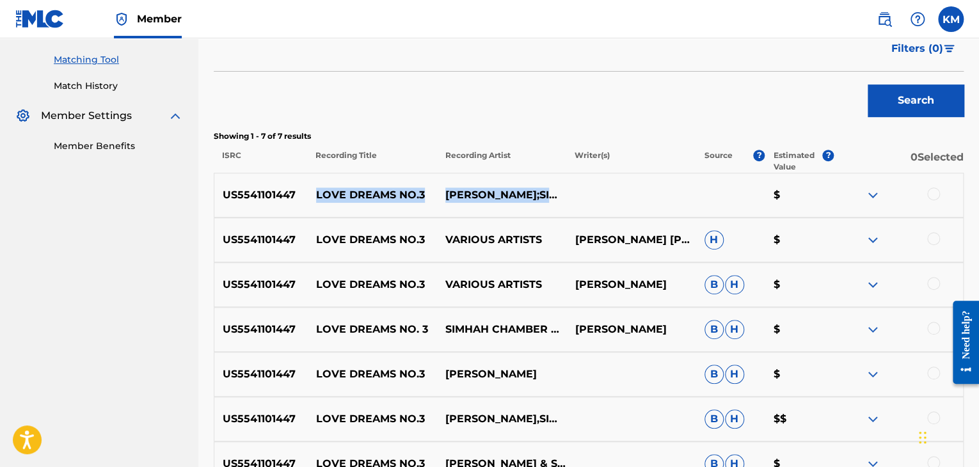
drag, startPoint x: 315, startPoint y: 190, endPoint x: 515, endPoint y: 203, distance: 200.1
click at [515, 203] on div "US5541101447 LOVE DREAMS NO.3 [PERSON_NAME];SIMHAH CHAMBER COLLEGIUM $" at bounding box center [589, 195] width 750 height 45
copy div "LOVE DREAMS NO.3 [PERSON_NAME];SIMHAH CHAMBER COLLEGIUM"
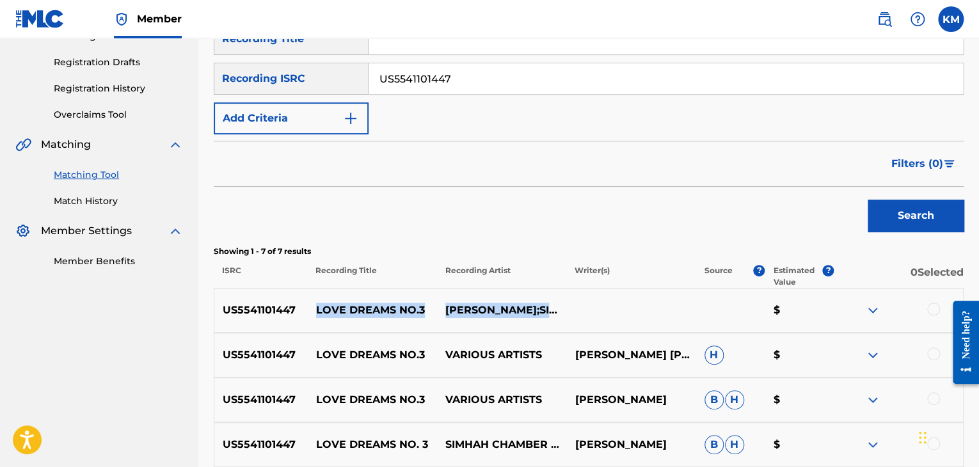
scroll to position [128, 0]
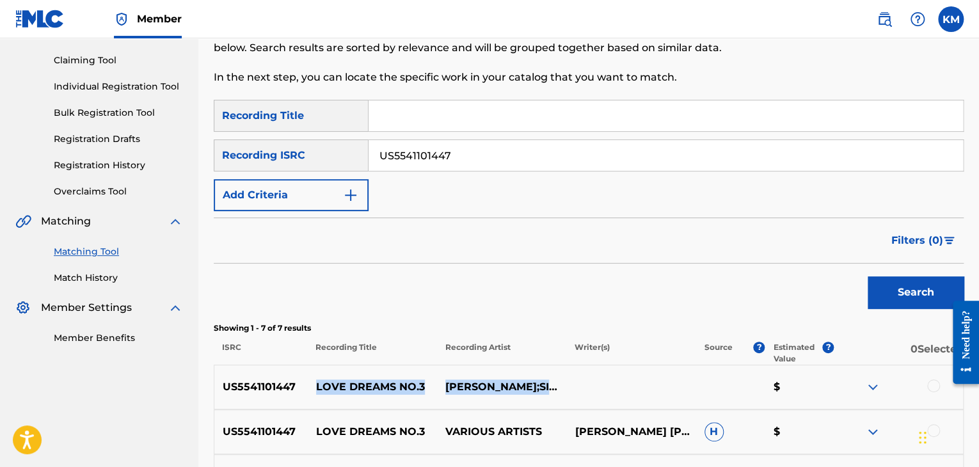
click at [101, 274] on link "Match History" at bounding box center [118, 277] width 129 height 13
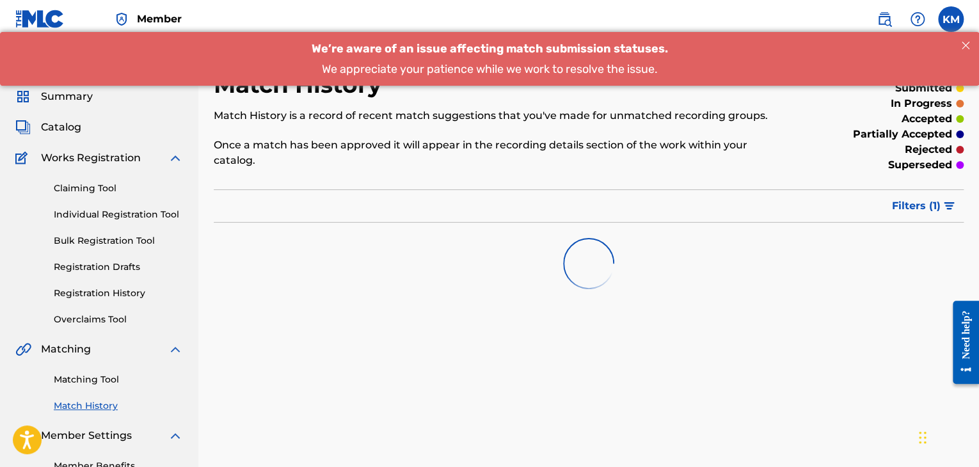
click at [108, 374] on link "Matching Tool" at bounding box center [118, 379] width 129 height 13
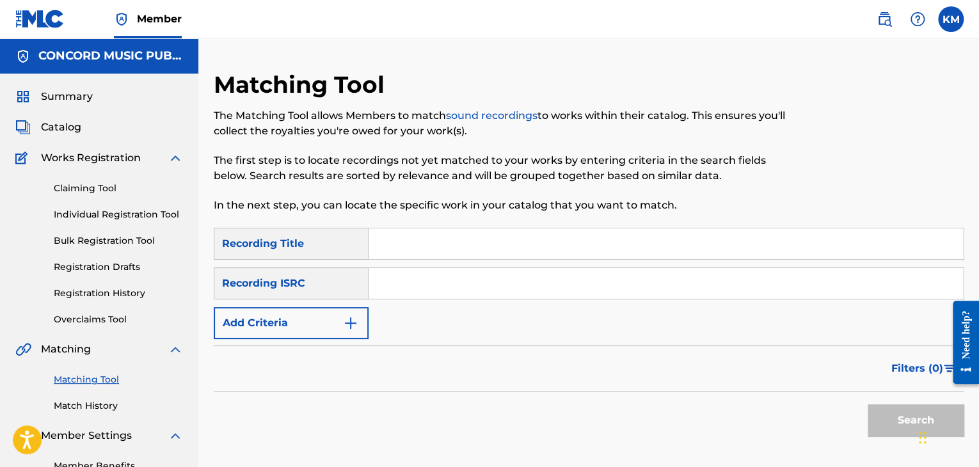
paste input "QZZ7Q2432070"
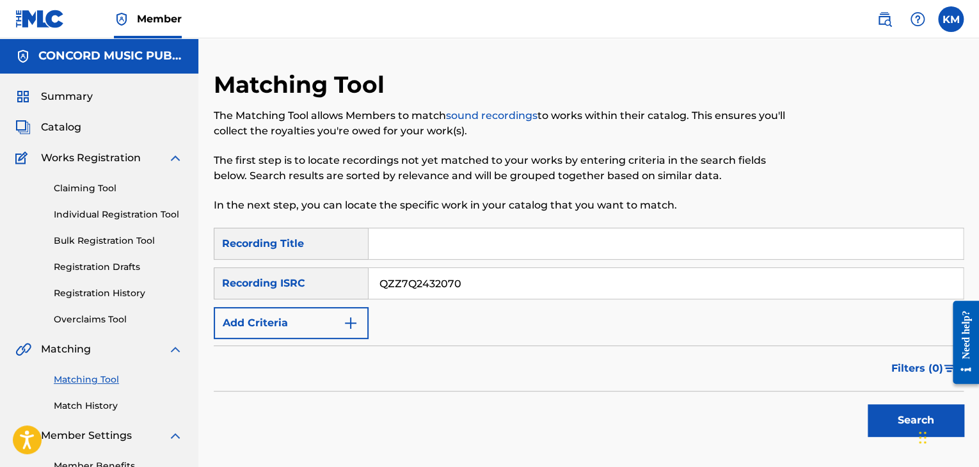
type input "QZZ7Q2432070"
click at [886, 419] on button "Search" at bounding box center [916, 420] width 96 height 32
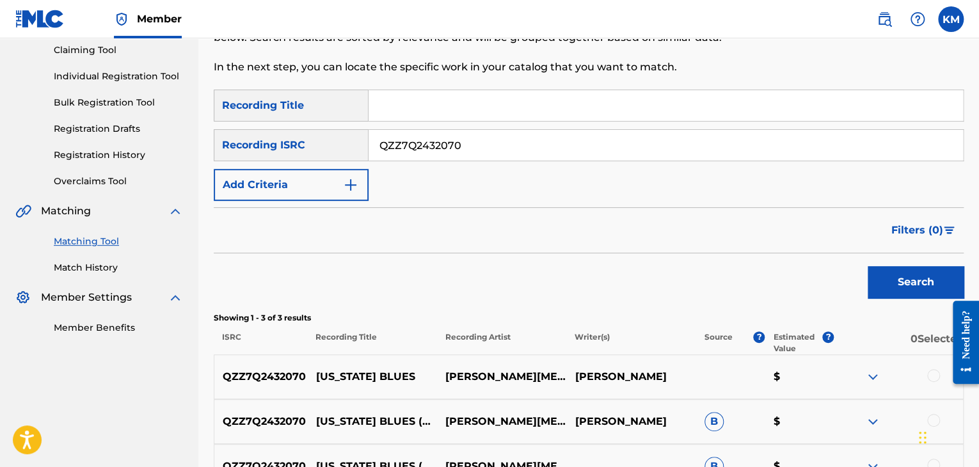
scroll to position [285, 0]
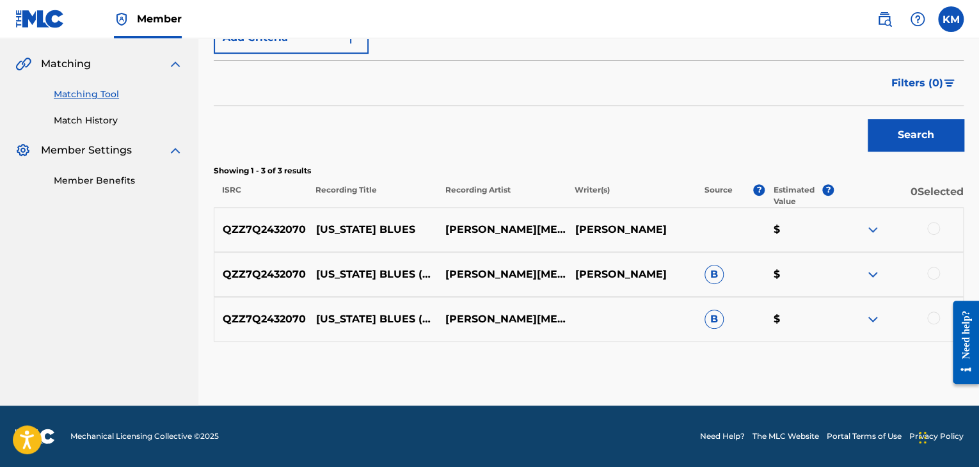
click at [931, 319] on div at bounding box center [933, 318] width 13 height 13
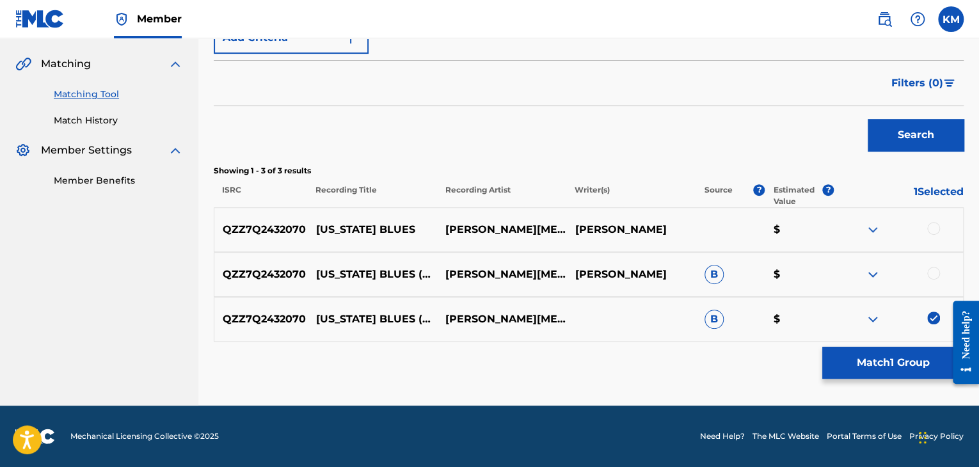
click at [931, 269] on div at bounding box center [933, 273] width 13 height 13
click at [935, 230] on div at bounding box center [933, 228] width 13 height 13
click at [897, 364] on button "Match 3 Groups" at bounding box center [892, 363] width 141 height 32
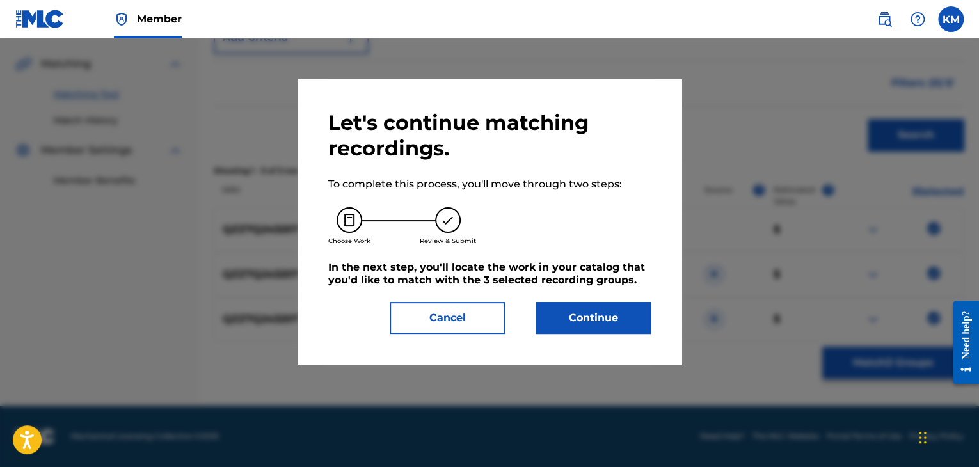
click at [591, 322] on button "Continue" at bounding box center [593, 318] width 115 height 32
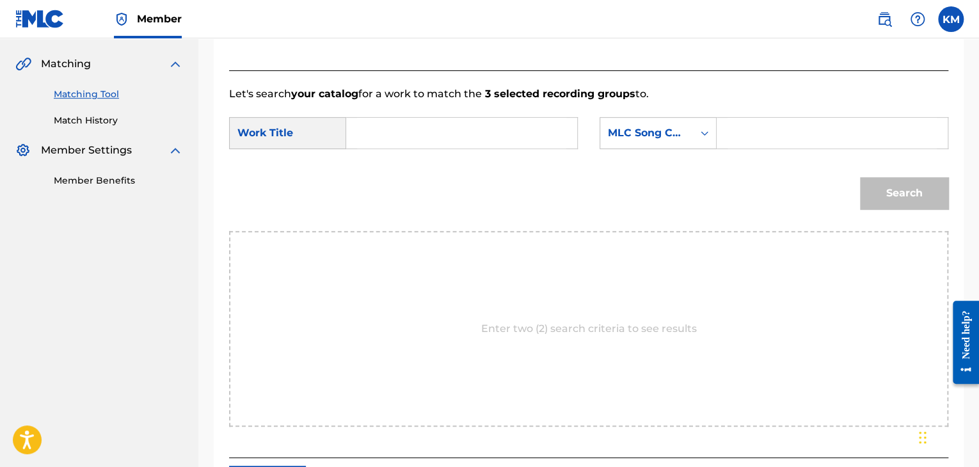
click at [404, 134] on input "Search Form" at bounding box center [461, 133] width 209 height 31
paste input "[US_STATE] Blues - Acoustic"
type input "[US_STATE] Blues - Acoustic"
click at [708, 136] on icon "Search Form" at bounding box center [704, 133] width 13 height 13
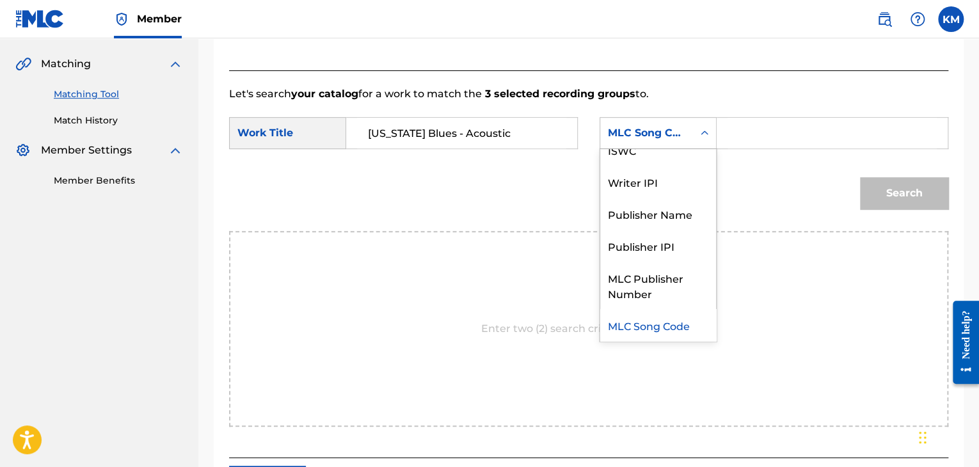
scroll to position [0, 0]
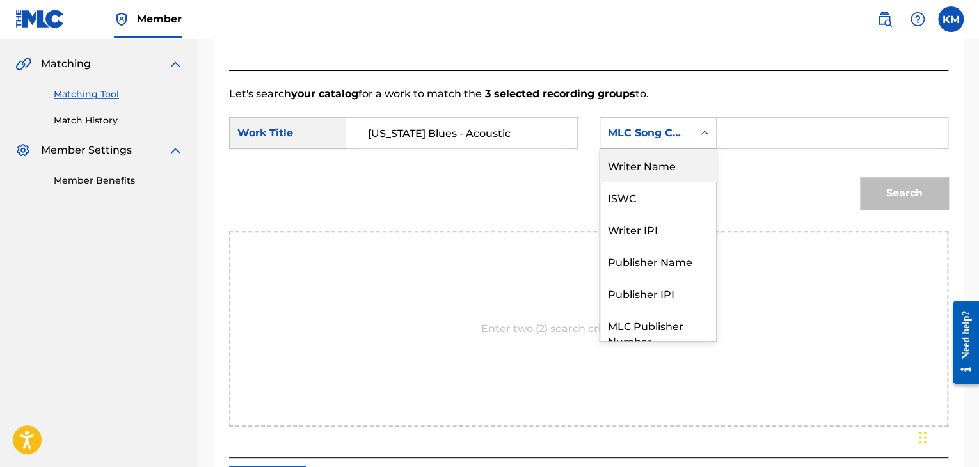
click at [670, 160] on div "Writer Name" at bounding box center [658, 165] width 116 height 32
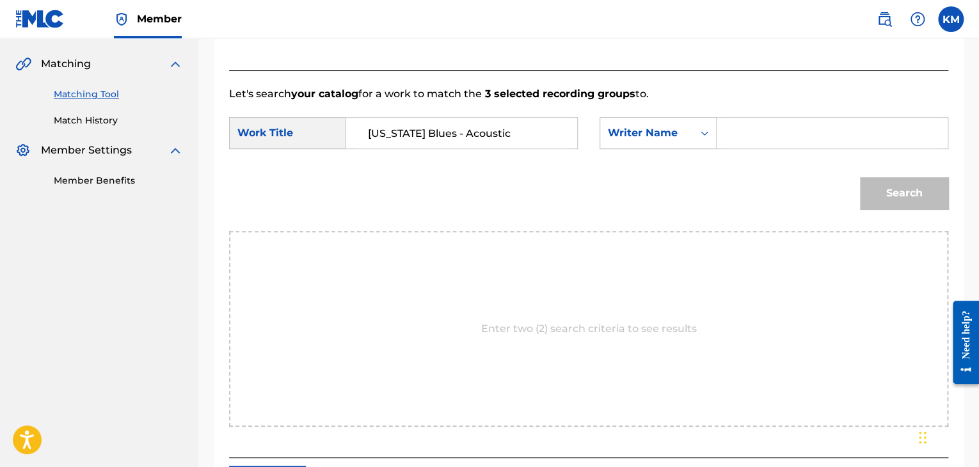
click at [728, 132] on input "Search Form" at bounding box center [832, 133] width 209 height 31
paste input "[PERSON_NAME]"
type input "[PERSON_NAME]"
click at [893, 191] on button "Search" at bounding box center [904, 193] width 88 height 32
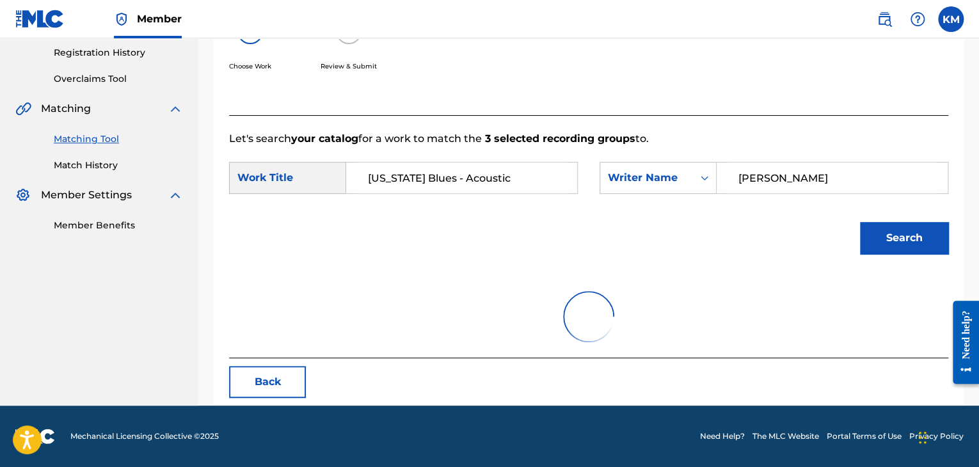
scroll to position [285, 0]
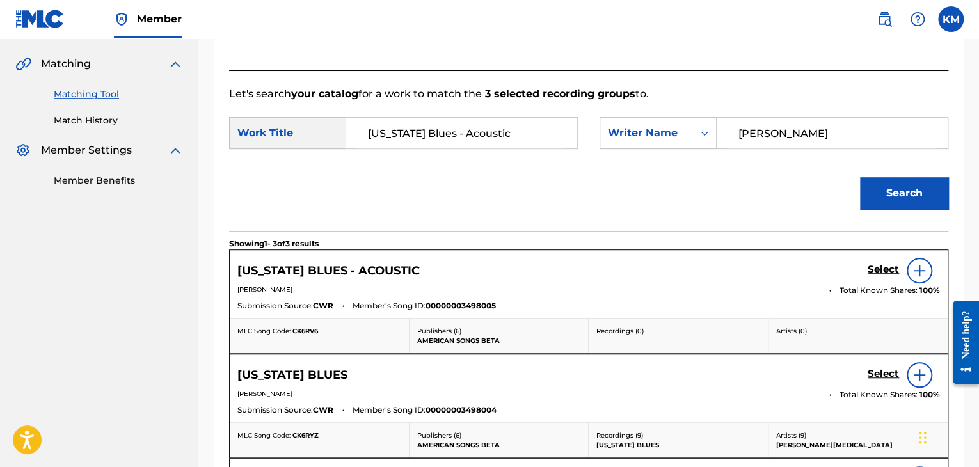
click at [886, 376] on h5 "Select" at bounding box center [883, 374] width 31 height 12
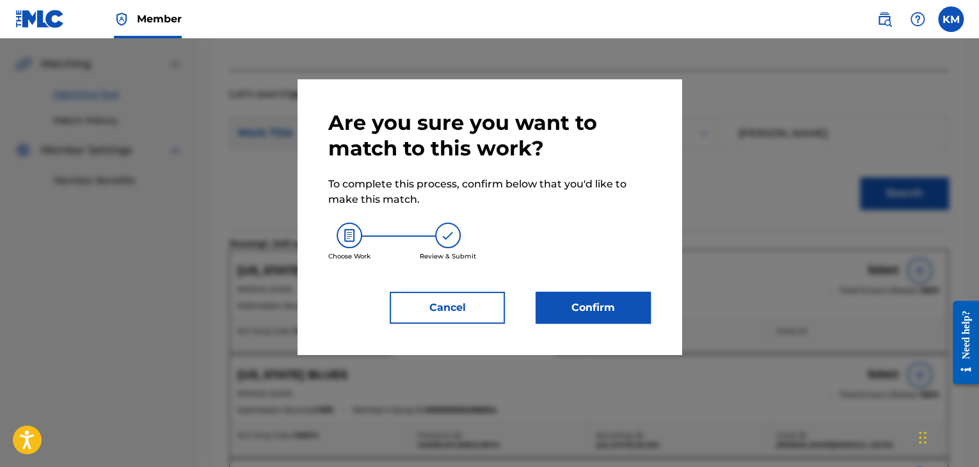
click at [605, 315] on button "Confirm" at bounding box center [593, 308] width 115 height 32
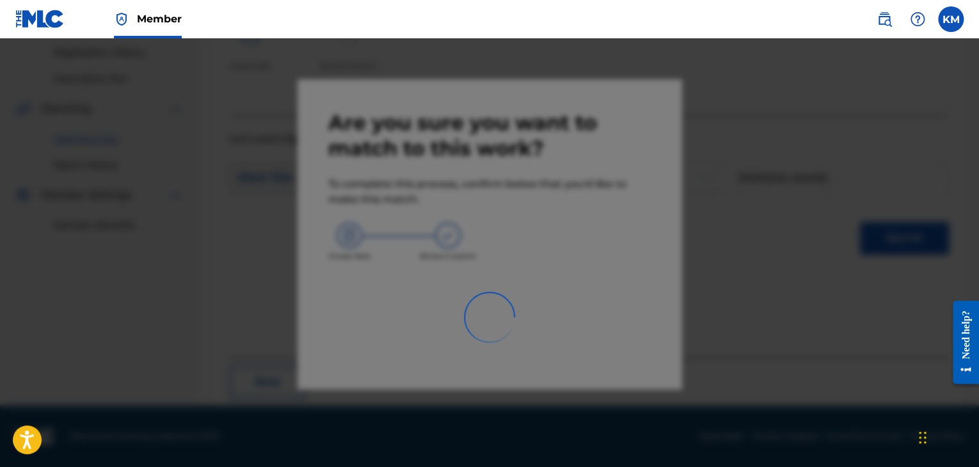
scroll to position [83, 0]
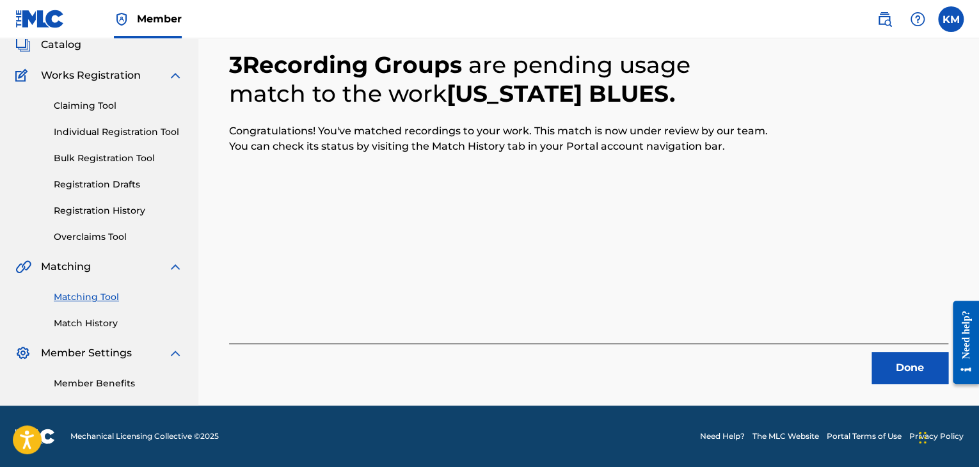
click at [876, 362] on button "Done" at bounding box center [910, 368] width 77 height 32
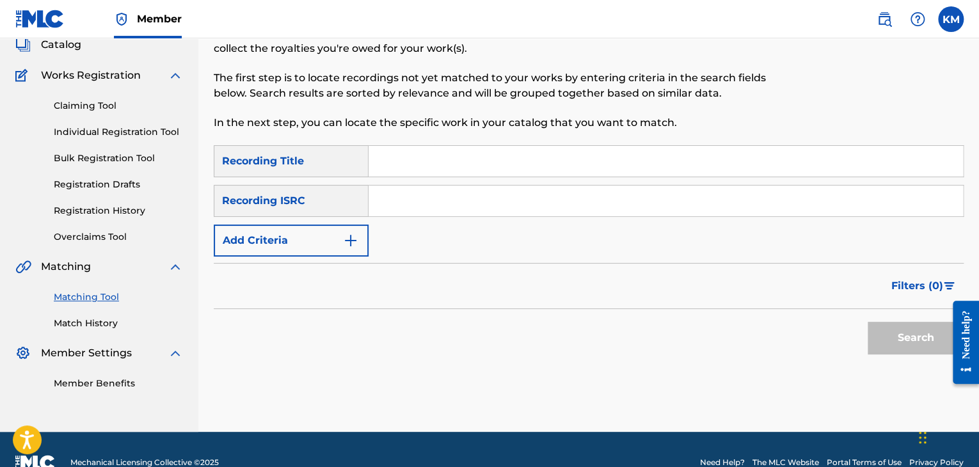
click at [449, 205] on input "Search Form" at bounding box center [666, 201] width 594 height 31
paste input "USUS10610111"
type input "USUS10610111"
click at [872, 343] on button "Search" at bounding box center [916, 338] width 96 height 32
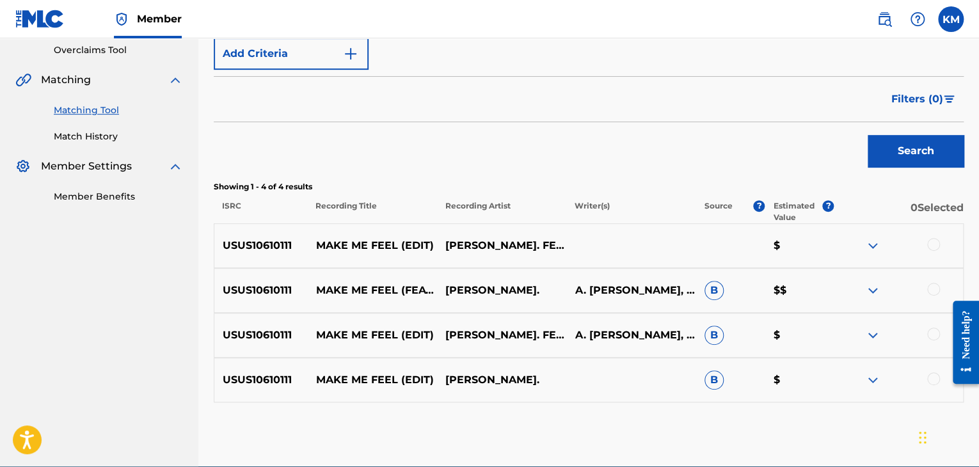
scroll to position [275, 0]
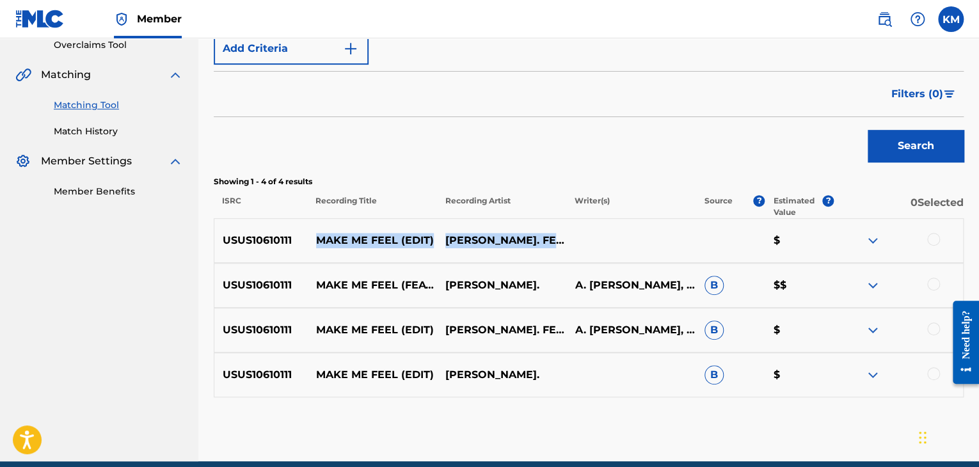
drag, startPoint x: 312, startPoint y: 233, endPoint x: 502, endPoint y: 241, distance: 190.9
click at [502, 241] on div "USUS10610111 MAKE ME FEEL (EDIT) [PERSON_NAME]. FEAT. DHANY $" at bounding box center [589, 240] width 750 height 45
copy div "MAKE ME FEEL (EDIT) [PERSON_NAME]. FEAT. [GEOGRAPHIC_DATA]"
click at [936, 238] on div at bounding box center [933, 239] width 13 height 13
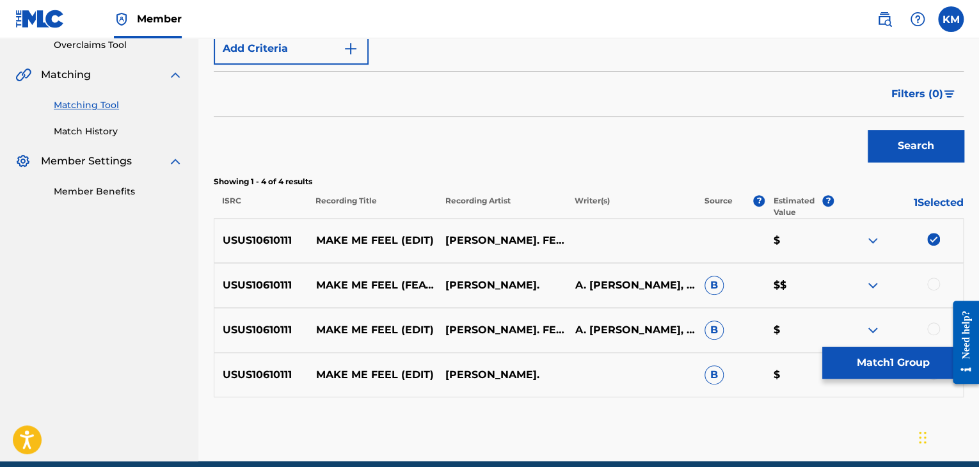
click at [934, 282] on div at bounding box center [933, 284] width 13 height 13
click at [933, 328] on div at bounding box center [933, 329] width 13 height 13
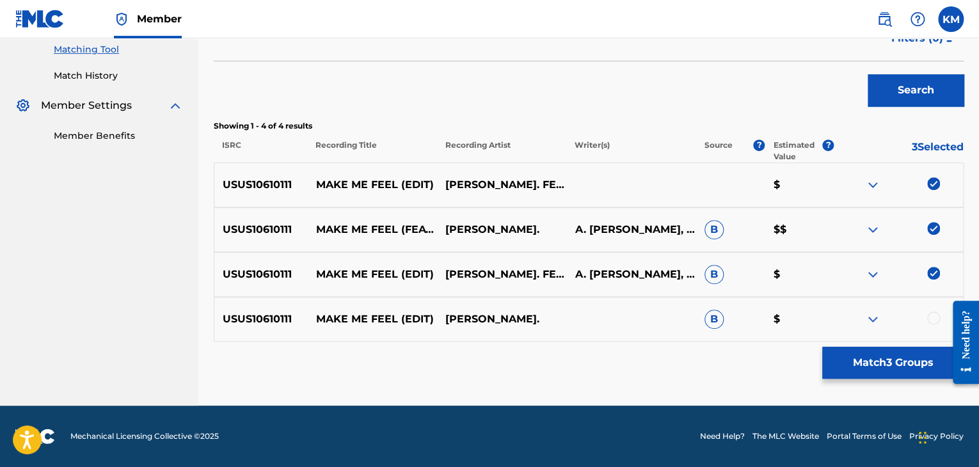
click at [933, 314] on div at bounding box center [933, 318] width 13 height 13
click at [899, 365] on button "Match 4 Groups" at bounding box center [892, 363] width 141 height 32
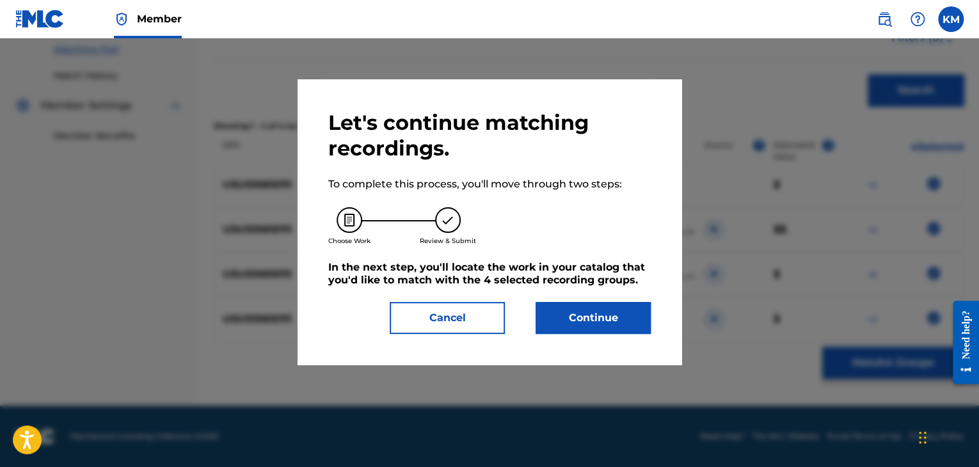
click at [613, 312] on button "Continue" at bounding box center [593, 318] width 115 height 32
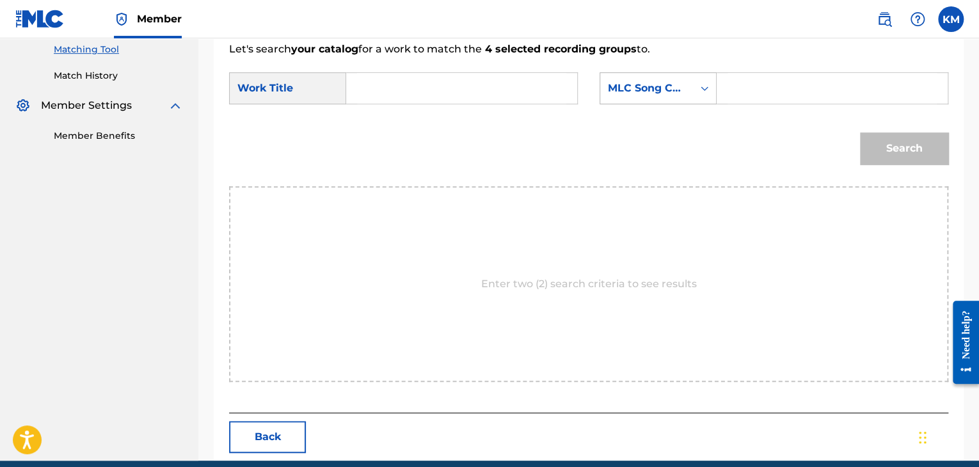
click at [700, 88] on icon "Search Form" at bounding box center [704, 88] width 13 height 13
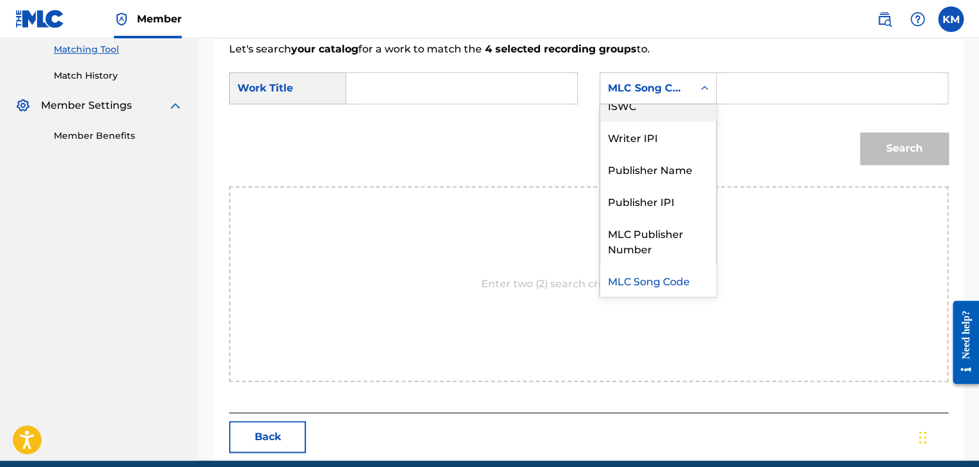
scroll to position [0, 0]
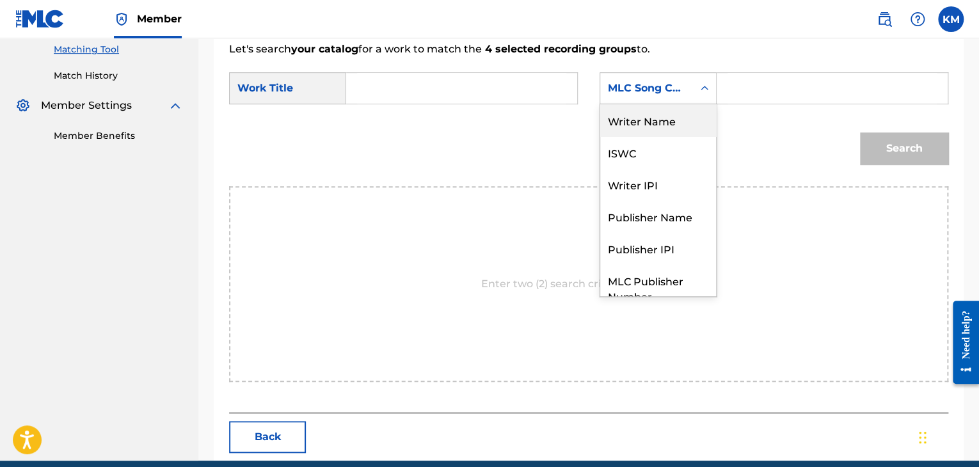
click at [667, 120] on div "Writer Name" at bounding box center [658, 120] width 116 height 32
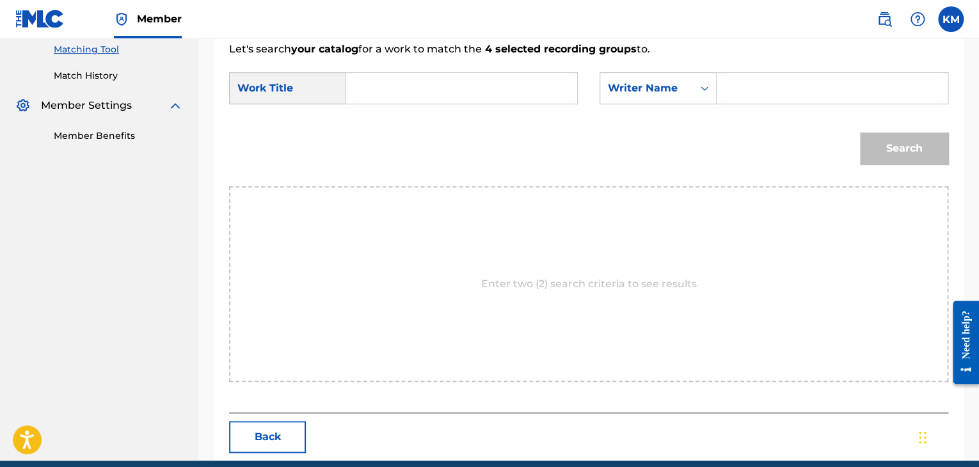
click at [728, 91] on input "Search Form" at bounding box center [832, 88] width 209 height 31
paste input "Benassi"
type input "Benassi"
click at [445, 93] on input "Search Form" at bounding box center [461, 88] width 209 height 31
paste input "MAKE ME FEEL"
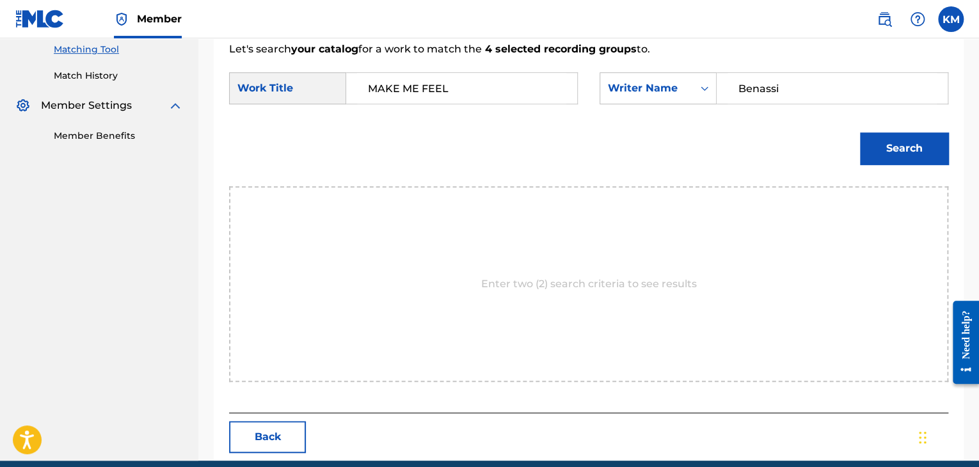
paste input "MAKE ME FEEL"
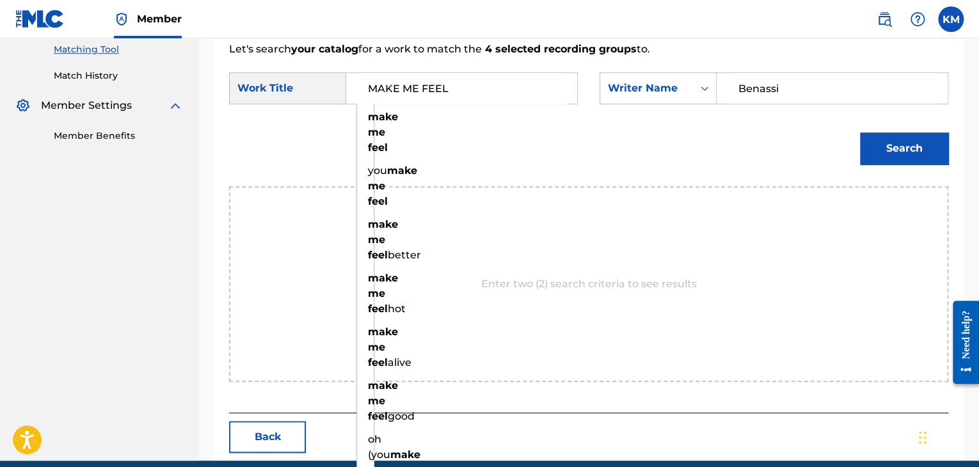
type input "MAKE ME FEEL"
click at [891, 147] on button "Search" at bounding box center [904, 148] width 88 height 32
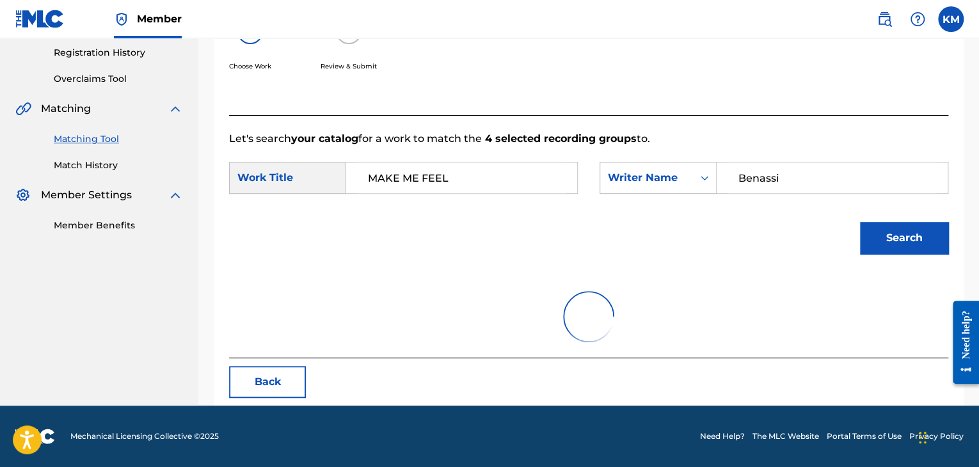
scroll to position [330, 0]
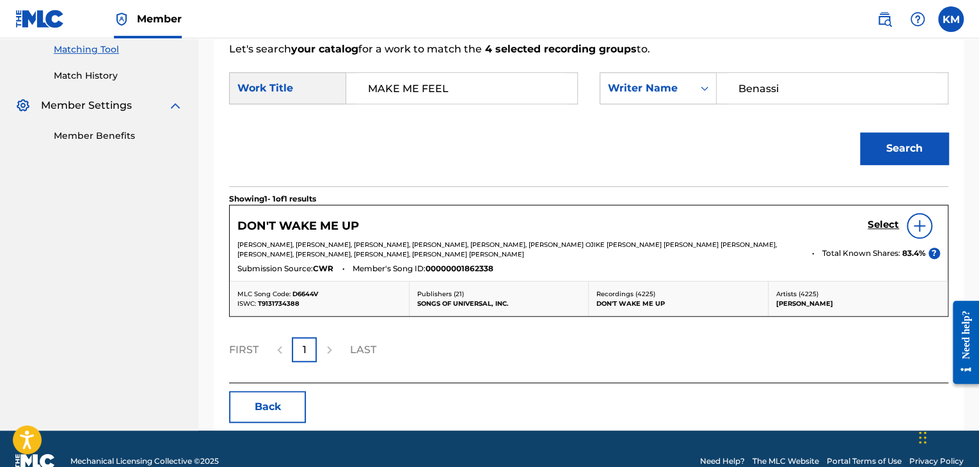
drag, startPoint x: 794, startPoint y: 81, endPoint x: 639, endPoint y: 104, distance: 157.3
click at [639, 104] on div "SearchWithCriteriad08630e1-8209-4aac-8774-fd4da0632c90 Work Title MAKE ME FEEL …" at bounding box center [588, 92] width 719 height 40
paste input "Sears"
type input "Sears"
click at [876, 139] on button "Search" at bounding box center [904, 148] width 88 height 32
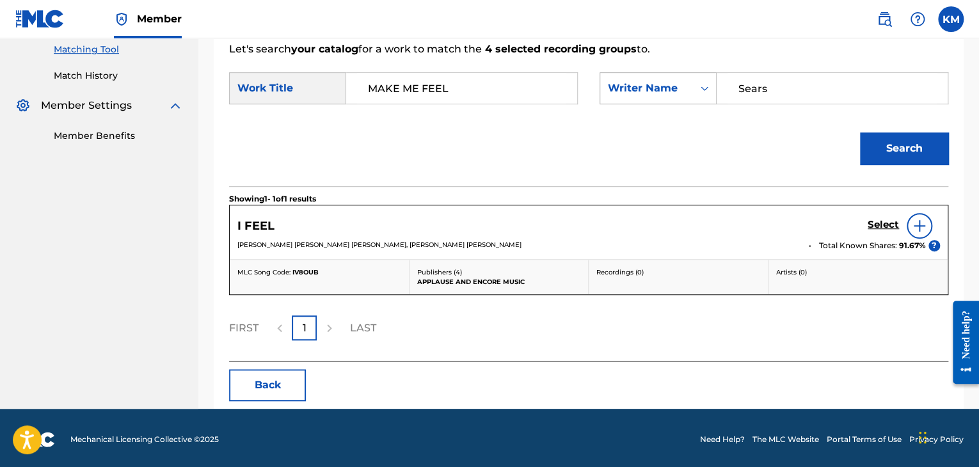
click at [709, 90] on icon "Search Form" at bounding box center [704, 88] width 13 height 13
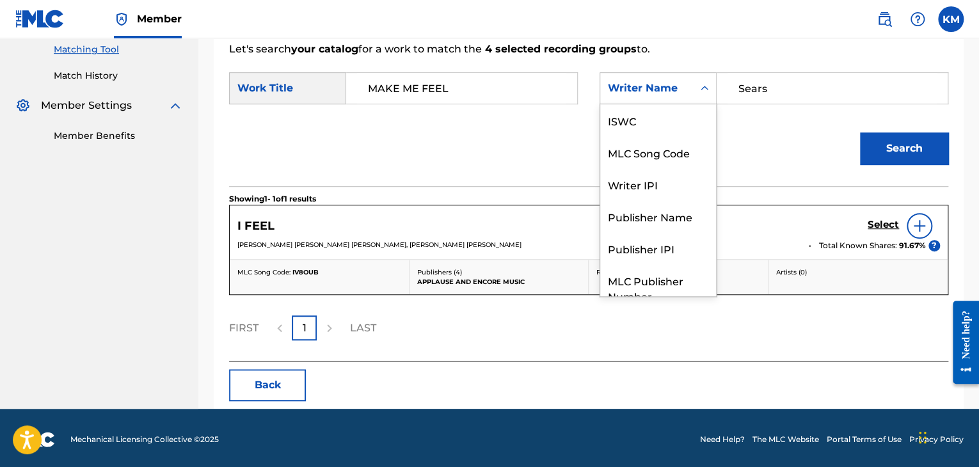
scroll to position [47, 0]
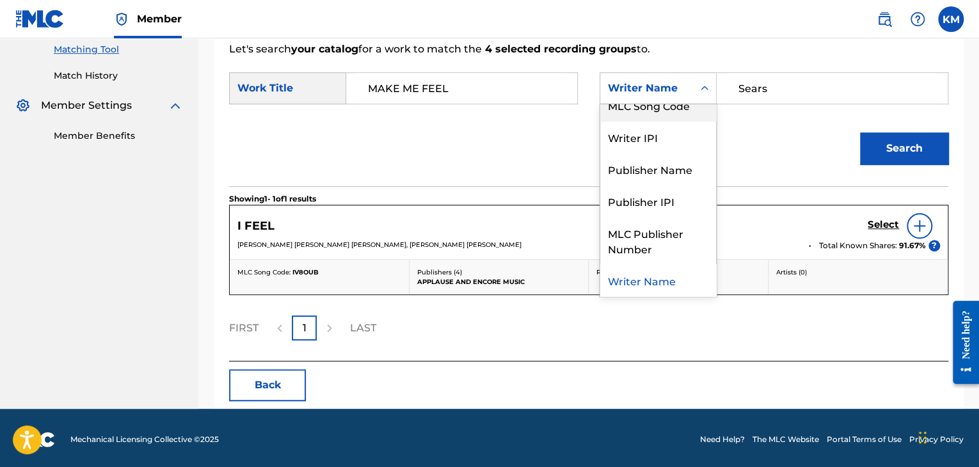
click at [697, 111] on div "MLC Song Code" at bounding box center [658, 105] width 116 height 32
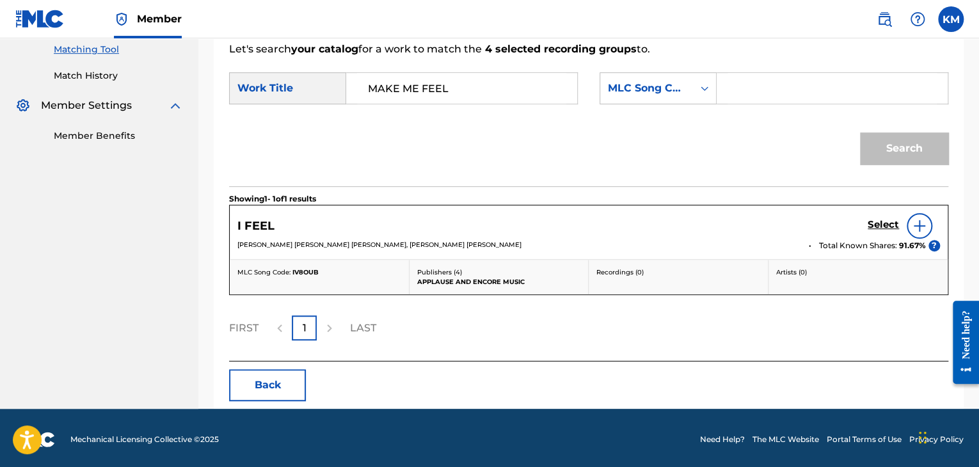
click at [735, 81] on input "Search Form" at bounding box center [832, 88] width 209 height 31
paste input "Y03876"
type input "Y03876"
click at [871, 140] on button "Search" at bounding box center [904, 148] width 88 height 32
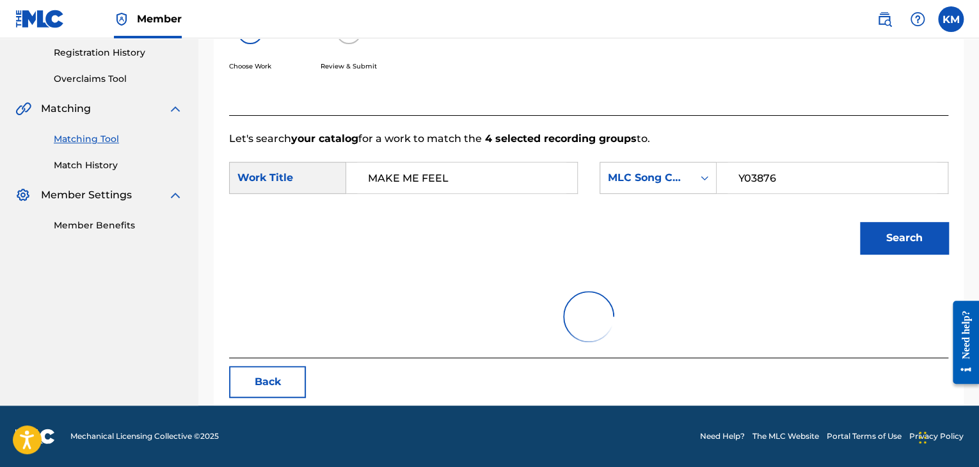
scroll to position [330, 0]
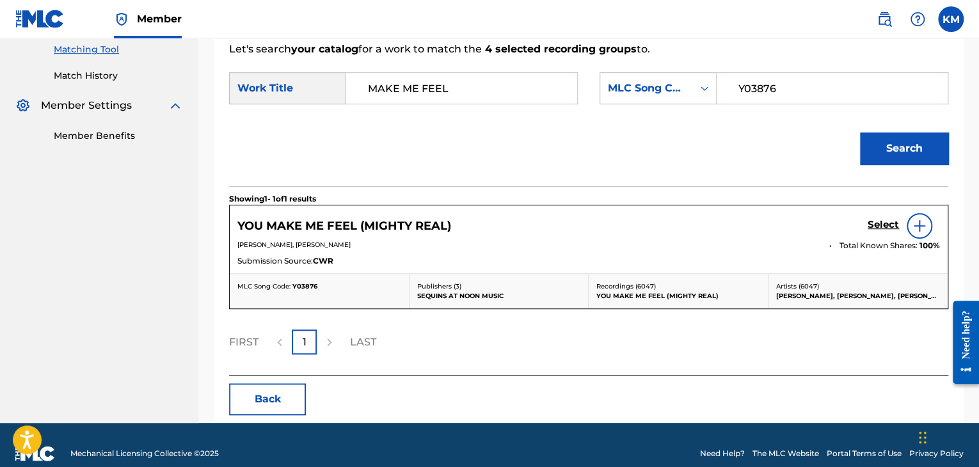
click at [102, 74] on link "Match History" at bounding box center [118, 75] width 129 height 13
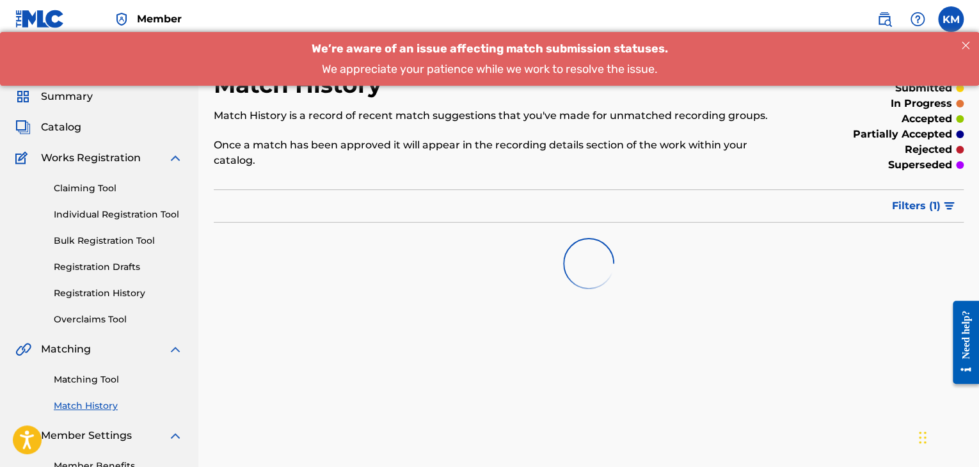
click at [108, 377] on link "Matching Tool" at bounding box center [118, 379] width 129 height 13
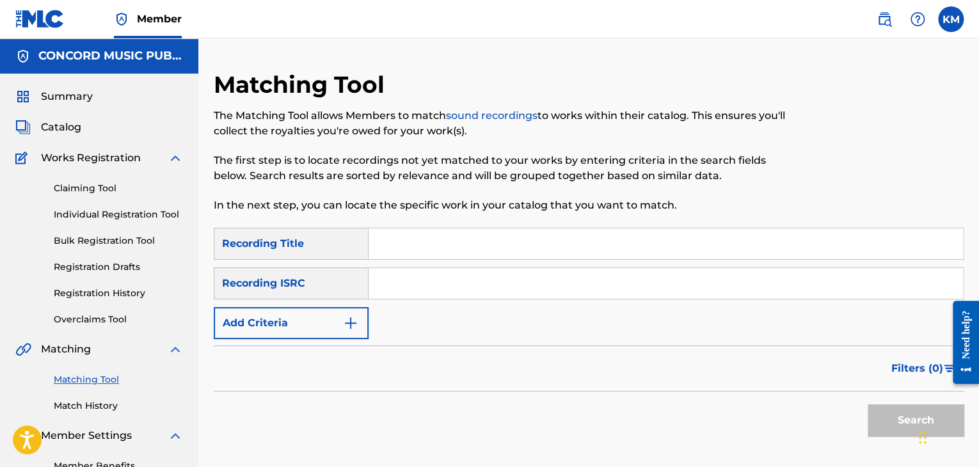
click at [397, 272] on input "Search Form" at bounding box center [666, 283] width 594 height 31
paste input "GBAHS2101325"
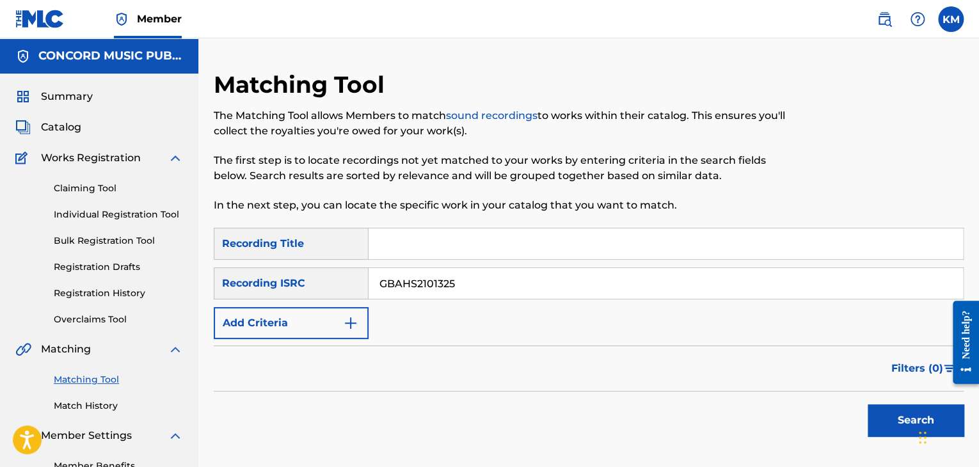
type input "GBAHS2101325"
click at [887, 416] on button "Search" at bounding box center [916, 420] width 96 height 32
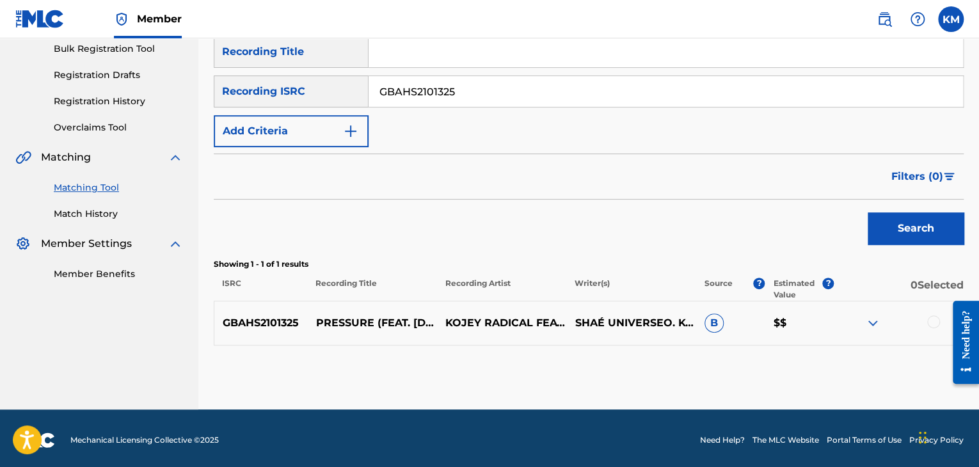
click at [937, 319] on div at bounding box center [933, 321] width 13 height 13
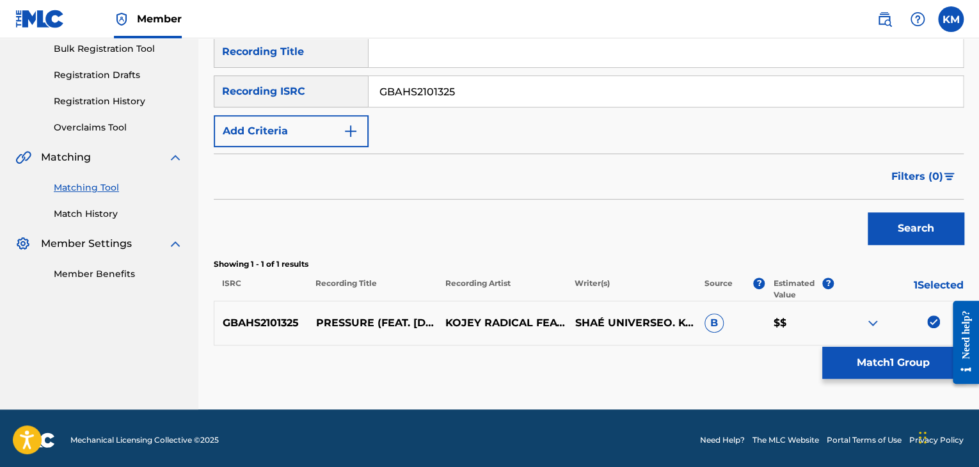
click at [904, 367] on button "Match 1 Group" at bounding box center [892, 363] width 141 height 32
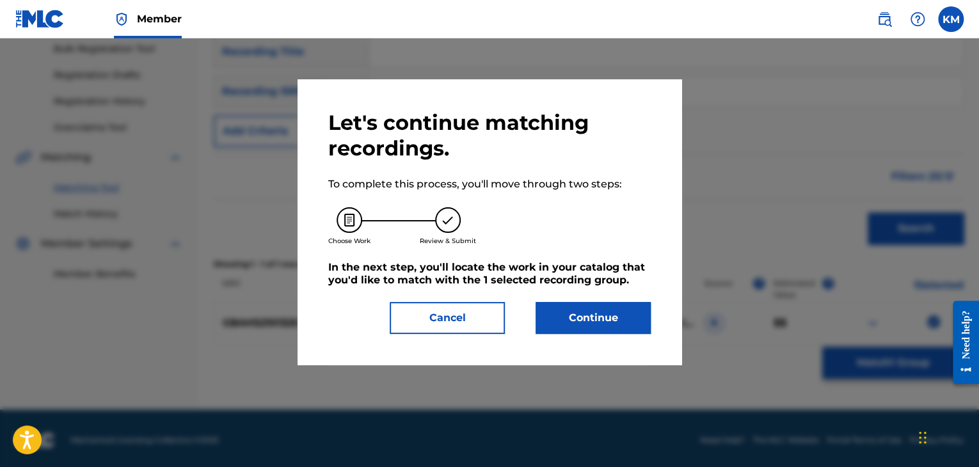
click at [631, 315] on button "Continue" at bounding box center [593, 318] width 115 height 32
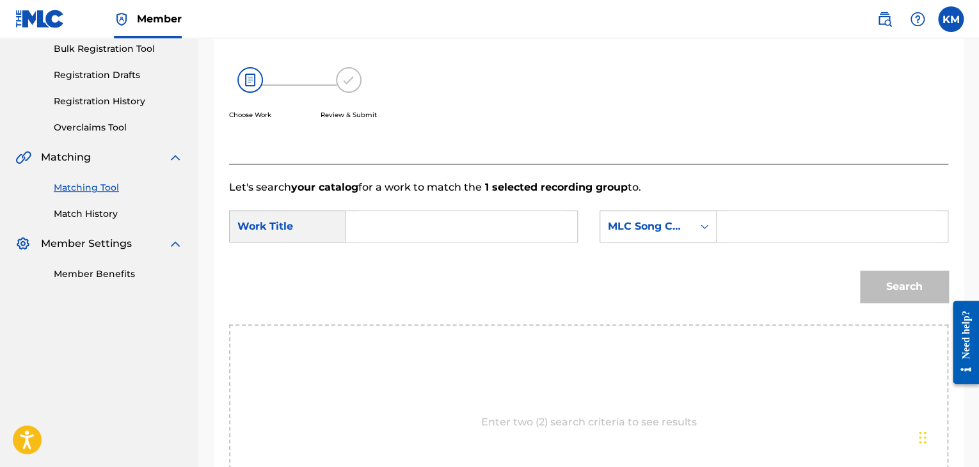
click at [442, 233] on input "Search Form" at bounding box center [461, 226] width 209 height 31
paste input "Pressure (feat. Shaé Universe)"
type input "Pressure (feat. Shaé Universe)"
click at [701, 226] on icon "Search Form" at bounding box center [704, 226] width 13 height 13
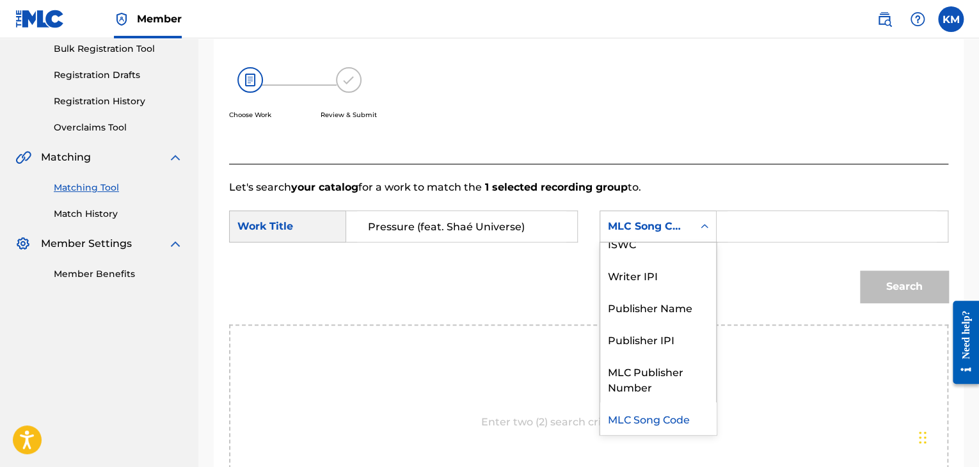
scroll to position [0, 0]
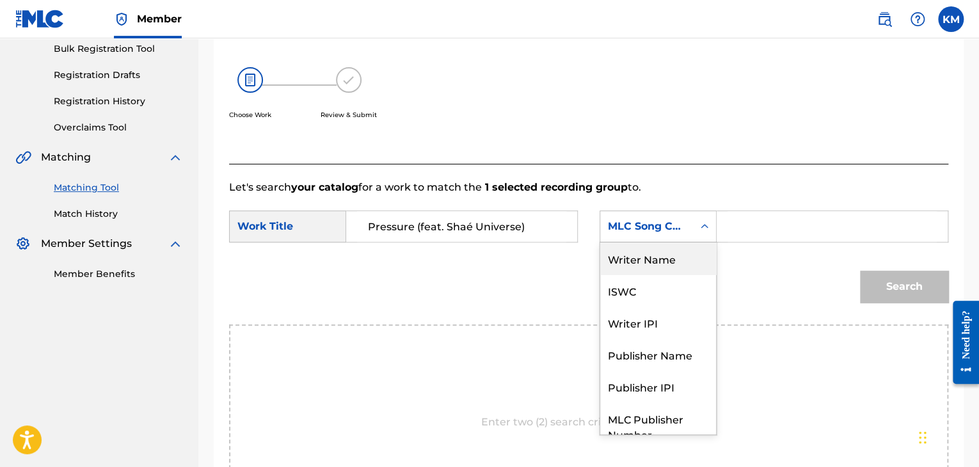
click at [659, 260] on div "Writer Name" at bounding box center [658, 259] width 116 height 32
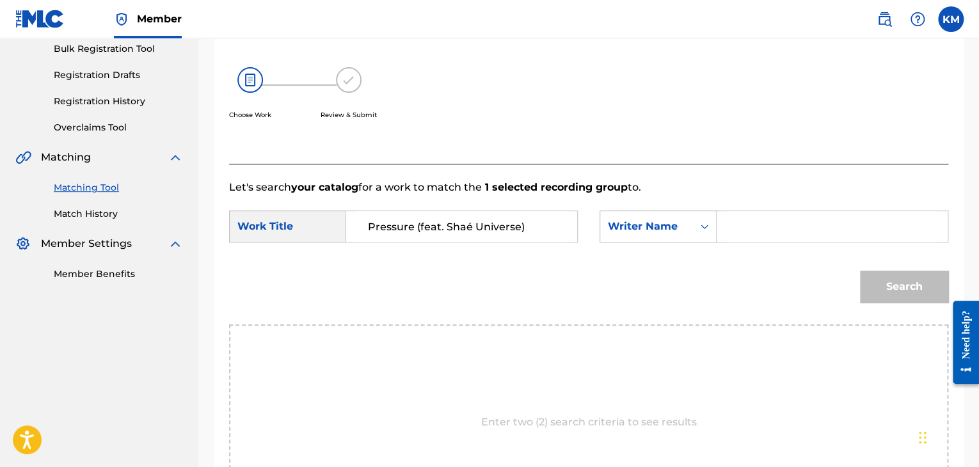
click at [751, 231] on input "Search Form" at bounding box center [832, 226] width 209 height 31
paste input "Genfi"
type input "Genfi"
click at [877, 283] on button "Search" at bounding box center [904, 287] width 88 height 32
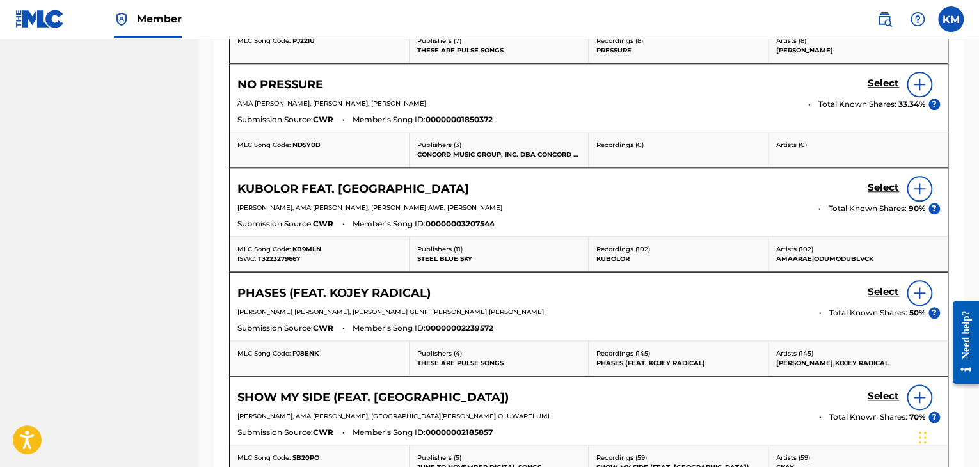
scroll to position [256, 0]
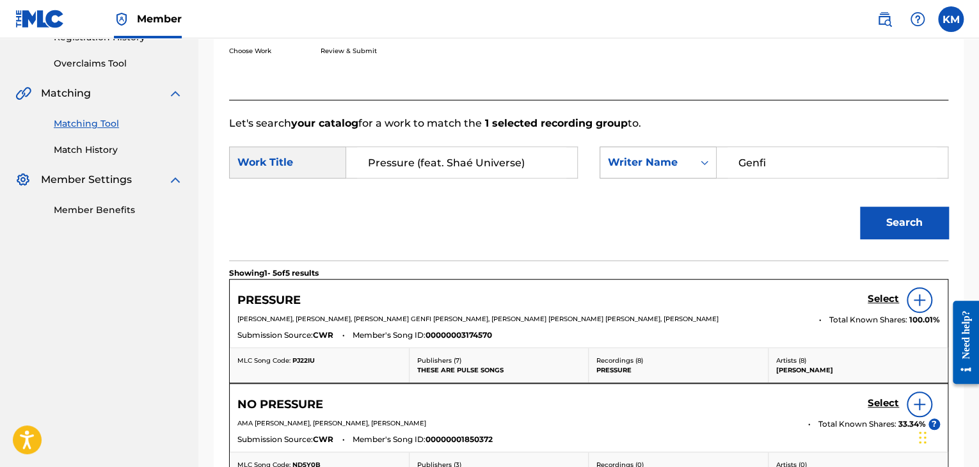
click at [701, 166] on icon "Search Form" at bounding box center [704, 162] width 13 height 13
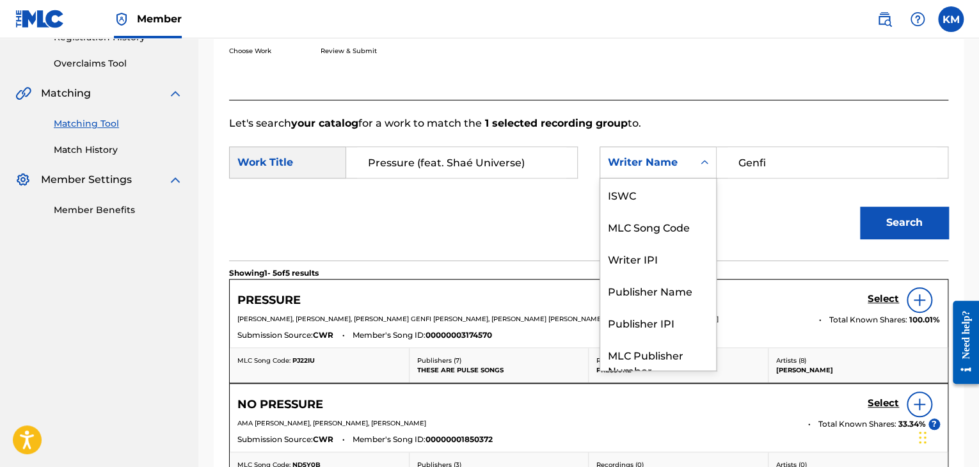
scroll to position [47, 0]
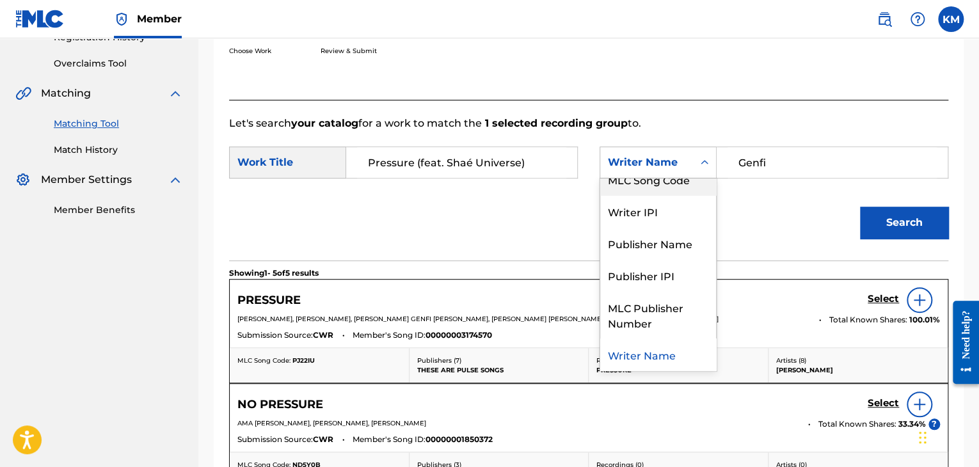
click at [690, 188] on div "MLC Song Code" at bounding box center [658, 179] width 116 height 32
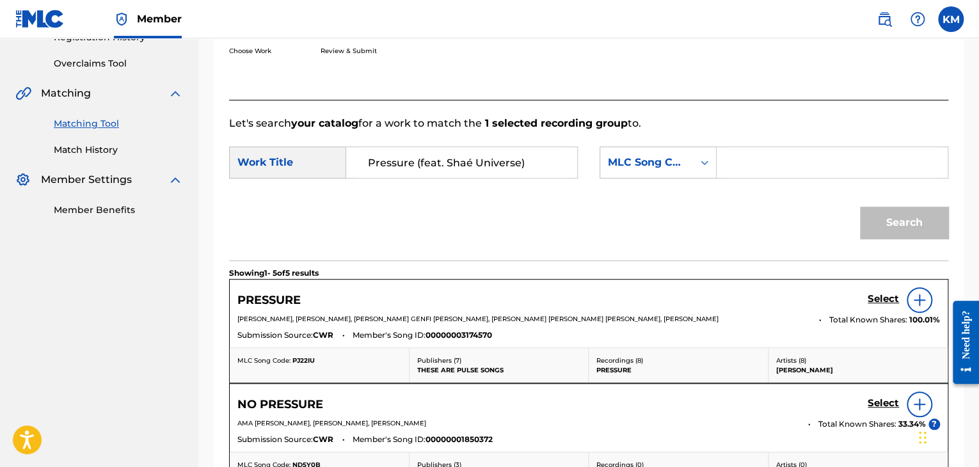
paste input "PF1LA8"
type input "PF1LA8"
click at [879, 224] on button "Search" at bounding box center [904, 223] width 88 height 32
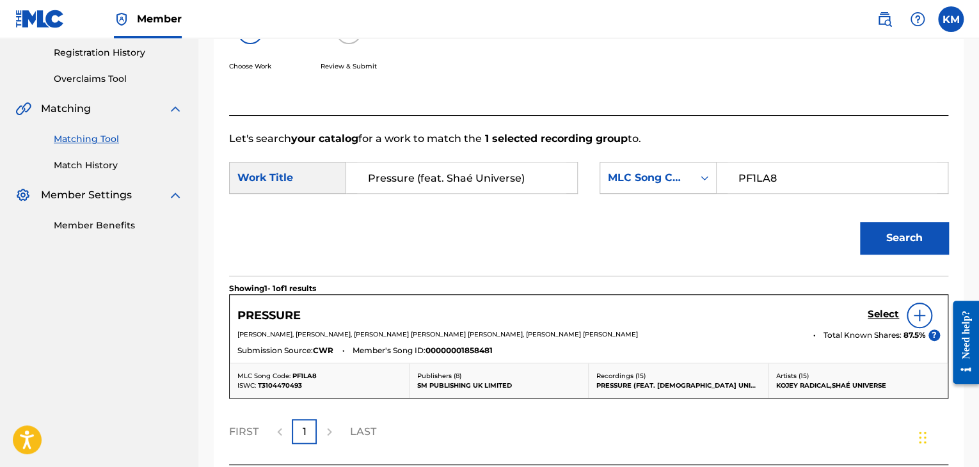
scroll to position [256, 0]
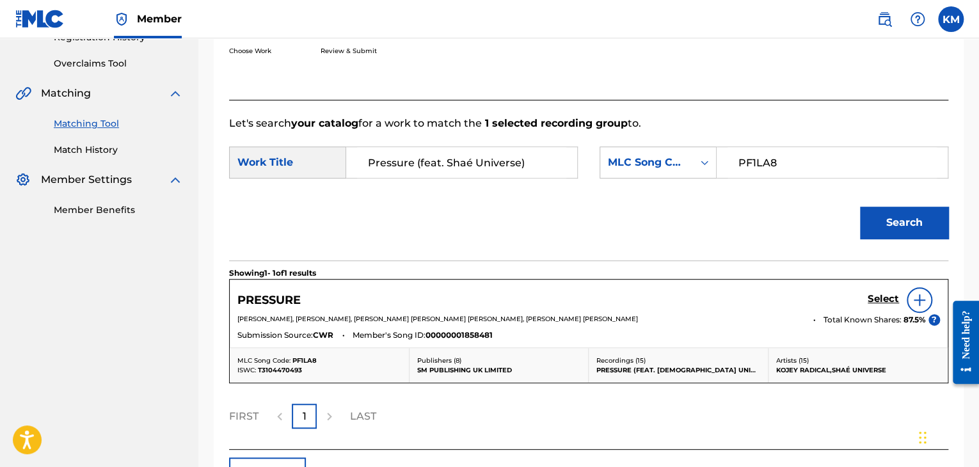
click at [884, 301] on h5 "Select" at bounding box center [883, 299] width 31 height 12
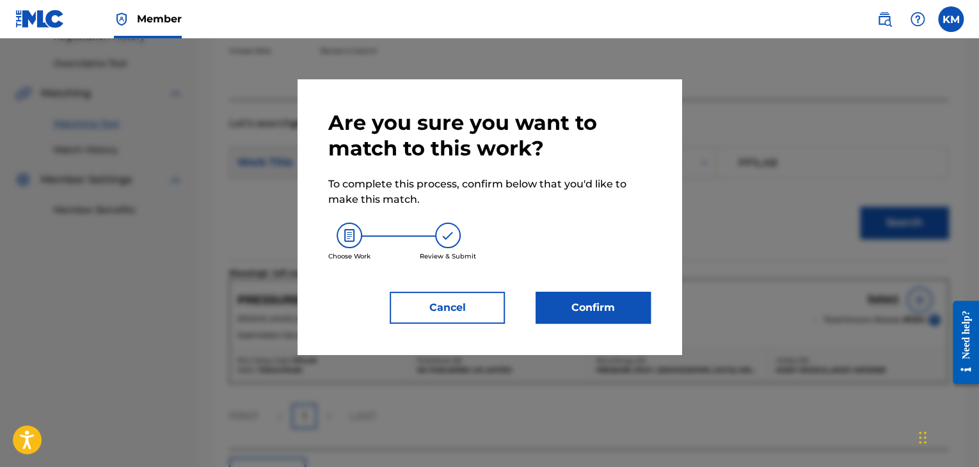
click at [553, 313] on button "Confirm" at bounding box center [593, 308] width 115 height 32
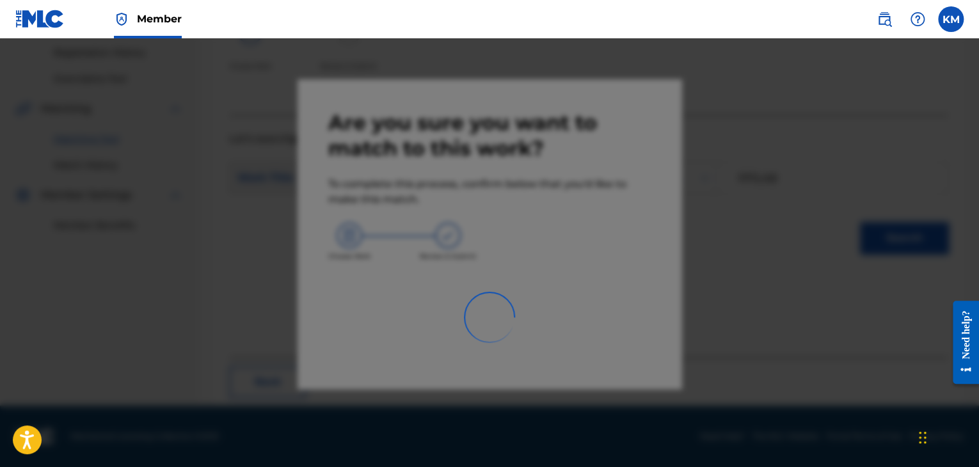
scroll to position [83, 0]
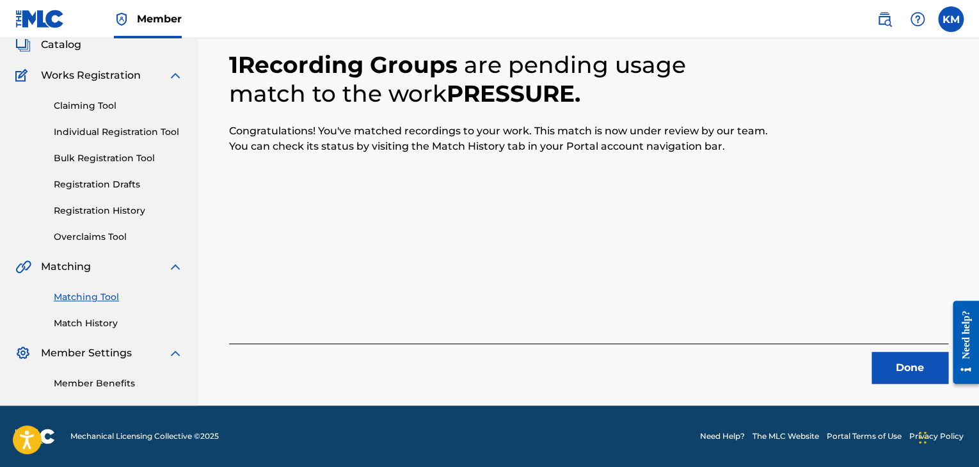
click at [907, 362] on button "Done" at bounding box center [910, 368] width 77 height 32
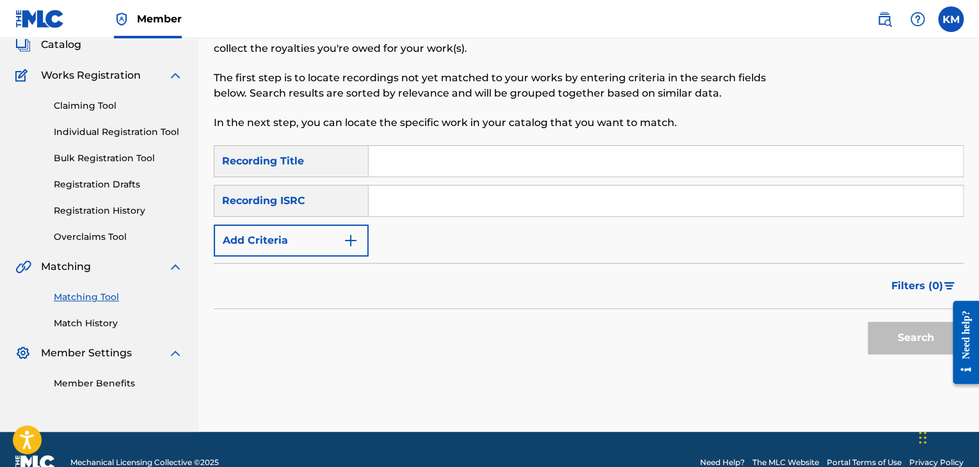
click at [474, 194] on input "Search Form" at bounding box center [666, 201] width 594 height 31
paste input "AUDCB1702754"
type input "AUDCB1702754"
click at [895, 336] on button "Search" at bounding box center [916, 338] width 96 height 32
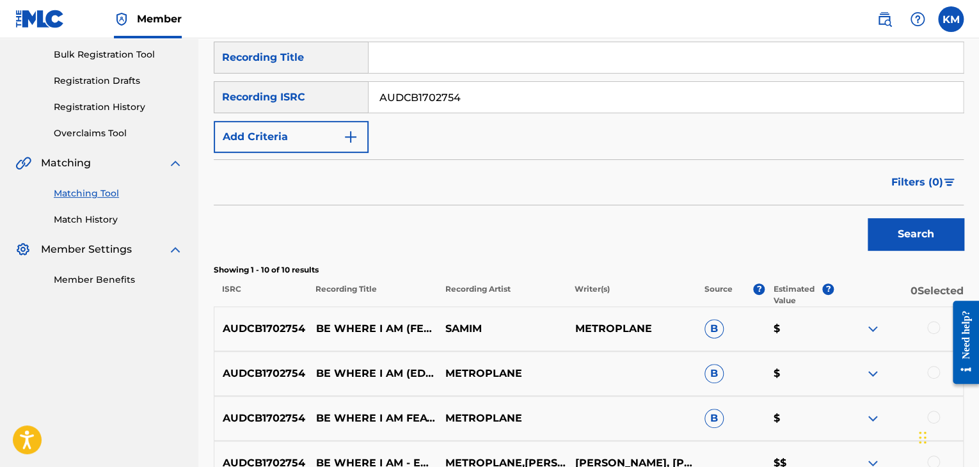
scroll to position [275, 0]
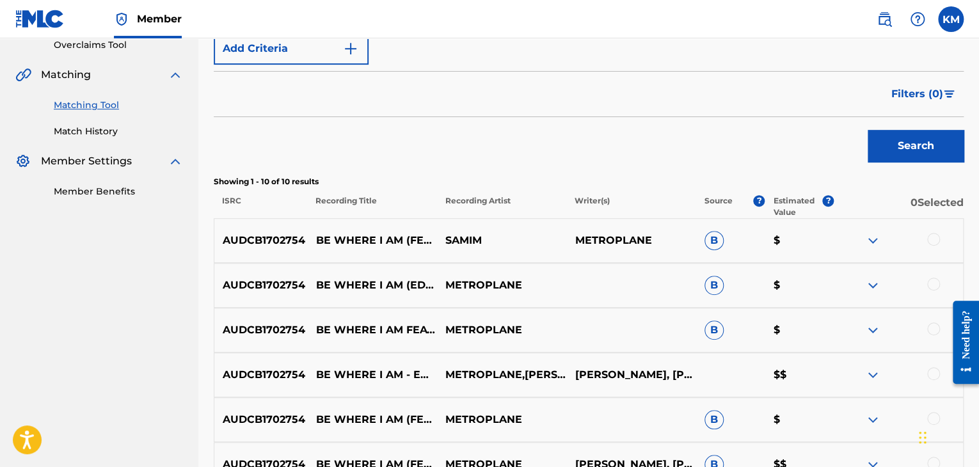
click at [931, 235] on div at bounding box center [933, 239] width 13 height 13
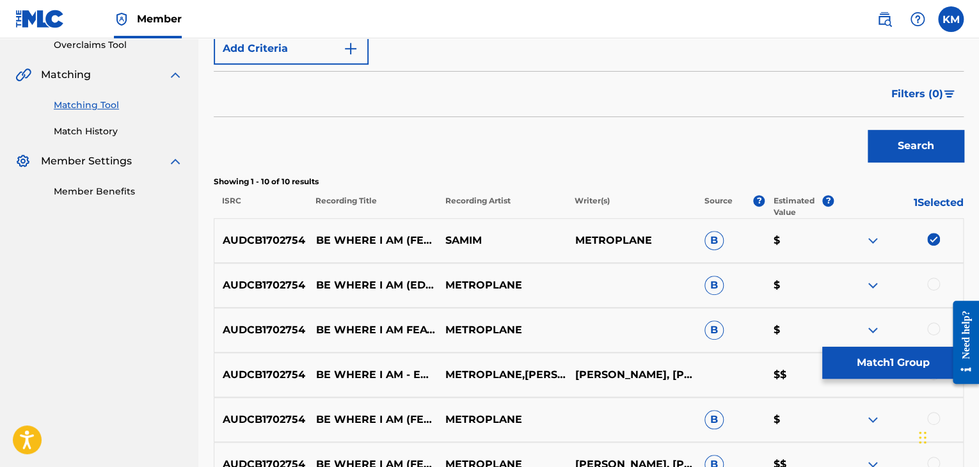
click at [931, 286] on div at bounding box center [933, 284] width 13 height 13
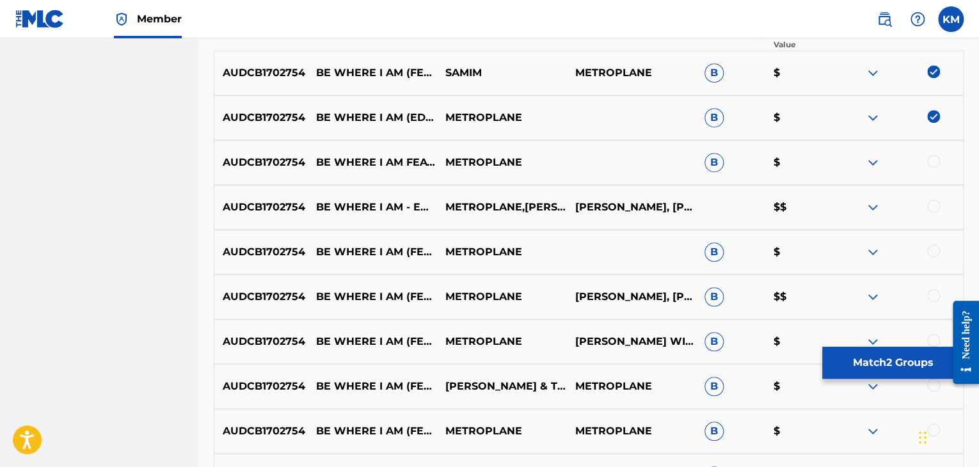
scroll to position [467, 0]
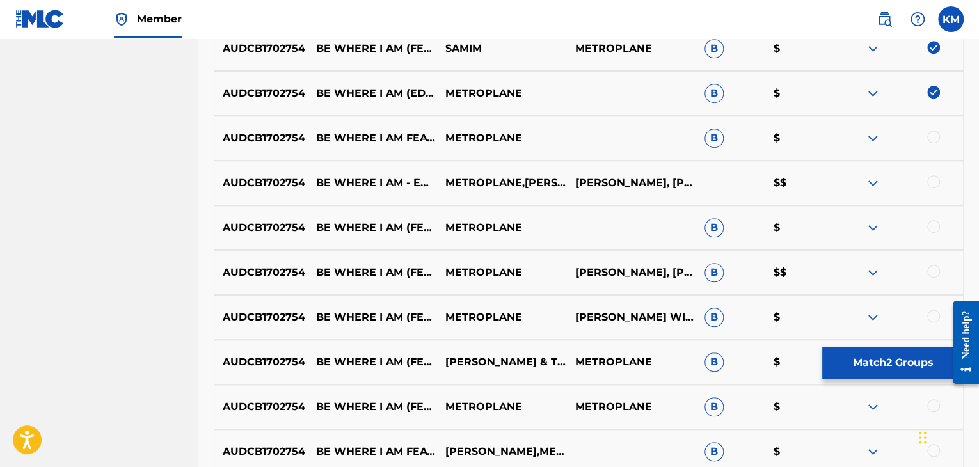
click at [937, 132] on div at bounding box center [933, 137] width 13 height 13
click at [934, 180] on div at bounding box center [933, 181] width 13 height 13
click at [933, 225] on div at bounding box center [933, 226] width 13 height 13
click at [933, 267] on div at bounding box center [933, 271] width 13 height 13
click at [934, 318] on div at bounding box center [933, 316] width 13 height 13
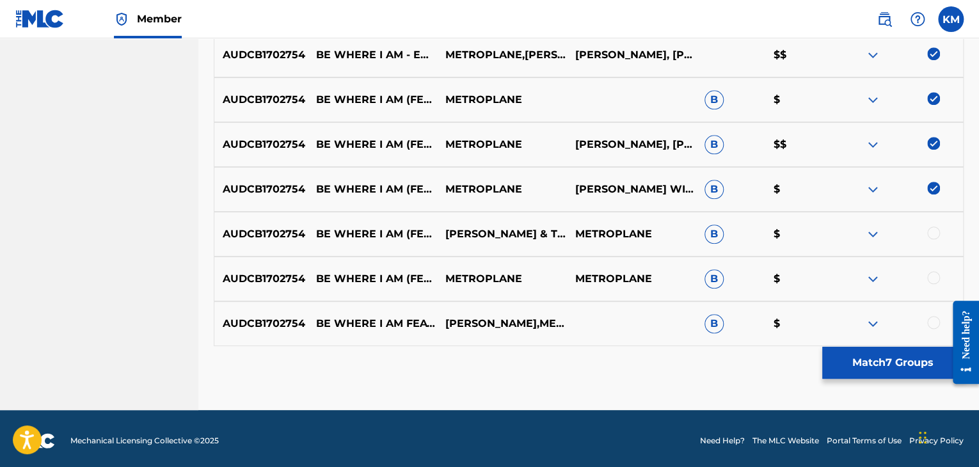
scroll to position [599, 0]
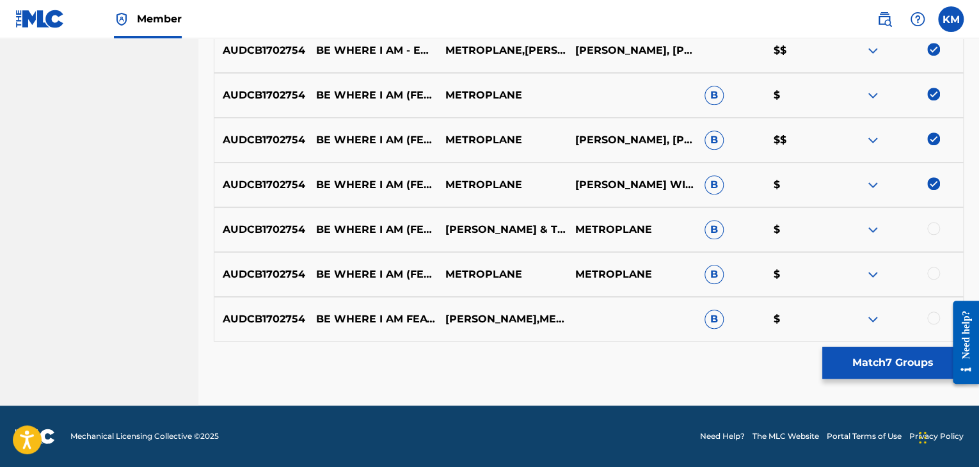
click at [927, 227] on div at bounding box center [933, 228] width 13 height 13
click at [929, 269] on div at bounding box center [933, 273] width 13 height 13
click at [934, 318] on div at bounding box center [933, 318] width 13 height 13
click at [852, 358] on button "Match 10 Groups" at bounding box center [892, 363] width 141 height 32
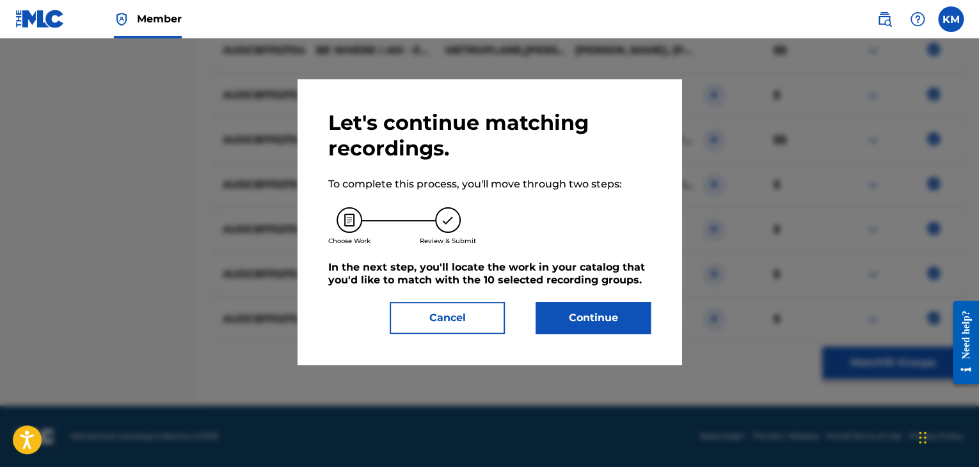
click at [624, 328] on button "Continue" at bounding box center [593, 318] width 115 height 32
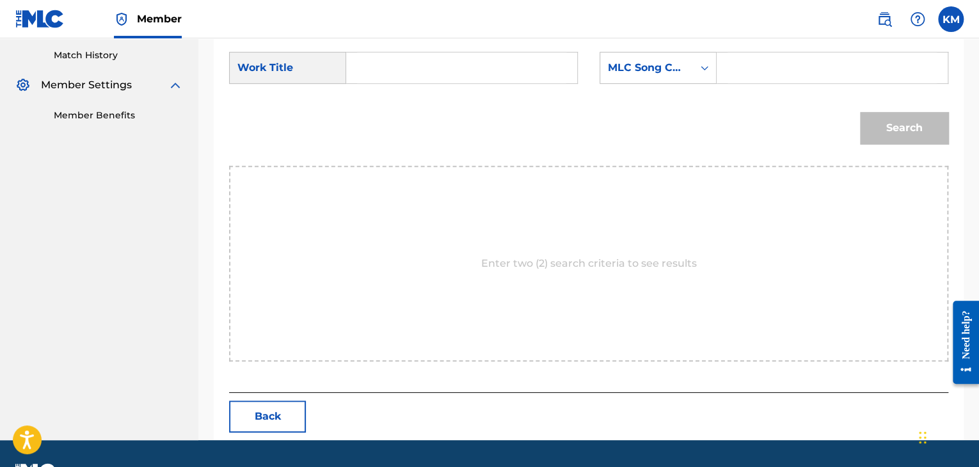
scroll to position [321, 0]
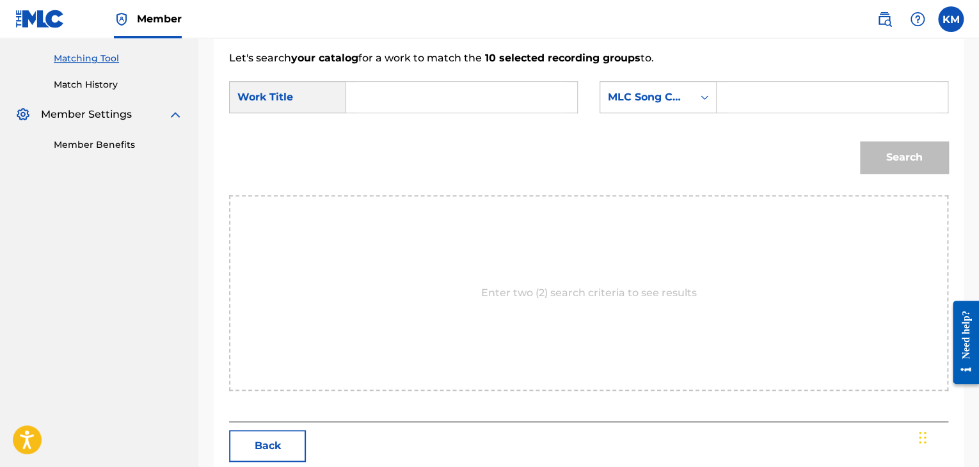
click at [374, 92] on input "Search Form" at bounding box center [461, 97] width 209 height 31
paste input "Be Where I Am - Edit"
type input "Be Where I Am - Edit"
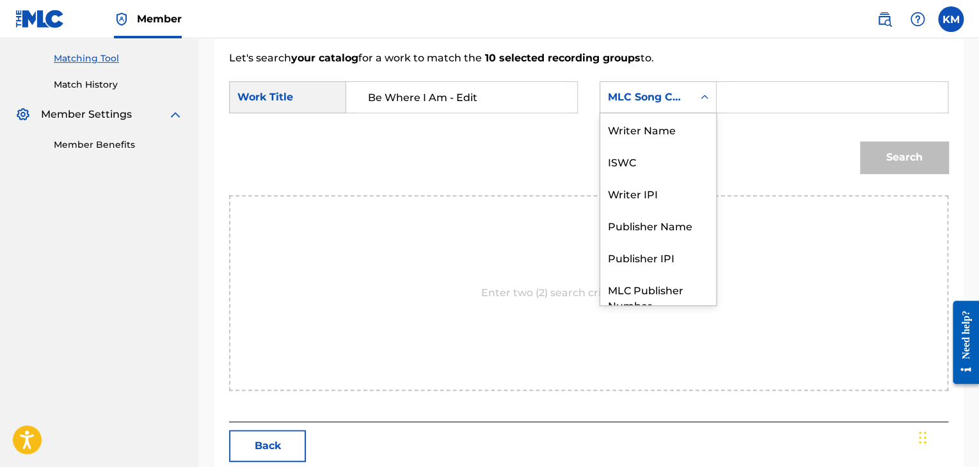
click at [698, 90] on div "Search Form" at bounding box center [704, 97] width 23 height 23
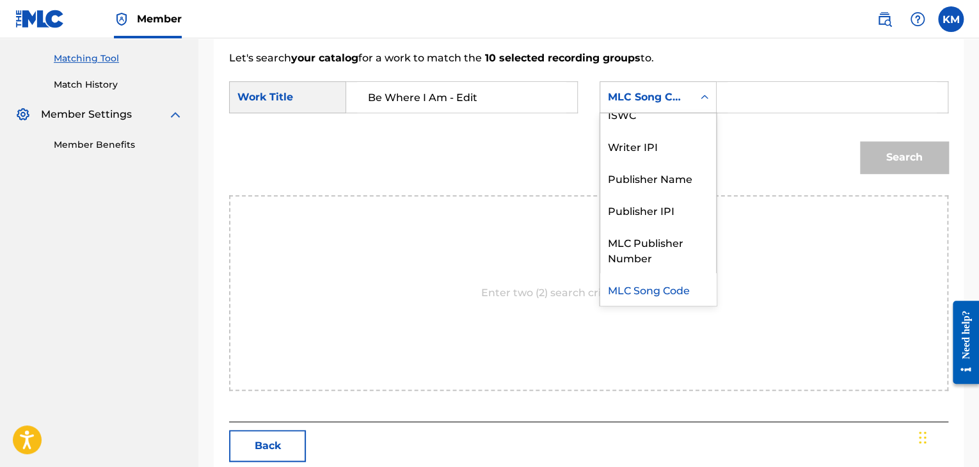
scroll to position [0, 0]
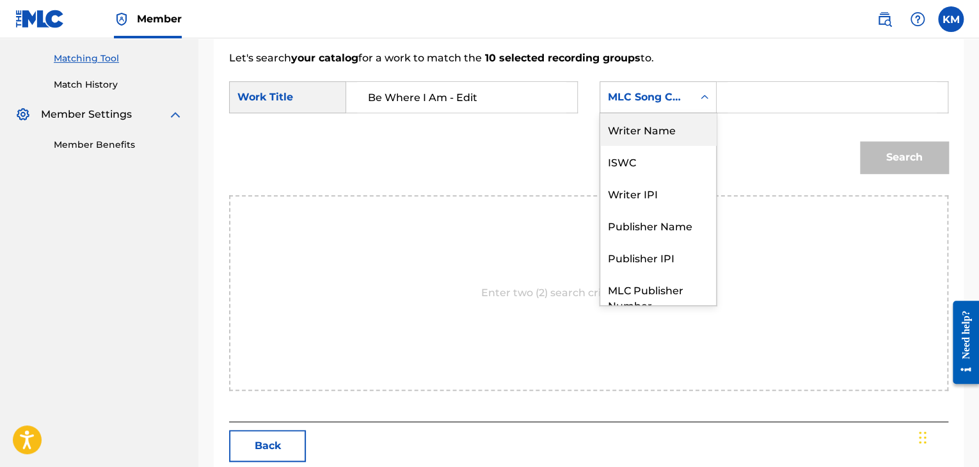
click at [678, 116] on div "Writer Name" at bounding box center [658, 129] width 116 height 32
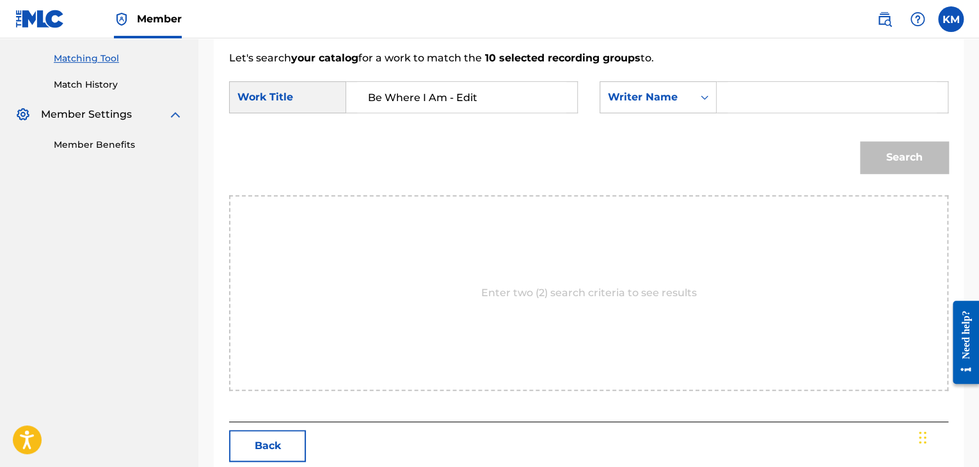
click at [737, 104] on input "Search Form" at bounding box center [832, 97] width 209 height 31
paste input "[PERSON_NAME]"
type input "[PERSON_NAME]"
click at [891, 154] on button "Search" at bounding box center [904, 157] width 88 height 32
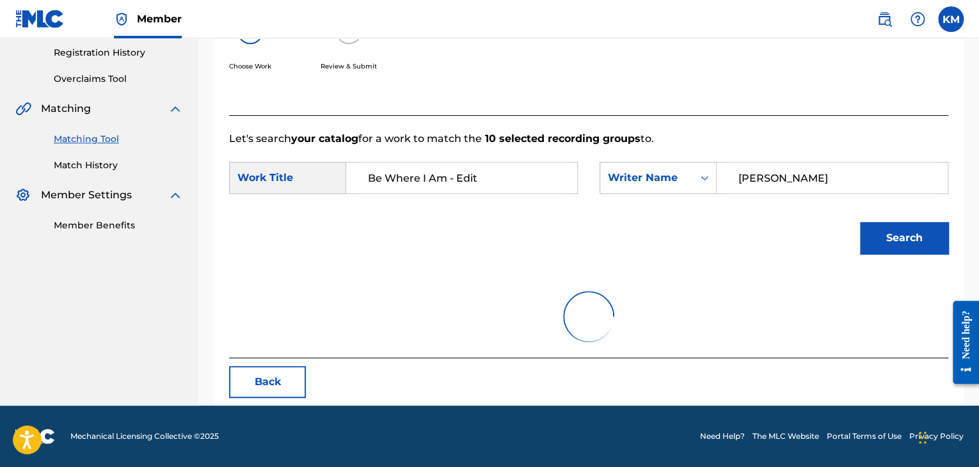
scroll to position [321, 0]
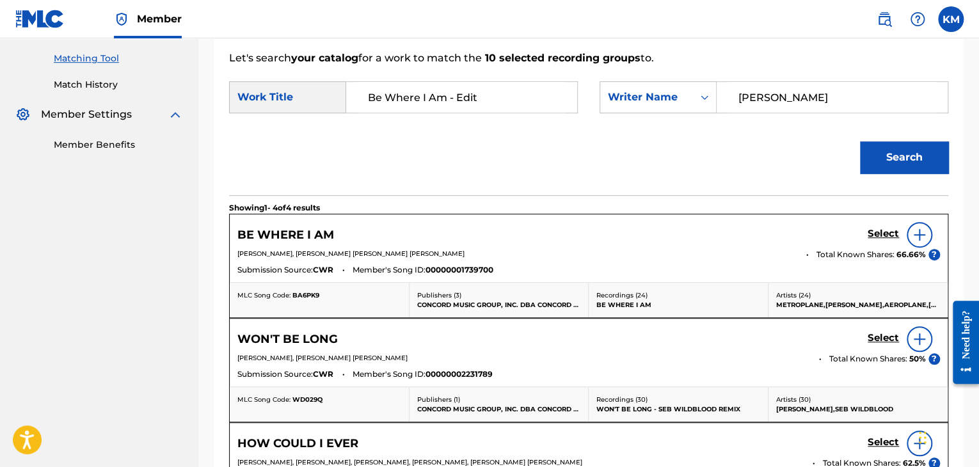
click at [870, 236] on h5 "Select" at bounding box center [883, 234] width 31 height 12
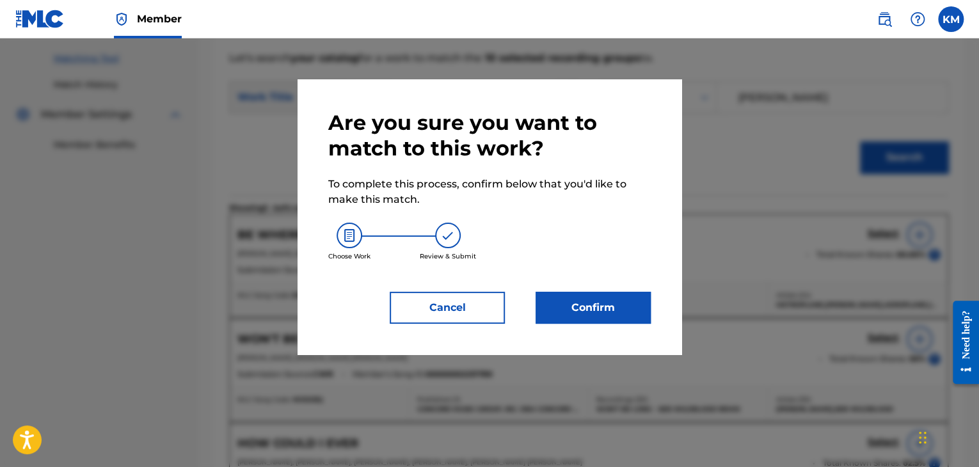
click at [626, 305] on button "Confirm" at bounding box center [593, 308] width 115 height 32
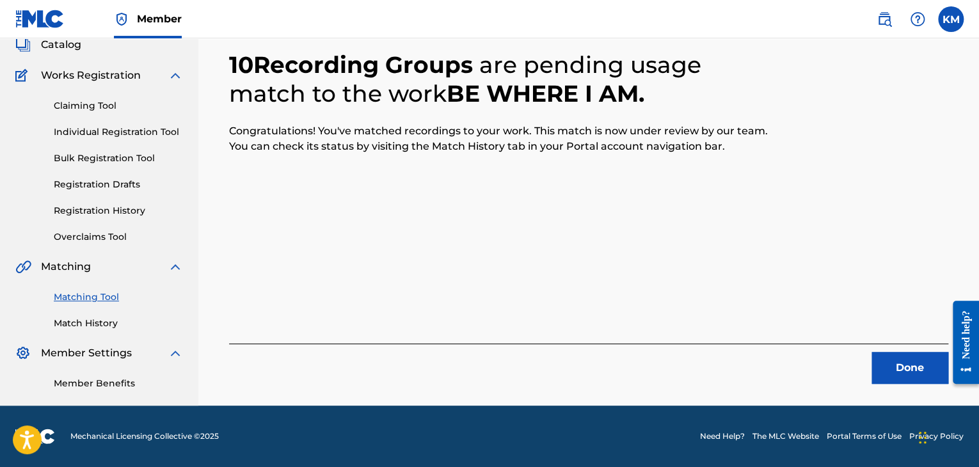
scroll to position [83, 0]
click at [925, 363] on button "Done" at bounding box center [910, 368] width 77 height 32
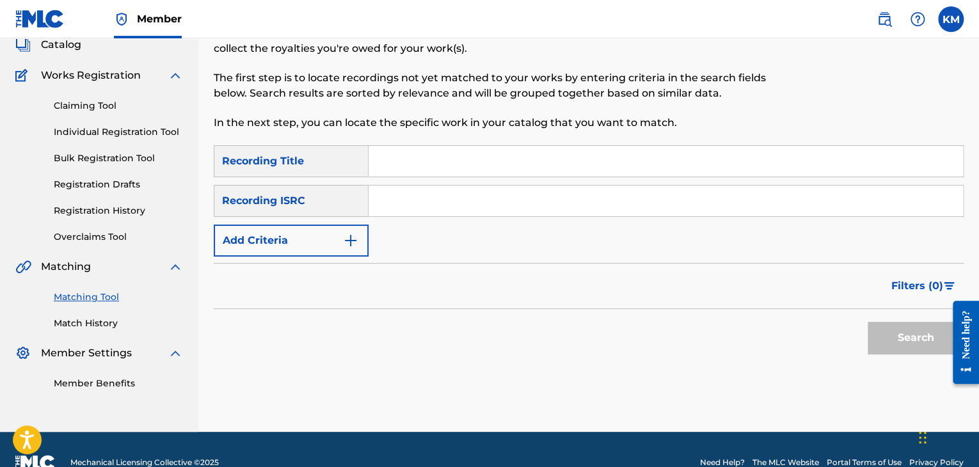
click at [468, 211] on input "Search Form" at bounding box center [666, 201] width 594 height 31
paste input "USSM16401444"
type input "USSM16401444"
click at [881, 328] on button "Search" at bounding box center [916, 338] width 96 height 32
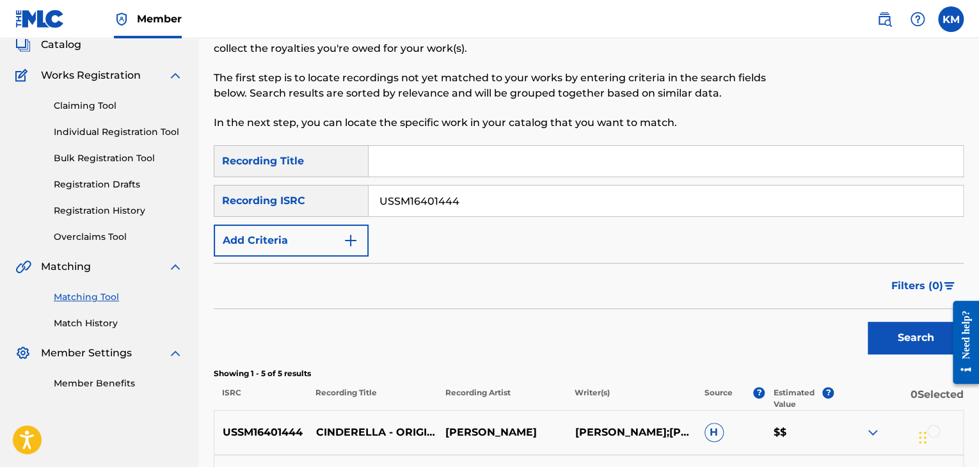
scroll to position [211, 0]
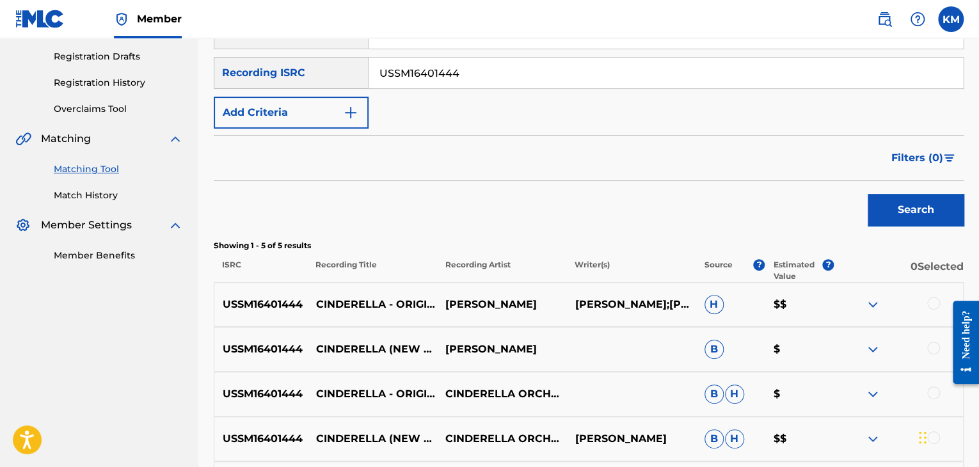
click at [927, 308] on div at bounding box center [898, 304] width 129 height 15
click at [929, 300] on div at bounding box center [933, 303] width 13 height 13
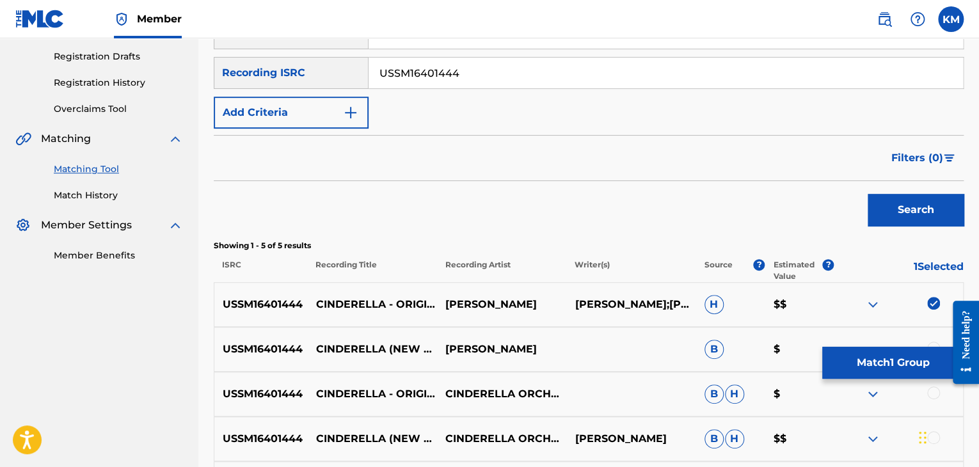
scroll to position [375, 0]
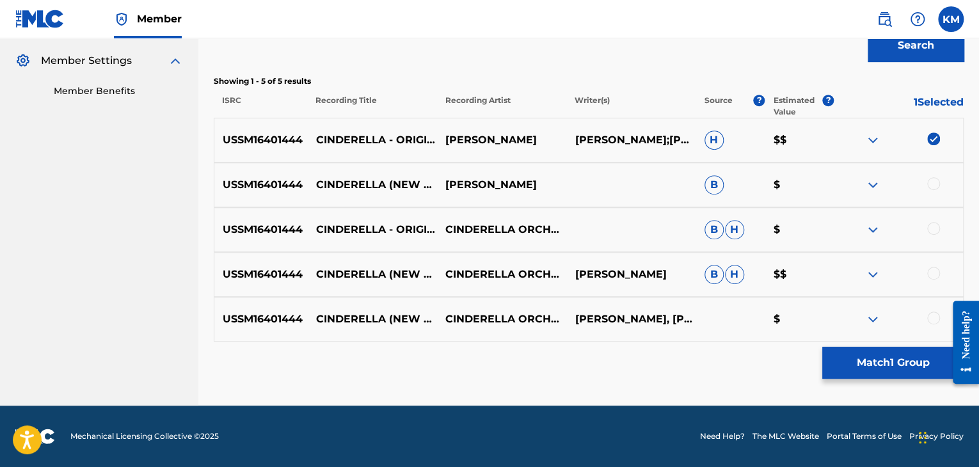
click at [934, 178] on div at bounding box center [933, 183] width 13 height 13
click at [930, 224] on div at bounding box center [933, 228] width 13 height 13
click at [930, 271] on div at bounding box center [933, 273] width 13 height 13
click at [930, 317] on div at bounding box center [933, 318] width 13 height 13
click at [900, 360] on button "Match 5 Groups" at bounding box center [892, 363] width 141 height 32
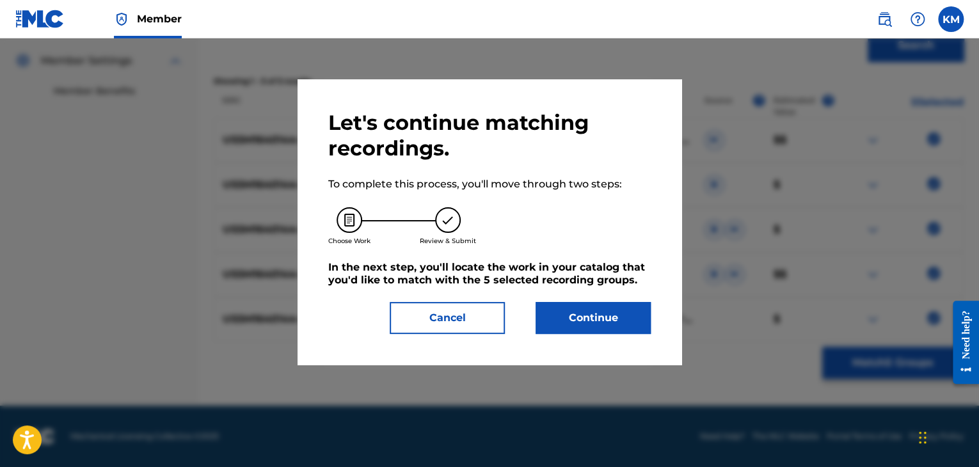
click at [612, 320] on button "Continue" at bounding box center [593, 318] width 115 height 32
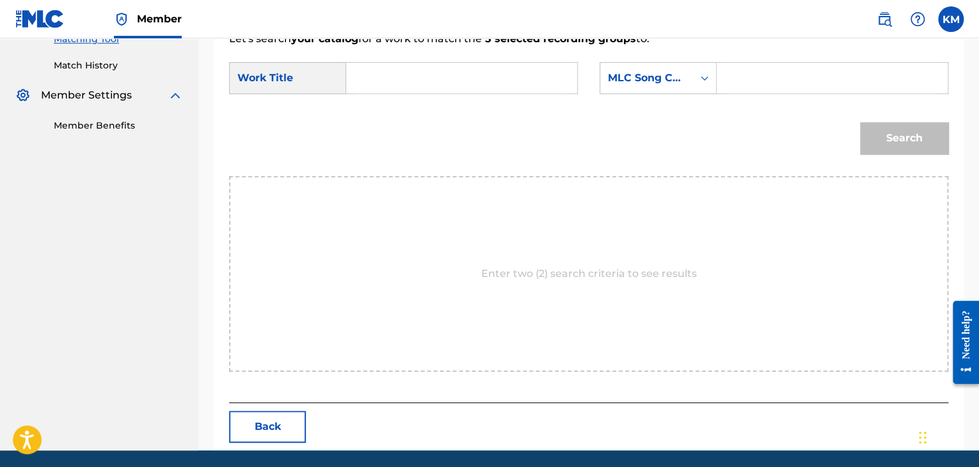
scroll to position [311, 0]
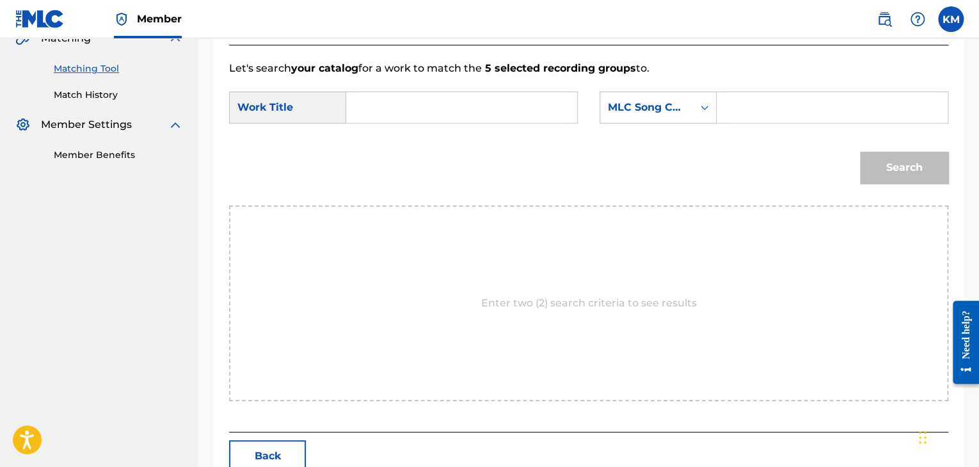
click at [381, 108] on input "Search Form" at bounding box center [461, 107] width 209 height 31
paste input "Cinderella (New Television Cast Recording (1965)): Overture"
type input "Cinderella (New Television Cast Recording (1965)): Overture"
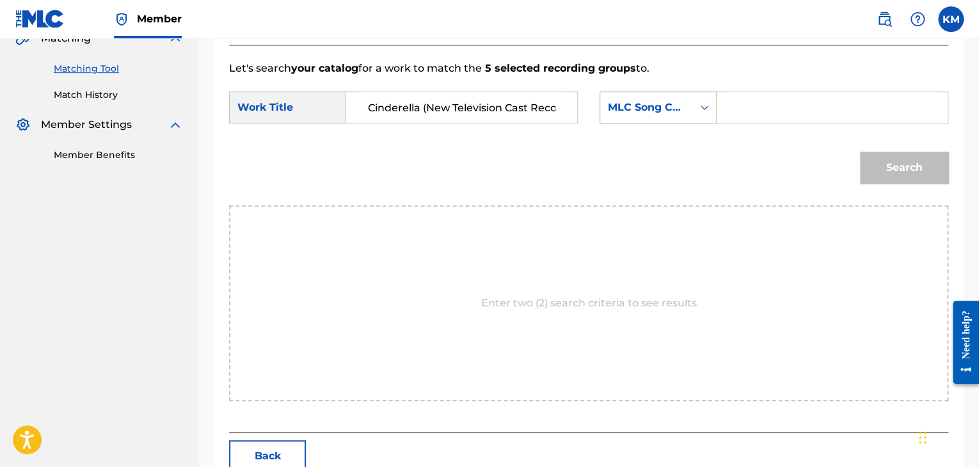
click at [709, 109] on icon "Search Form" at bounding box center [704, 107] width 13 height 13
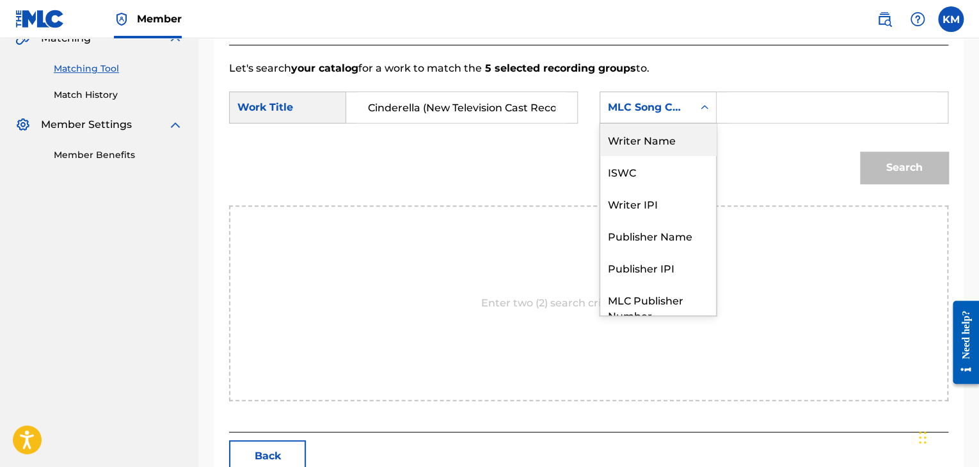
click at [666, 145] on div "Writer Name" at bounding box center [658, 140] width 116 height 32
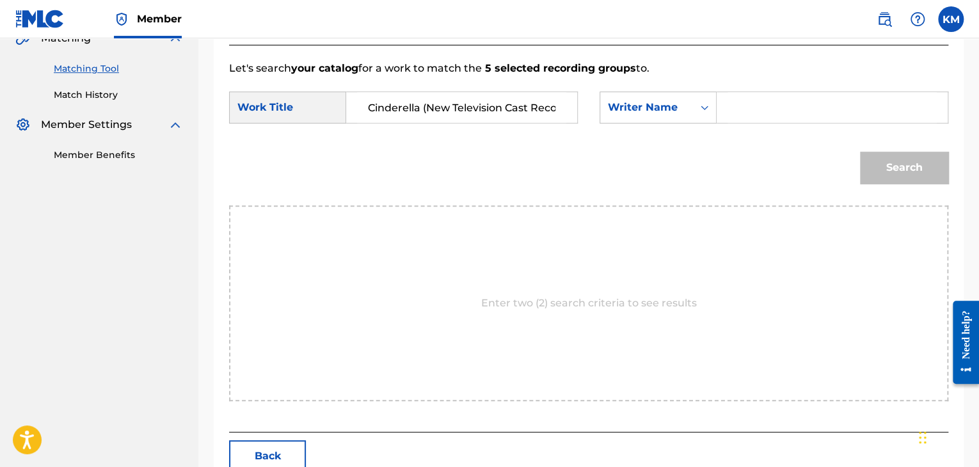
click at [769, 98] on input "Search Form" at bounding box center [832, 107] width 209 height 31
paste input "[PERSON_NAME]"
type input "[PERSON_NAME]"
click at [882, 166] on button "Search" at bounding box center [904, 168] width 88 height 32
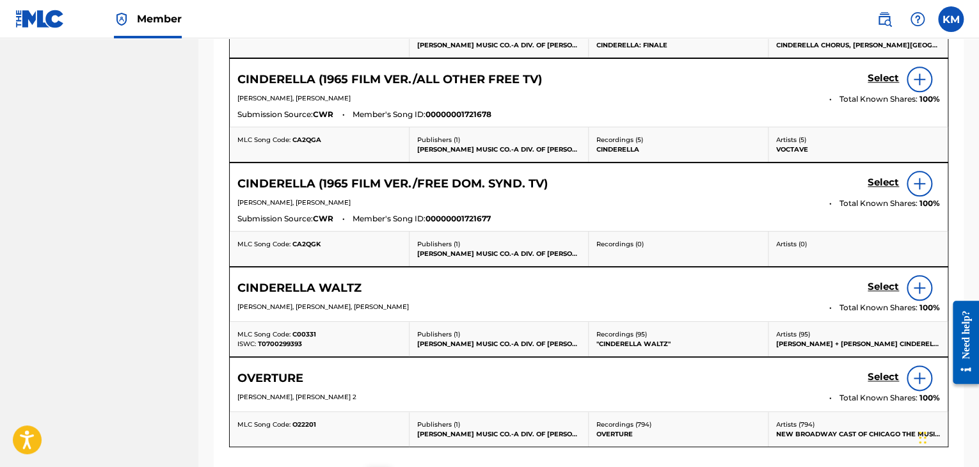
scroll to position [311, 0]
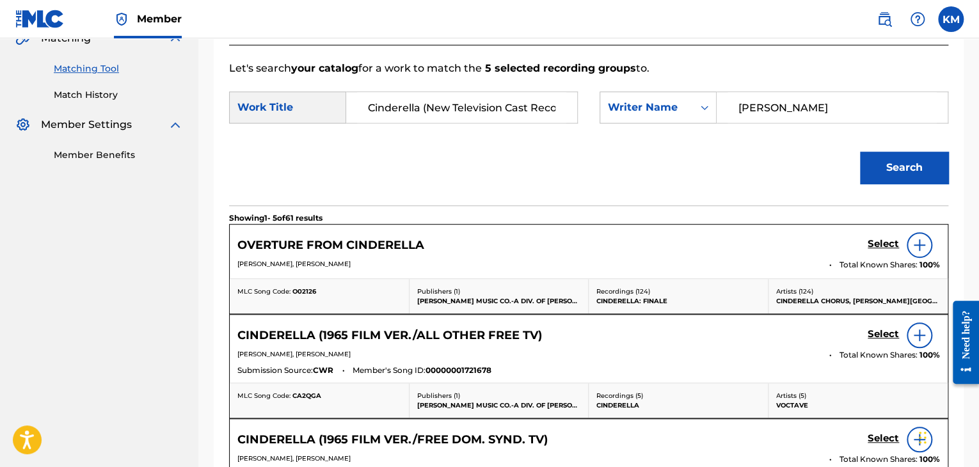
click at [879, 246] on h5 "Select" at bounding box center [883, 244] width 31 height 12
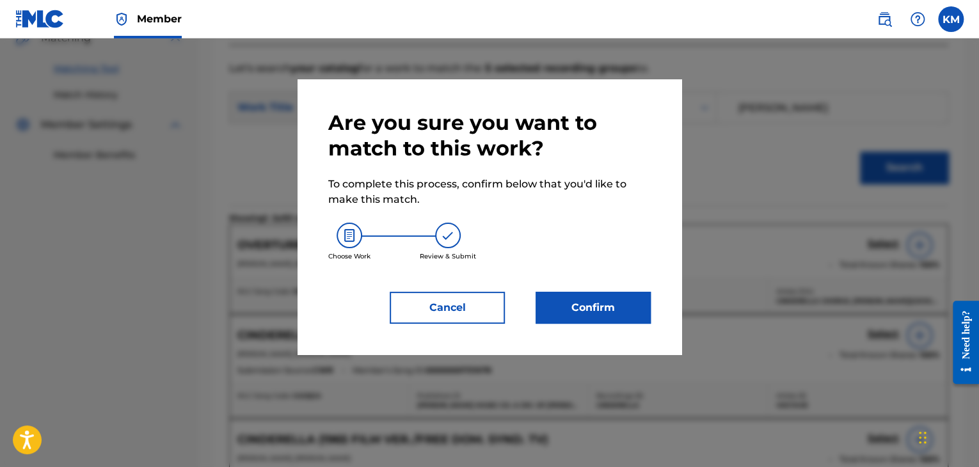
click at [582, 308] on button "Confirm" at bounding box center [593, 308] width 115 height 32
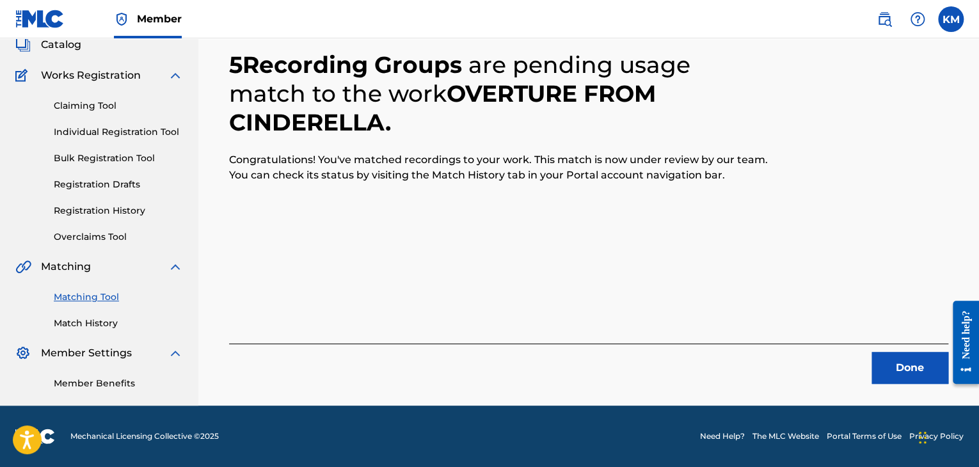
scroll to position [83, 0]
click at [904, 368] on button "Done" at bounding box center [910, 368] width 77 height 32
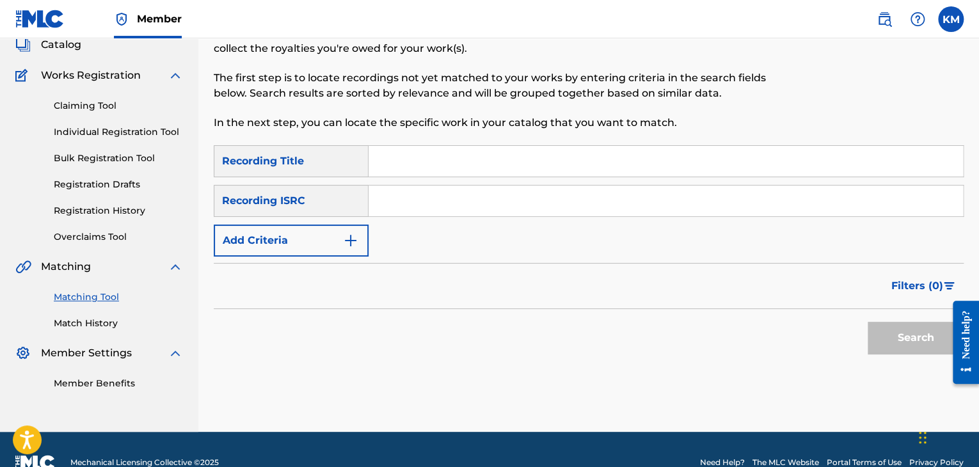
click at [448, 207] on input "Search Form" at bounding box center [666, 201] width 594 height 31
paste input "DEN960100247"
type input "DEN960100247"
drag, startPoint x: 875, startPoint y: 326, endPoint x: 857, endPoint y: 307, distance: 26.7
click at [875, 326] on button "Search" at bounding box center [916, 338] width 96 height 32
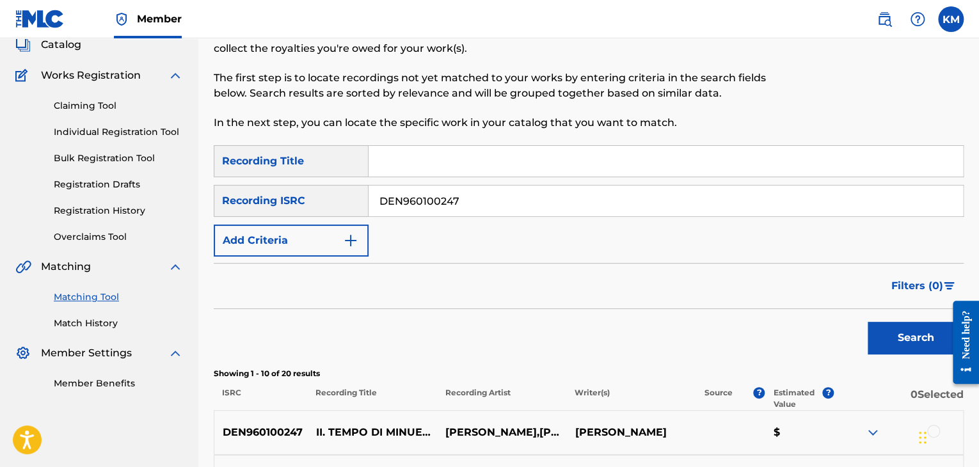
click at [99, 326] on link "Match History" at bounding box center [118, 323] width 129 height 13
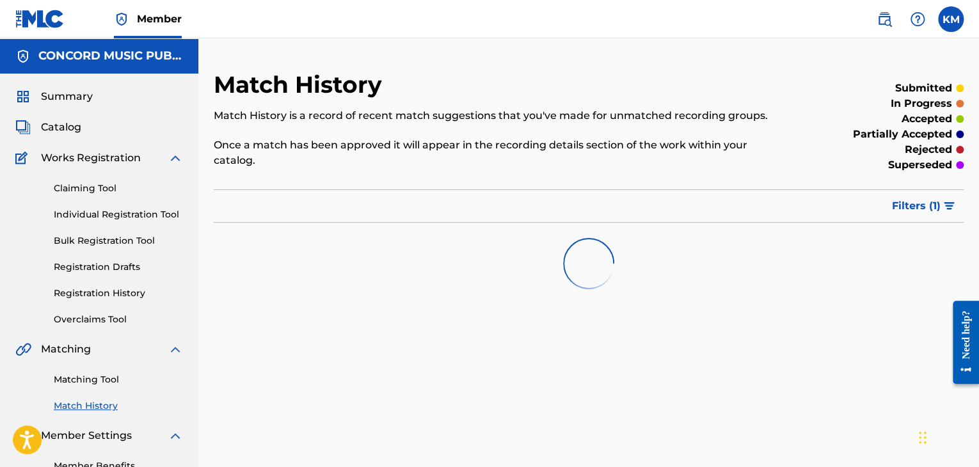
click at [102, 379] on link "Matching Tool" at bounding box center [118, 379] width 129 height 13
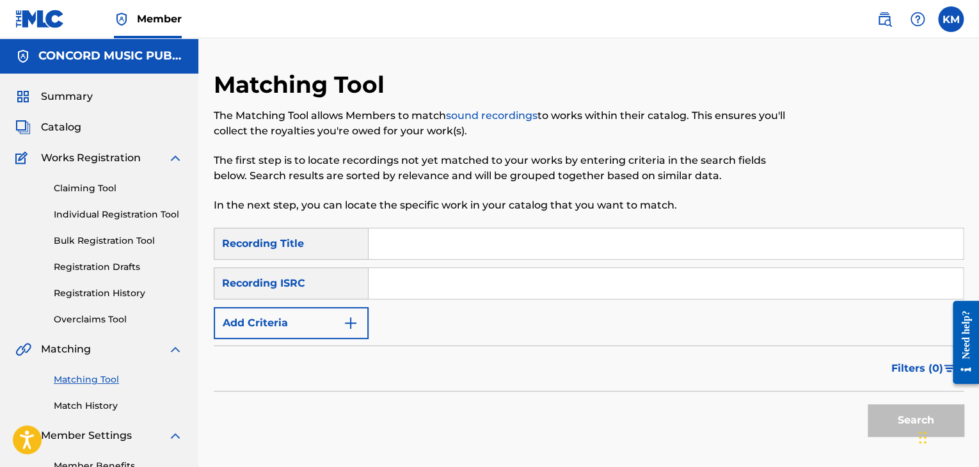
click at [417, 280] on input "Search Form" at bounding box center [666, 283] width 594 height 31
paste input "USLD90806486"
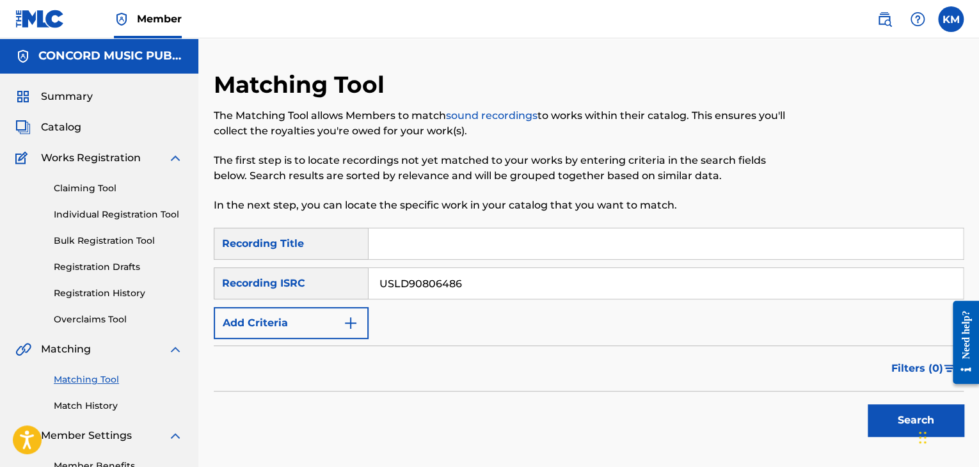
type input "USLD90806486"
click at [872, 430] on button "Search" at bounding box center [916, 420] width 96 height 32
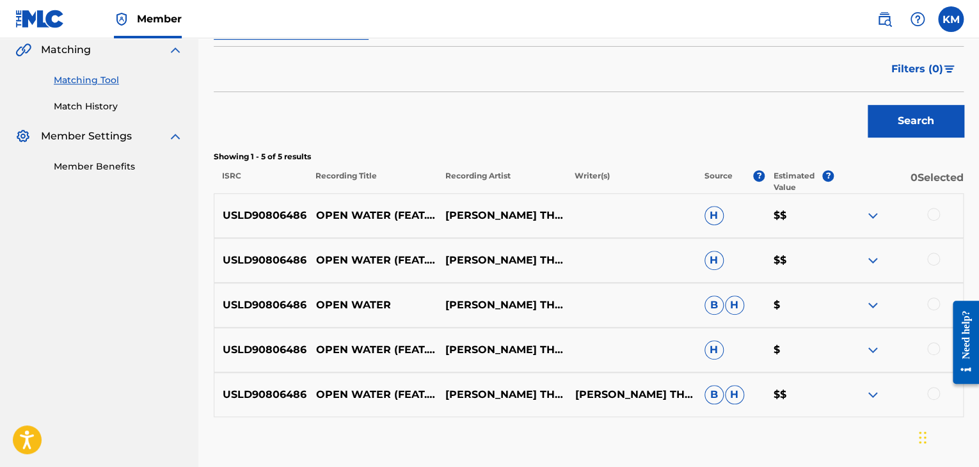
scroll to position [375, 0]
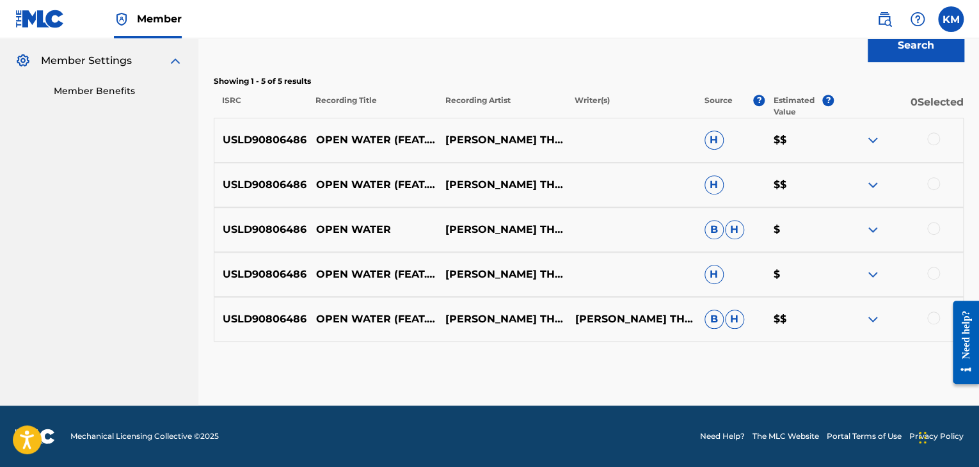
click at [932, 141] on div at bounding box center [933, 138] width 13 height 13
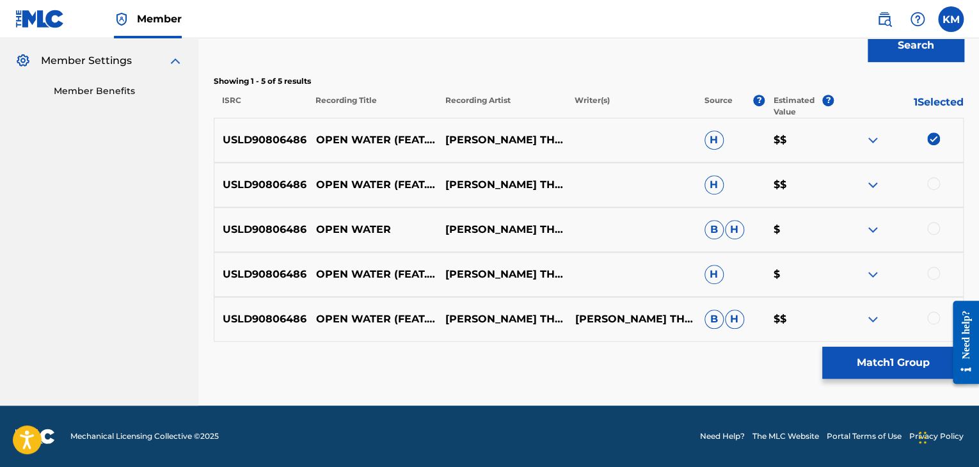
click at [936, 190] on div at bounding box center [898, 184] width 129 height 15
click at [930, 186] on div at bounding box center [933, 183] width 13 height 13
click at [932, 226] on div at bounding box center [933, 228] width 13 height 13
click at [934, 275] on div at bounding box center [933, 273] width 13 height 13
click at [934, 321] on div at bounding box center [933, 318] width 13 height 13
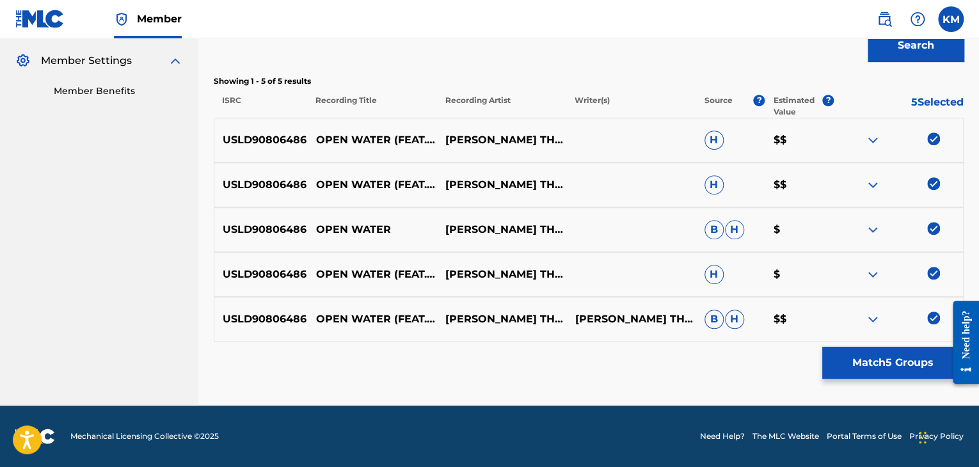
click at [891, 362] on button "Match 5 Groups" at bounding box center [892, 363] width 141 height 32
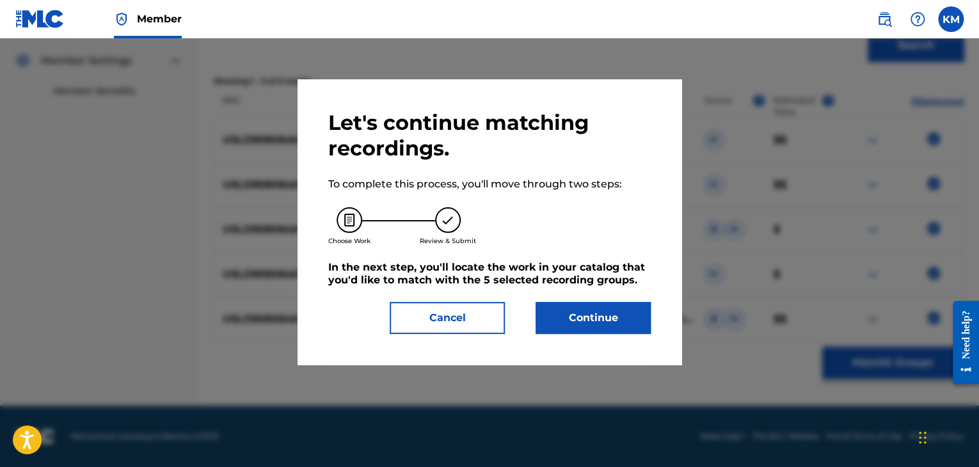
click at [558, 313] on button "Continue" at bounding box center [593, 318] width 115 height 32
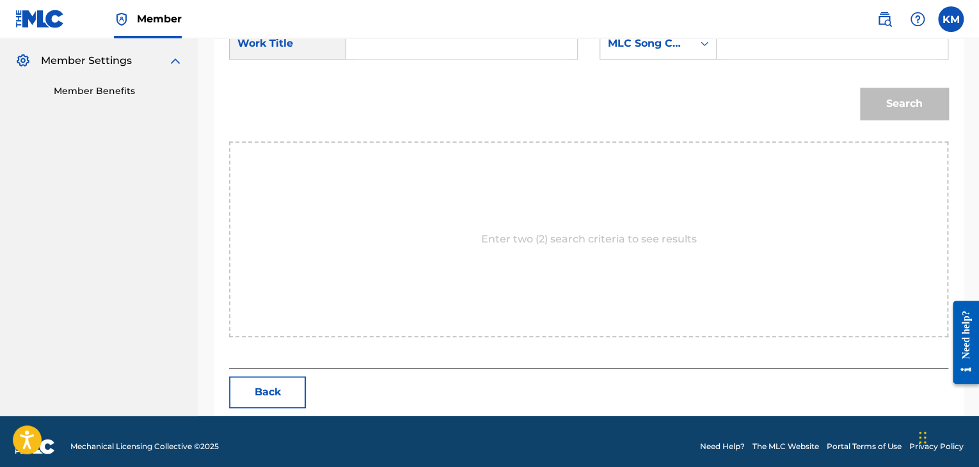
scroll to position [247, 0]
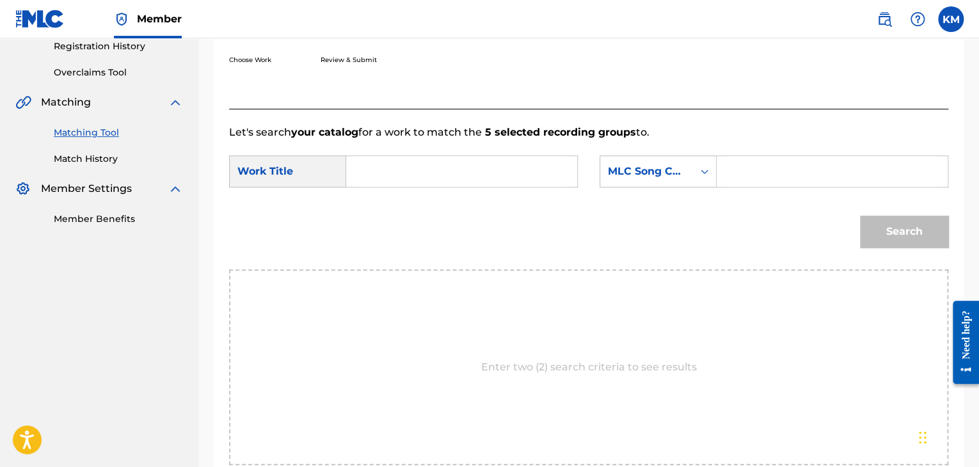
click at [388, 172] on input "Search Form" at bounding box center [461, 171] width 209 height 31
paste input "Open Water"
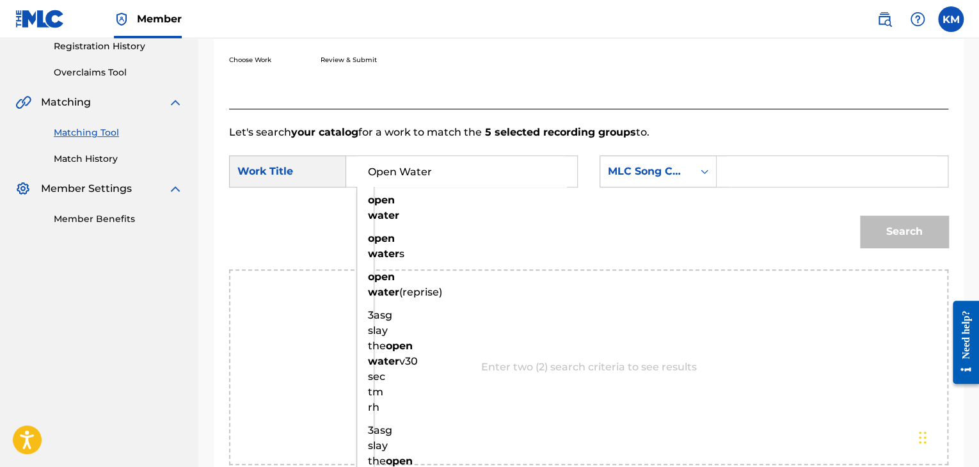
type input "Open Water"
click at [709, 173] on icon "Search Form" at bounding box center [704, 171] width 13 height 13
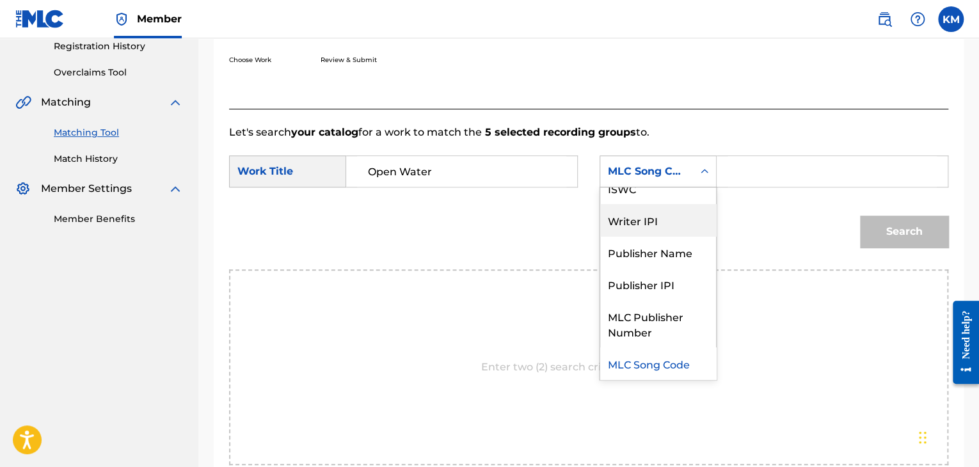
scroll to position [0, 0]
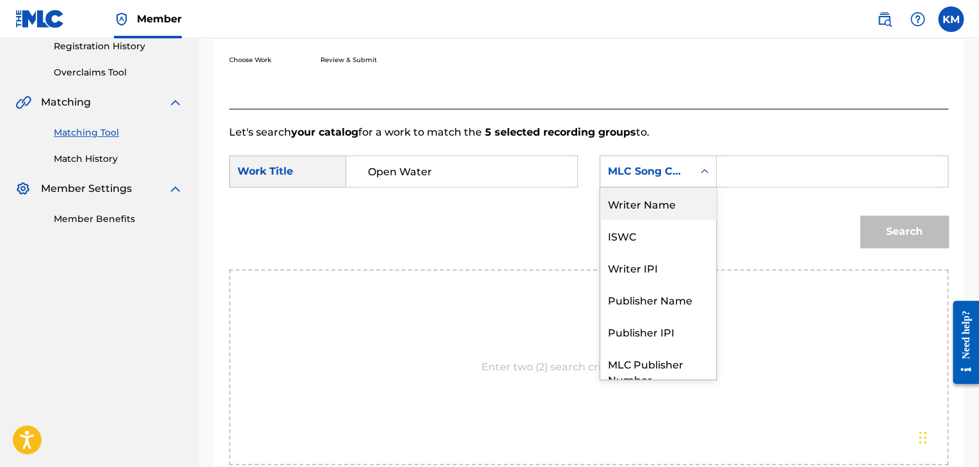
click at [644, 207] on div "Writer Name" at bounding box center [658, 204] width 116 height 32
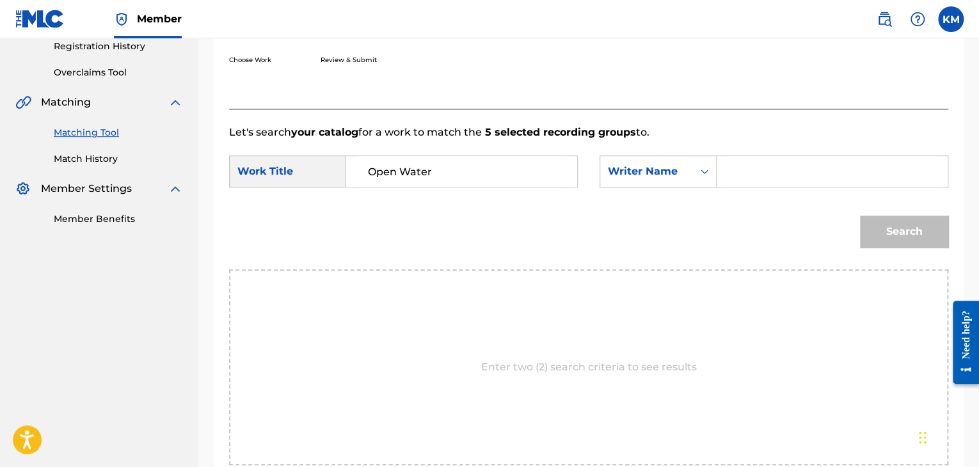
click at [740, 182] on input "Search Form" at bounding box center [832, 171] width 209 height 31
paste input "[PERSON_NAME]"
type input "[PERSON_NAME]"
drag, startPoint x: 879, startPoint y: 229, endPoint x: 814, endPoint y: 226, distance: 65.4
click at [881, 229] on button "Search" at bounding box center [904, 232] width 88 height 32
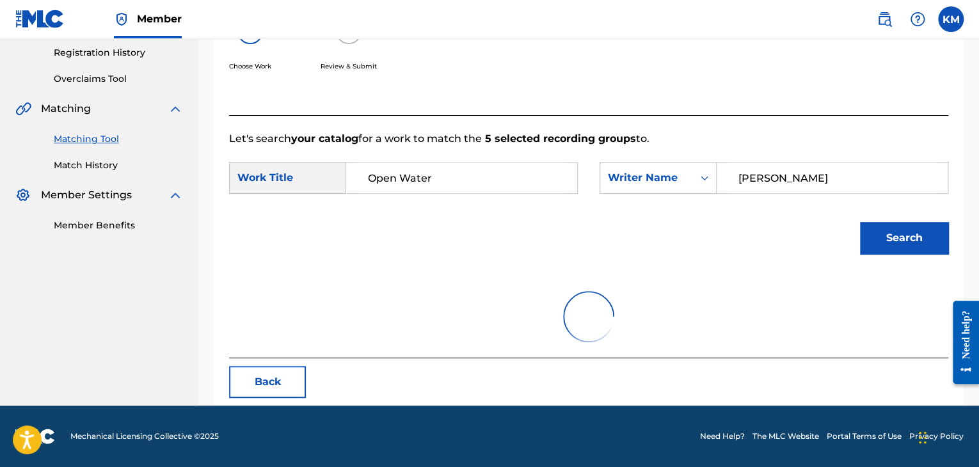
scroll to position [186, 0]
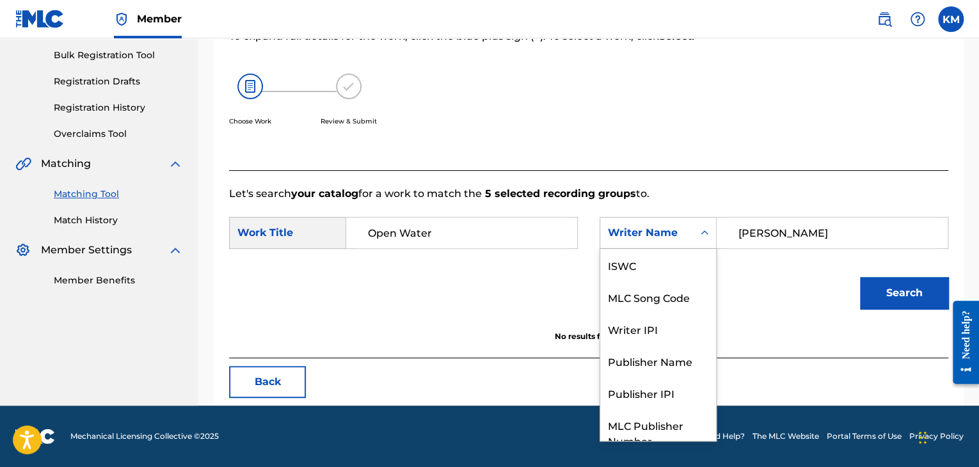
click at [708, 232] on icon "Search Form" at bounding box center [704, 233] width 13 height 13
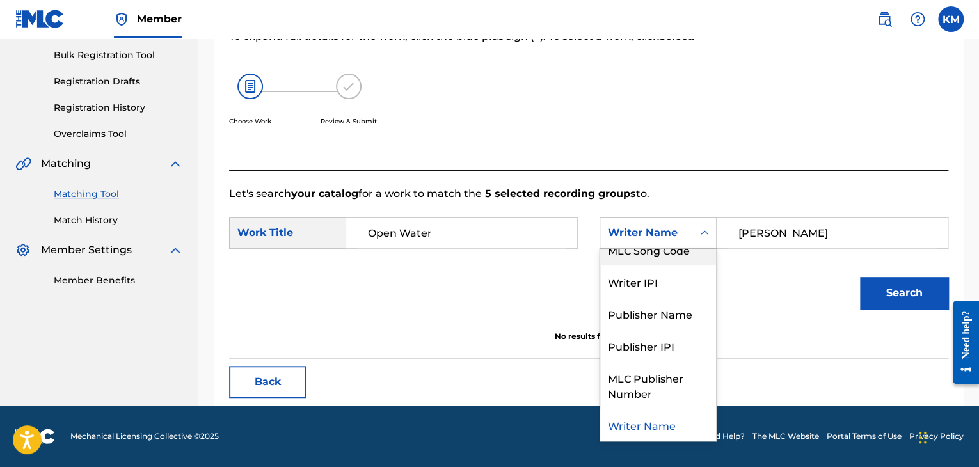
click at [689, 257] on div "MLC Song Code" at bounding box center [658, 250] width 116 height 32
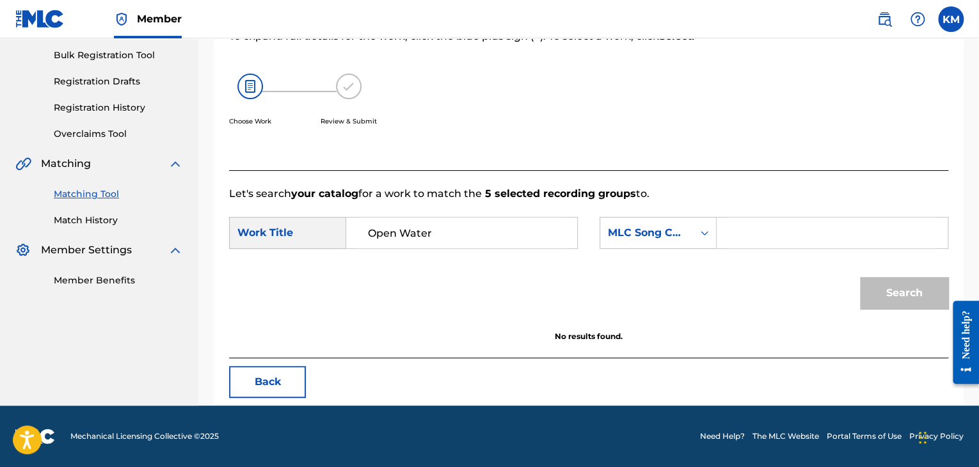
click at [730, 232] on input "Search Form" at bounding box center [832, 233] width 209 height 31
paste input "O5421Y"
type input "O5421Y"
click at [884, 286] on button "Search" at bounding box center [904, 293] width 88 height 32
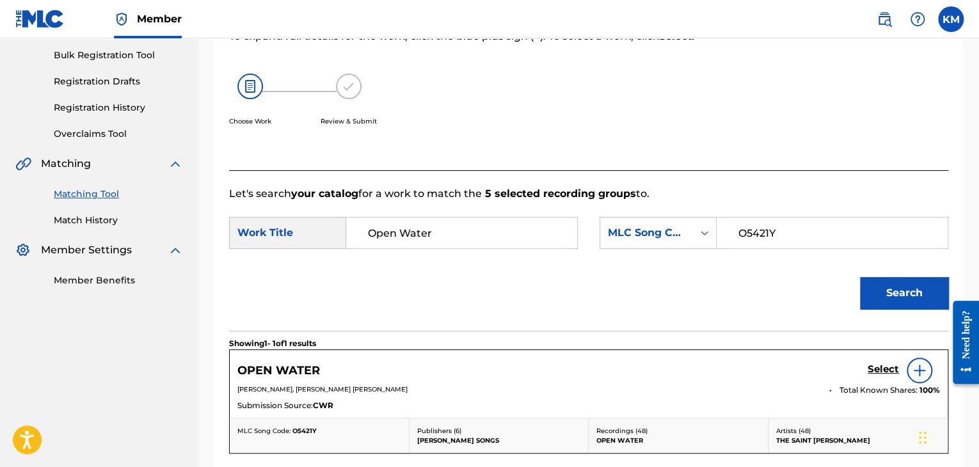
scroll to position [347, 0]
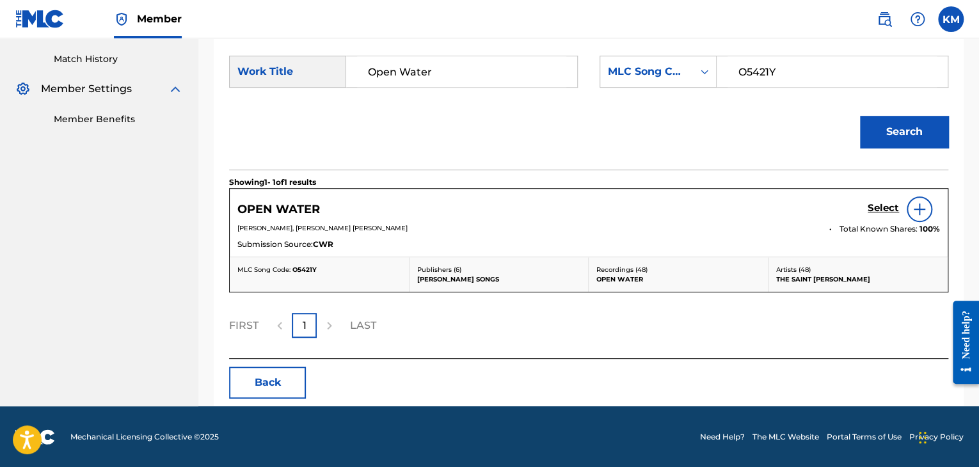
click at [108, 62] on link "Match History" at bounding box center [118, 58] width 129 height 13
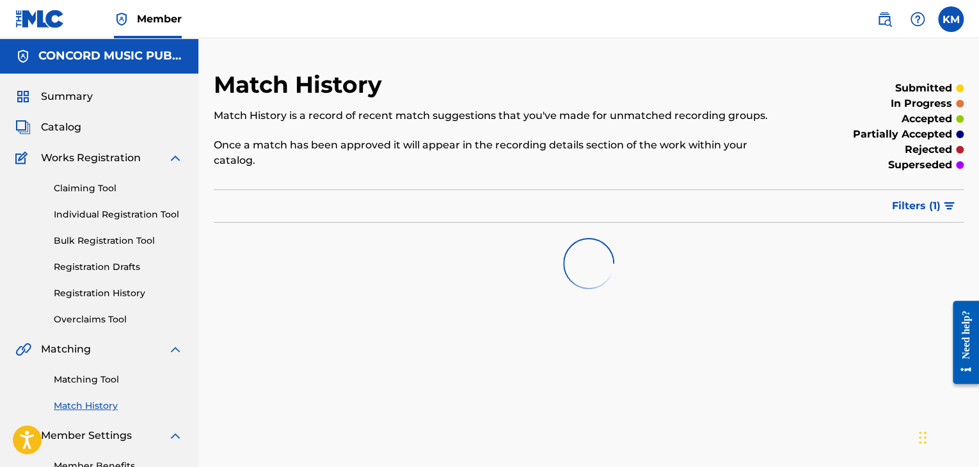
click at [107, 384] on link "Matching Tool" at bounding box center [118, 379] width 129 height 13
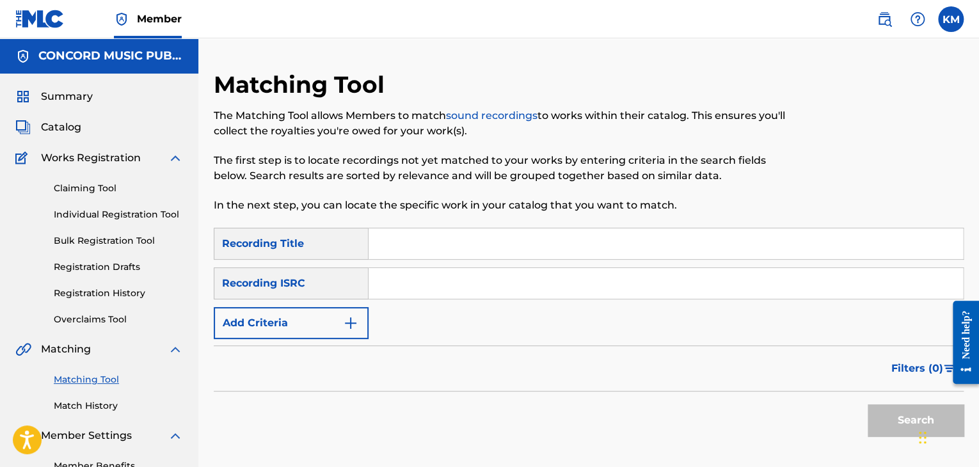
click at [403, 278] on input "Search Form" at bounding box center [666, 283] width 594 height 31
paste input "USMP60900047"
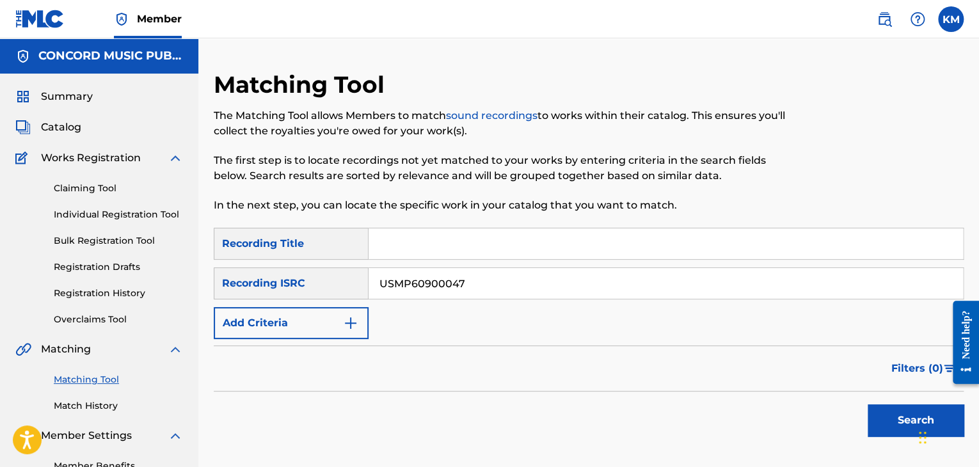
type input "USMP60900047"
click at [878, 413] on button "Search" at bounding box center [916, 420] width 96 height 32
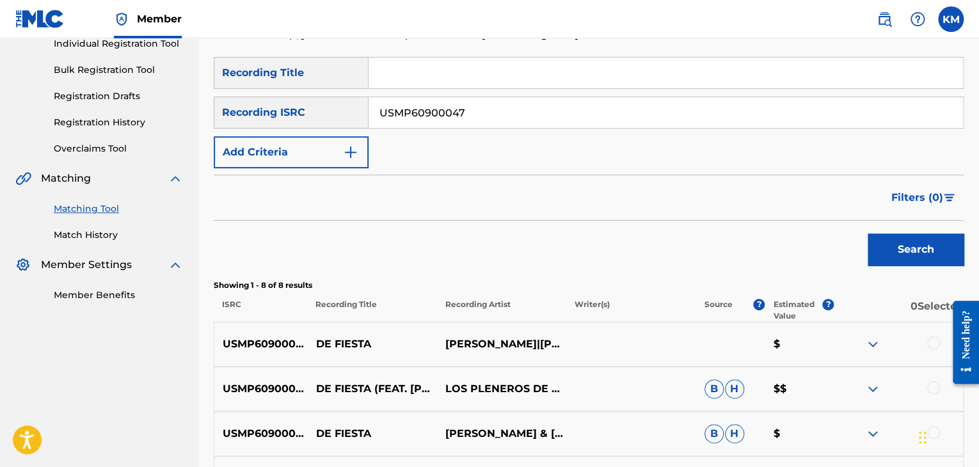
scroll to position [320, 0]
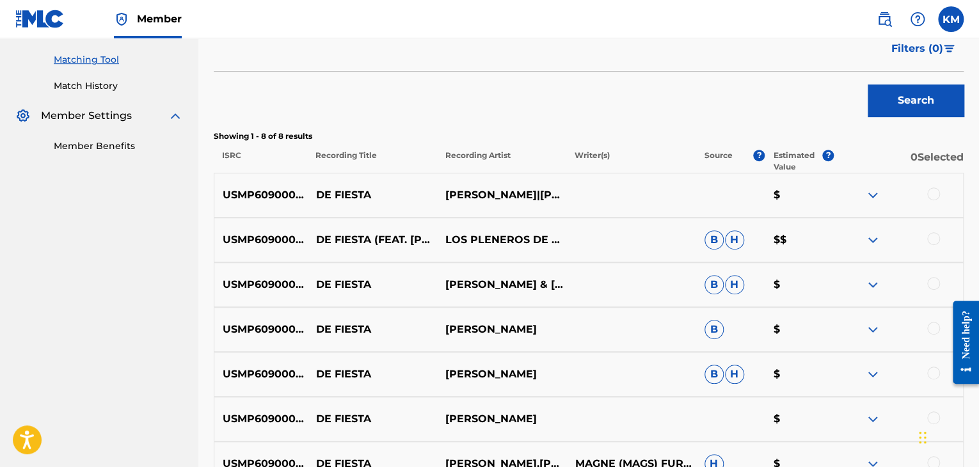
click at [934, 191] on div at bounding box center [933, 194] width 13 height 13
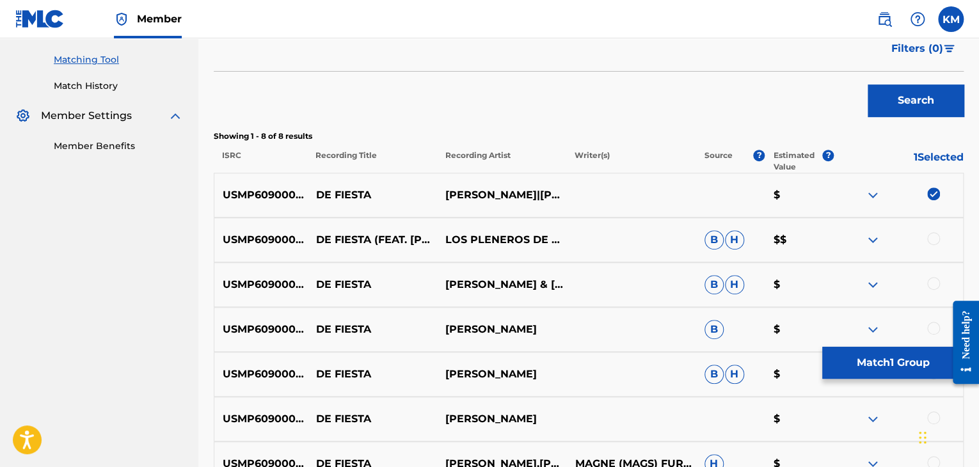
click at [934, 234] on div at bounding box center [933, 238] width 13 height 13
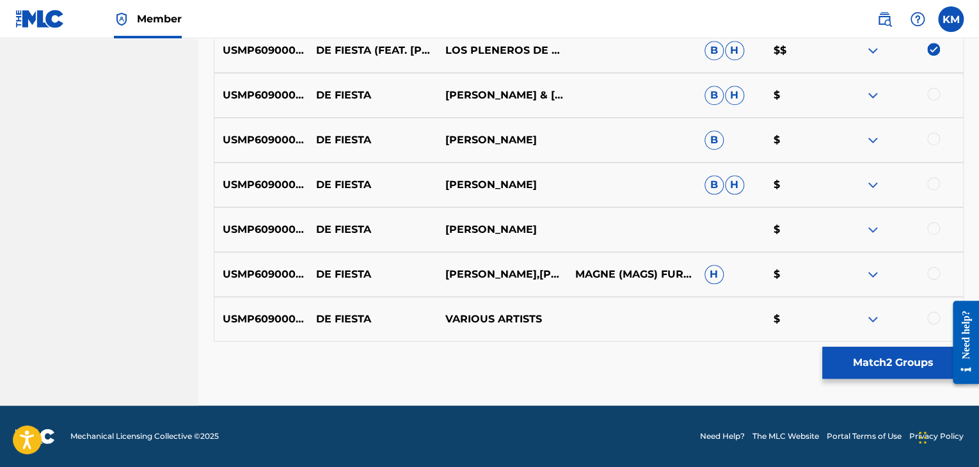
click at [932, 98] on div at bounding box center [933, 94] width 13 height 13
click at [934, 136] on div at bounding box center [933, 138] width 13 height 13
click at [932, 180] on div at bounding box center [933, 183] width 13 height 13
click at [934, 223] on div at bounding box center [933, 228] width 13 height 13
click at [932, 277] on div at bounding box center [933, 273] width 13 height 13
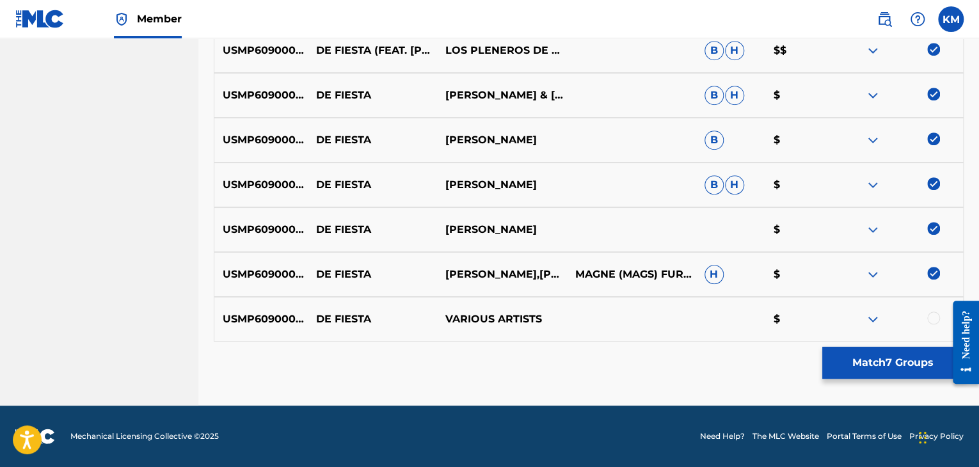
click at [934, 315] on div at bounding box center [933, 318] width 13 height 13
click at [888, 364] on button "Match 8 Groups" at bounding box center [892, 363] width 141 height 32
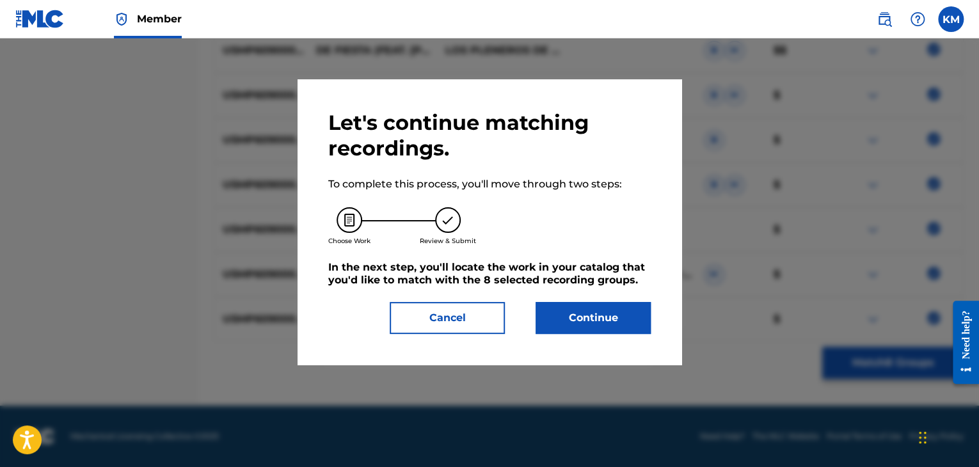
click at [576, 316] on button "Continue" at bounding box center [593, 318] width 115 height 32
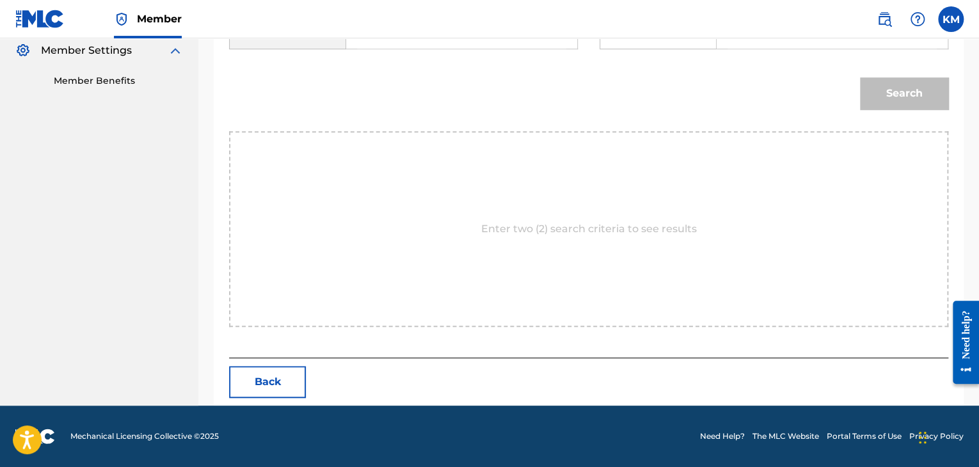
scroll to position [257, 0]
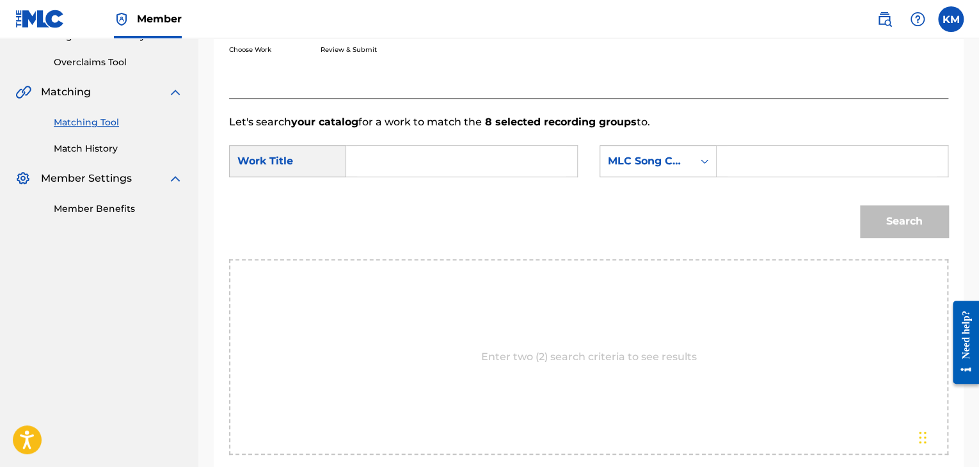
click at [374, 157] on input "Search Form" at bounding box center [461, 161] width 209 height 31
paste input "De Fiesta"
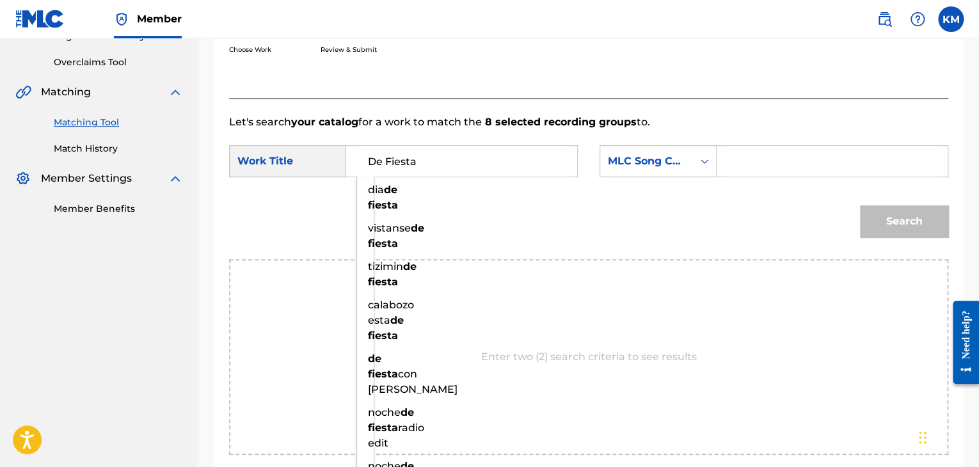
type input "De Fiesta"
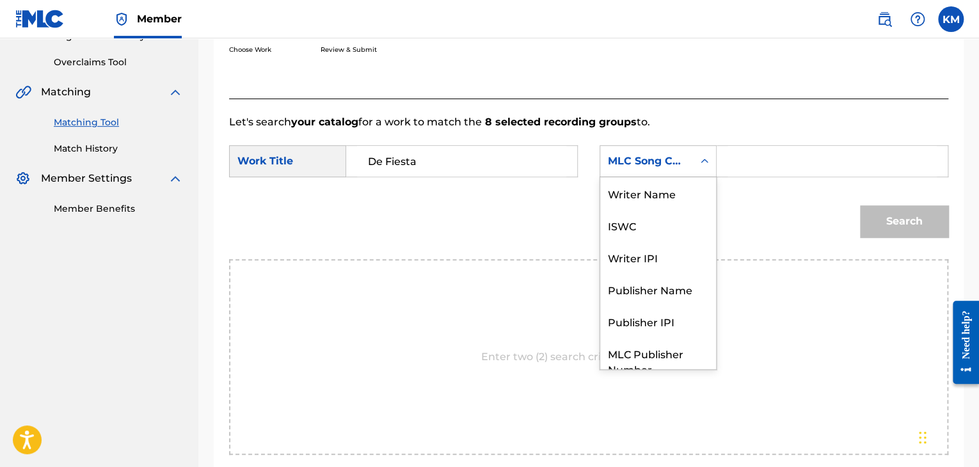
click at [705, 162] on icon "Search Form" at bounding box center [704, 161] width 13 height 13
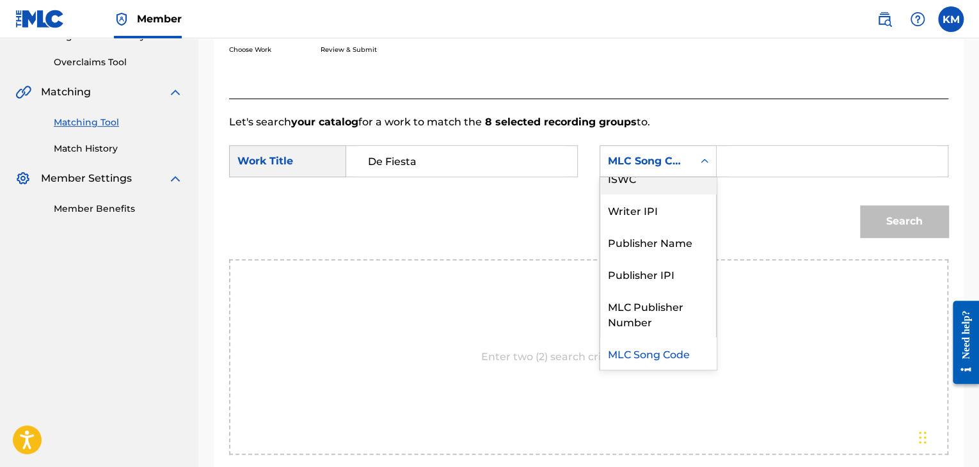
scroll to position [0, 0]
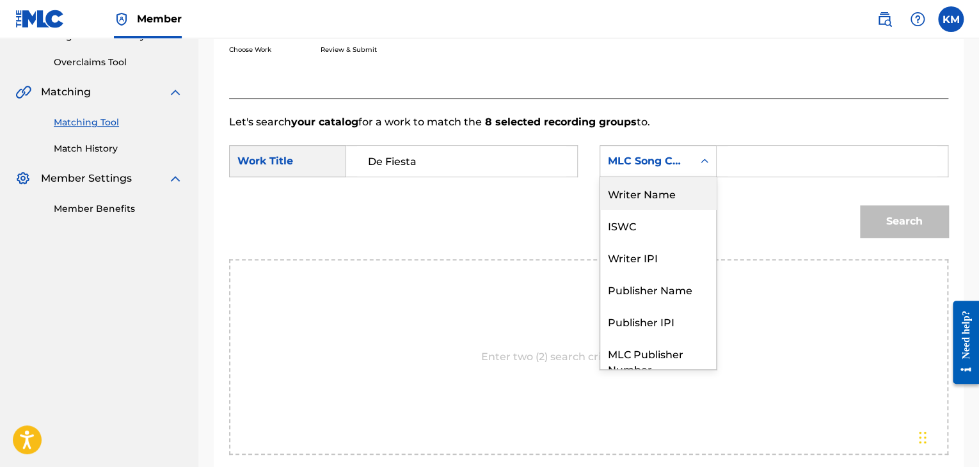
click at [672, 184] on div "Writer Name" at bounding box center [658, 193] width 116 height 32
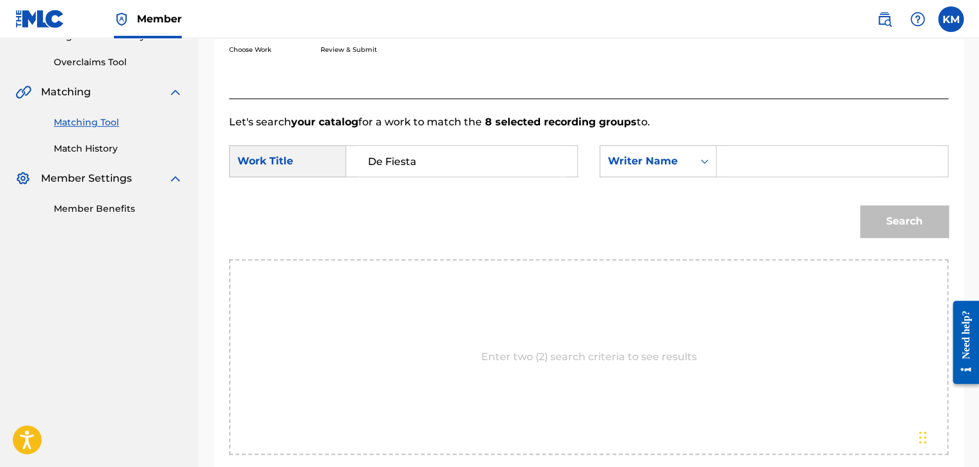
click at [763, 167] on input "Search Form" at bounding box center [832, 161] width 209 height 31
paste input "[PERSON_NAME]"
click at [878, 209] on button "Search" at bounding box center [904, 221] width 88 height 32
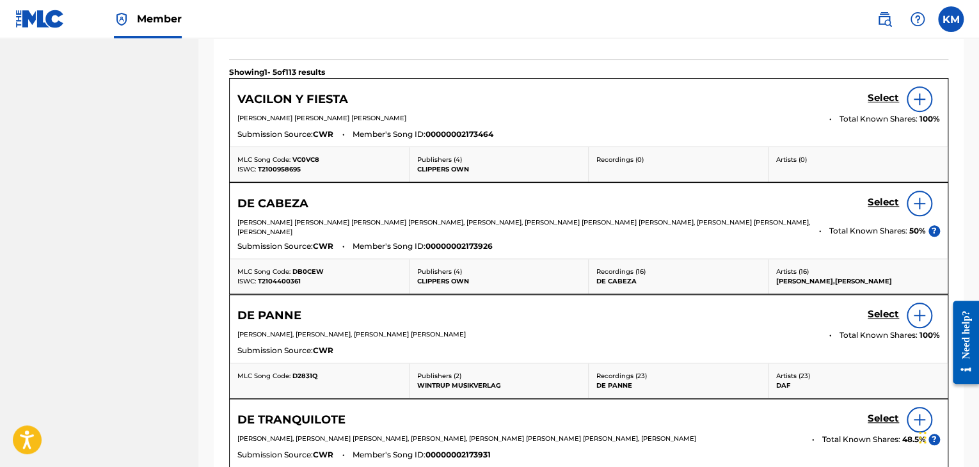
scroll to position [321, 0]
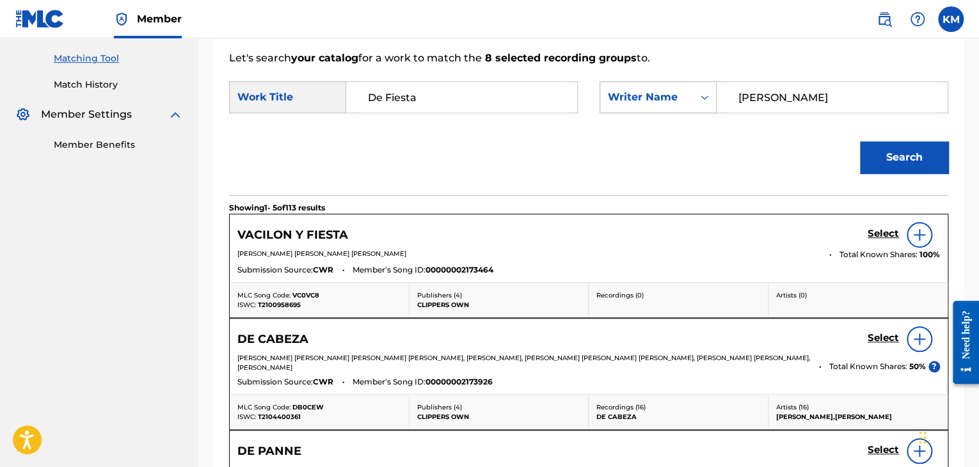
drag, startPoint x: 779, startPoint y: 96, endPoint x: 653, endPoint y: 98, distance: 126.7
click at [653, 98] on div "SearchWithCriteriaa64ae9e0-8387-4adf-9331-59fc0203b09f Writer Name [PERSON_NAME]" at bounding box center [774, 97] width 349 height 32
type input "[PERSON_NAME]"
click at [878, 151] on button "Search" at bounding box center [904, 157] width 88 height 32
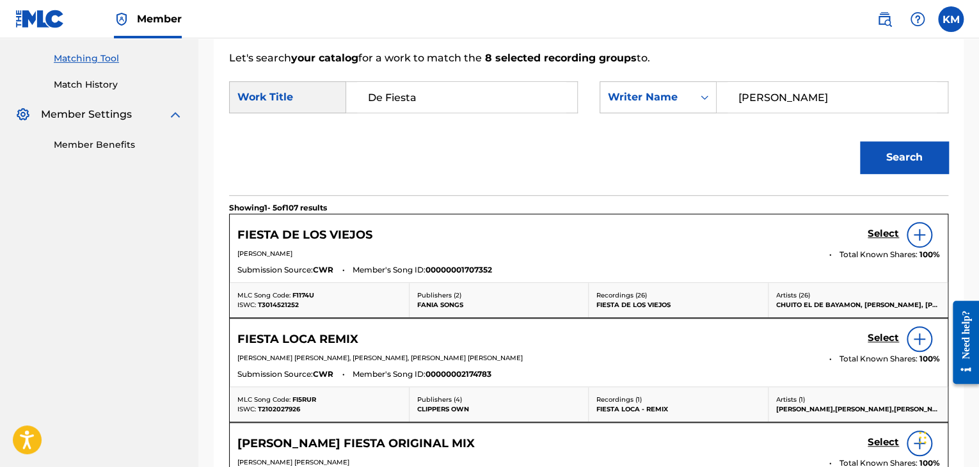
click at [113, 84] on link "Match History" at bounding box center [118, 84] width 129 height 13
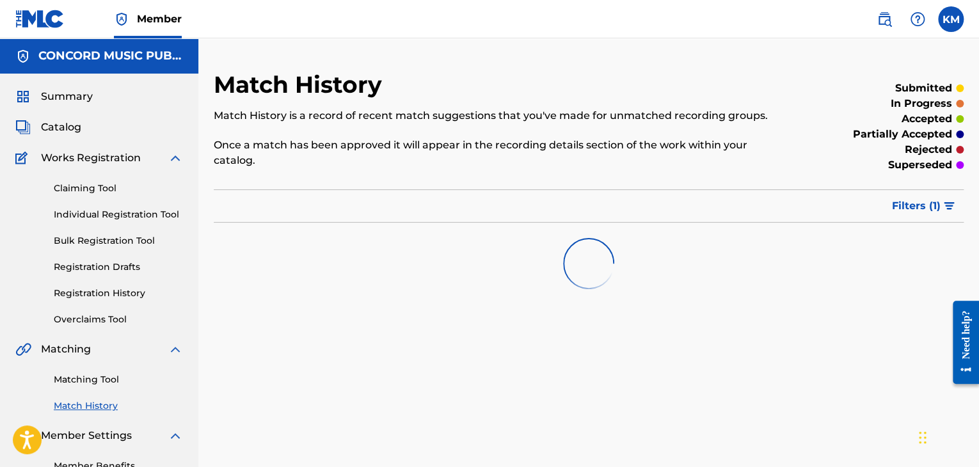
click at [106, 378] on link "Matching Tool" at bounding box center [118, 379] width 129 height 13
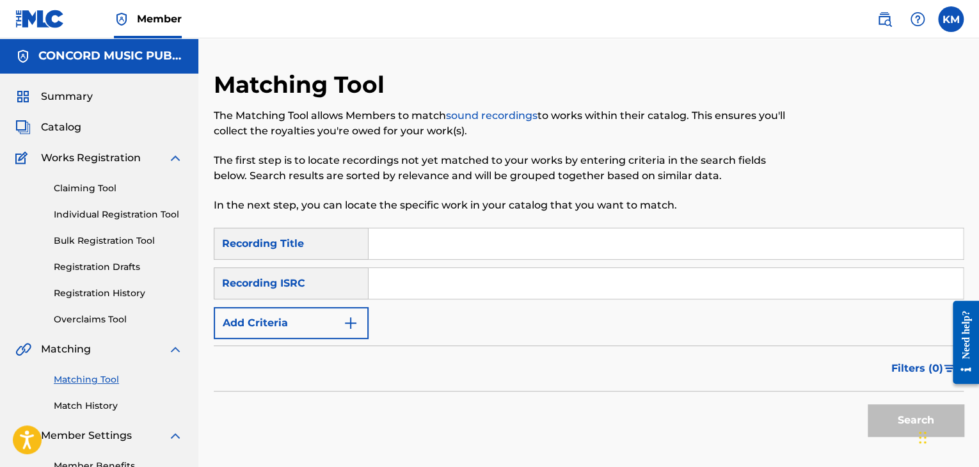
click at [415, 276] on input "Search Form" at bounding box center [666, 283] width 594 height 31
paste input "USCA29201298"
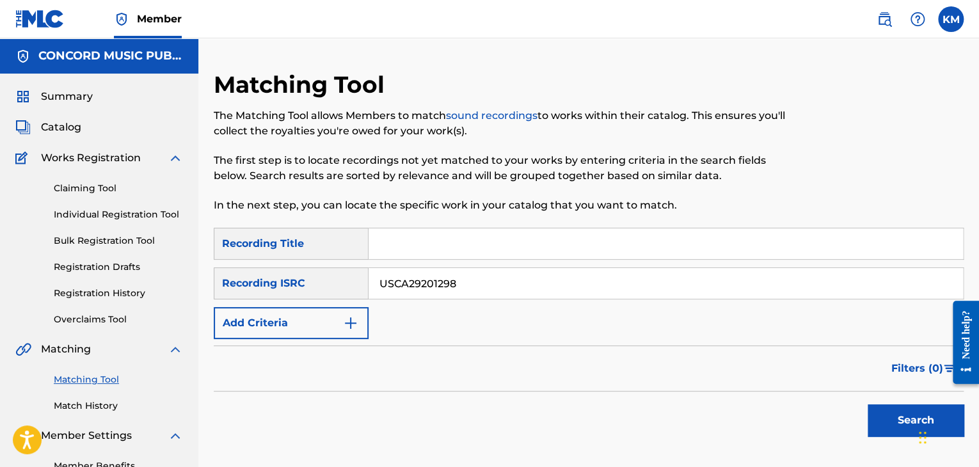
type input "USCA29201298"
click at [901, 415] on button "Search" at bounding box center [916, 420] width 96 height 32
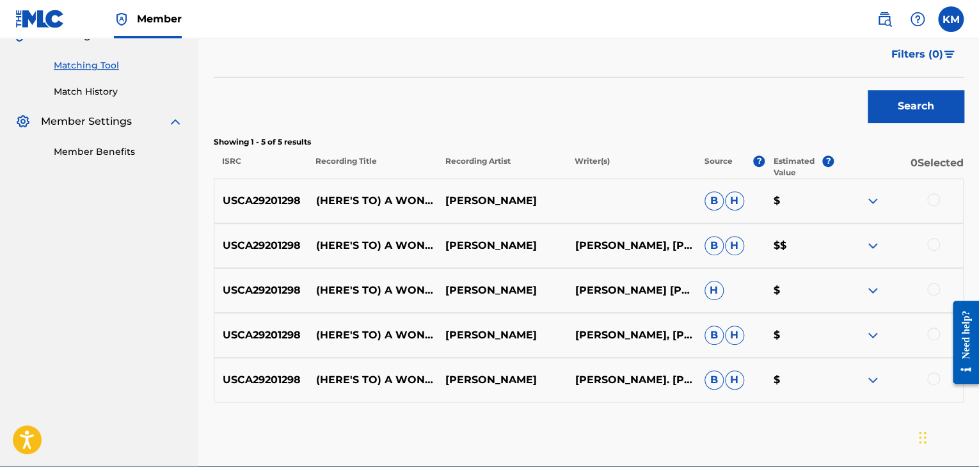
scroll to position [320, 0]
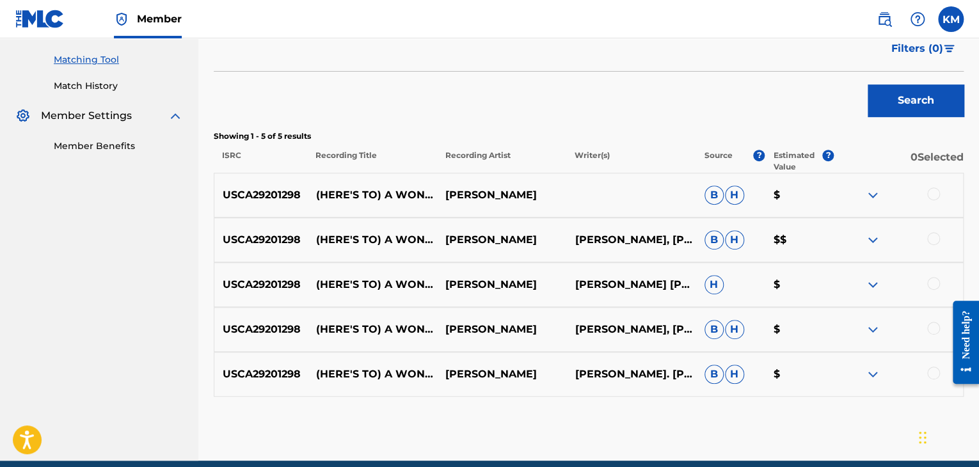
click at [929, 372] on div at bounding box center [933, 373] width 13 height 13
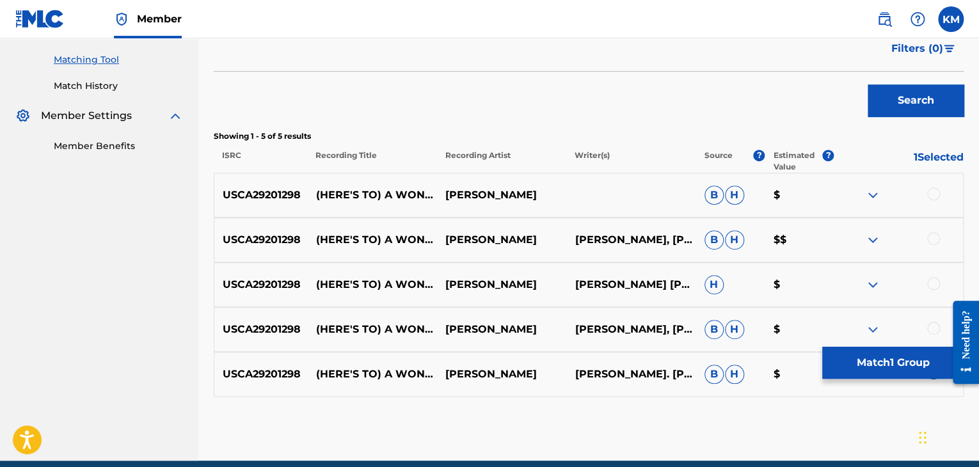
click at [932, 328] on div at bounding box center [933, 328] width 13 height 13
click at [929, 285] on div at bounding box center [933, 283] width 13 height 13
click at [934, 233] on div at bounding box center [933, 238] width 13 height 13
click at [933, 192] on div at bounding box center [933, 194] width 13 height 13
click at [889, 358] on button "Match 5 Groups" at bounding box center [892, 363] width 141 height 32
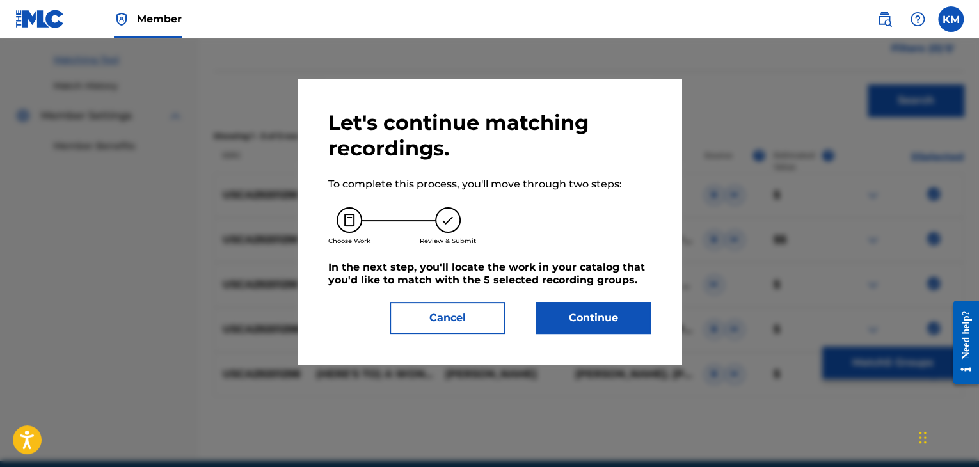
click at [616, 316] on button "Continue" at bounding box center [593, 318] width 115 height 32
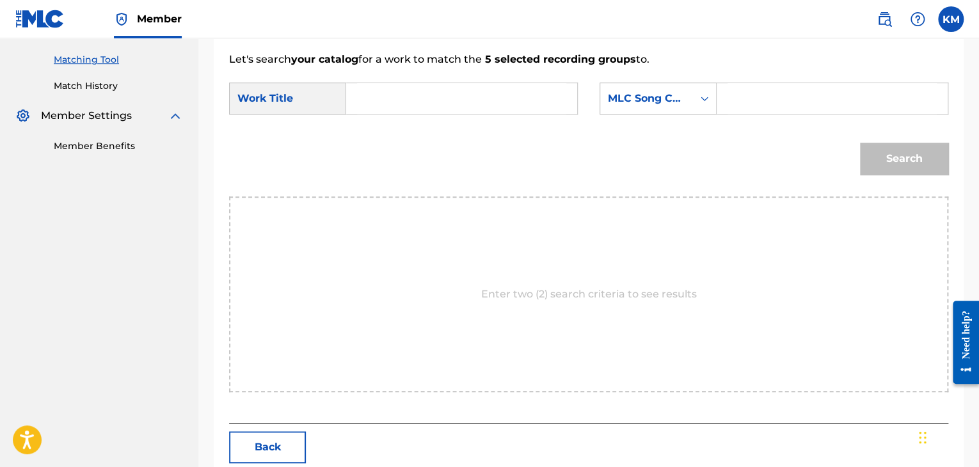
click at [381, 95] on input "Search Form" at bounding box center [461, 98] width 209 height 31
paste input "(Here's To) A Wonderful Christmas"
type input "(Here's To) A Wonderful Christmas"
click at [706, 98] on icon "Search Form" at bounding box center [705, 99] width 8 height 4
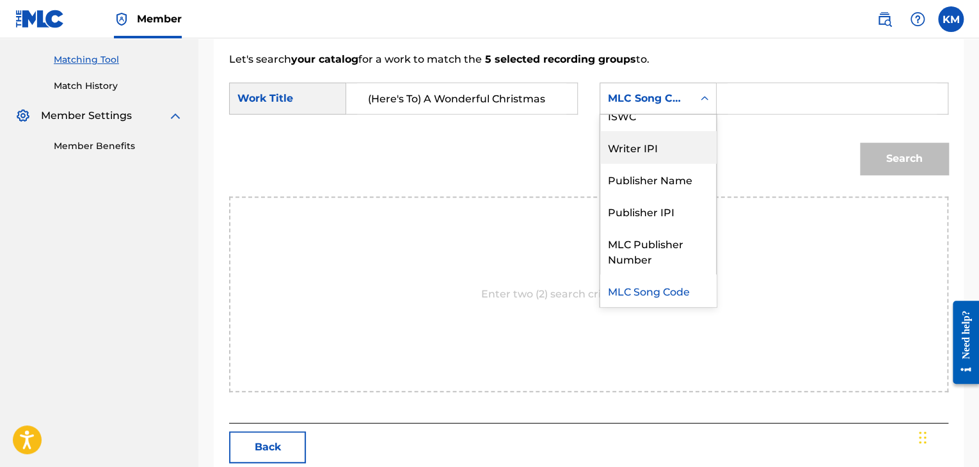
scroll to position [0, 0]
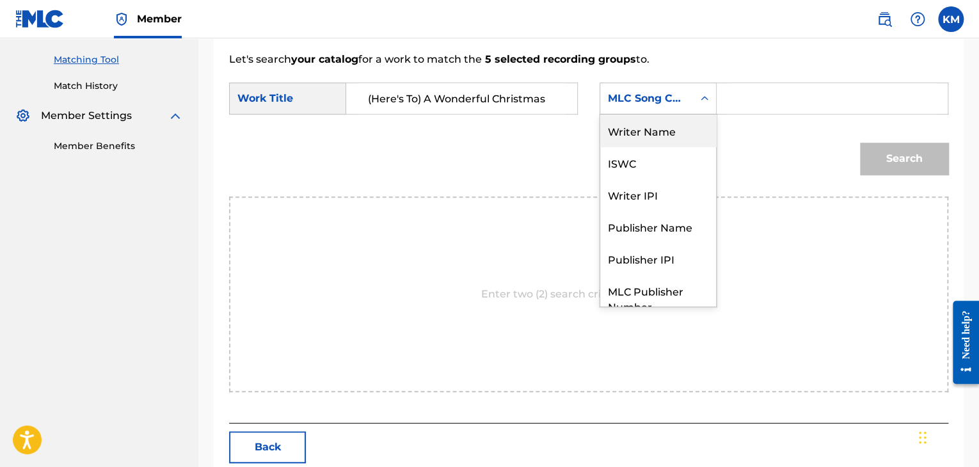
click at [660, 141] on div "Writer Name" at bounding box center [658, 131] width 116 height 32
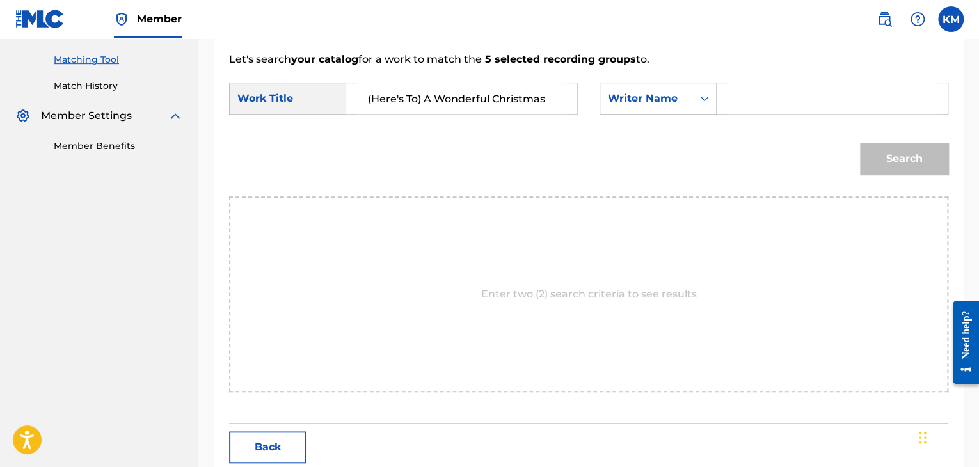
click at [769, 111] on input "Search Form" at bounding box center [832, 98] width 209 height 31
paste input "[PERSON_NAME]"
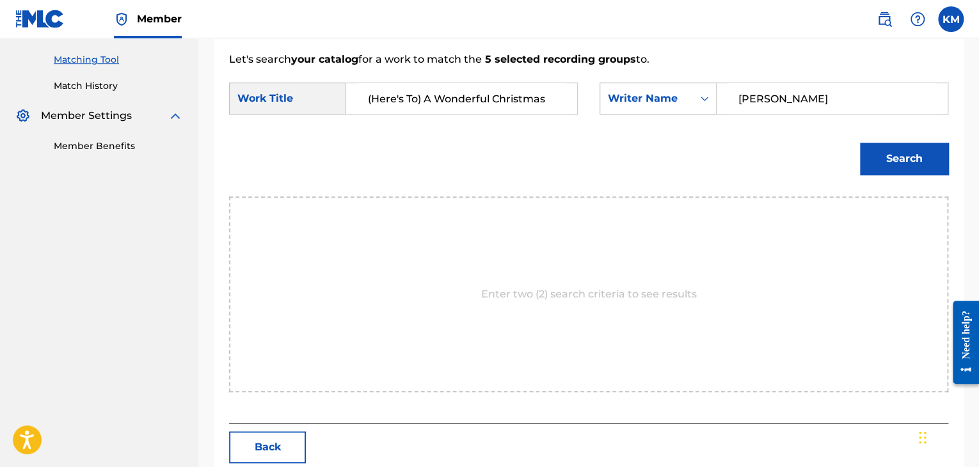
click at [896, 165] on button "Search" at bounding box center [904, 159] width 88 height 32
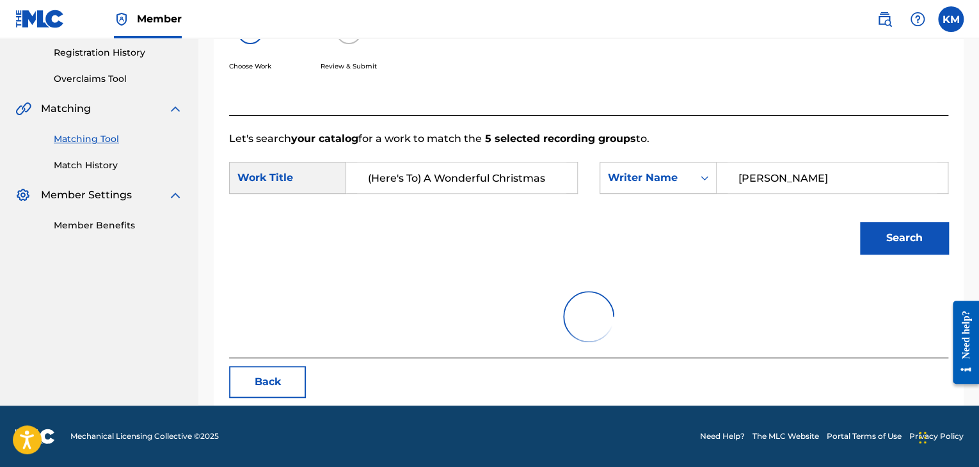
scroll to position [186, 0]
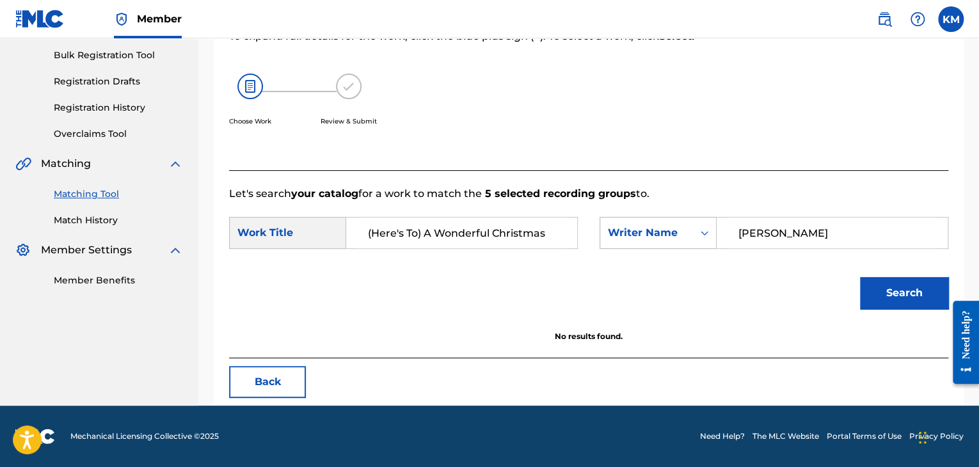
paste input "[PERSON_NAME]"
drag, startPoint x: 772, startPoint y: 241, endPoint x: 670, endPoint y: 241, distance: 102.4
click at [673, 241] on div "SearchWithCriteria956ae04e-18d2-4786-b477-15afa56676b4 Writer Name [PERSON_NAME]" at bounding box center [774, 233] width 349 height 32
type input "[PERSON_NAME]"
click at [906, 292] on button "Search" at bounding box center [904, 293] width 88 height 32
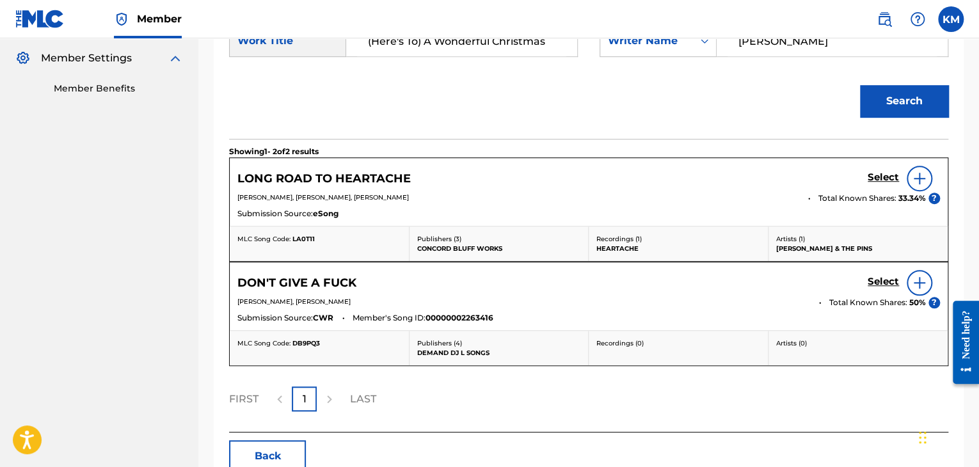
scroll to position [314, 0]
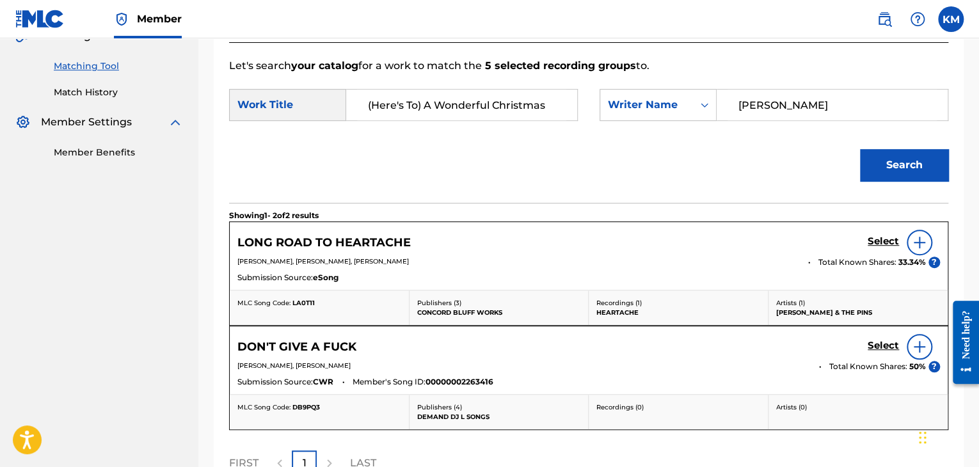
click at [100, 93] on link "Match History" at bounding box center [118, 92] width 129 height 13
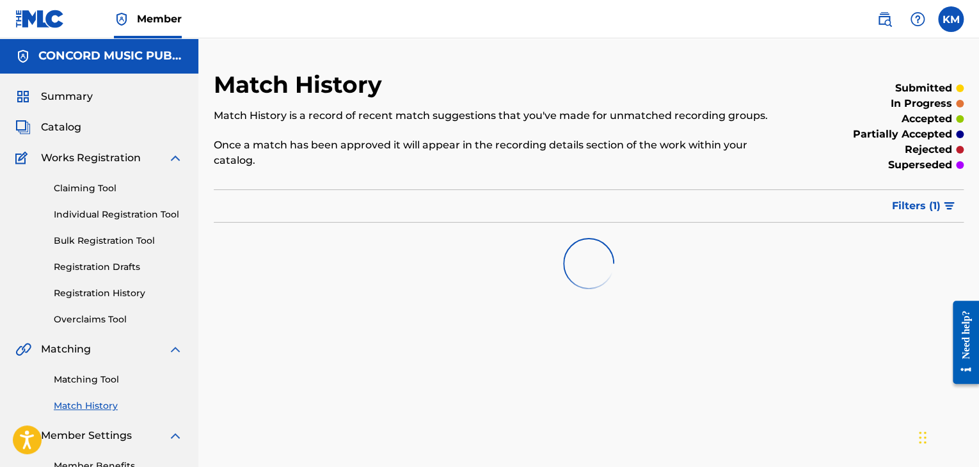
click at [87, 379] on link "Matching Tool" at bounding box center [118, 379] width 129 height 13
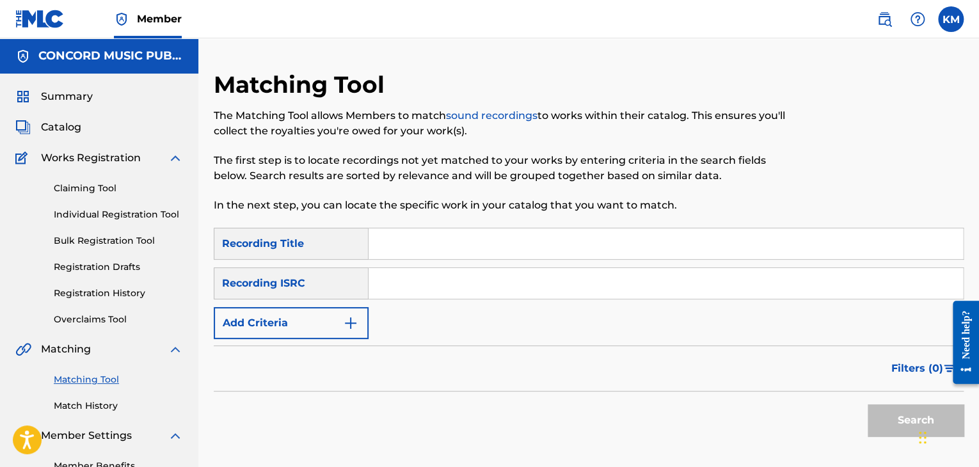
click at [415, 285] on input "Search Form" at bounding box center [666, 283] width 594 height 31
paste input "QZK6Q2079317"
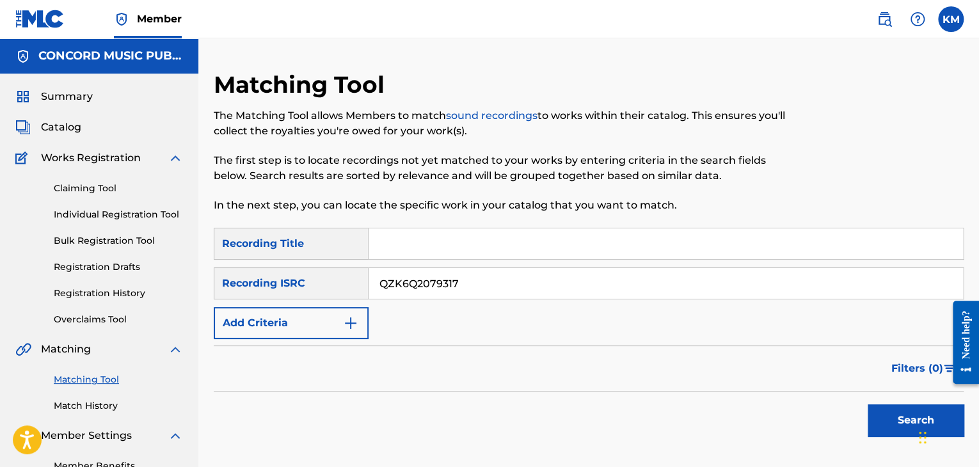
type input "QZK6Q2079317"
click at [877, 413] on button "Search" at bounding box center [916, 420] width 96 height 32
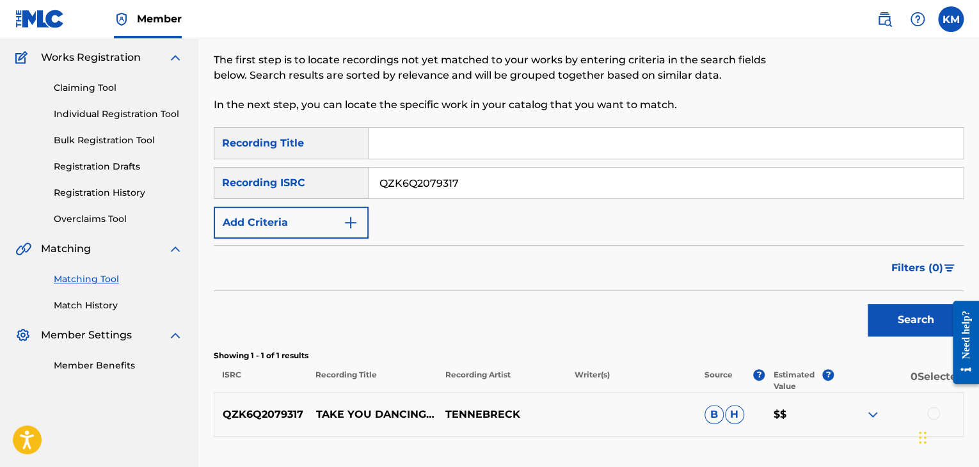
scroll to position [196, 0]
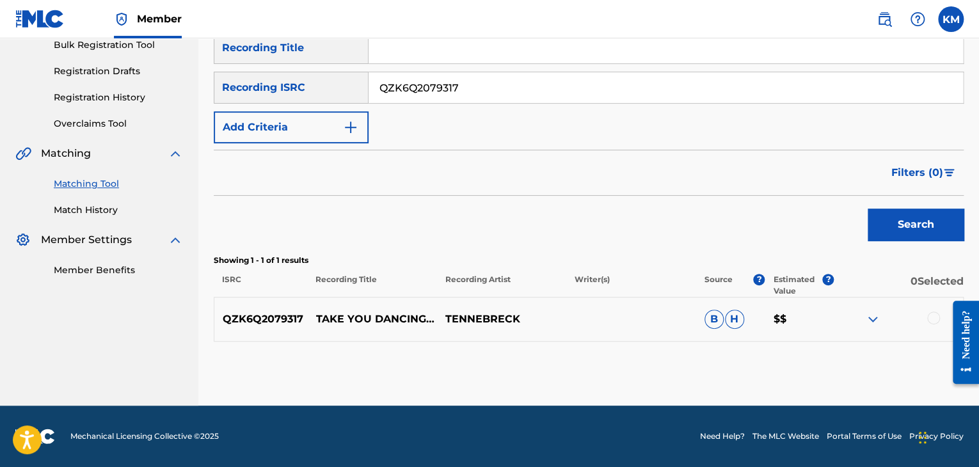
click at [936, 315] on div at bounding box center [933, 318] width 13 height 13
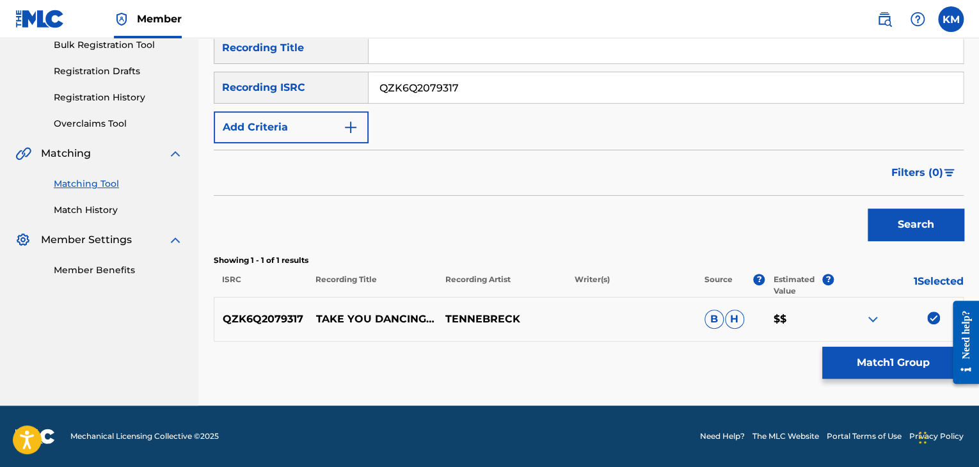
click at [909, 345] on div "Matching Tool The Matching Tool allows Members to match sound recordings to wor…" at bounding box center [589, 140] width 750 height 531
click at [901, 353] on button "Match 1 Group" at bounding box center [892, 363] width 141 height 32
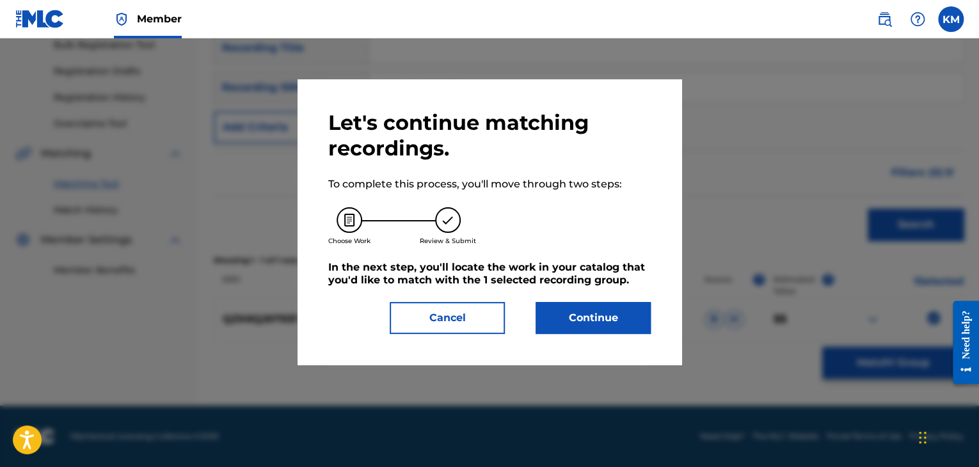
click at [566, 321] on button "Continue" at bounding box center [593, 318] width 115 height 32
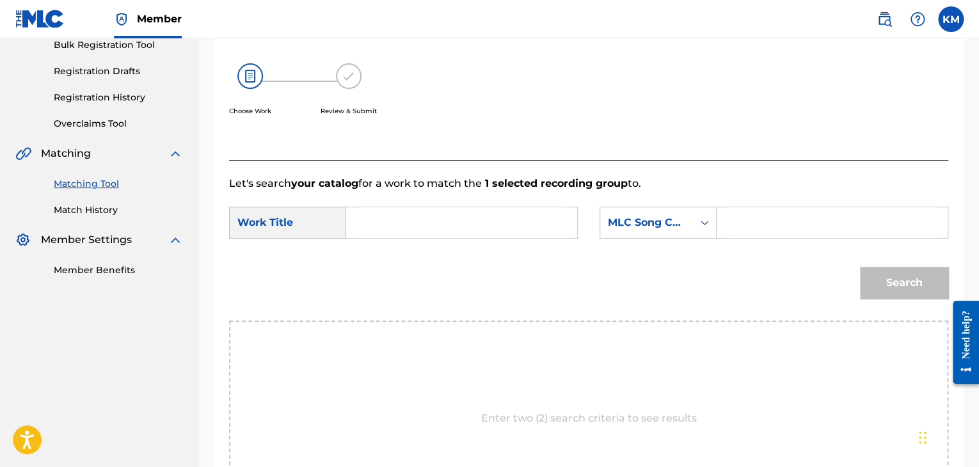
click at [429, 223] on input "Search Form" at bounding box center [461, 222] width 209 height 31
paste input "Take You Dancing"
type input "Take You Dancing"
click at [712, 225] on div "Search Form" at bounding box center [704, 222] width 23 height 23
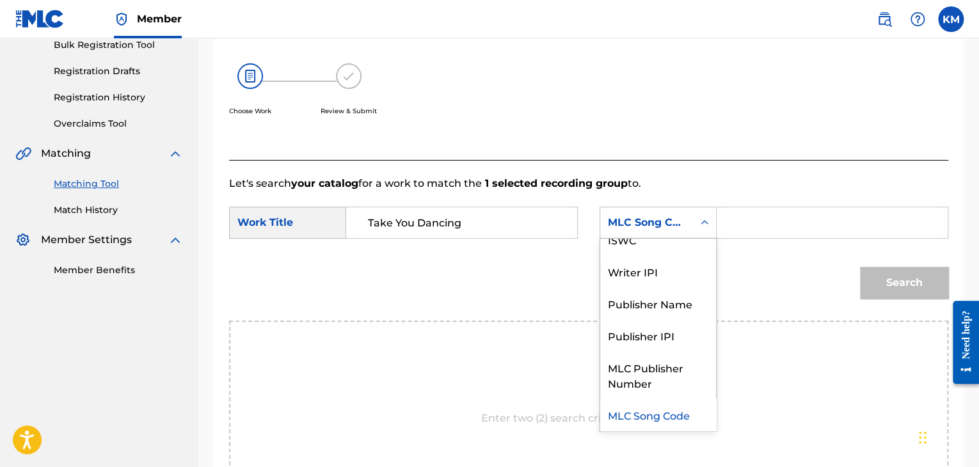
scroll to position [0, 0]
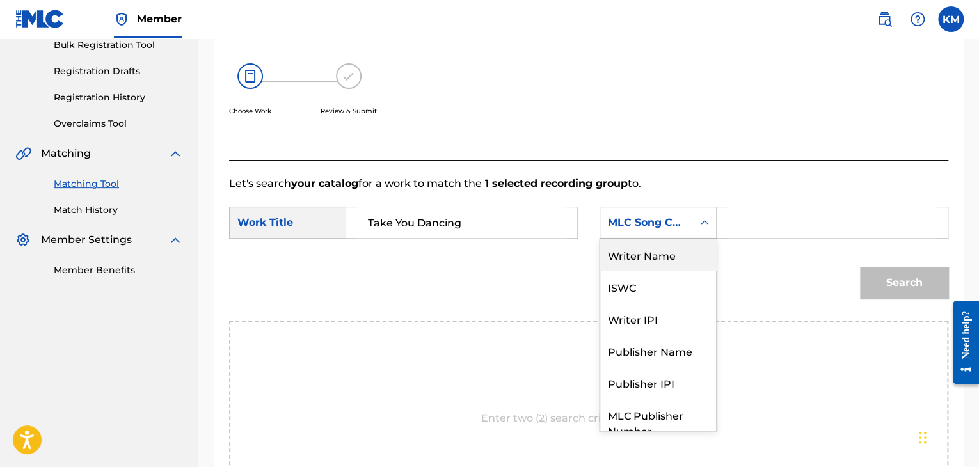
click at [678, 251] on div "Writer Name" at bounding box center [658, 255] width 116 height 32
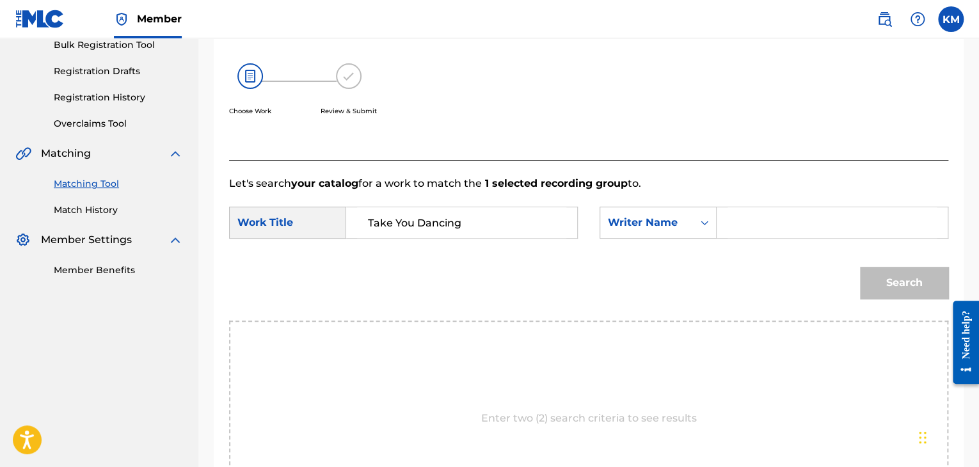
click at [742, 231] on input "Search Form" at bounding box center [832, 222] width 209 height 31
paste input "Derulo"
type input "Derulo"
click at [891, 282] on button "Search" at bounding box center [904, 283] width 88 height 32
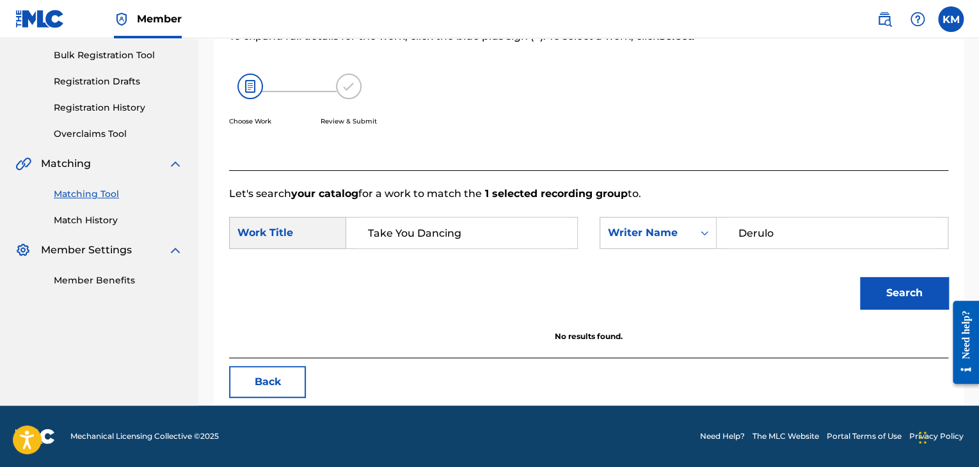
scroll to position [186, 0]
click at [706, 234] on icon "Search Form" at bounding box center [705, 233] width 8 height 4
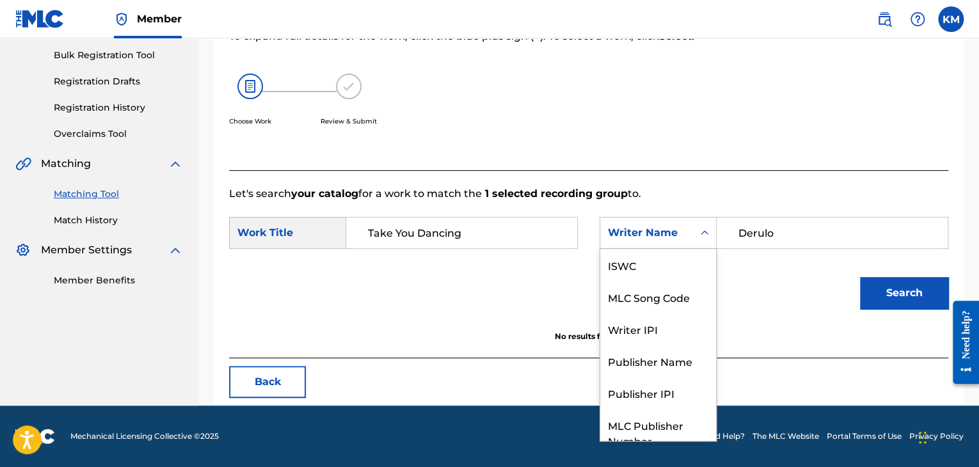
scroll to position [47, 0]
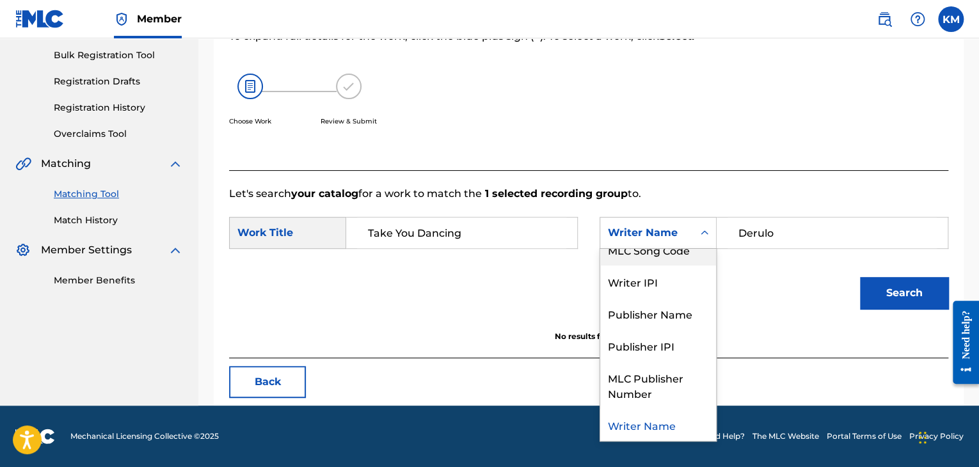
click at [690, 257] on div "MLC Song Code" at bounding box center [658, 250] width 116 height 32
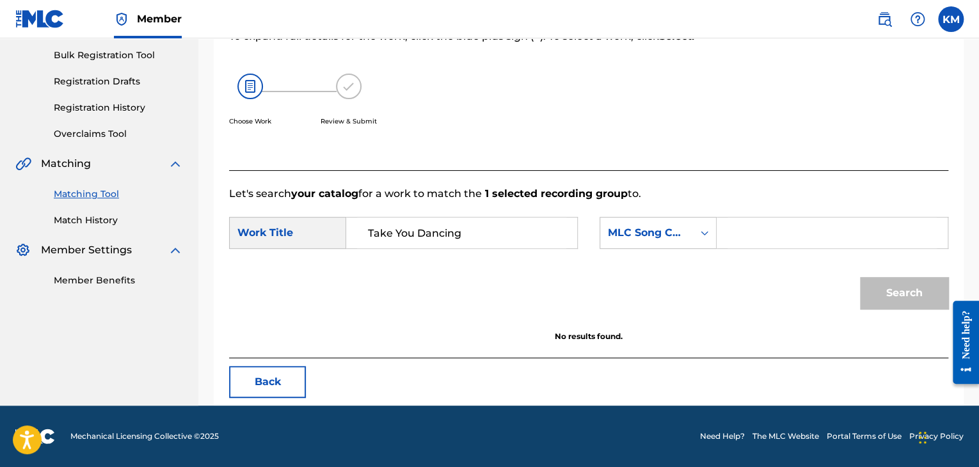
click at [739, 232] on input "Search Form" at bounding box center [832, 233] width 209 height 31
paste input "TD19YP"
type input "TD19YP"
click at [888, 291] on button "Search" at bounding box center [904, 293] width 88 height 32
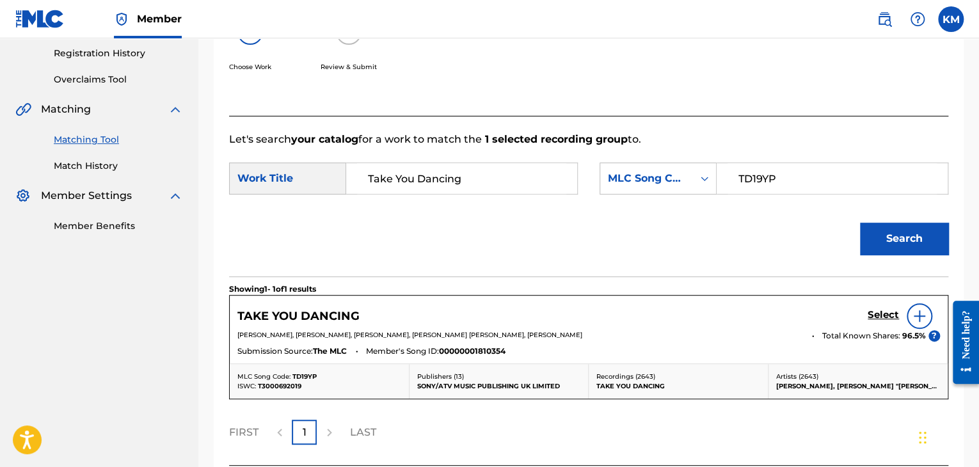
scroll to position [314, 0]
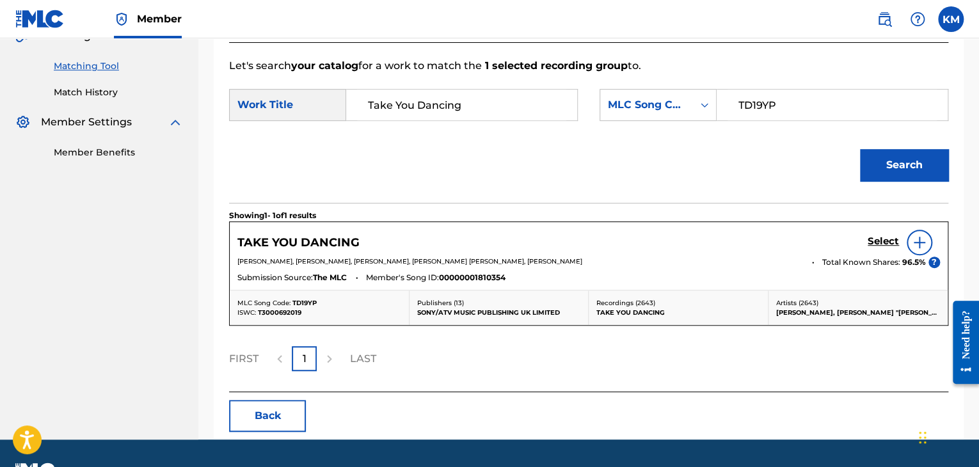
click at [872, 239] on h5 "Select" at bounding box center [883, 241] width 31 height 12
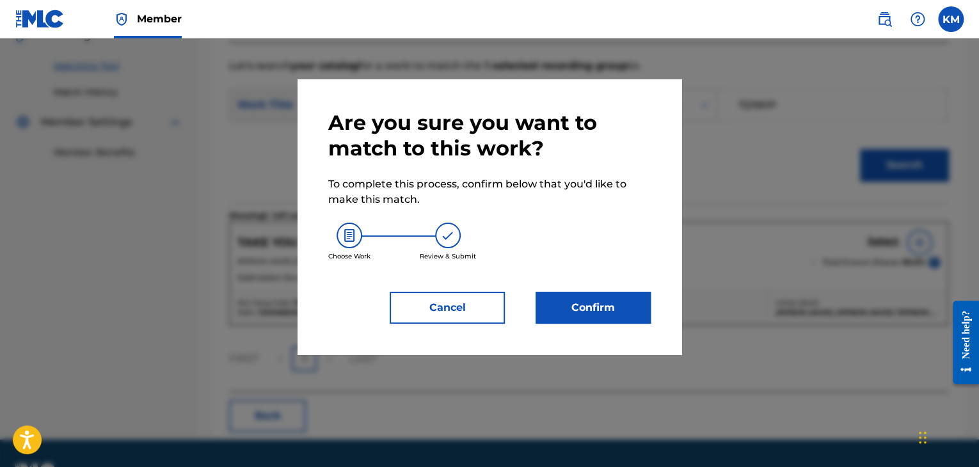
click at [543, 318] on button "Confirm" at bounding box center [593, 308] width 115 height 32
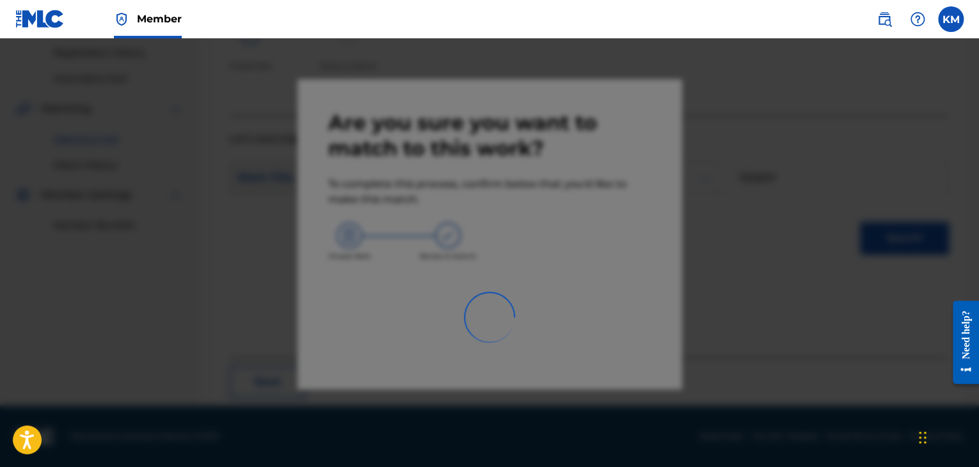
scroll to position [83, 0]
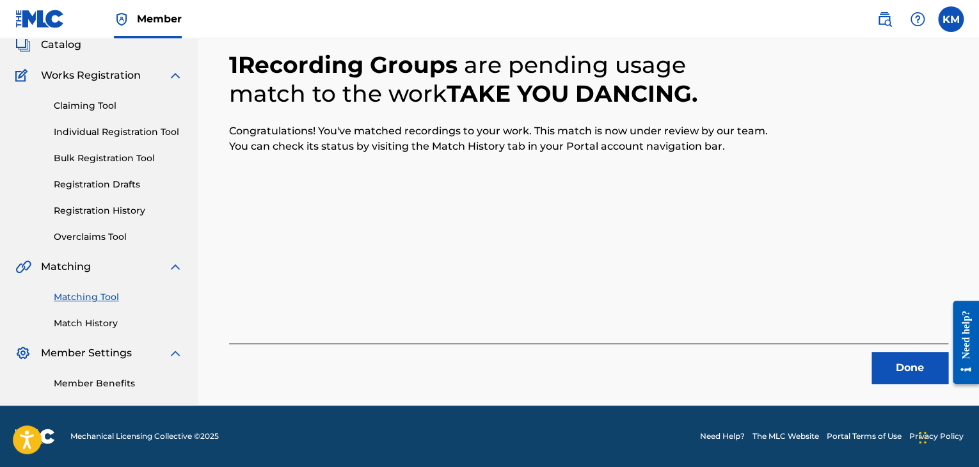
click at [894, 367] on button "Done" at bounding box center [910, 368] width 77 height 32
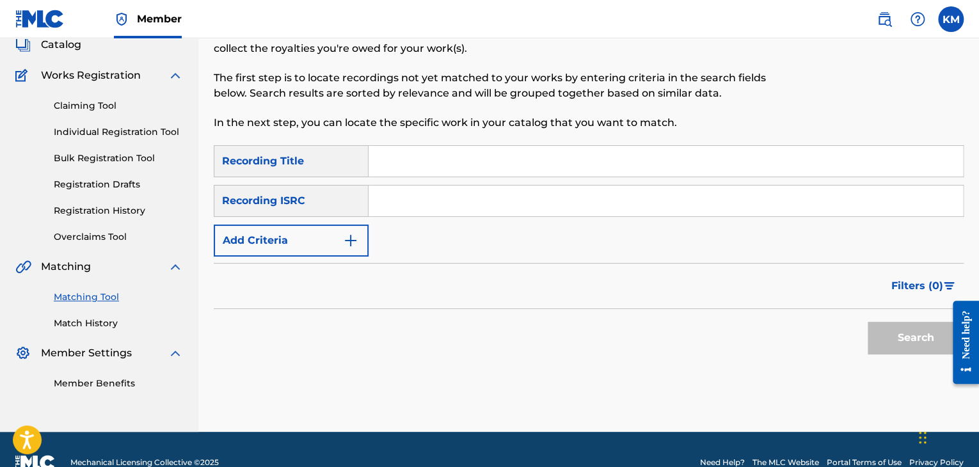
click at [512, 197] on input "Search Form" at bounding box center [666, 201] width 594 height 31
paste input "GBAKR9312004"
type input "GBAKR9312004"
click at [881, 344] on button "Search" at bounding box center [916, 338] width 96 height 32
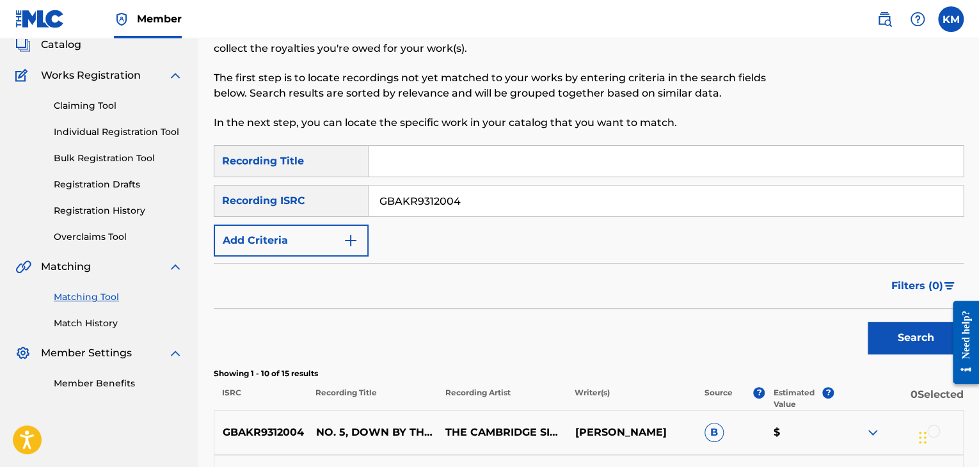
click at [102, 321] on link "Match History" at bounding box center [118, 323] width 129 height 13
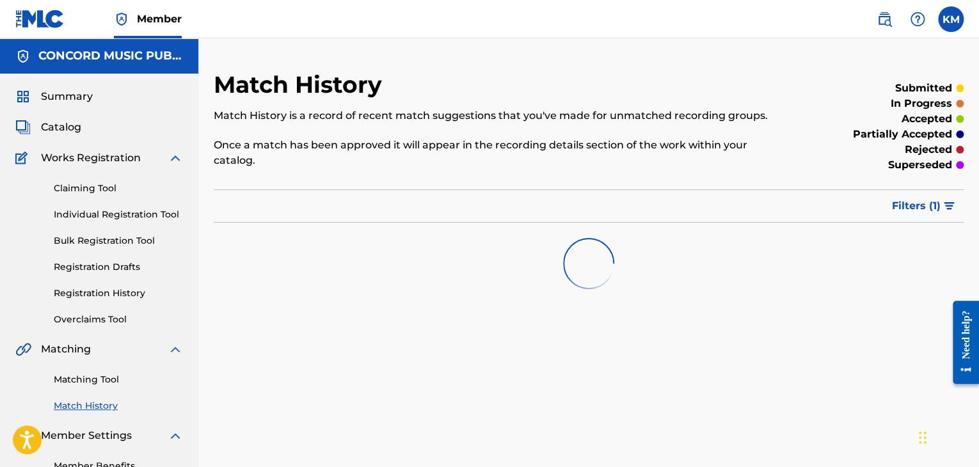
click at [110, 376] on link "Matching Tool" at bounding box center [118, 379] width 129 height 13
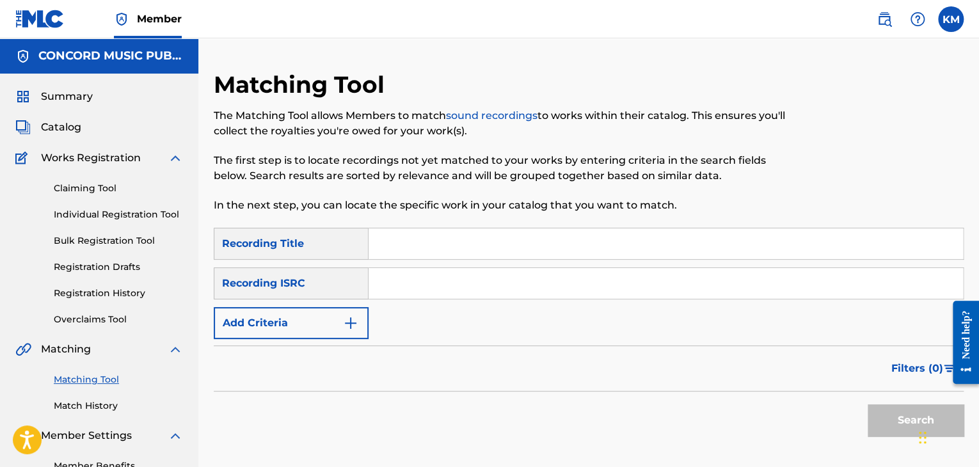
click at [420, 275] on input "Search Form" at bounding box center [666, 283] width 594 height 31
paste input "USRE11200215"
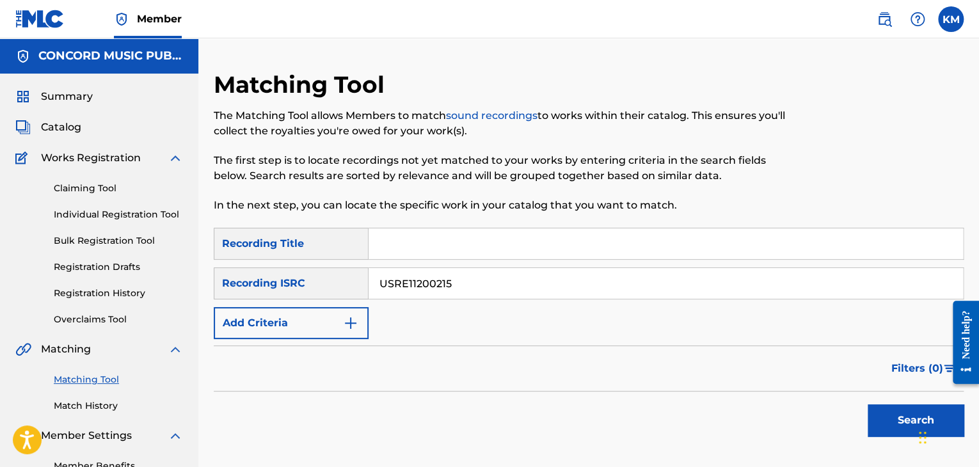
type input "USRE11200215"
click at [877, 417] on button "Search" at bounding box center [916, 420] width 96 height 32
